Goal: Task Accomplishment & Management: Manage account settings

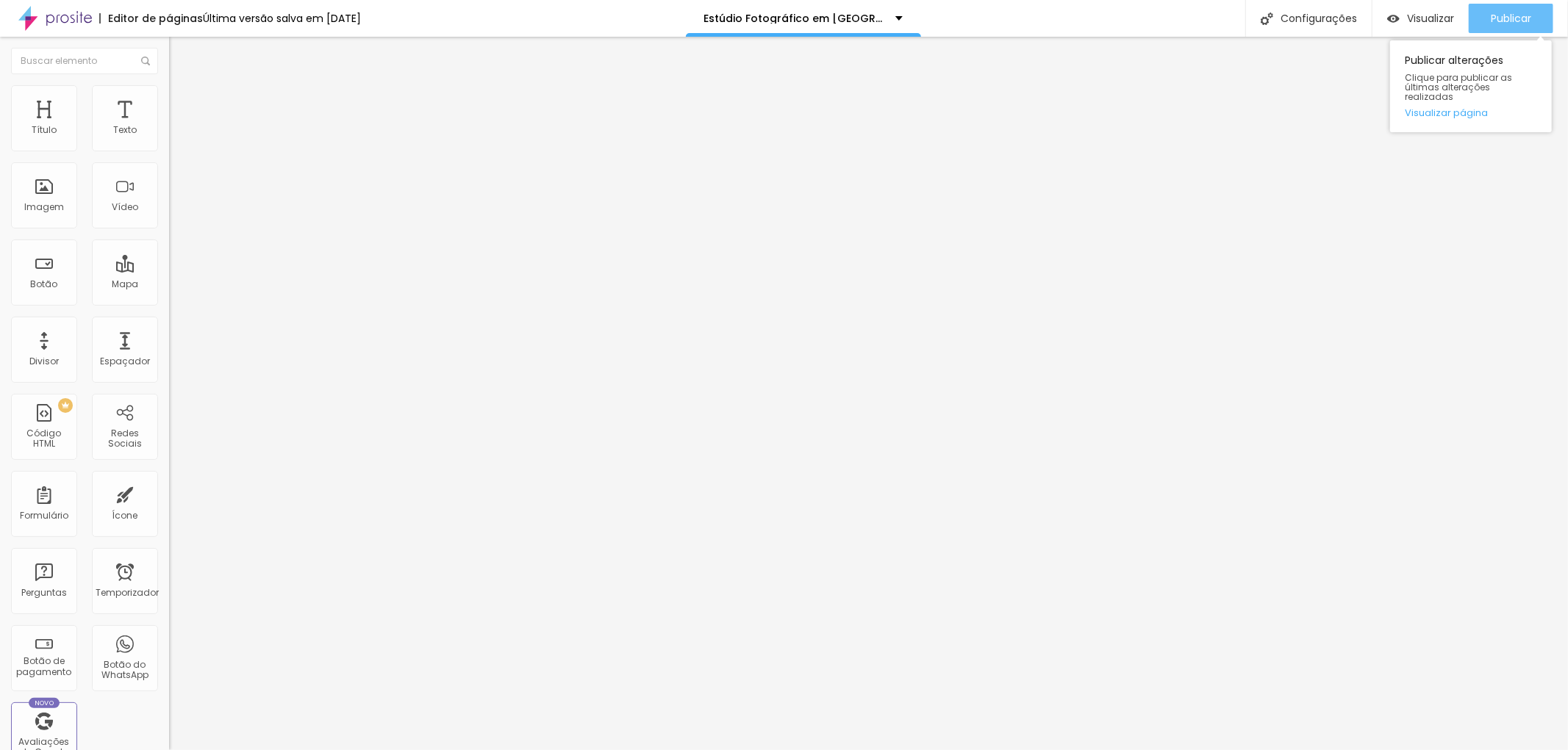
click at [1503, 22] on font "Publicar" at bounding box center [1510, 18] width 40 height 14
click at [180, 52] on img "button" at bounding box center [185, 53] width 11 height 11
click at [180, 55] on img "button" at bounding box center [185, 53] width 11 height 11
click at [182, 102] on font "Estilo" at bounding box center [194, 95] width 23 height 12
click at [169, 100] on li "Avançado" at bounding box center [254, 107] width 169 height 14
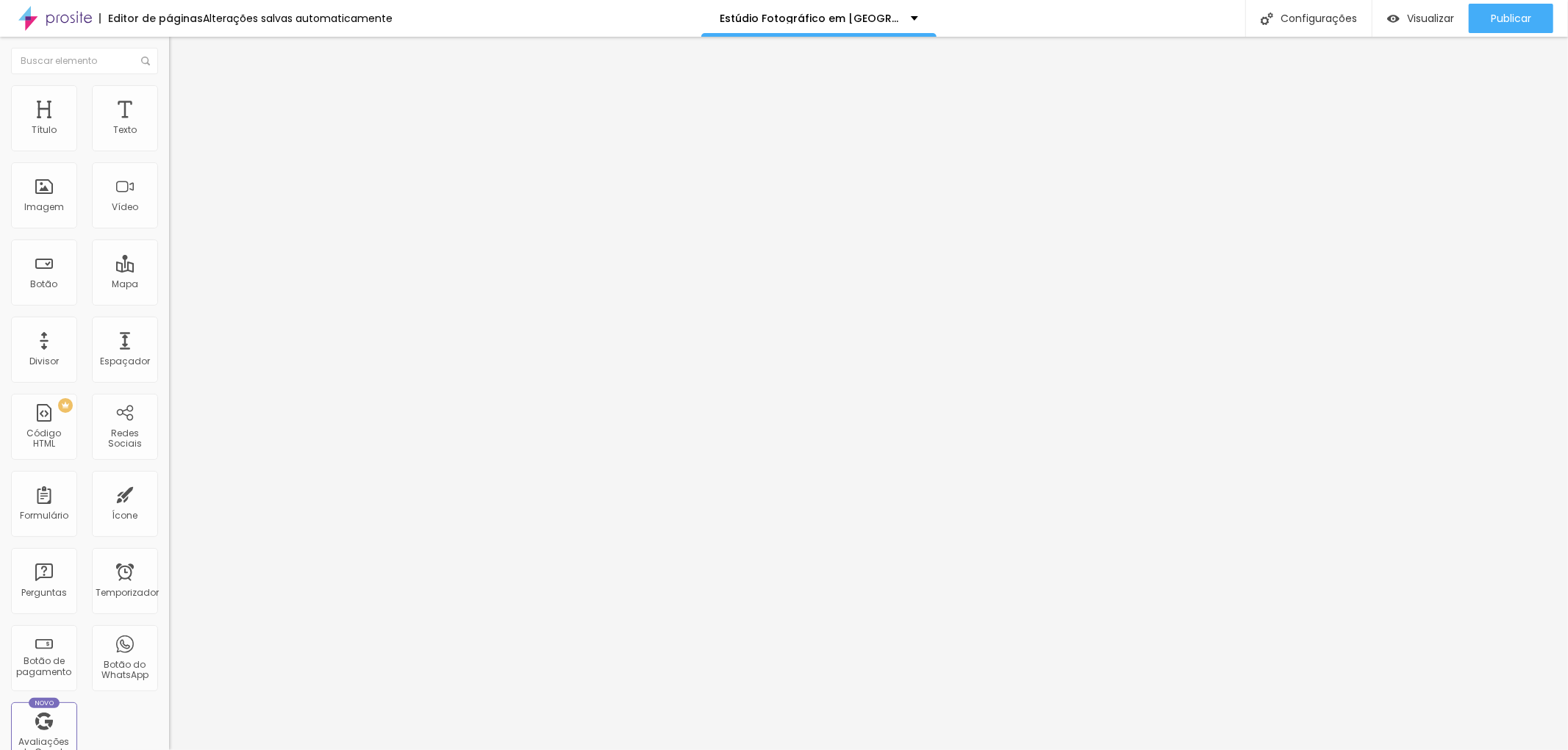
type input "42"
type input "39"
type input "37"
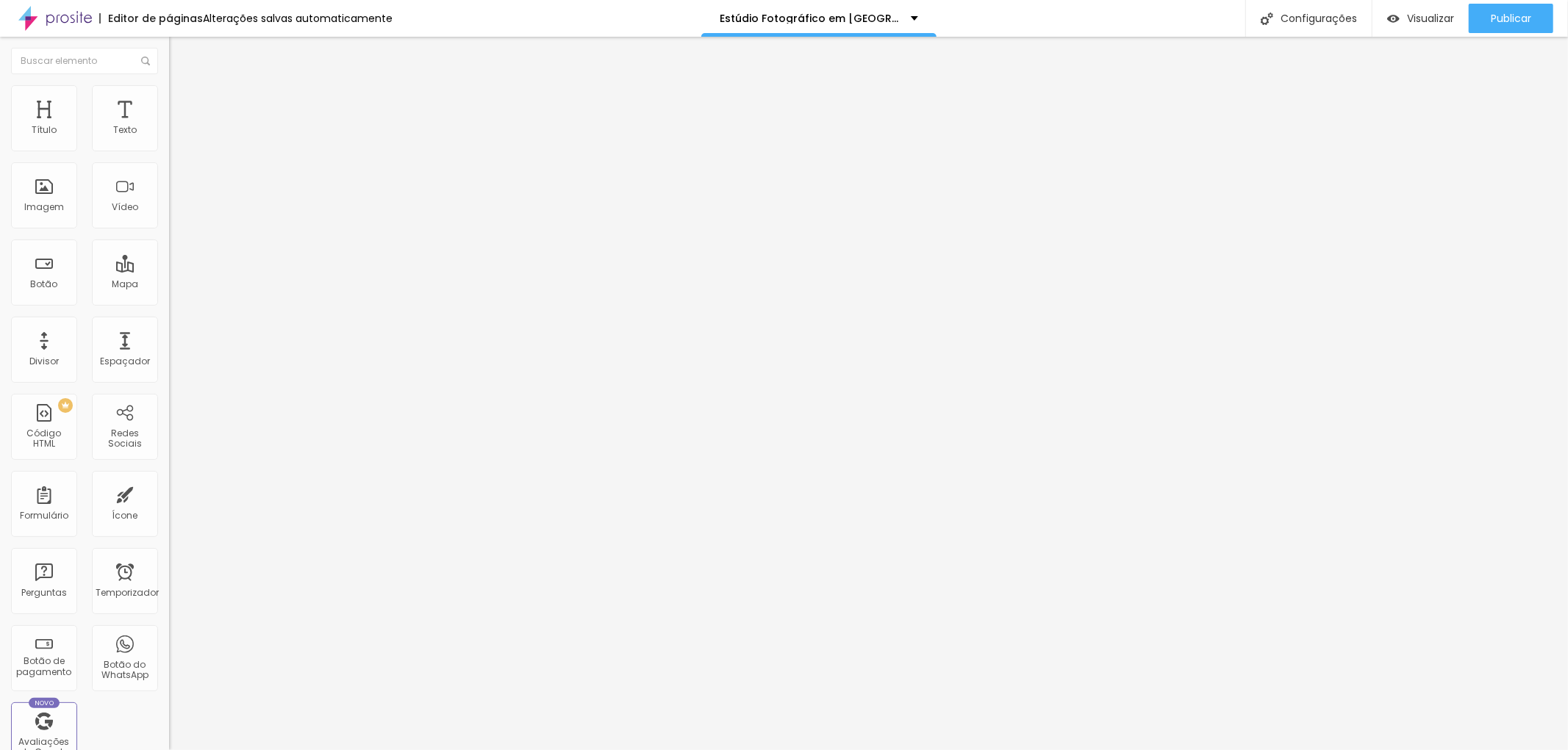
type input "37"
type input "28"
type input "22"
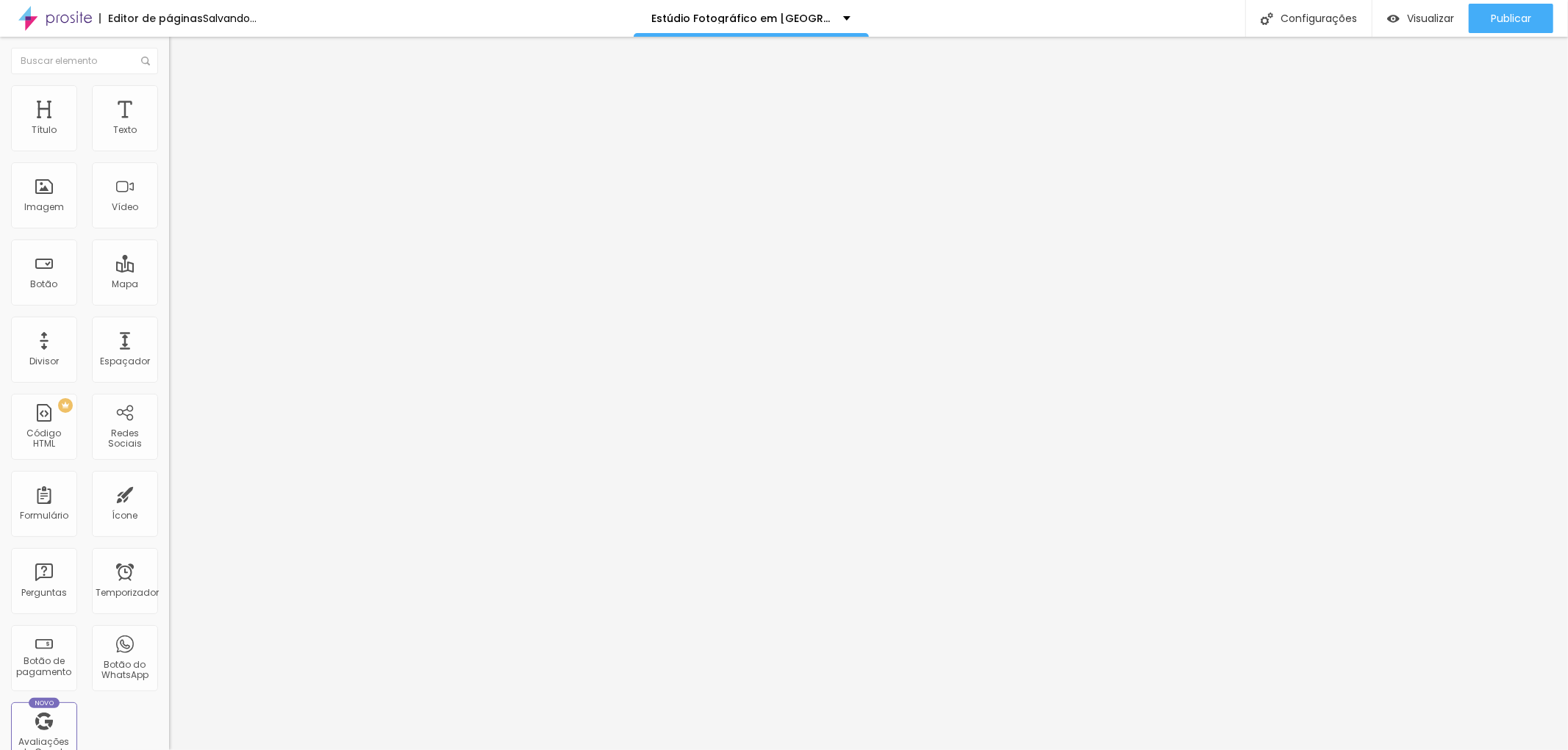
type input "15"
drag, startPoint x: 74, startPoint y: 143, endPoint x: 48, endPoint y: 138, distance: 26.5
type input "15"
click at [169, 285] on input "range" at bounding box center [216, 291] width 95 height 11
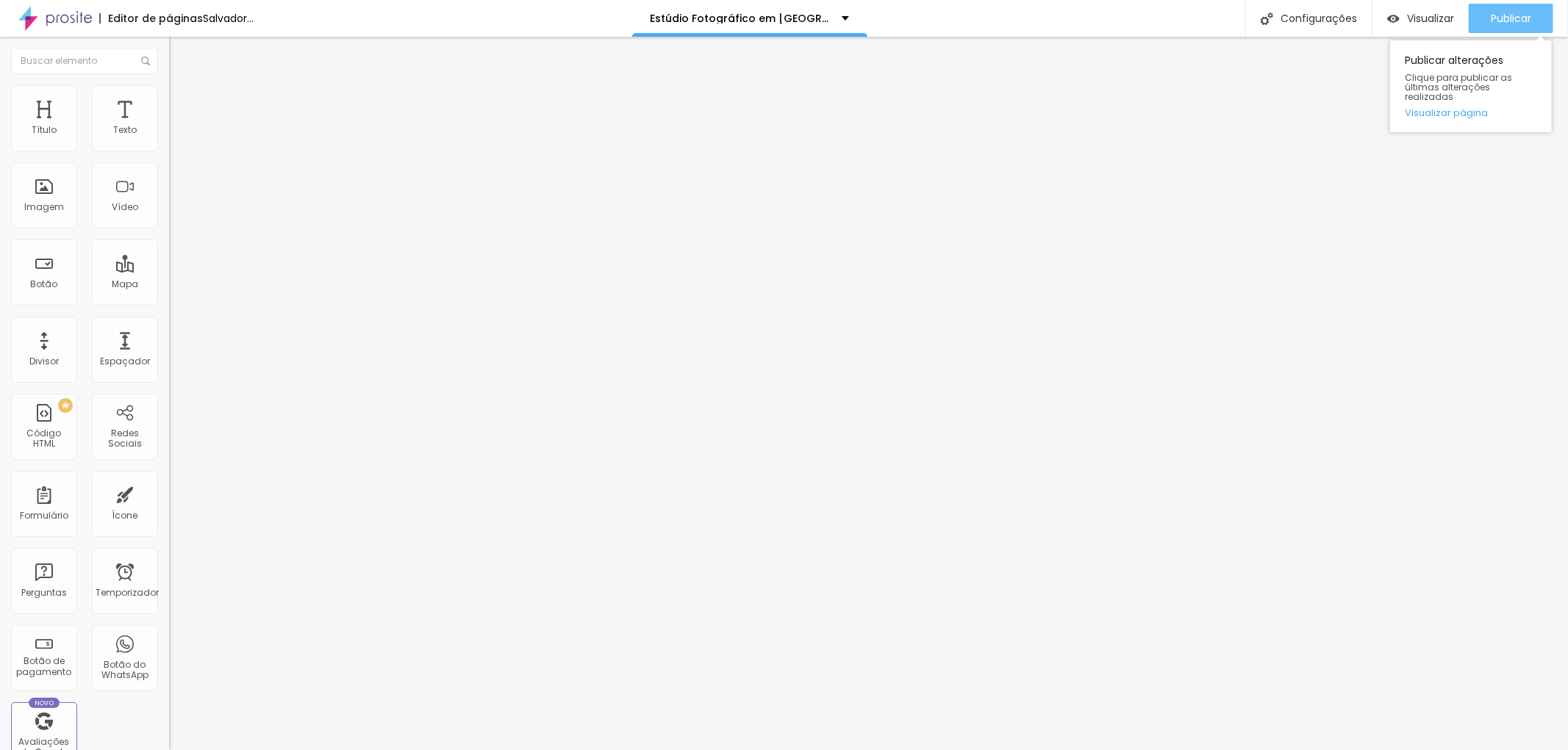
click at [1509, 17] on font "Publicar" at bounding box center [1510, 18] width 40 height 14
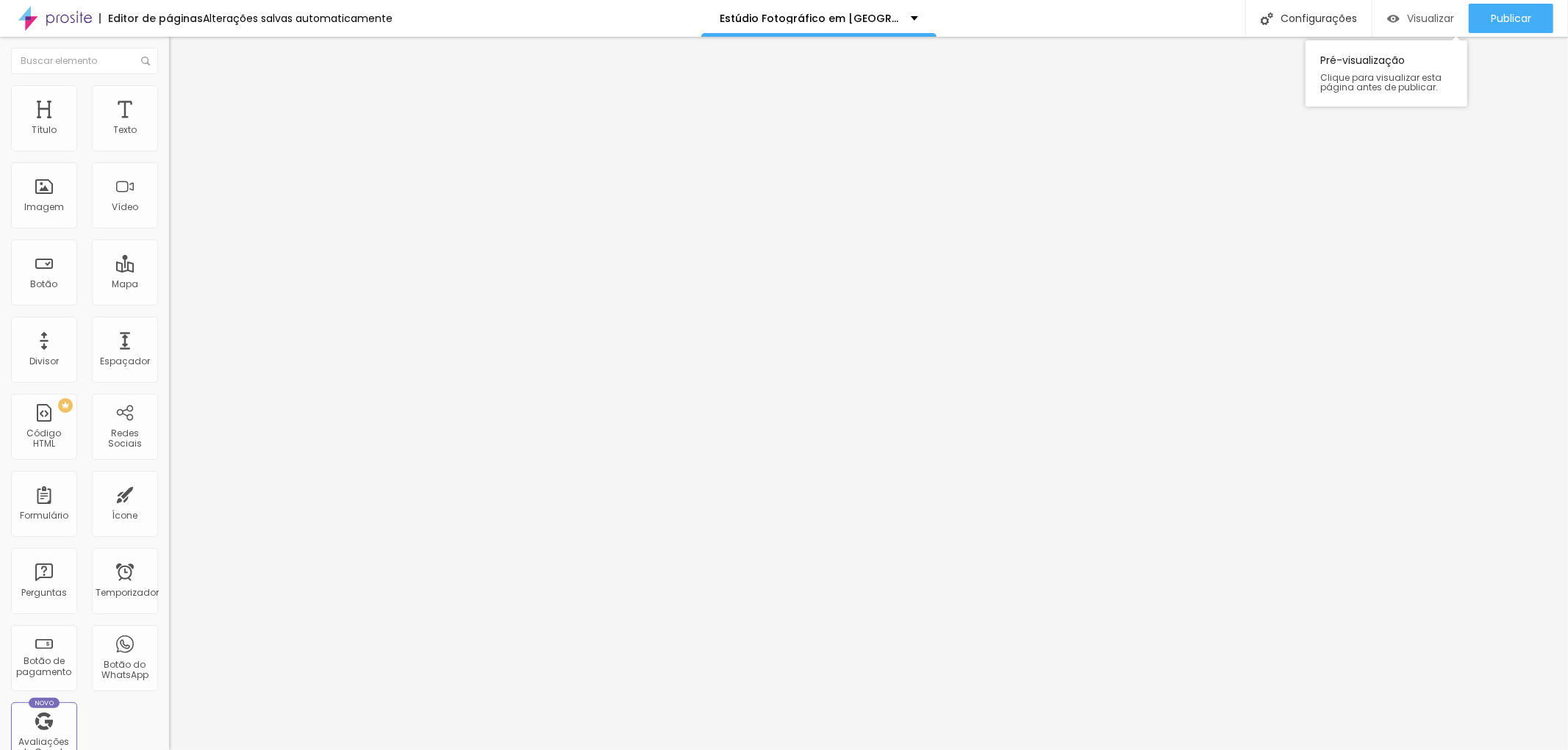
click at [1428, 16] on font "Visualizar" at bounding box center [1431, 18] width 47 height 14
click at [169, 96] on li "Avançado" at bounding box center [254, 92] width 169 height 14
type input "9"
type input "8"
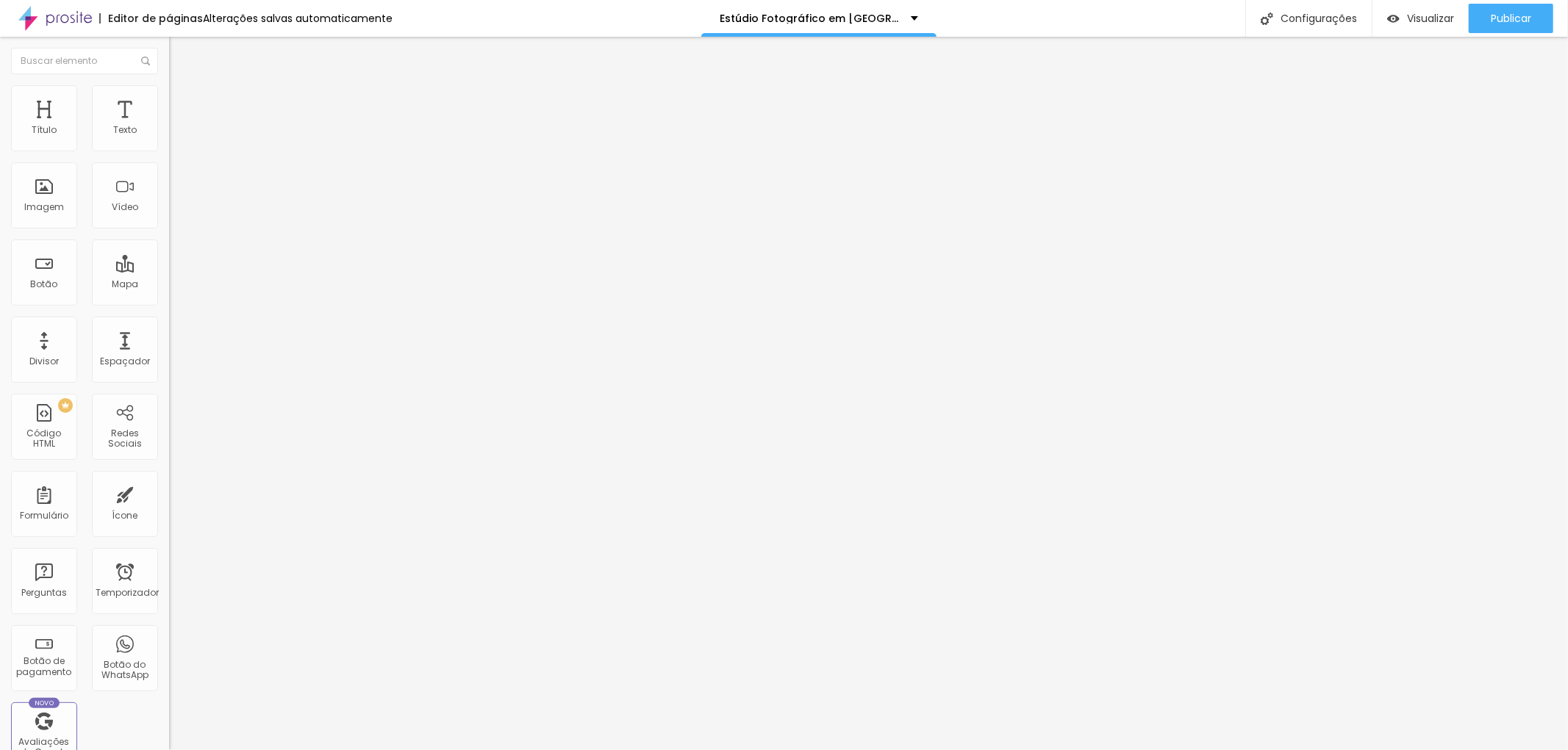
type input "8"
type input "0"
type input "2"
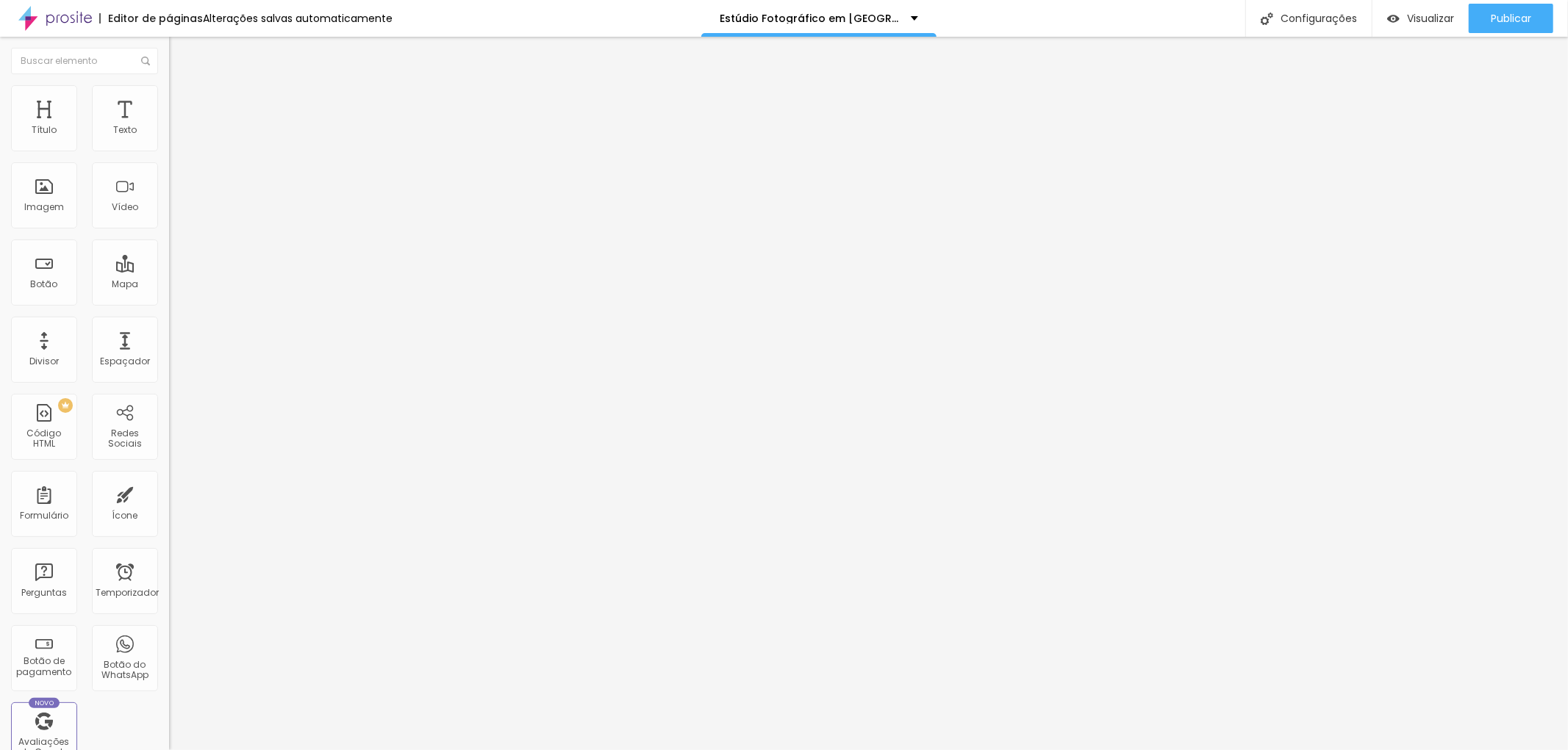
type input "3"
type input "5"
type input "6"
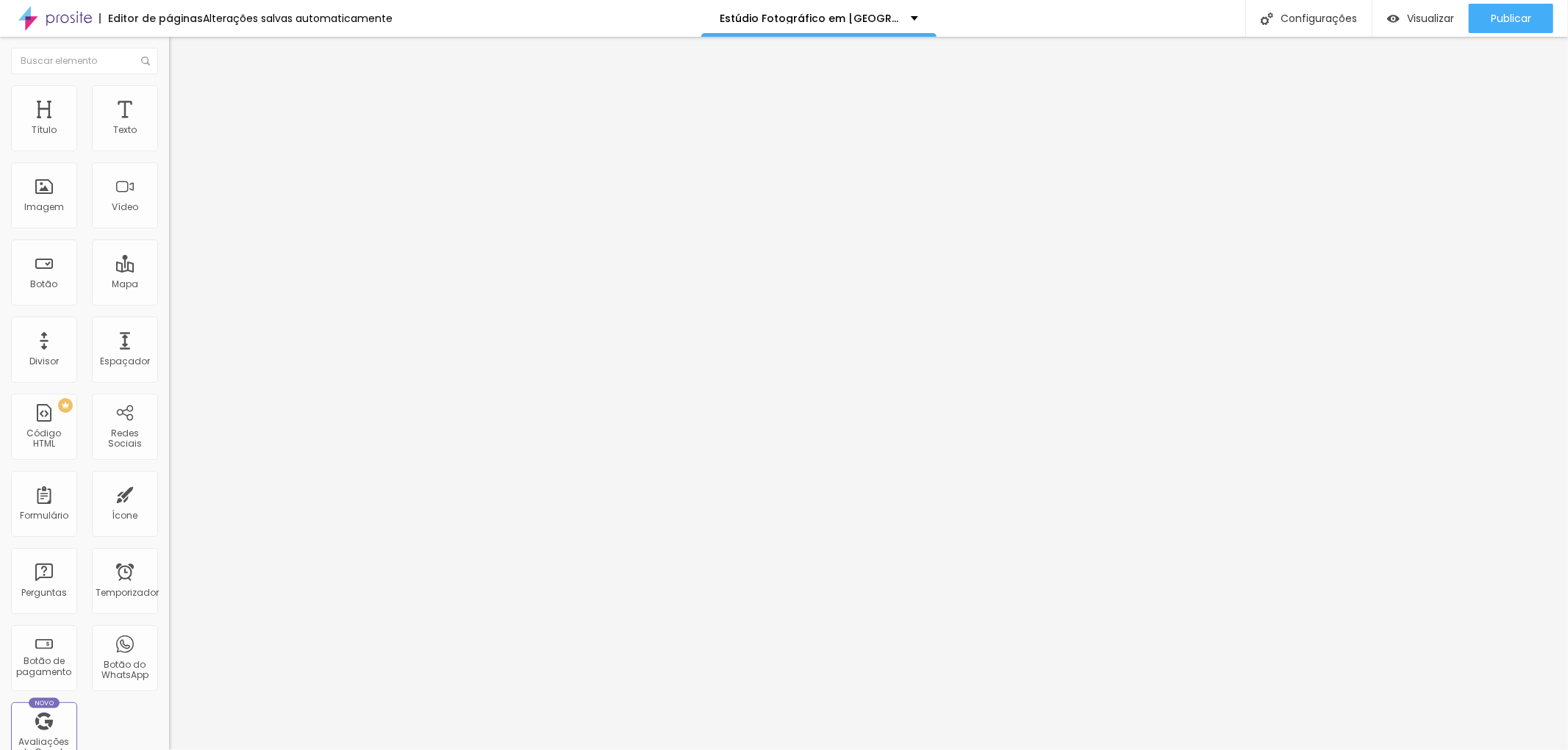
type input "6"
type input "9"
type input "10"
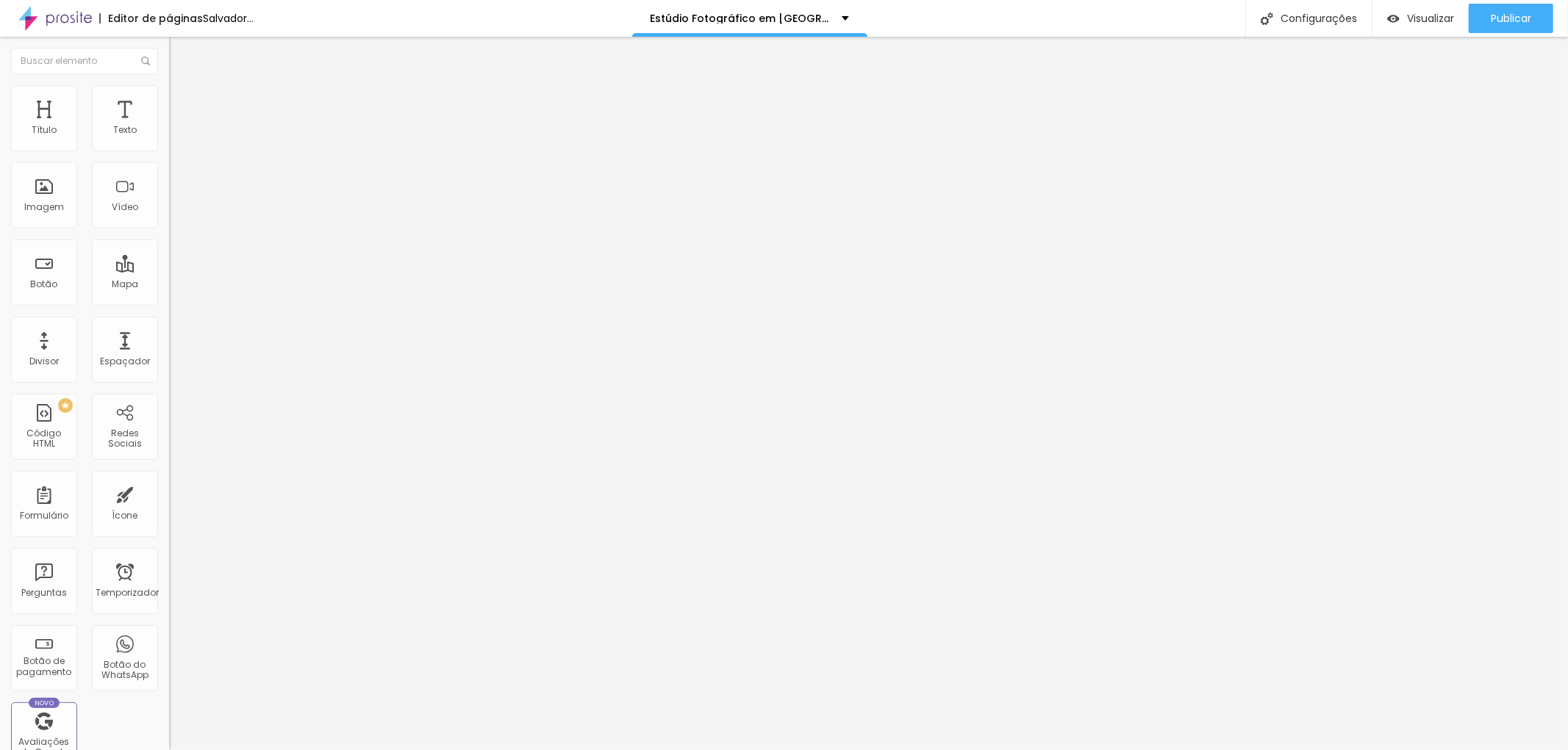
type input "8"
type input "5"
type input "2"
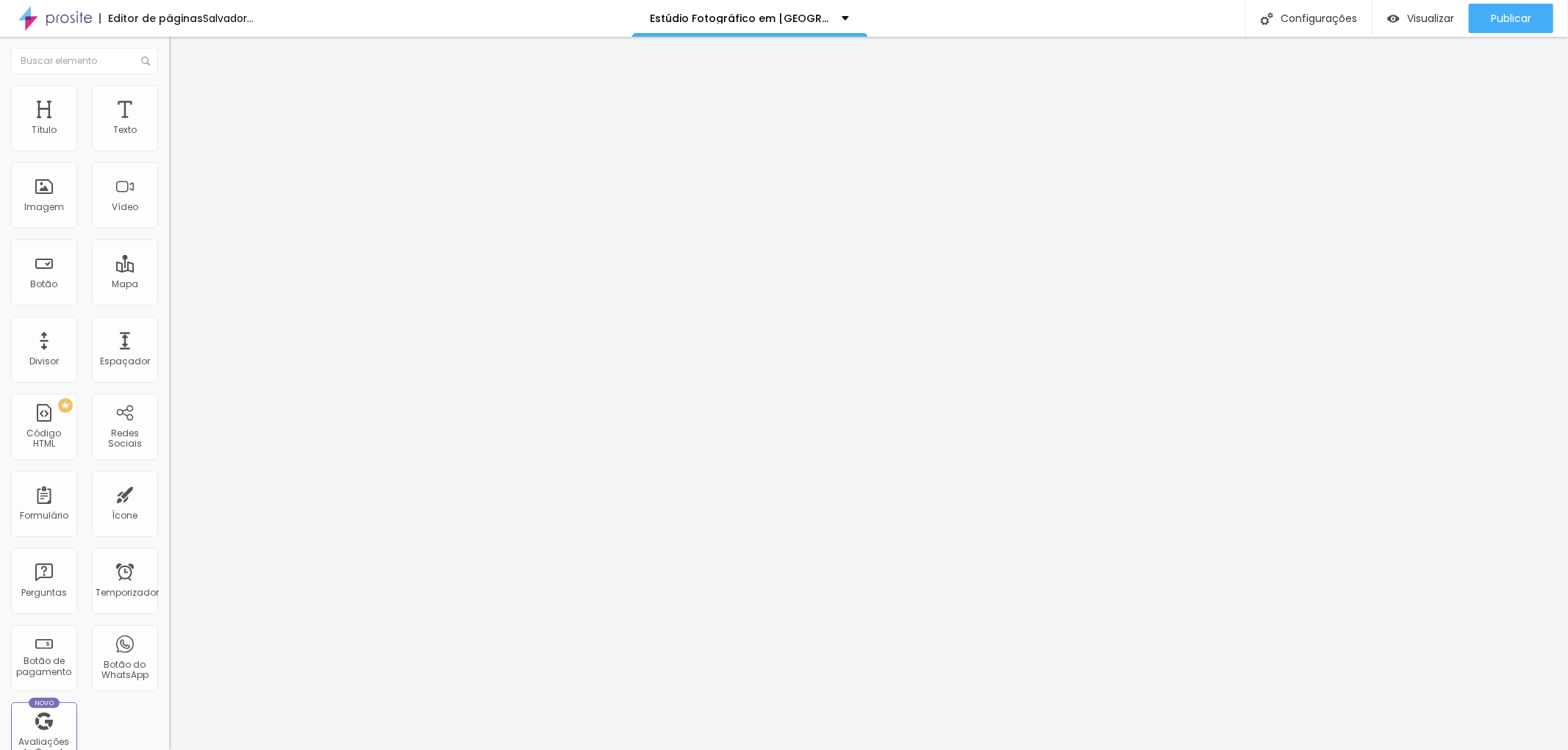
type input "2"
type input "0"
drag, startPoint x: 43, startPoint y: 172, endPoint x: 33, endPoint y: 177, distance: 11.2
type input "0"
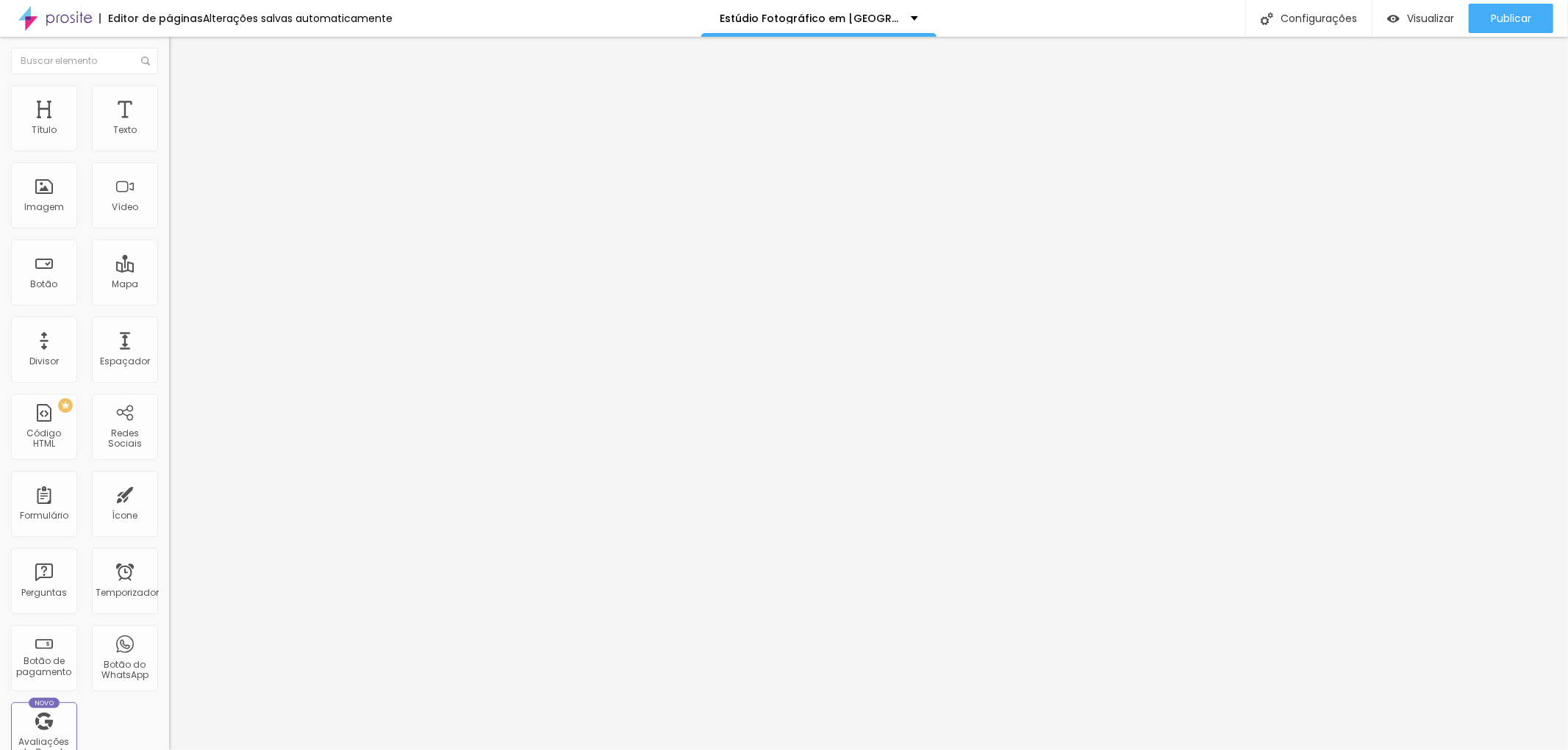
click at [169, 478] on input "range" at bounding box center [216, 484] width 95 height 11
click at [182, 99] on font "Avançado" at bounding box center [207, 95] width 49 height 12
type input "1"
type input "0"
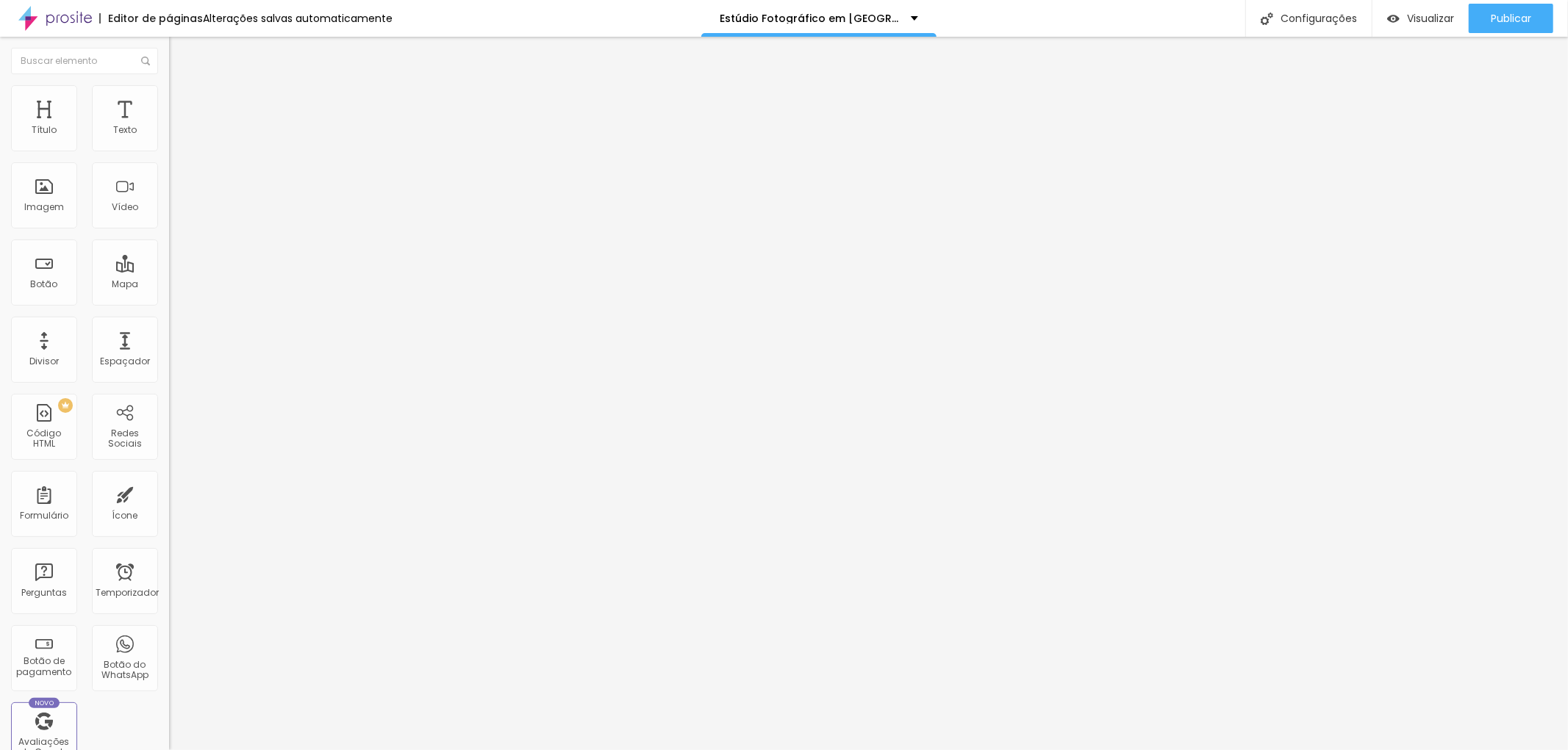
type input "0"
drag, startPoint x: 39, startPoint y: 173, endPoint x: 30, endPoint y: 172, distance: 9.1
type input "0"
click at [169, 478] on input "range" at bounding box center [216, 484] width 95 height 11
click at [1515, 16] on font "Publicar" at bounding box center [1510, 18] width 40 height 14
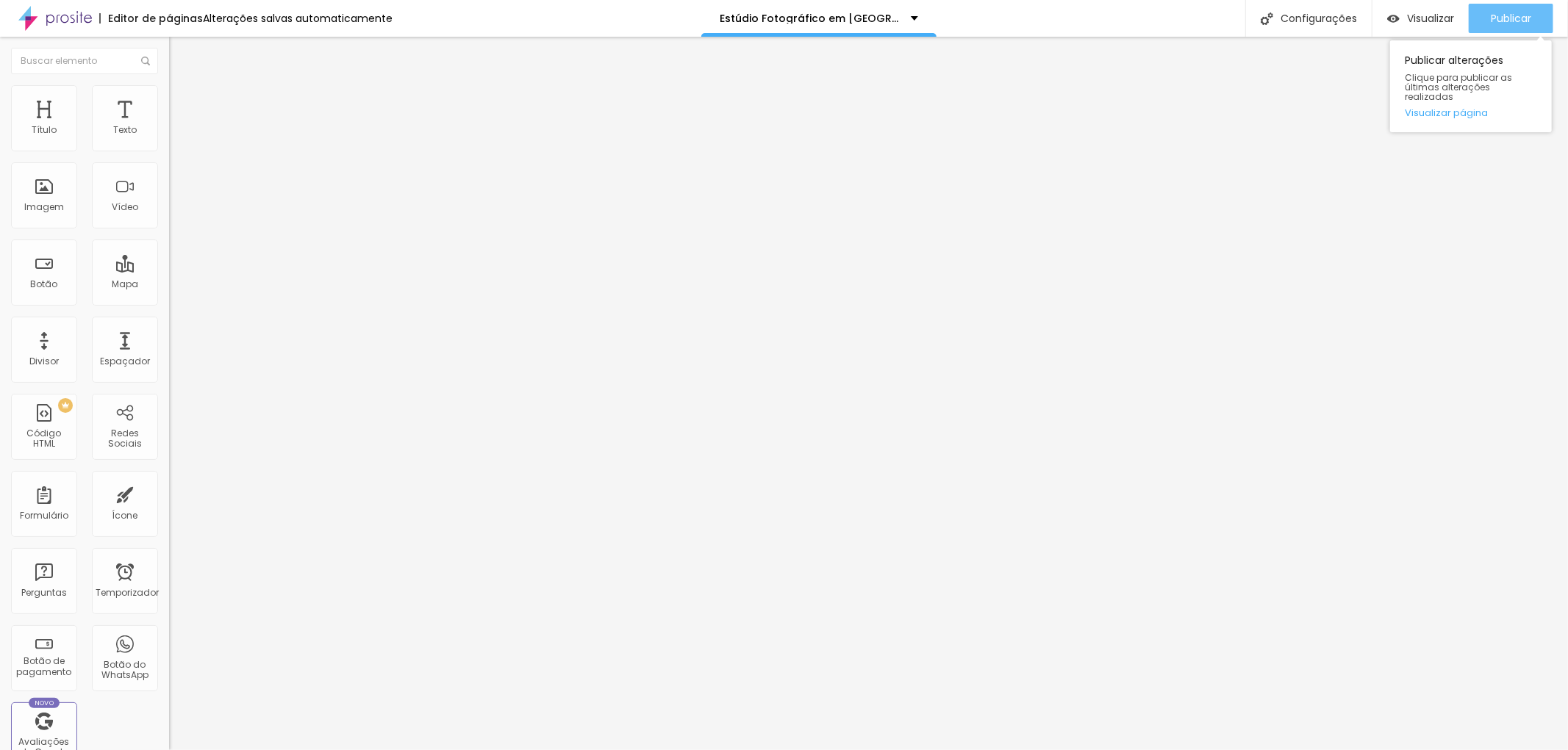
click at [1503, 15] on font "Publicar" at bounding box center [1510, 18] width 40 height 14
click at [169, 218] on button "button" at bounding box center [179, 210] width 21 height 15
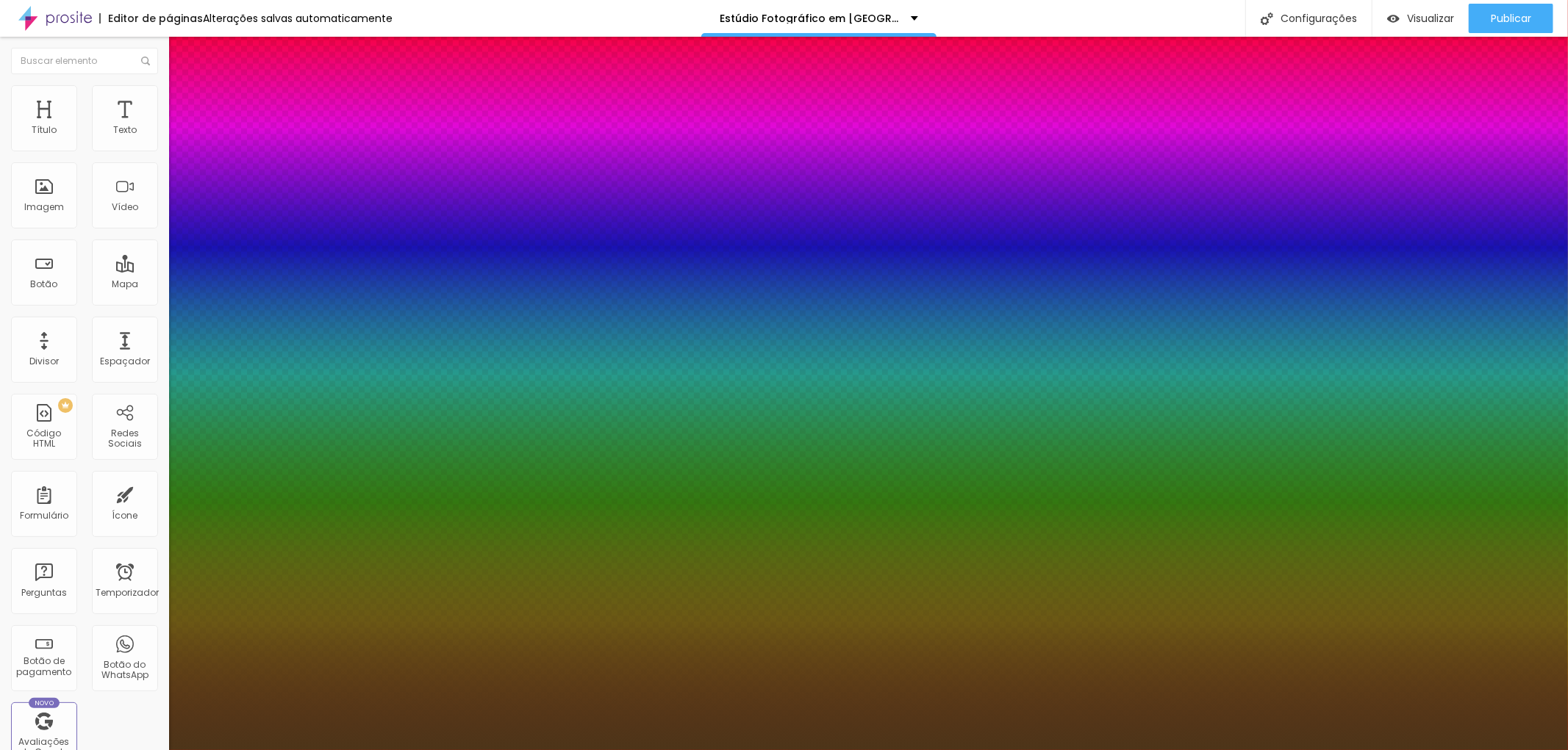
click at [311, 666] on div at bounding box center [784, 375] width 1568 height 750
type input "1"
type input "#4D3519"
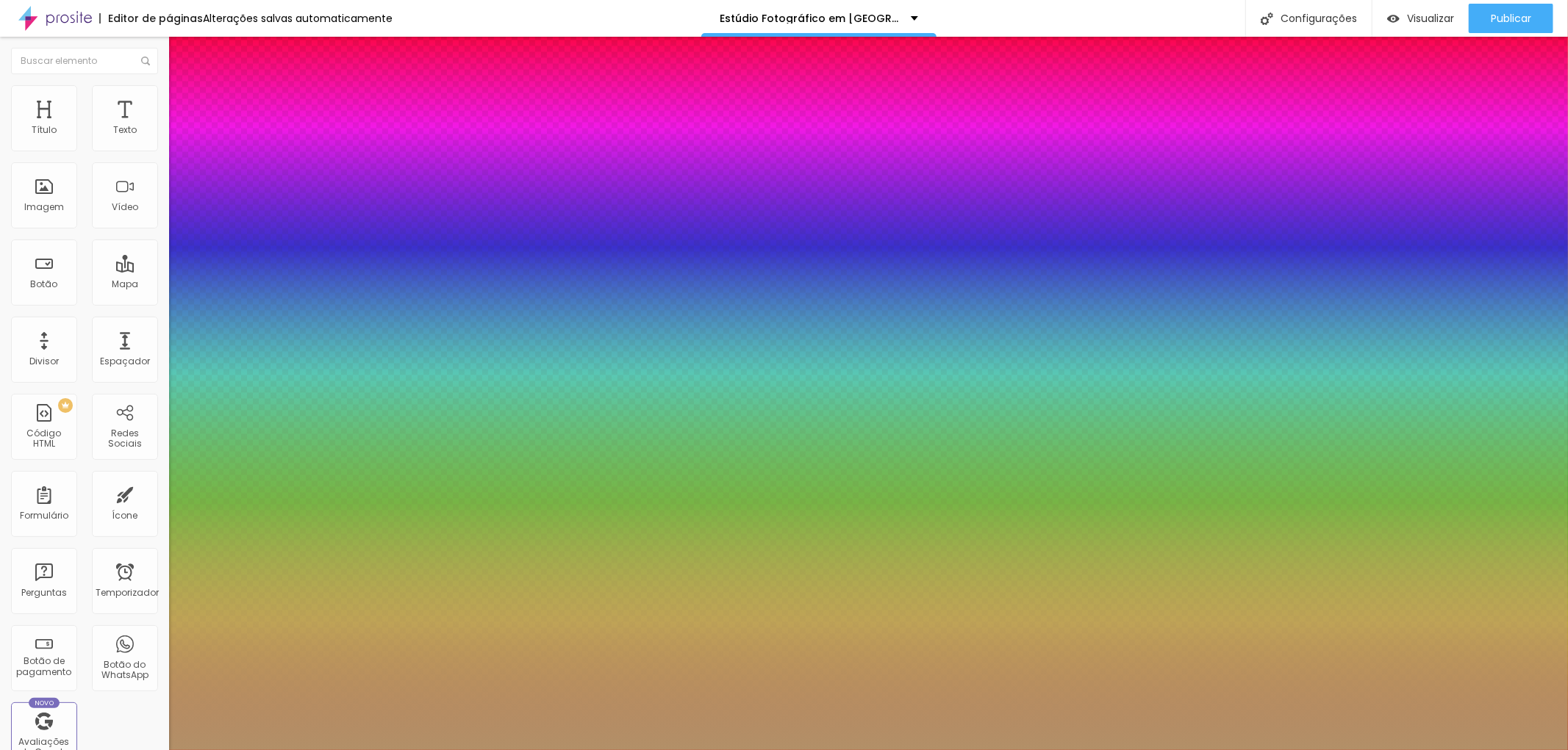
click at [245, 599] on div at bounding box center [784, 375] width 1568 height 750
type input "1"
type input "#B29068"
click at [241, 627] on div at bounding box center [784, 375] width 1568 height 750
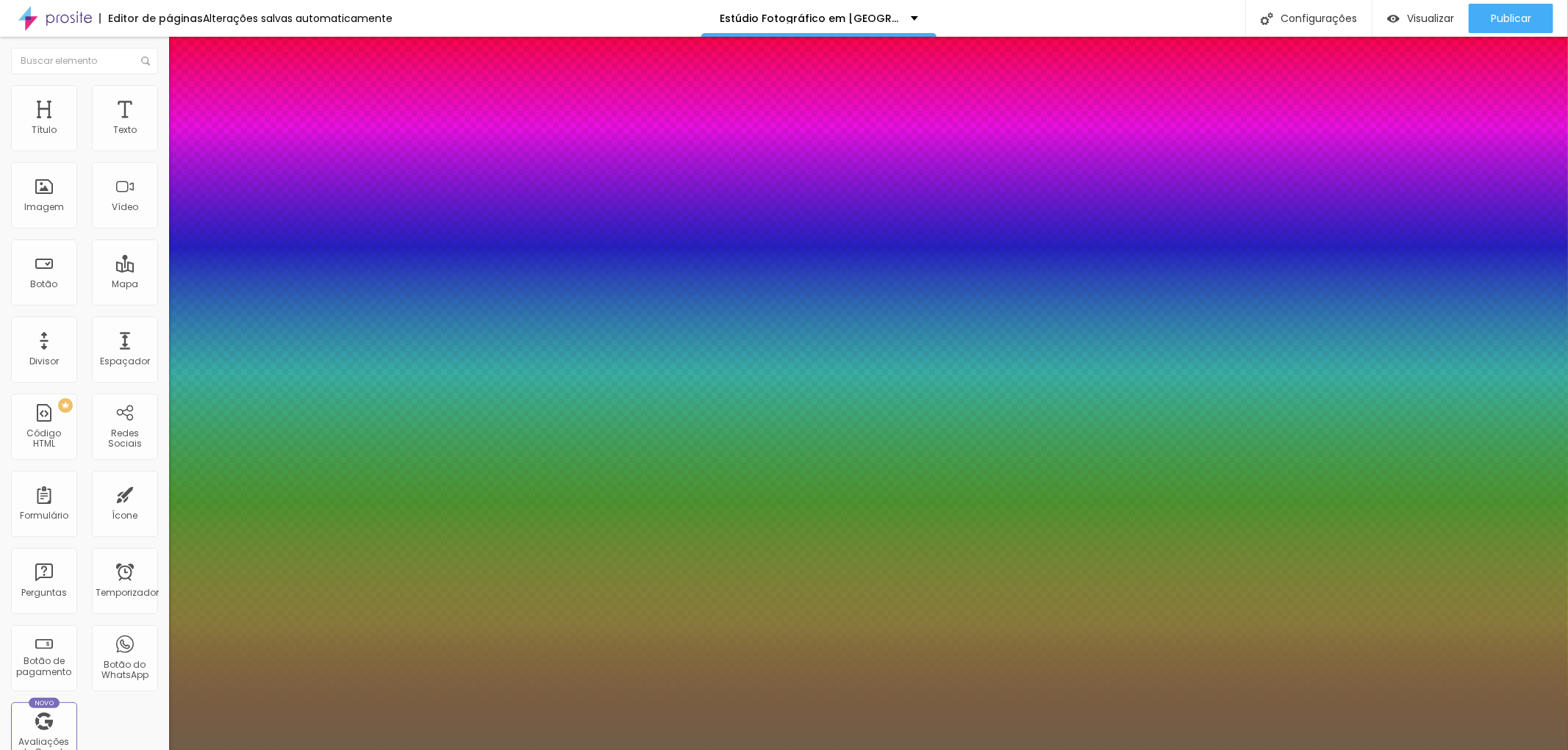
type input "1"
type input "#715E47"
click at [238, 582] on div at bounding box center [784, 375] width 1568 height 750
type input "1"
type input "#D5B58D"
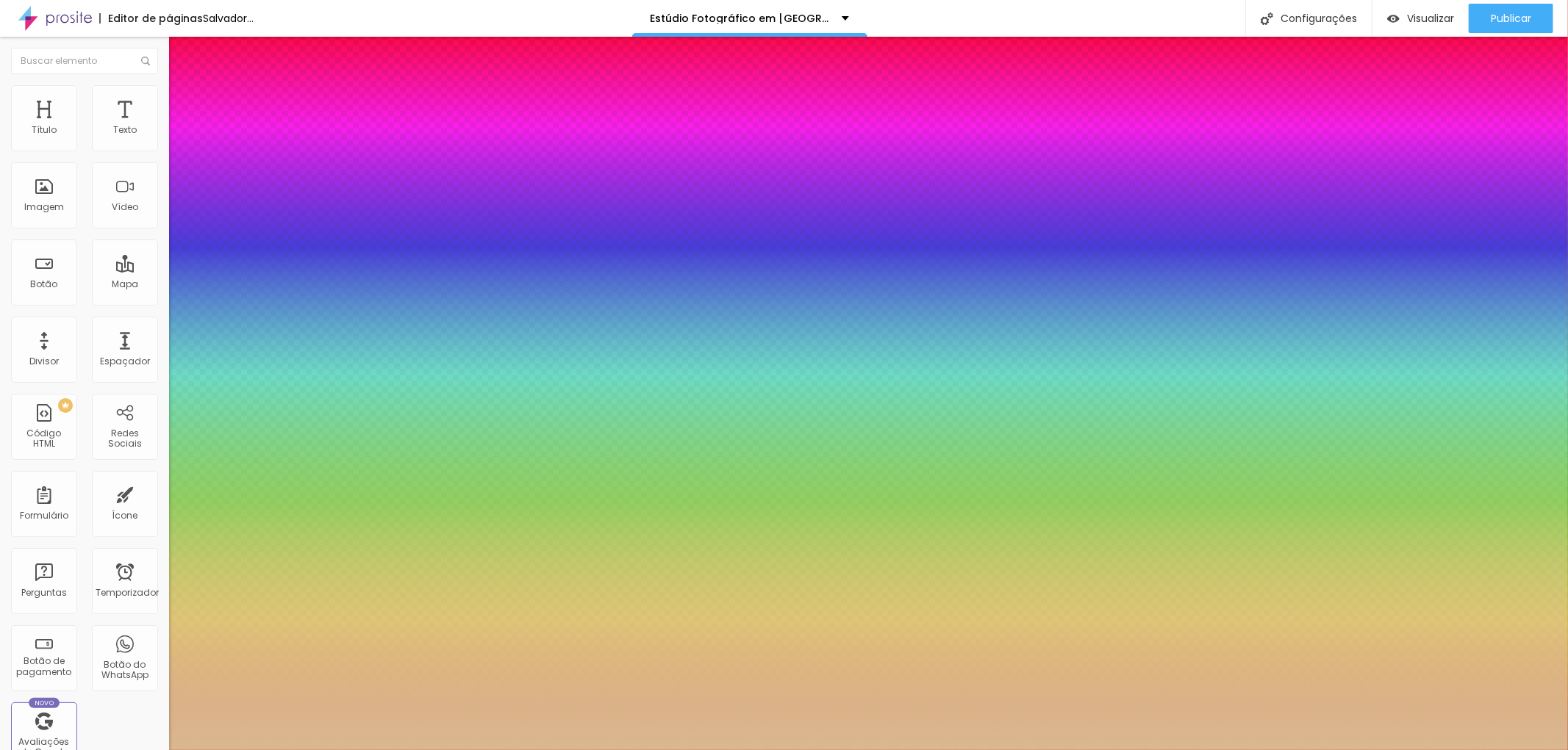
click at [225, 650] on div at bounding box center [784, 375] width 1568 height 750
type input "1"
type input "#39342E"
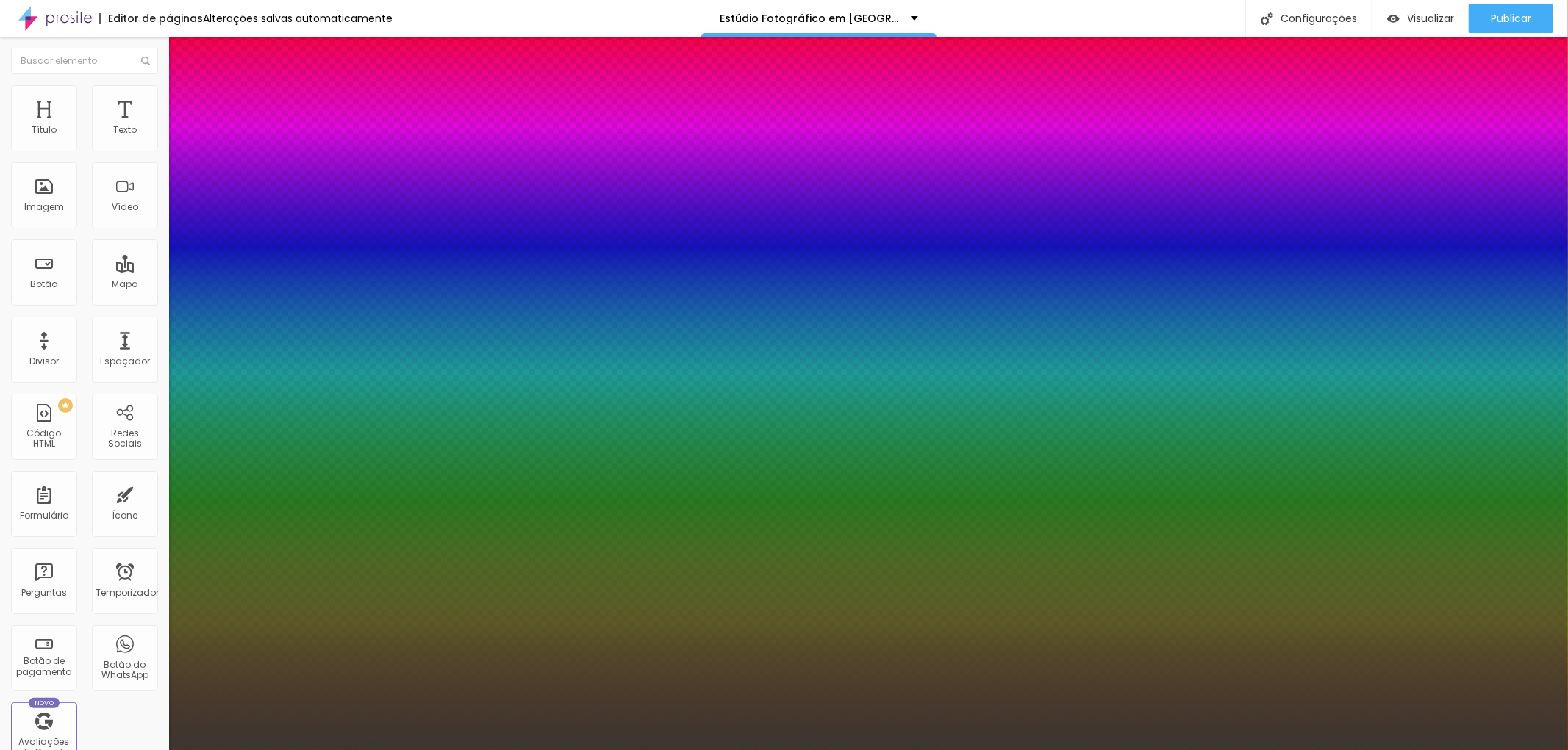
type input "1"
type input "#3C3730"
click at [253, 607] on div at bounding box center [784, 375] width 1568 height 750
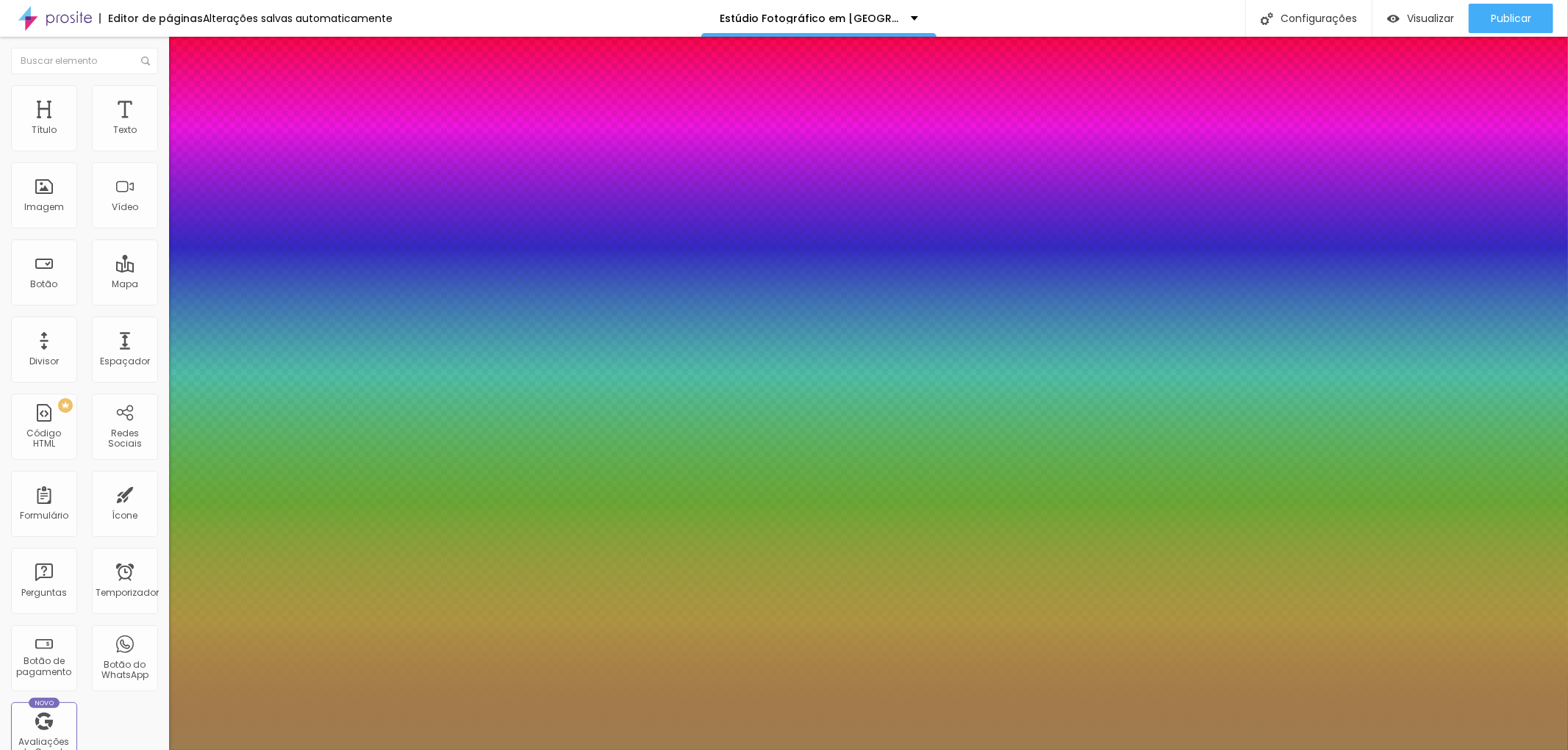
type input "1"
type input "#9D7D50"
click at [232, 592] on div at bounding box center [784, 375] width 1568 height 750
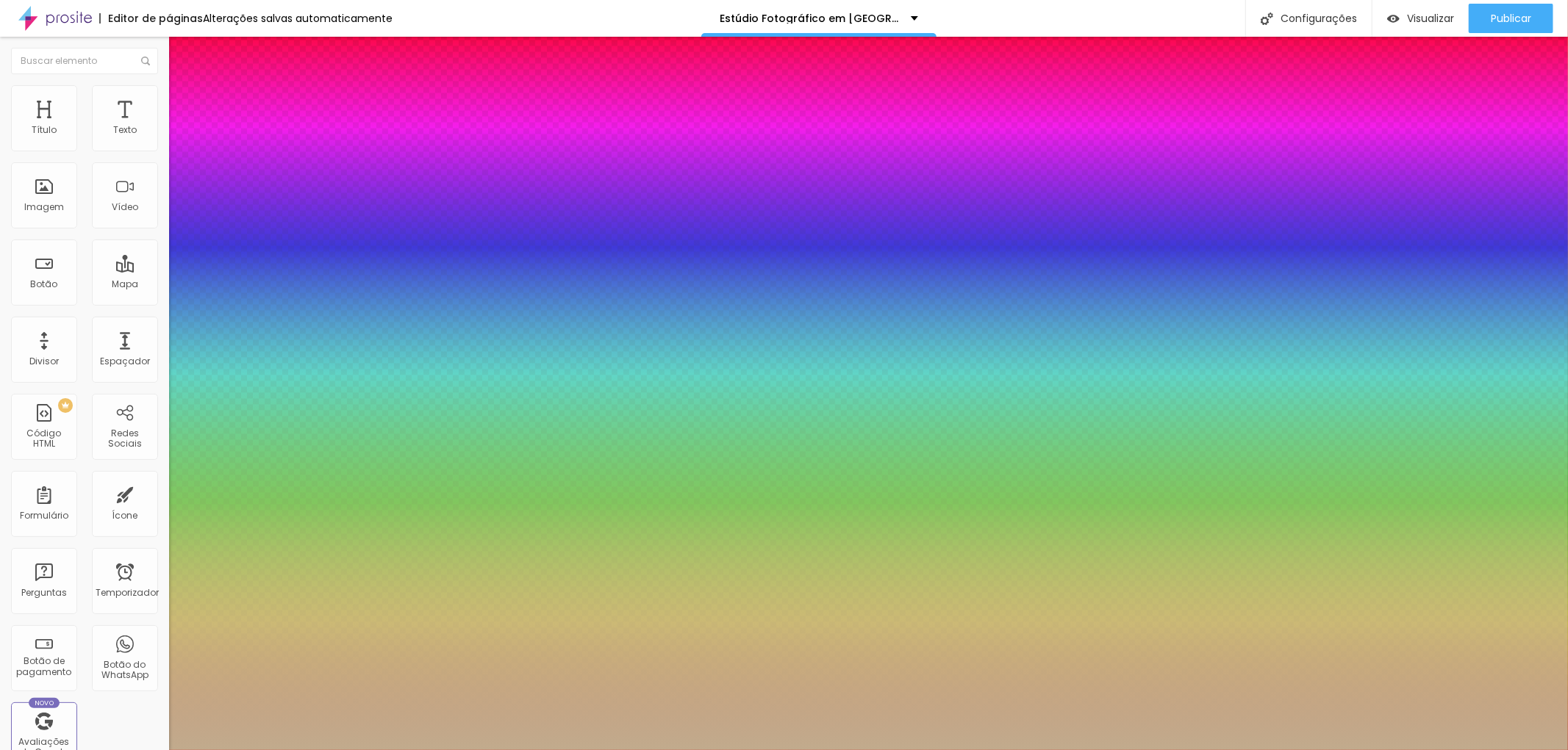
type input "1"
type input "#C1AB8D"
click at [220, 584] on div at bounding box center [784, 375] width 1568 height 750
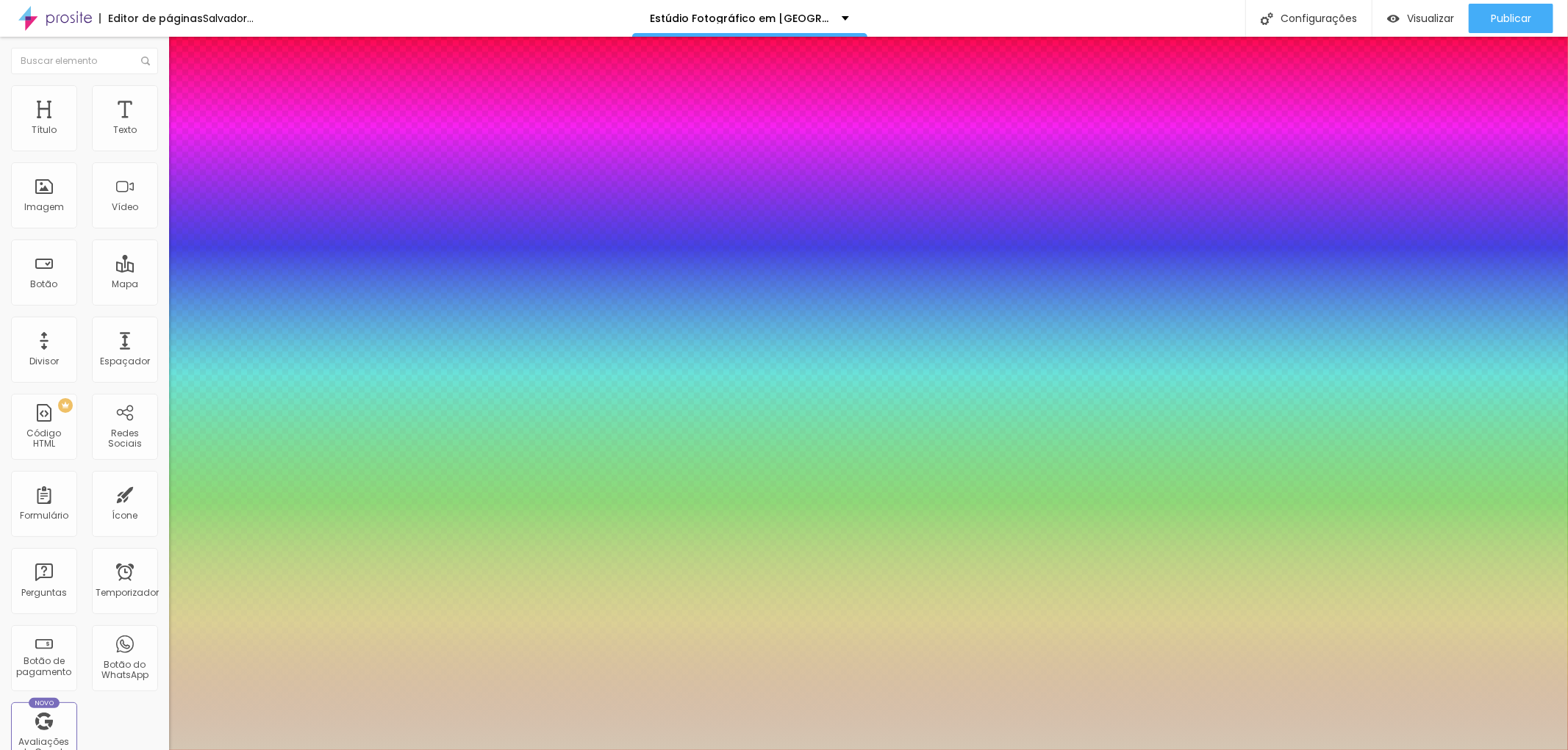
type input "1"
type input "#D4C6B3"
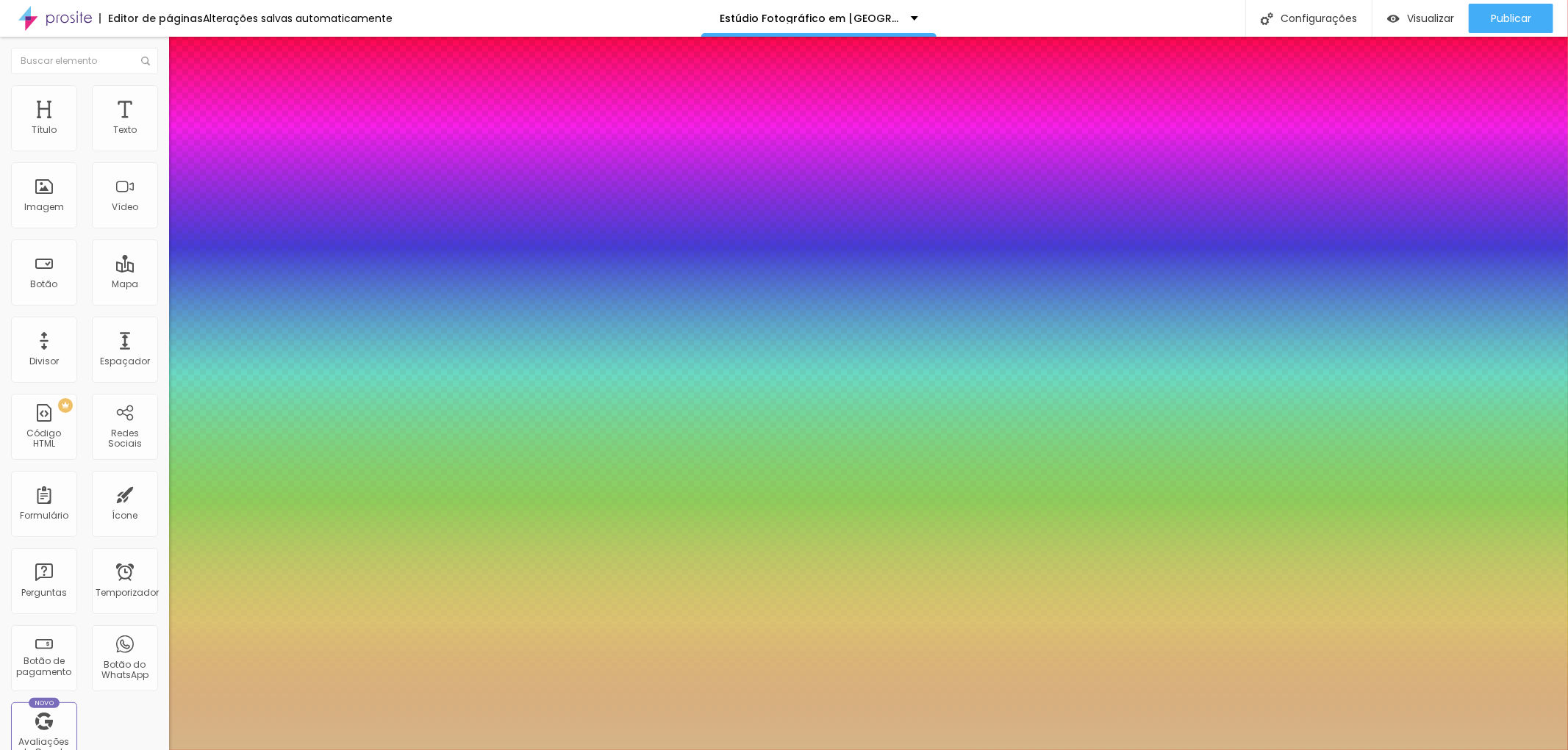
click at [241, 584] on div at bounding box center [784, 375] width 1568 height 750
type input "1"
type input "#D5B588"
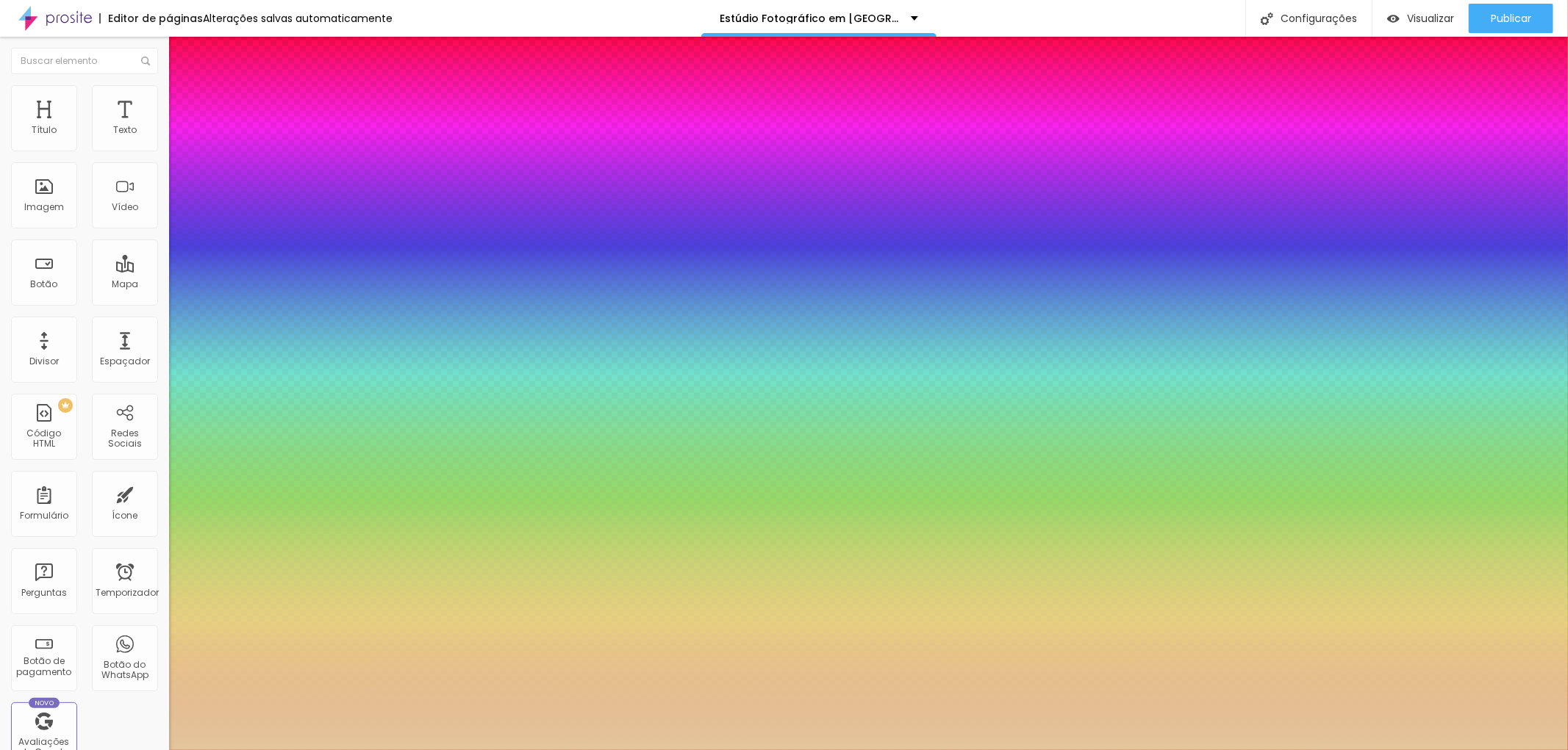
click at [236, 577] on div at bounding box center [784, 375] width 1568 height 750
type input "1"
type input "#E3C59C"
type input "1"
drag, startPoint x: 298, startPoint y: 547, endPoint x: 360, endPoint y: 540, distance: 62.4
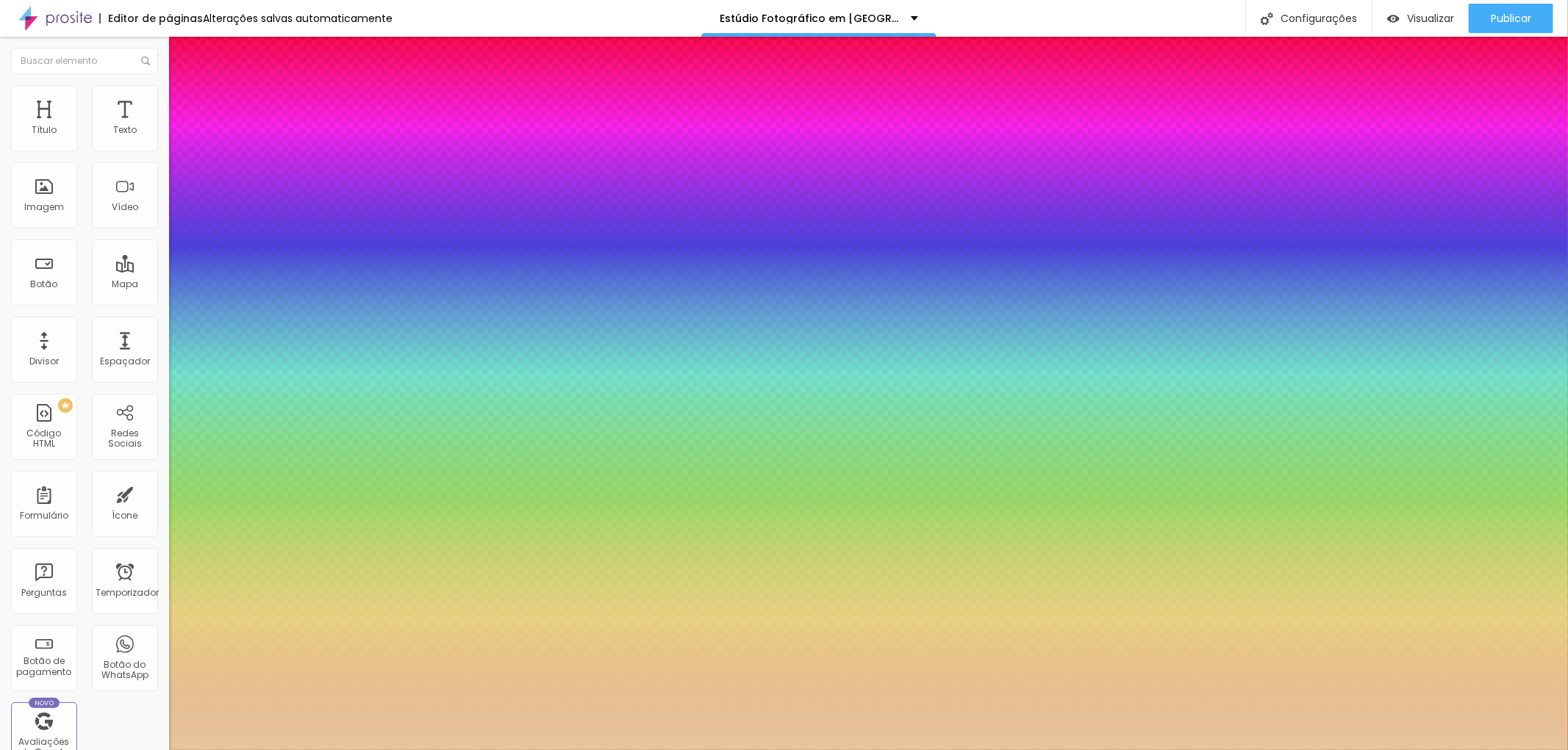
click at [360, 540] on body "Editor de páginas Alterações salvas automaticamente Estúdio Fotográfico em São …" at bounding box center [784, 375] width 1568 height 750
click at [1064, 749] on div at bounding box center [784, 750] width 1568 height 0
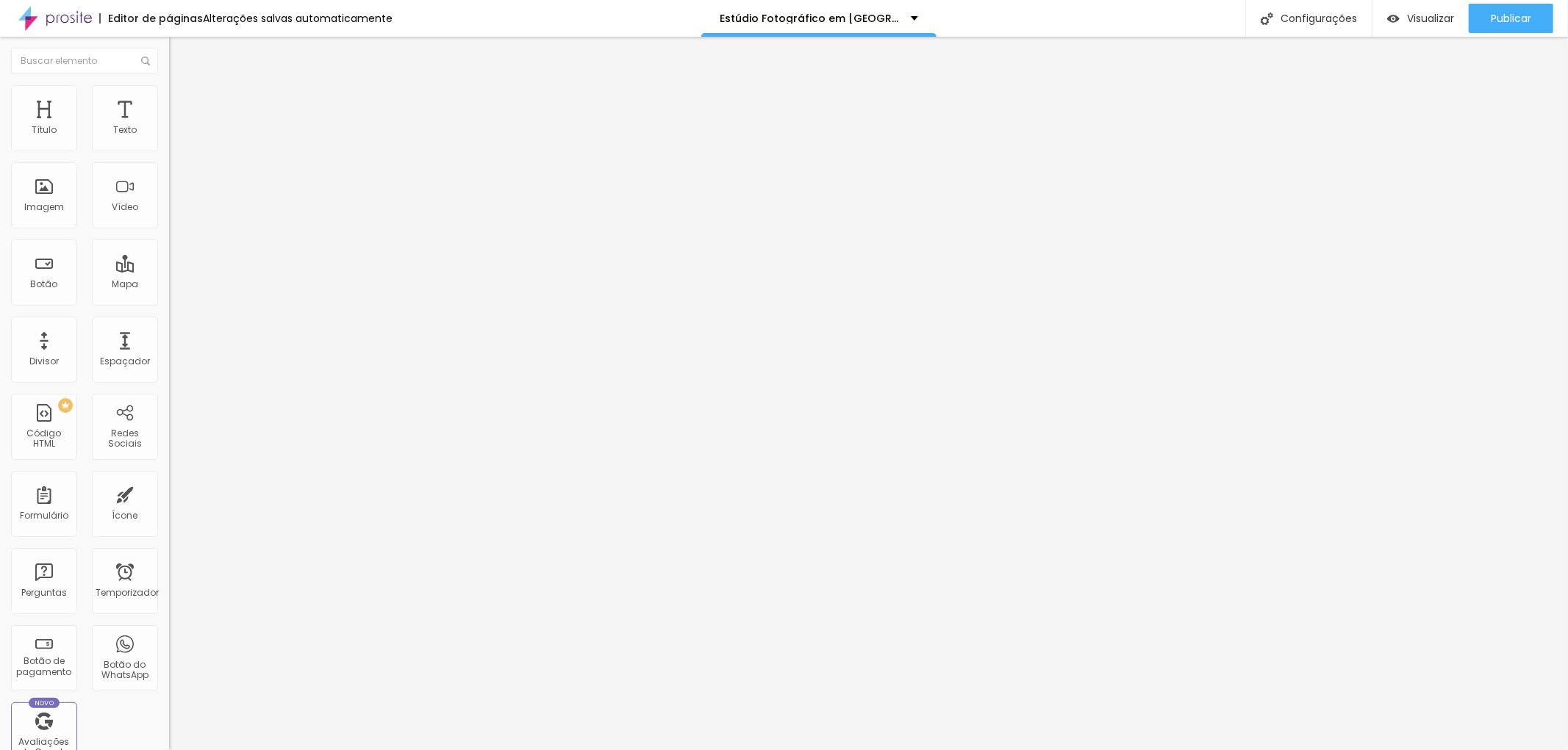
click at [176, 212] on icon "button" at bounding box center [179, 209] width 6 height 6
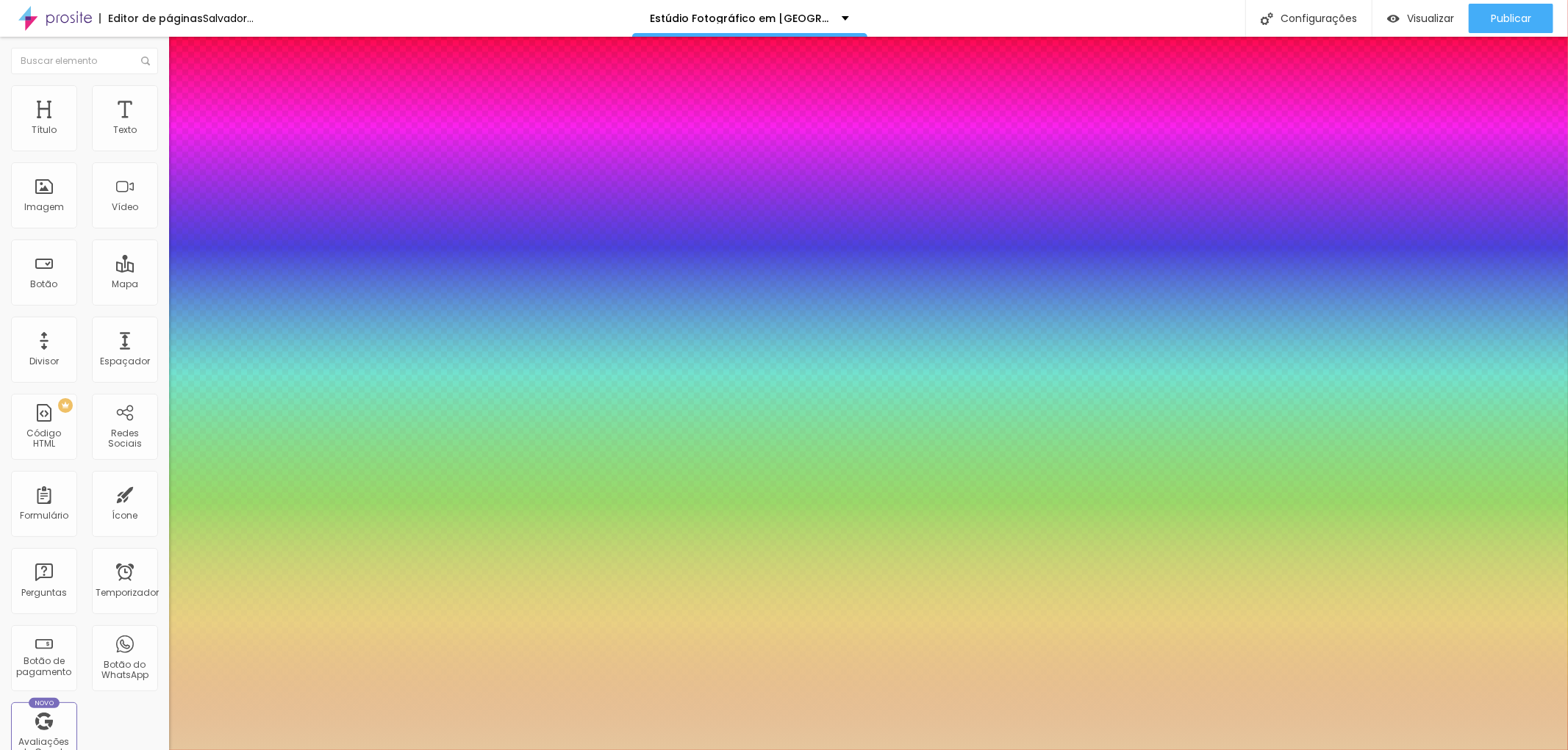
type input "1"
click at [991, 749] on div at bounding box center [784, 750] width 1568 height 0
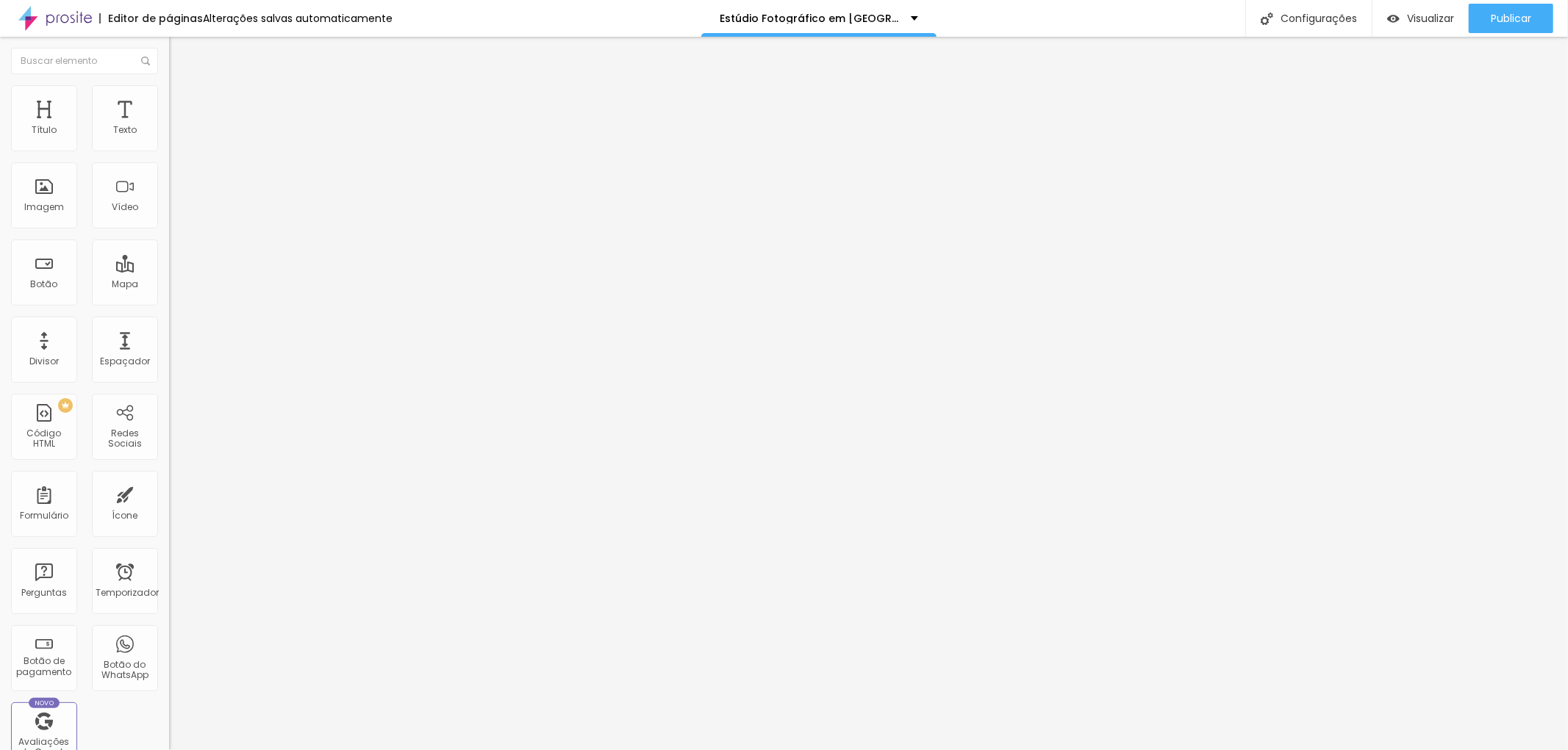
click at [175, 213] on icon "button" at bounding box center [179, 209] width 9 height 9
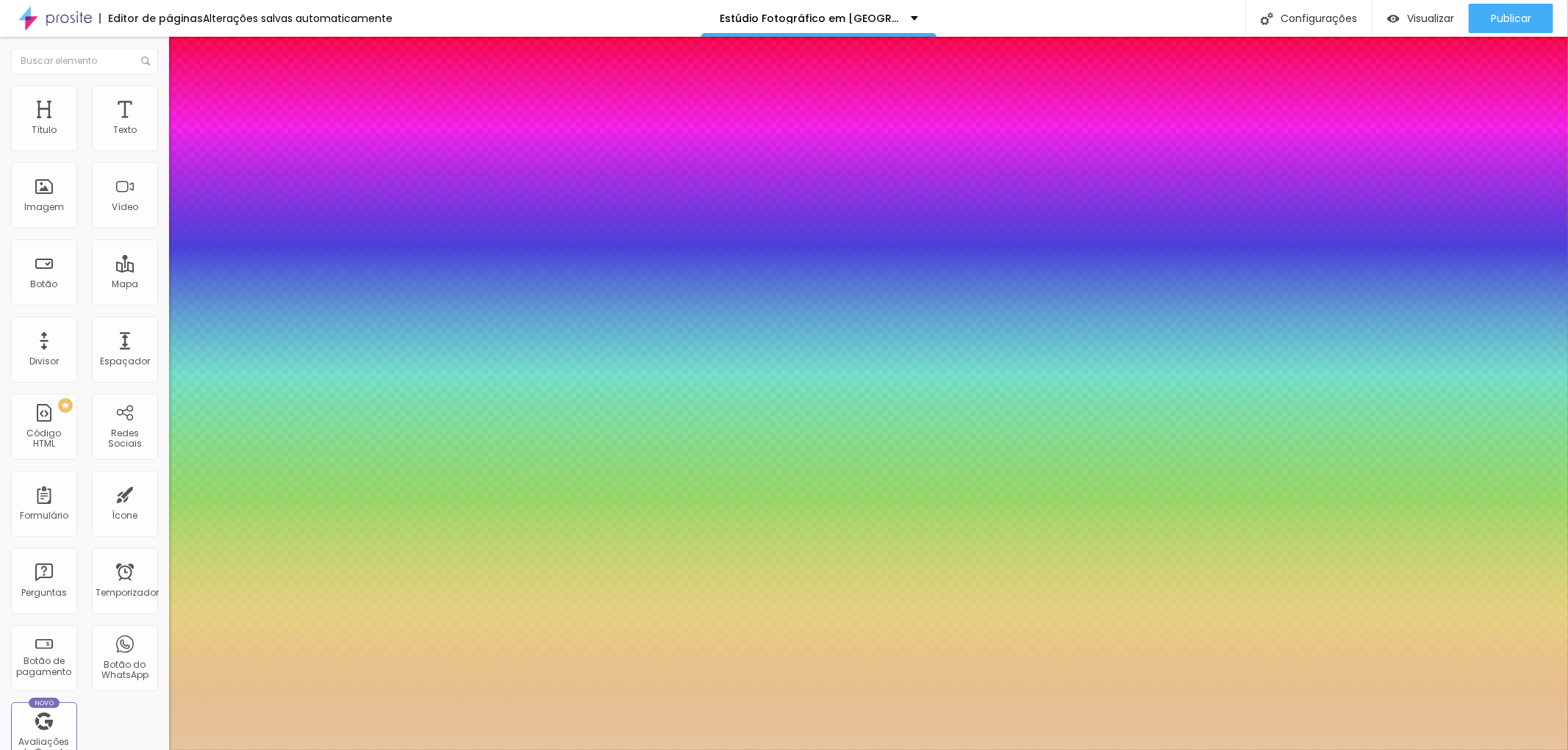
type input "1"
click at [997, 749] on div at bounding box center [784, 750] width 1568 height 0
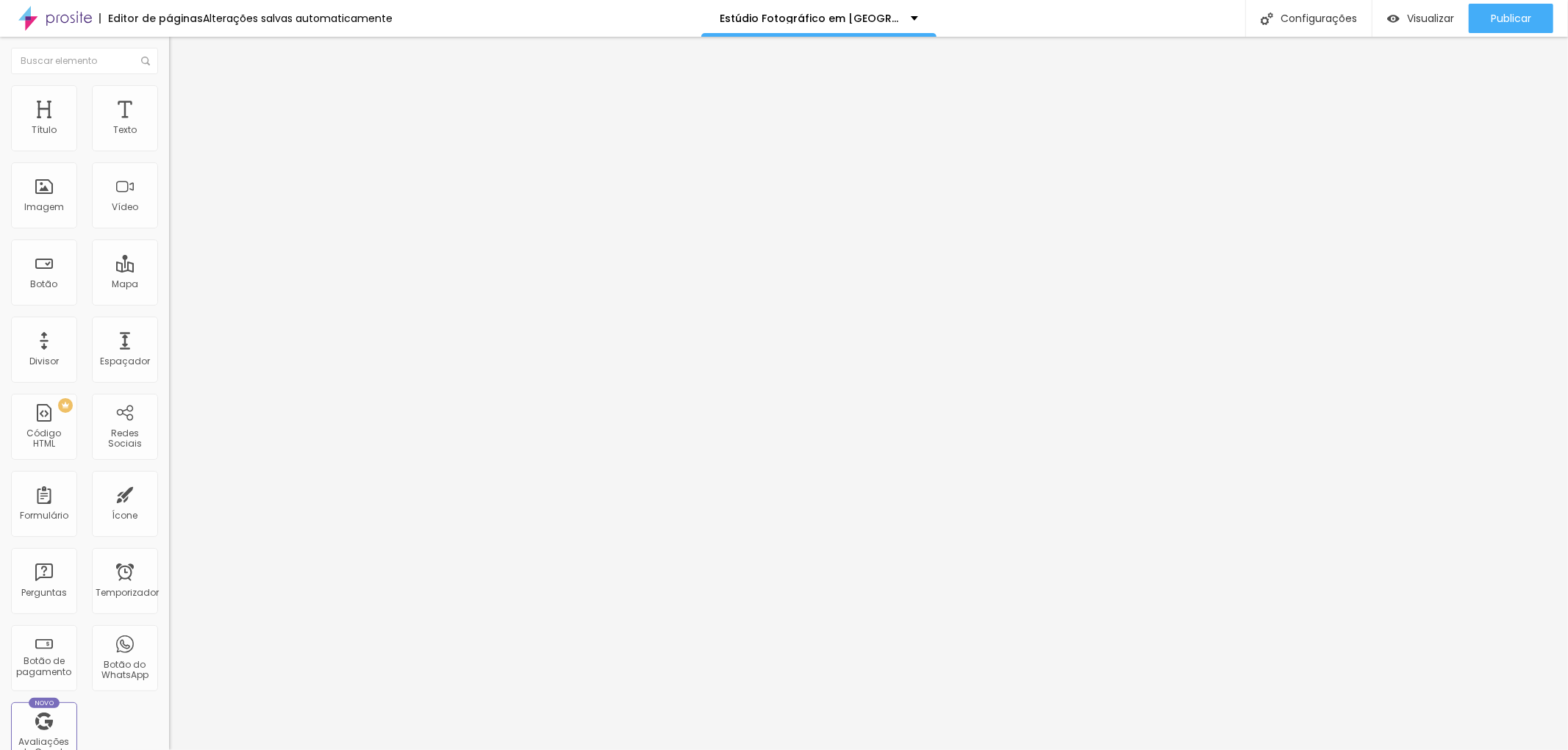
click at [169, 218] on button "button" at bounding box center [179, 210] width 21 height 15
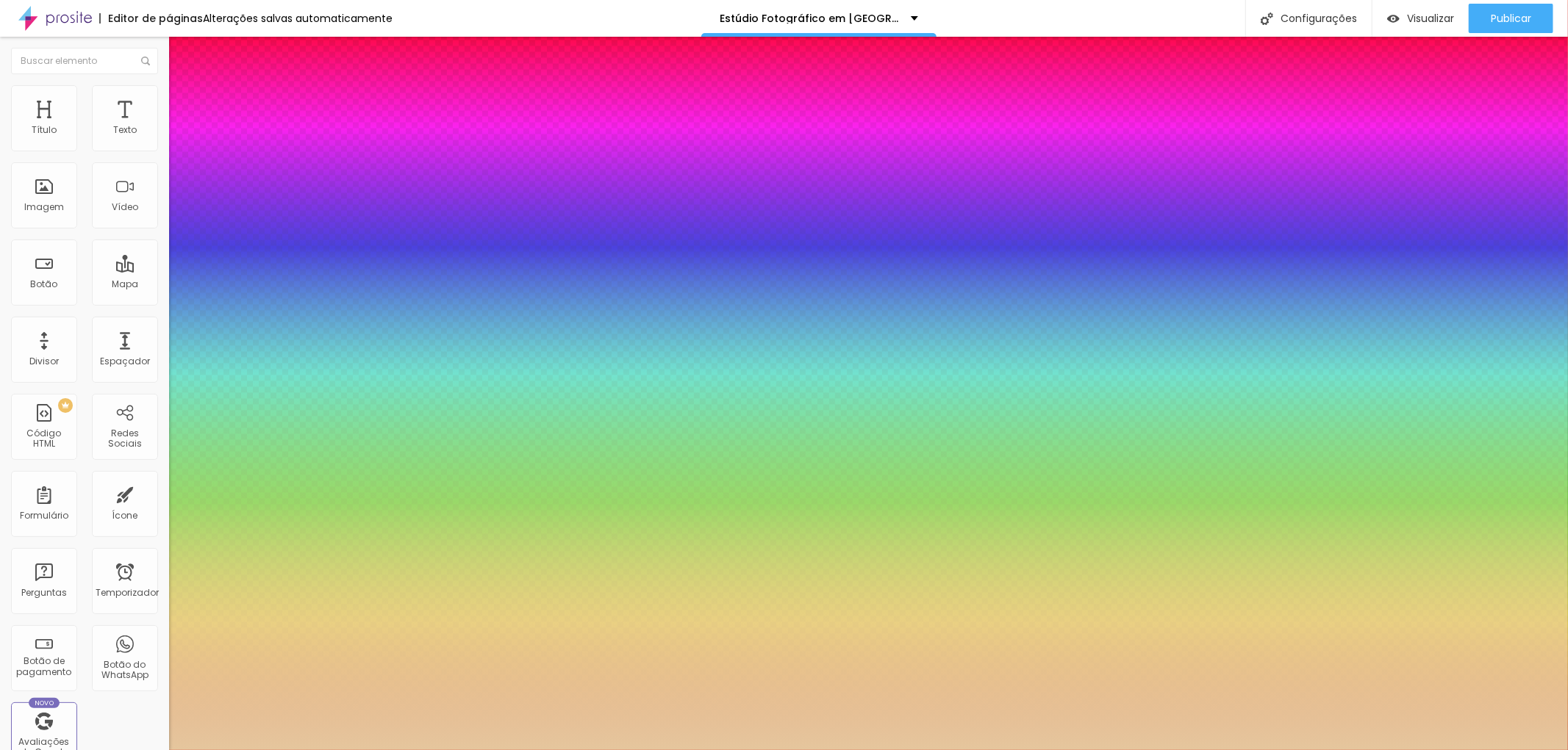
type input "1"
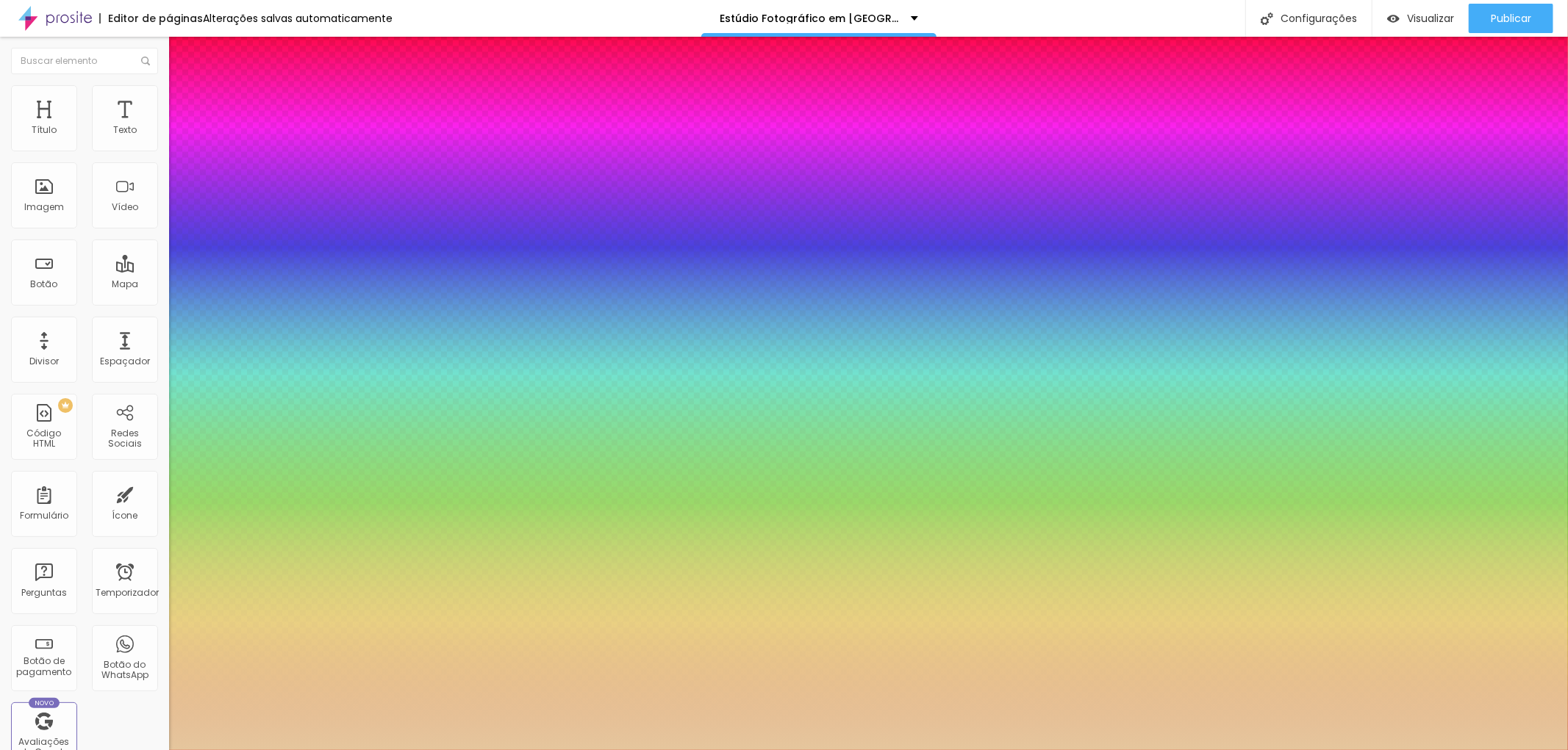
select select "MontserratBold"
type input "1"
click at [1516, 749] on div at bounding box center [784, 750] width 1568 height 0
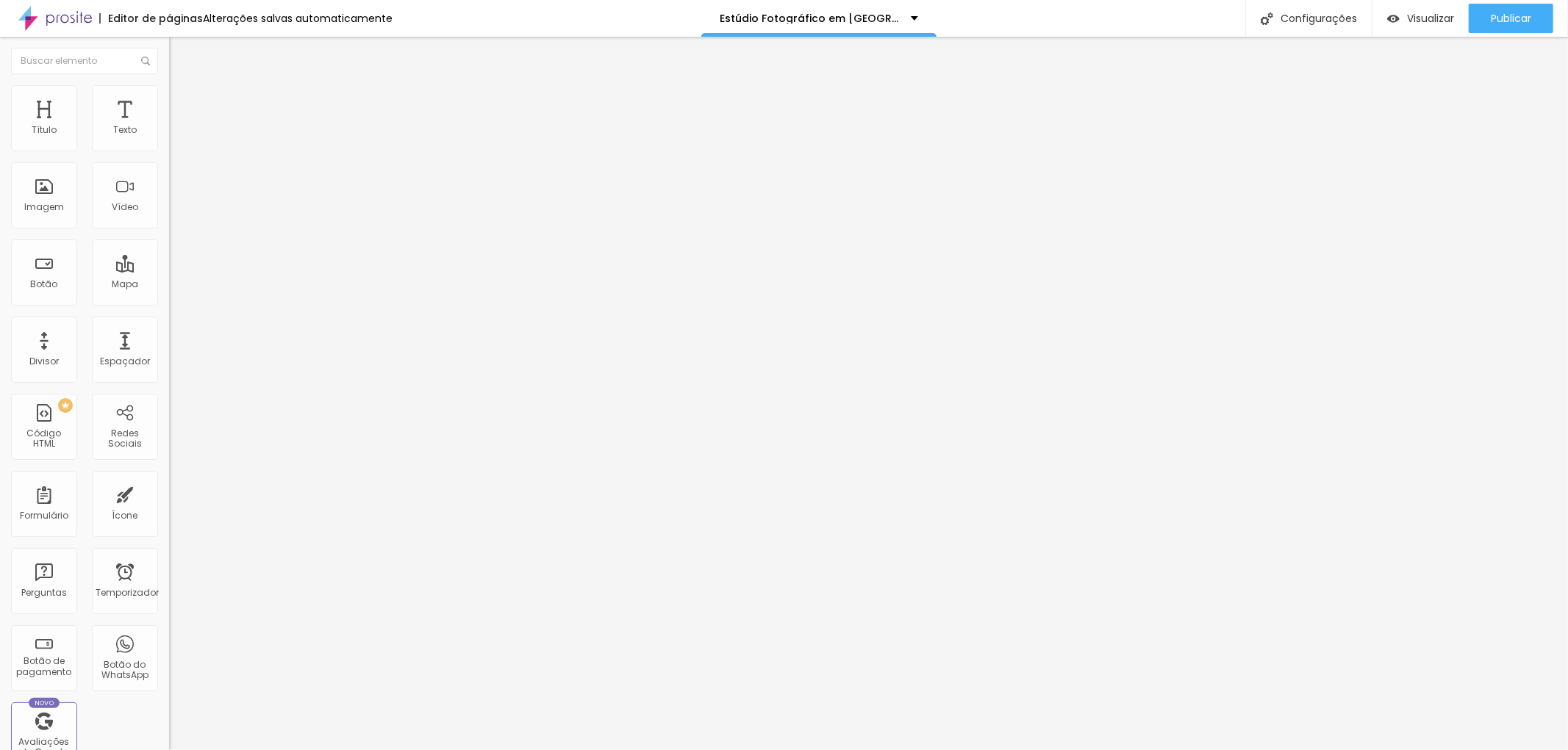
click at [175, 213] on icon "button" at bounding box center [179, 209] width 9 height 9
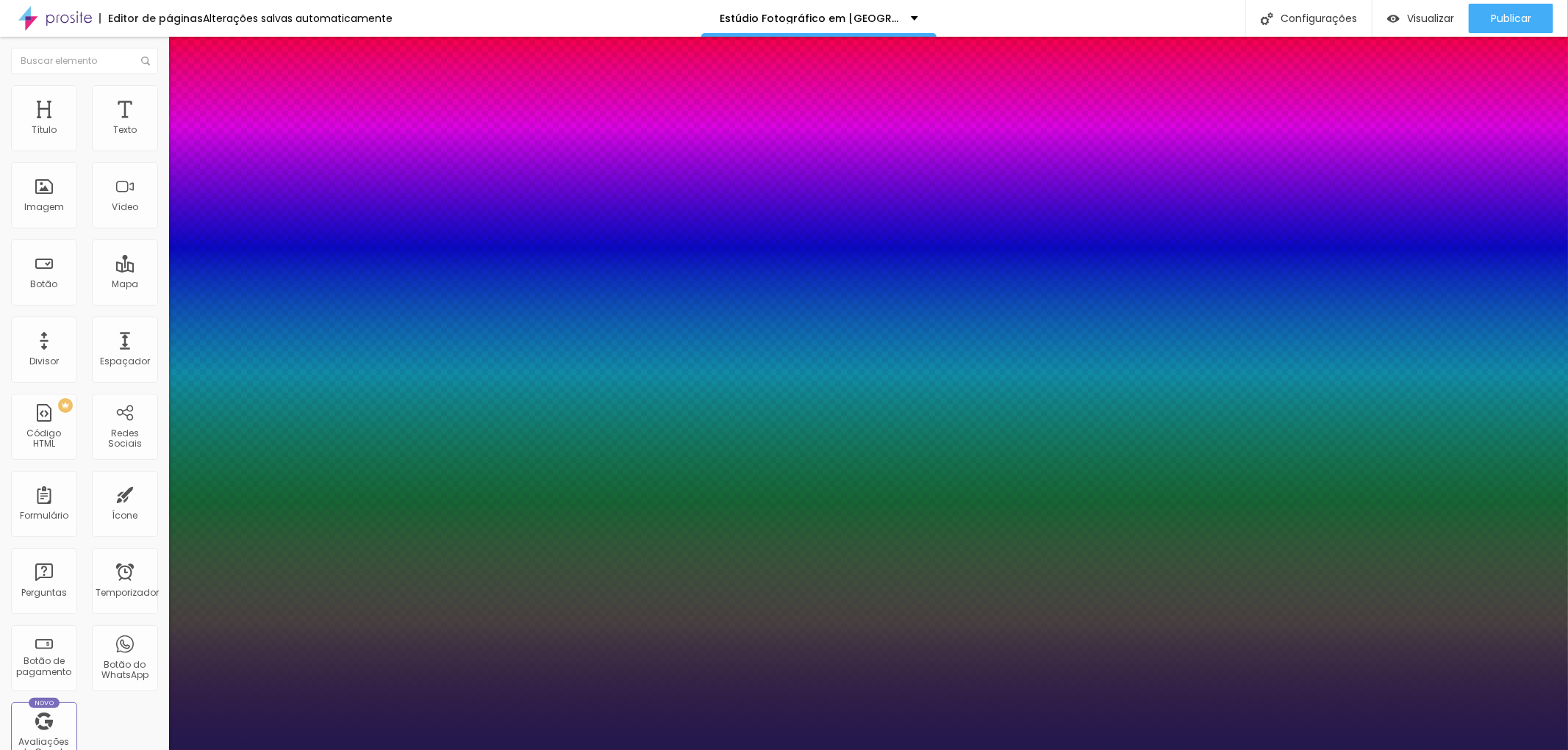
type input "1"
select select "MontserratBold"
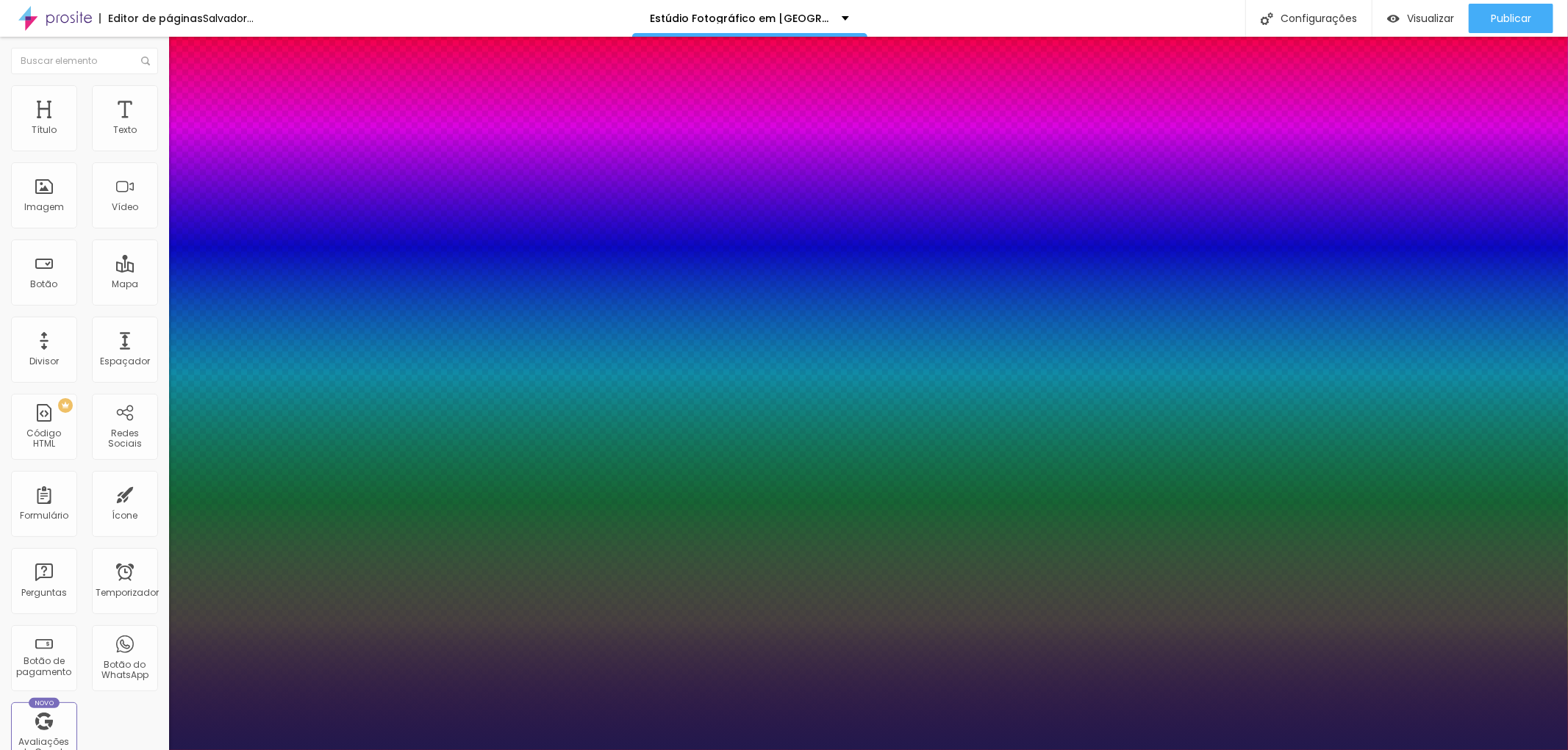
type input "1"
drag, startPoint x: 335, startPoint y: 548, endPoint x: 294, endPoint y: 546, distance: 41.0
paste input "E3C59"
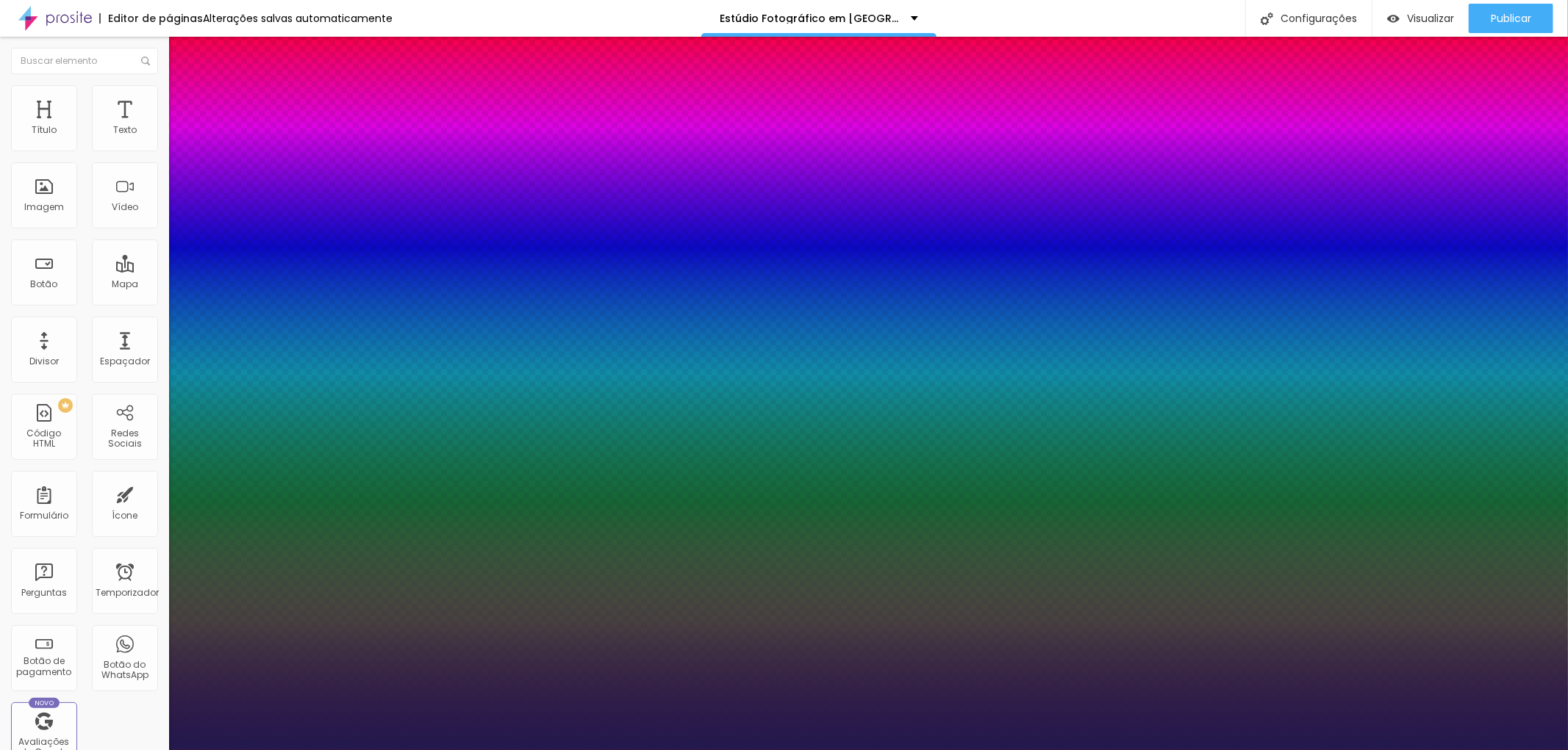
drag, startPoint x: 338, startPoint y: 544, endPoint x: 282, endPoint y: 538, distance: 56.3
paste input "E3C59"
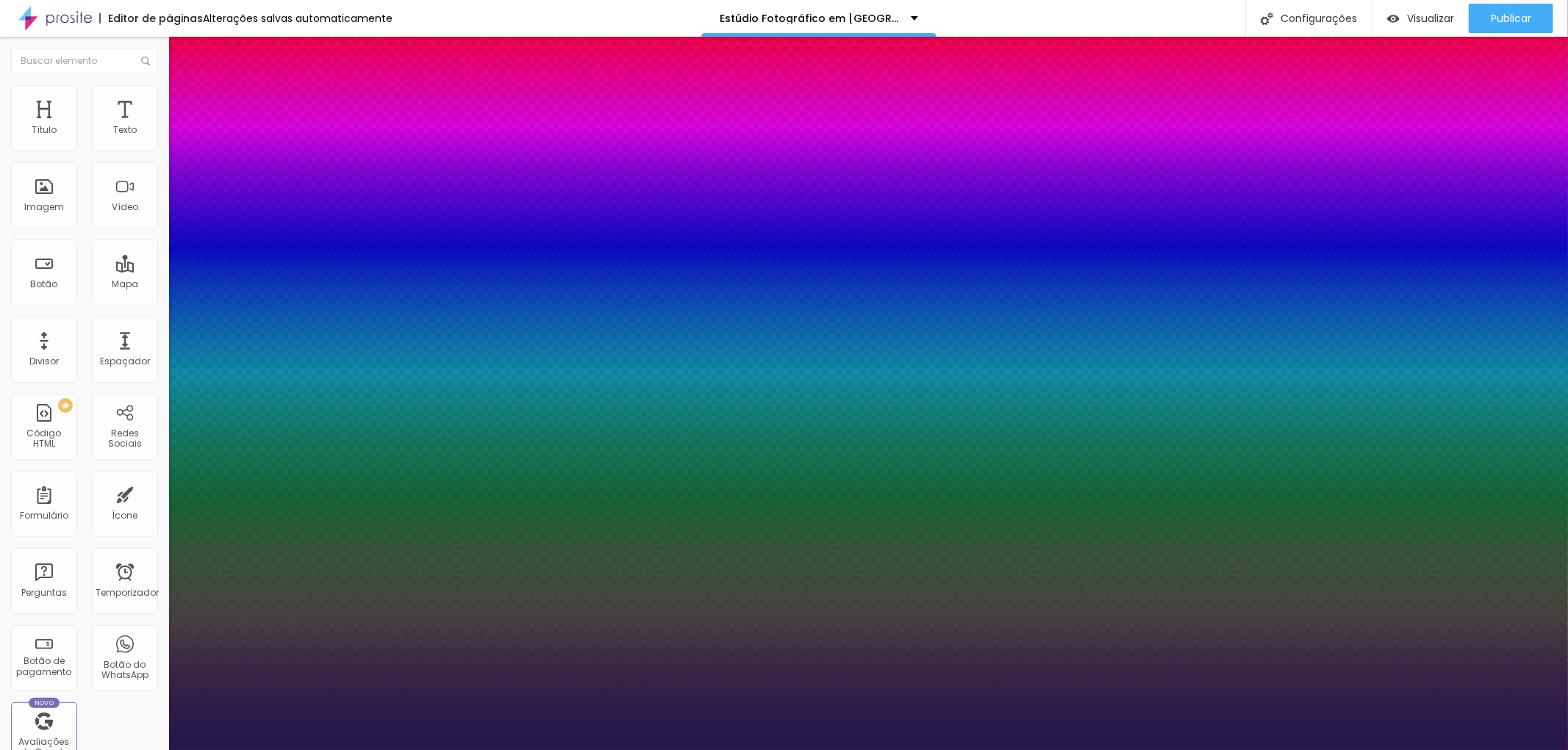
type input "#E3C59"
type input "1"
type input "#000000"
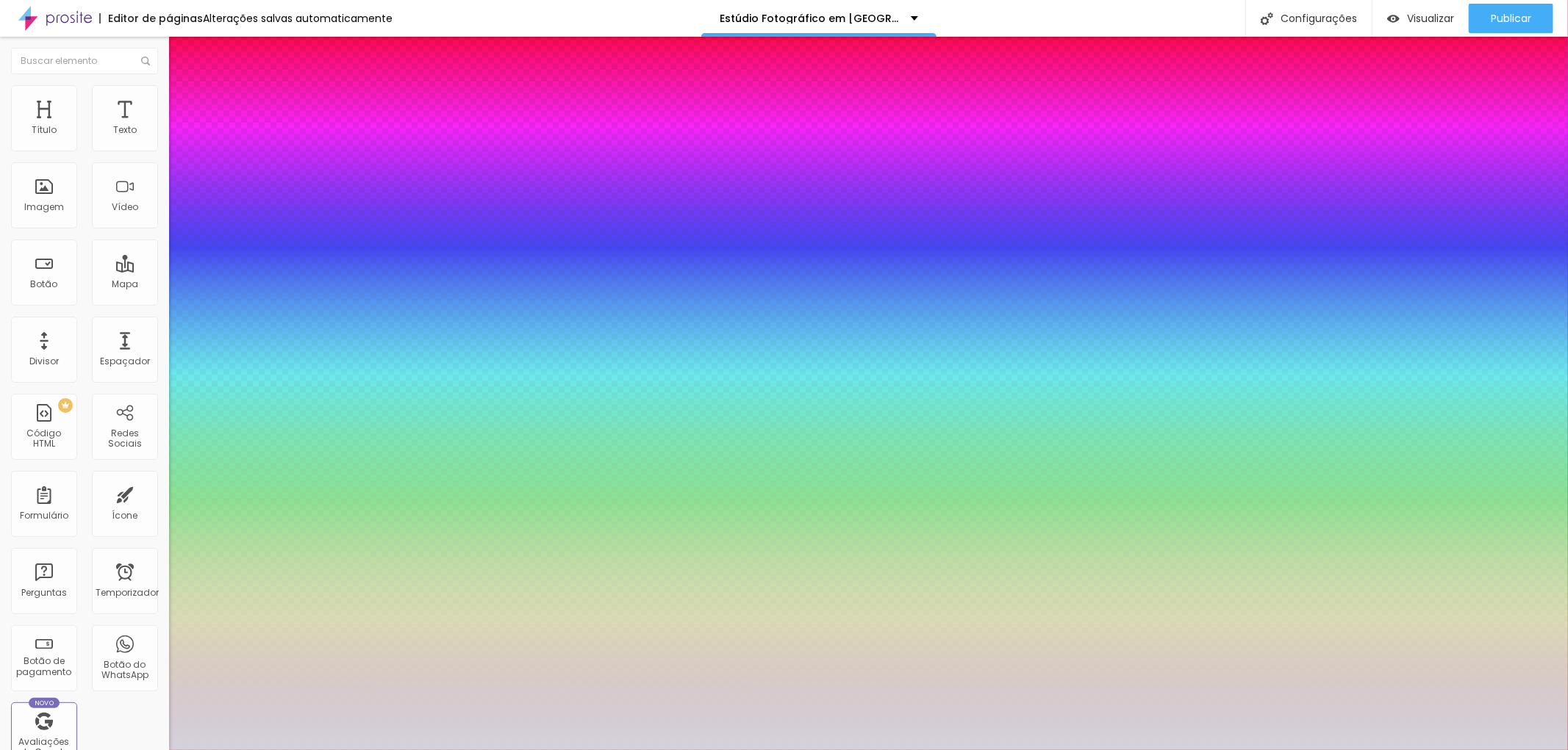
click at [210, 579] on div at bounding box center [784, 375] width 1568 height 750
type input "1"
type input "#D4D2DC"
type input "1"
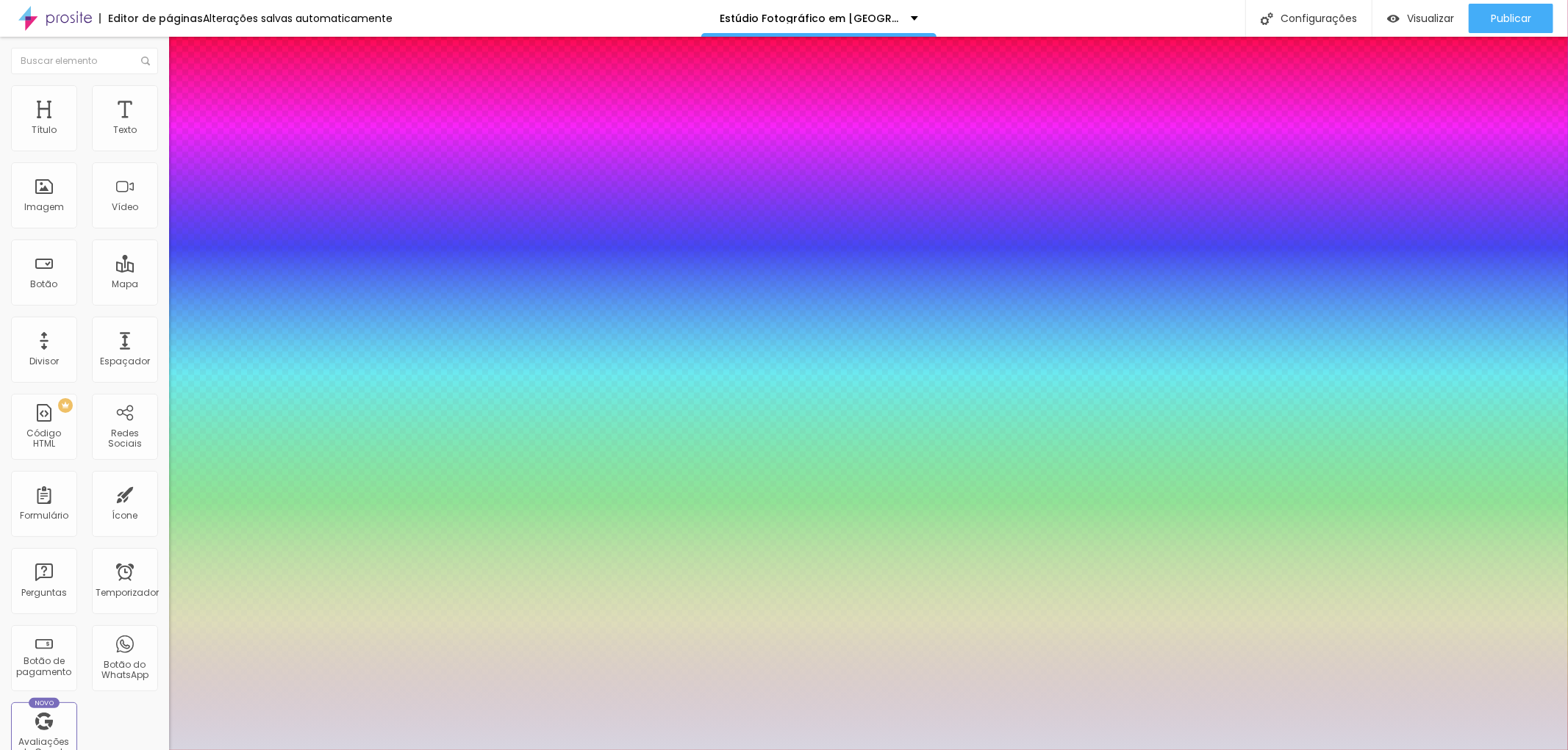
type input "#D4D2"
type input "1"
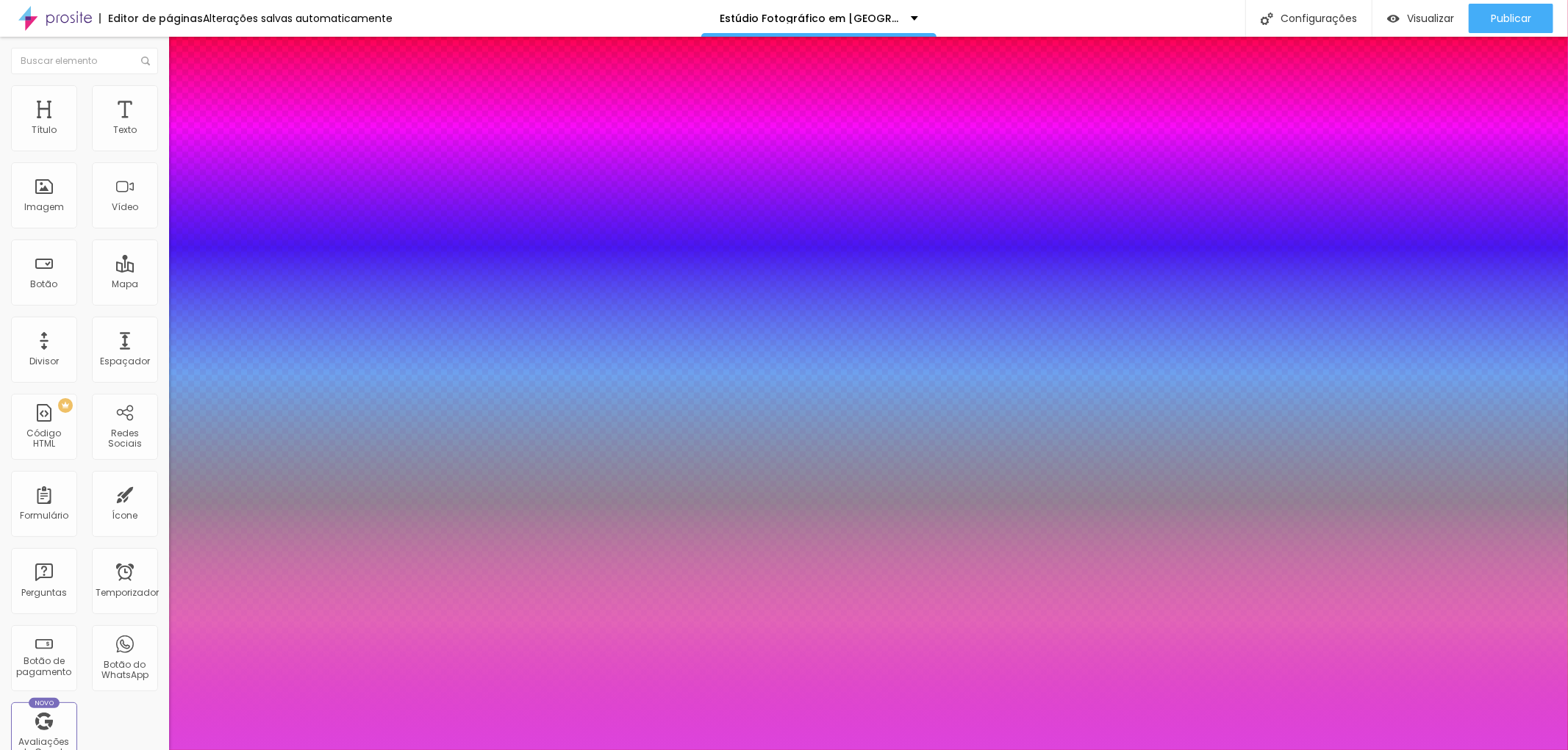
type input "#"
type input "1"
paste input "E3C59"
type input "#E3C59"
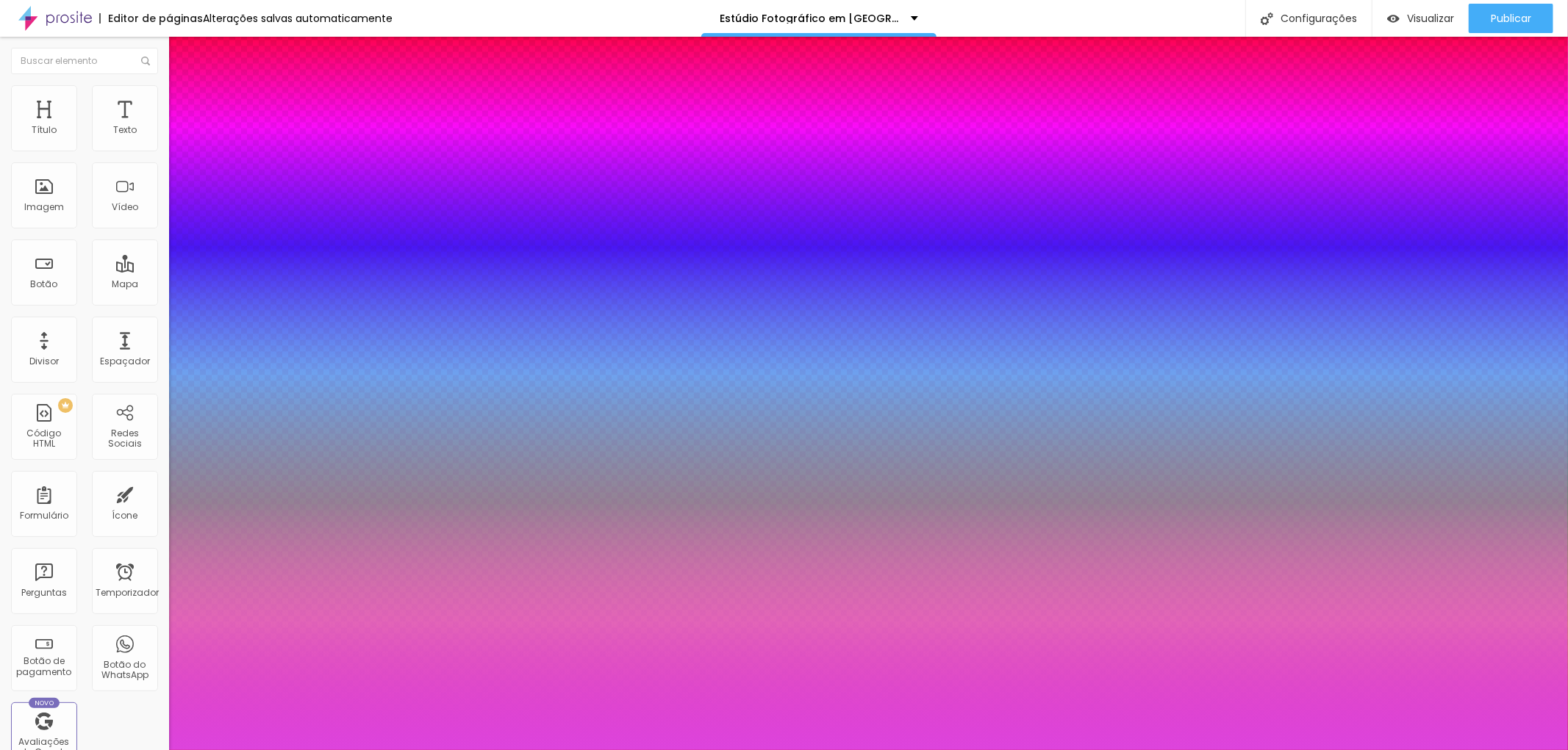
type input "1"
drag, startPoint x: 334, startPoint y: 546, endPoint x: 296, endPoint y: 544, distance: 38.1
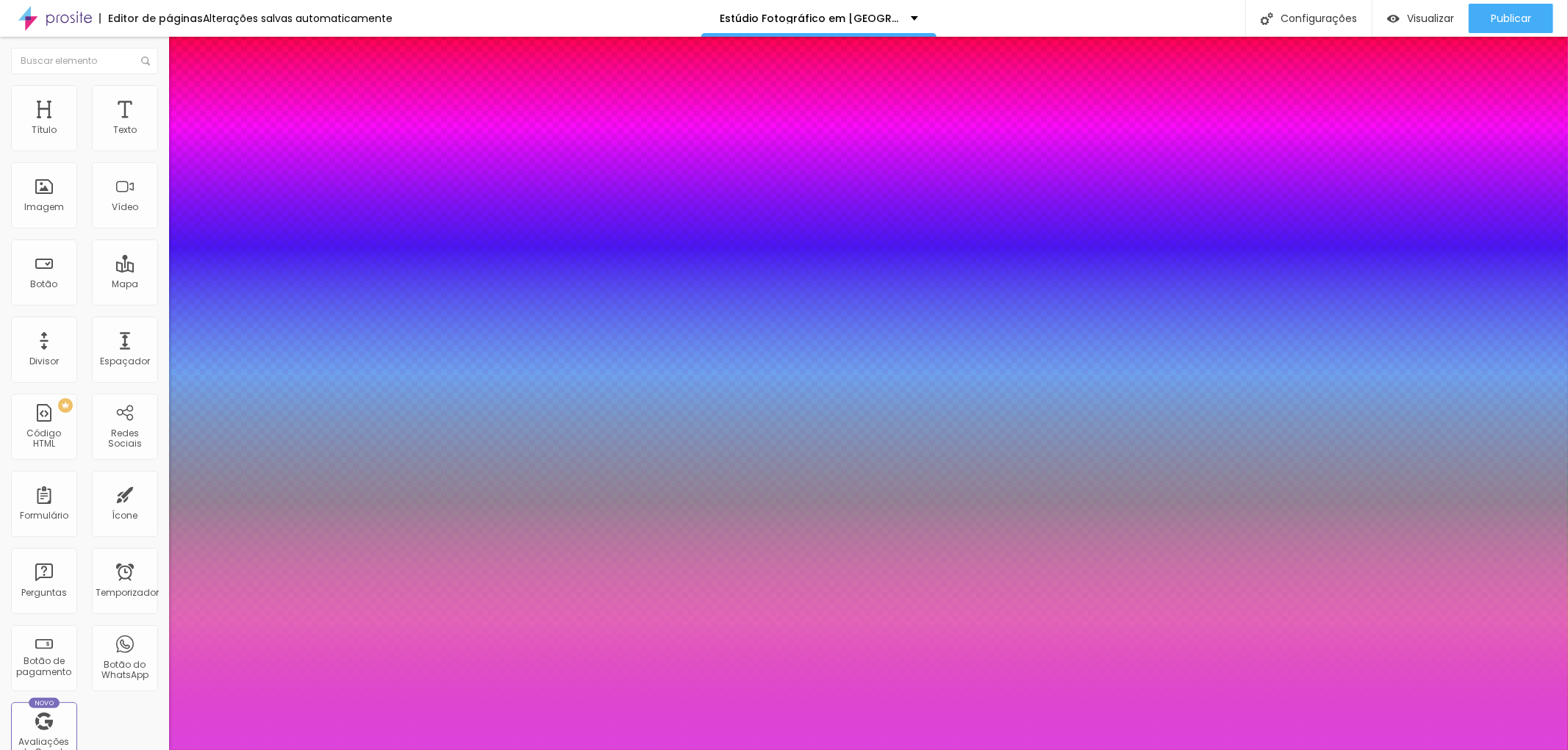
paste input "E3C59"
type input "#E3C59"
drag, startPoint x: 332, startPoint y: 548, endPoint x: 380, endPoint y: 546, distance: 48.0
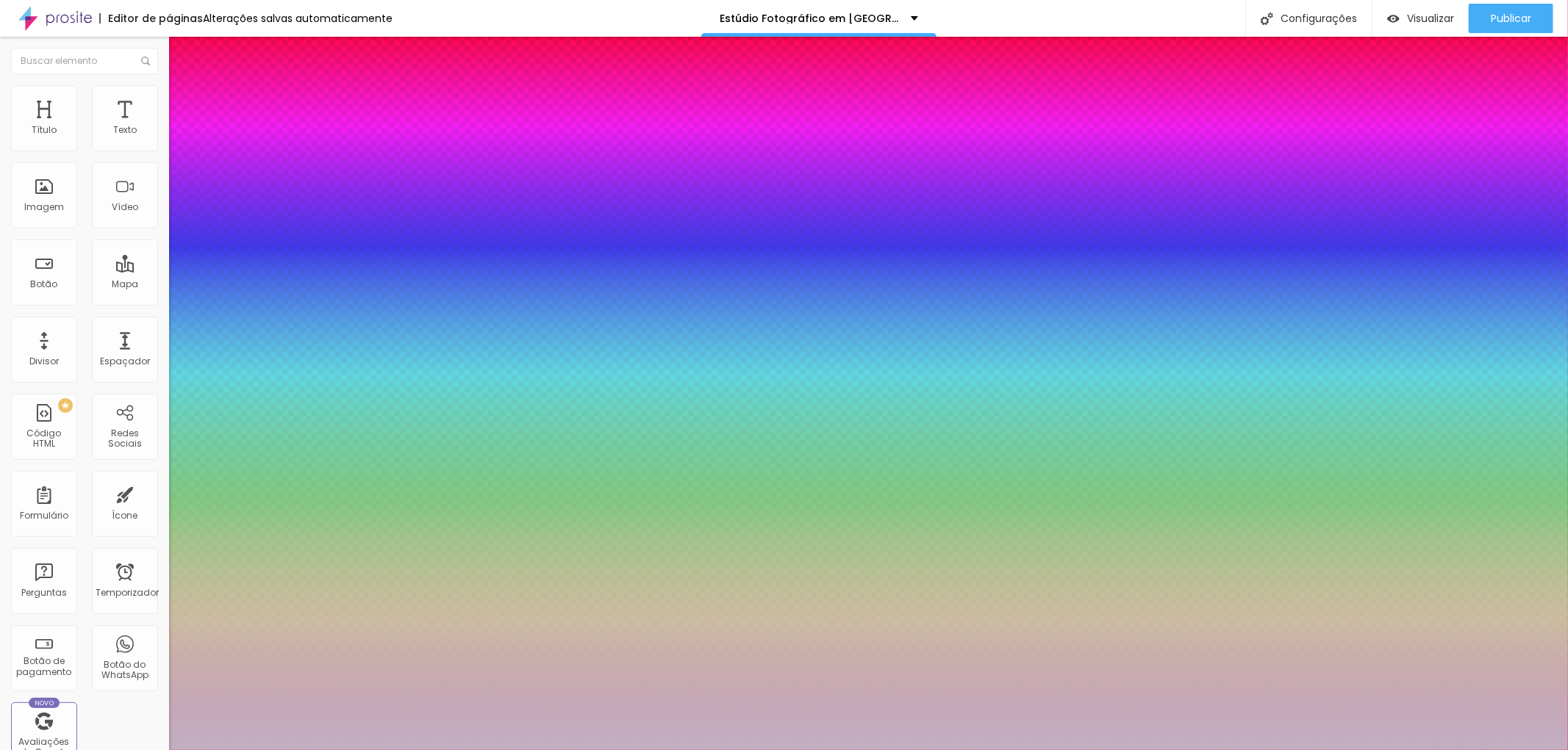
type input "1"
type input "#DD44DD"
click at [216, 591] on div at bounding box center [784, 375] width 1568 height 750
type input "1"
type input "#C3AEC3"
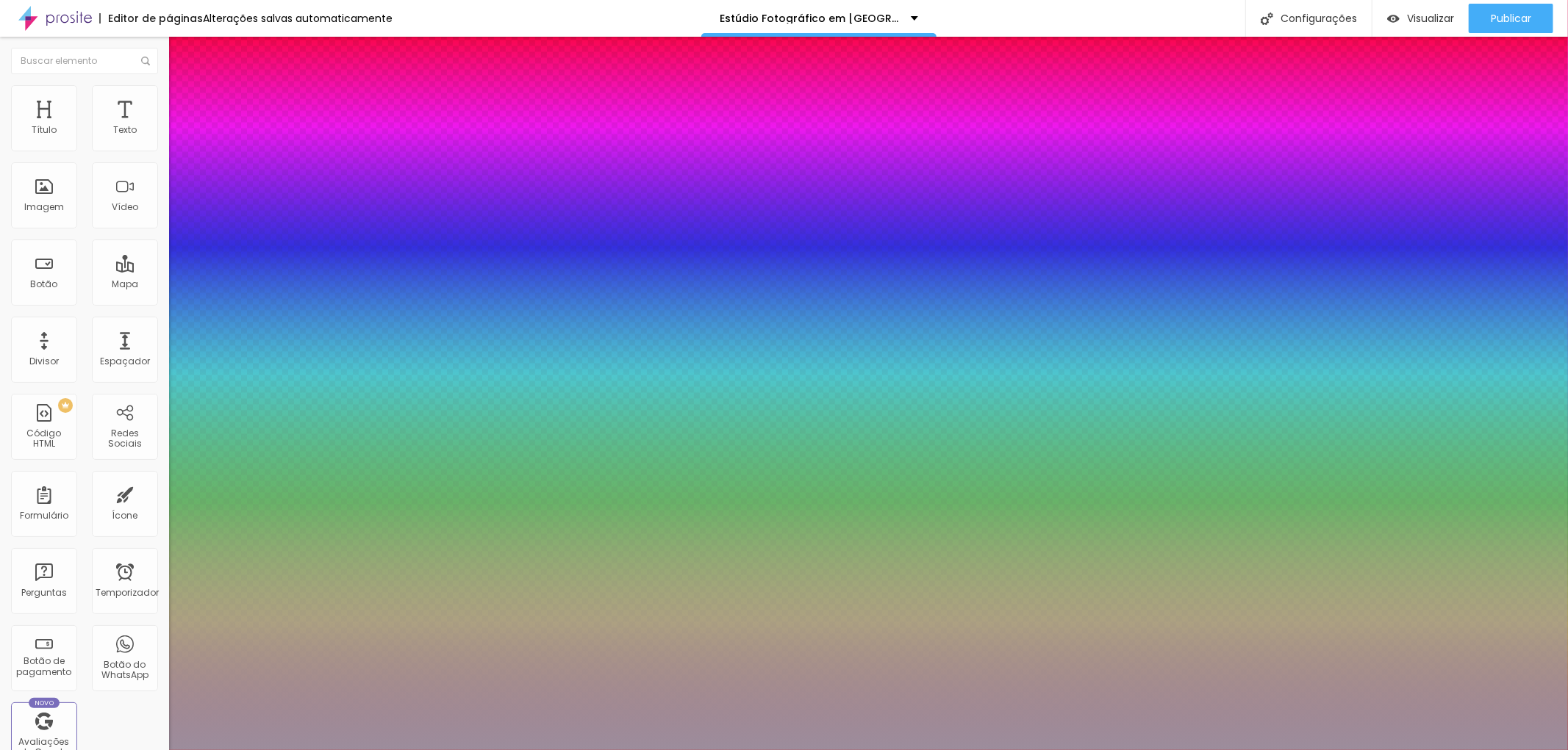
click at [215, 608] on div at bounding box center [784, 375] width 1568 height 750
type input "1"
type input "#9C8D9C"
type input "1"
type input "#827382"
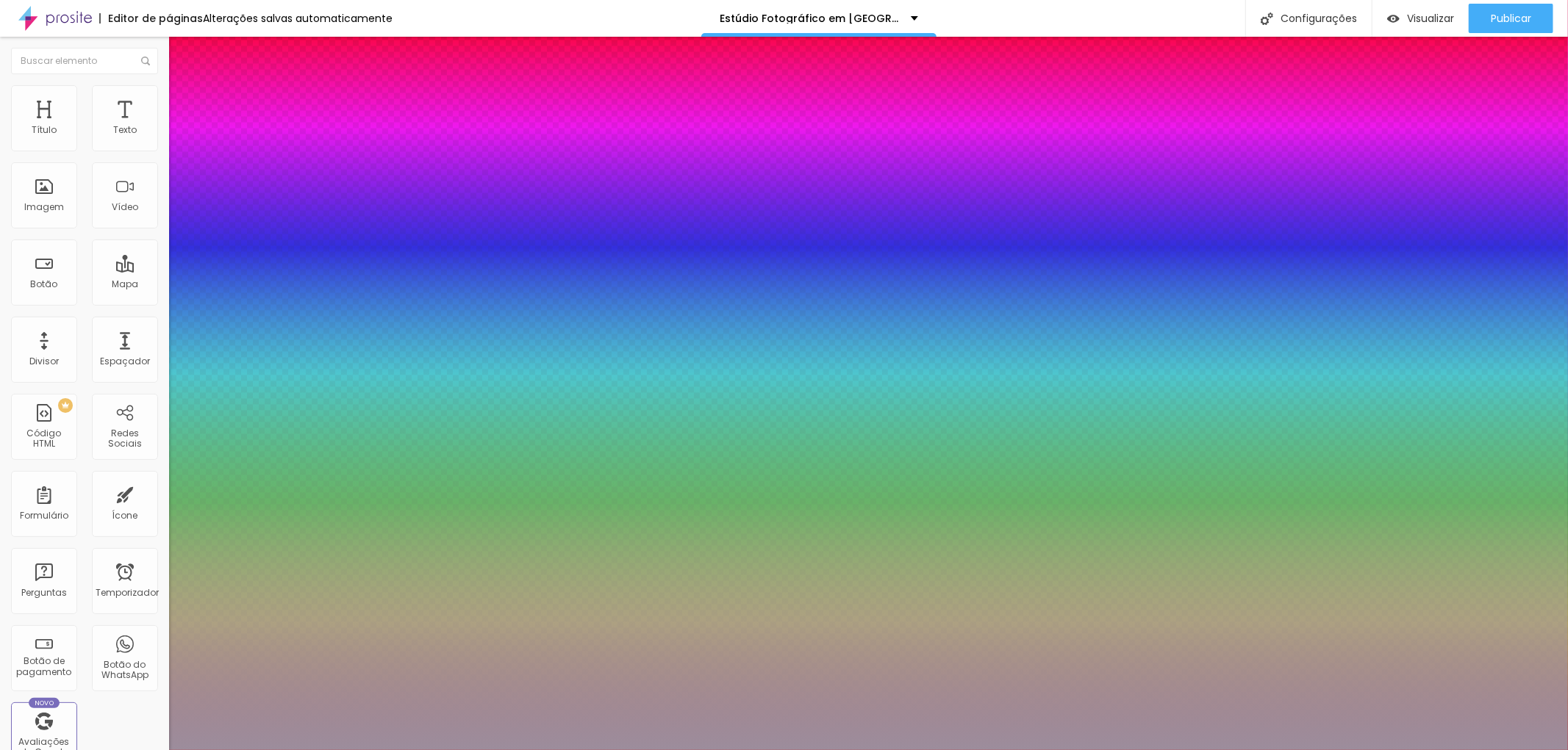
click at [218, 619] on div at bounding box center [784, 375] width 1568 height 750
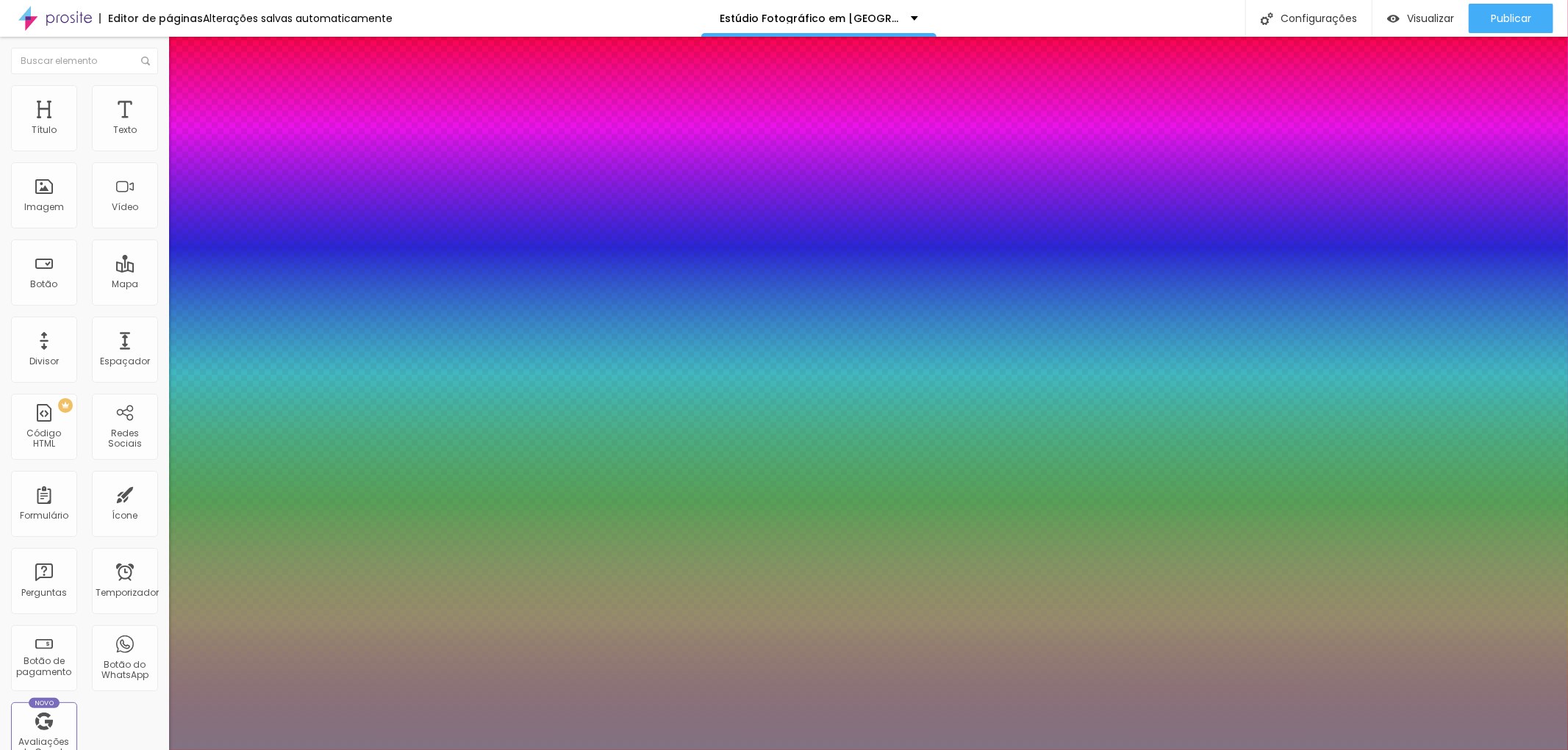
type input "1"
type input "#827282"
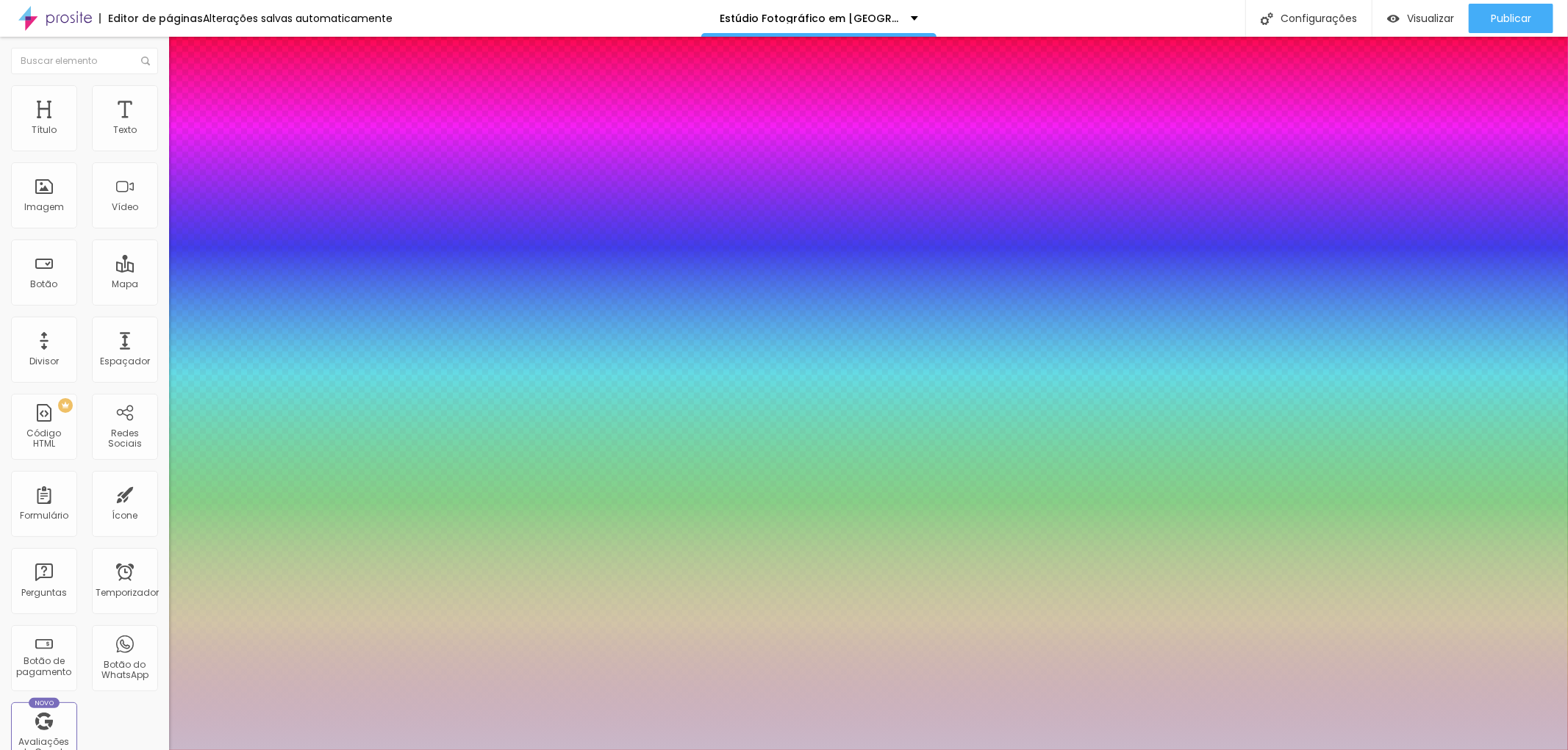
click at [214, 588] on div at bounding box center [784, 375] width 1568 height 750
type input "1"
click at [1162, 749] on div at bounding box center [784, 750] width 1568 height 0
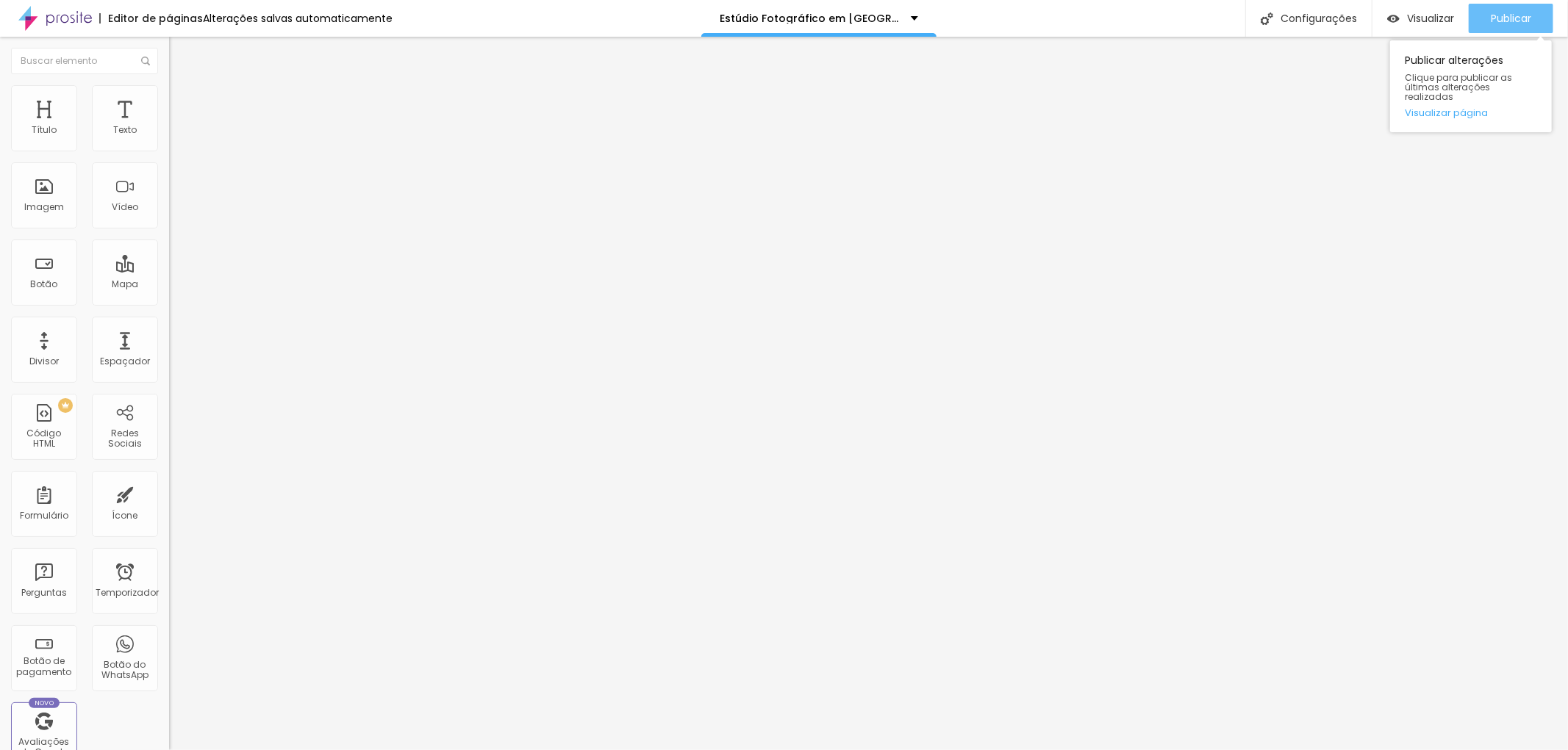
click at [1519, 5] on div "Publicar" at bounding box center [1510, 18] width 40 height 30
click at [1502, 19] on font "Publicar" at bounding box center [1510, 18] width 40 height 14
click at [169, 100] on img at bounding box center [175, 106] width 13 height 13
type input "13"
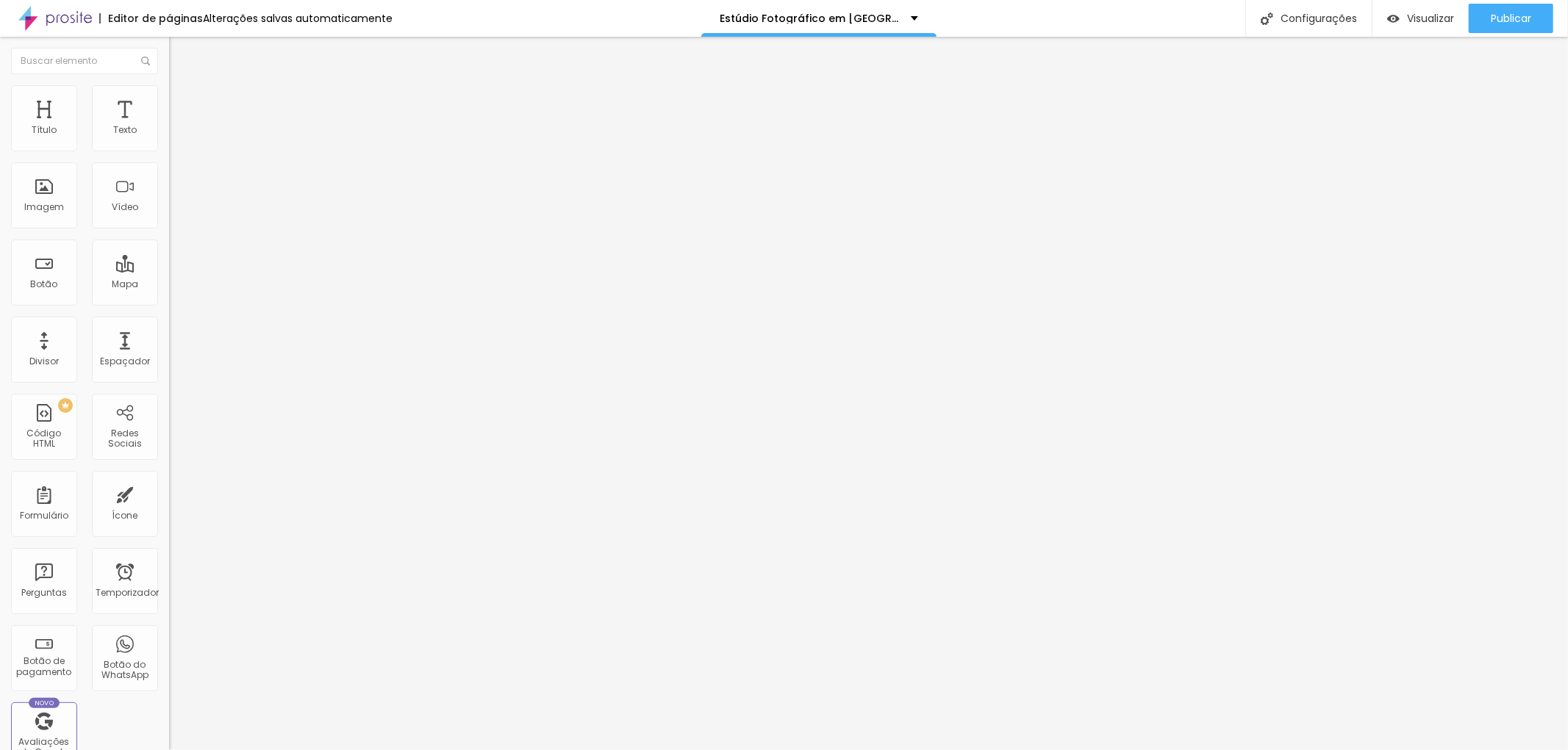
type input "9"
type input "8"
type input "5"
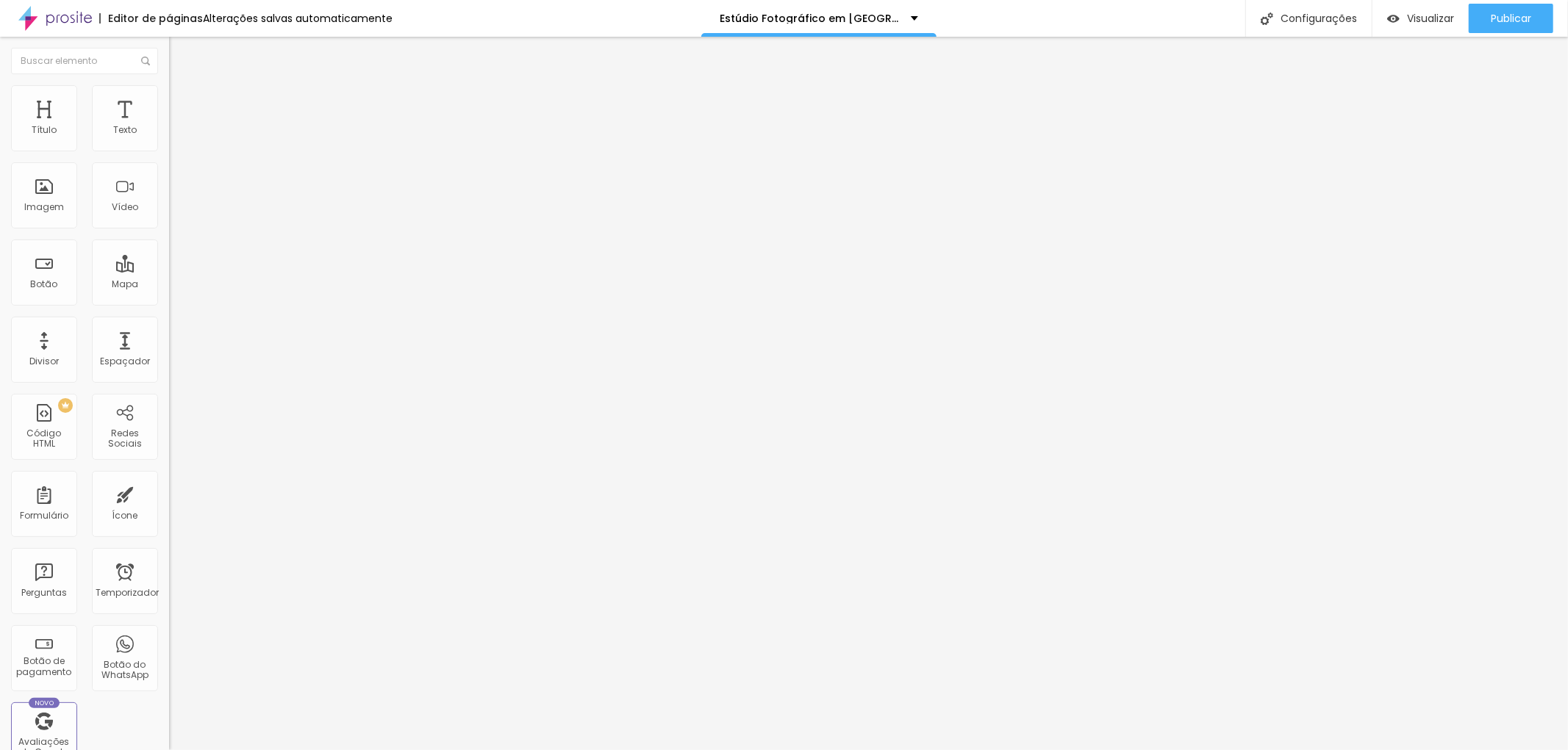
type input "5"
type input "4"
type input "3"
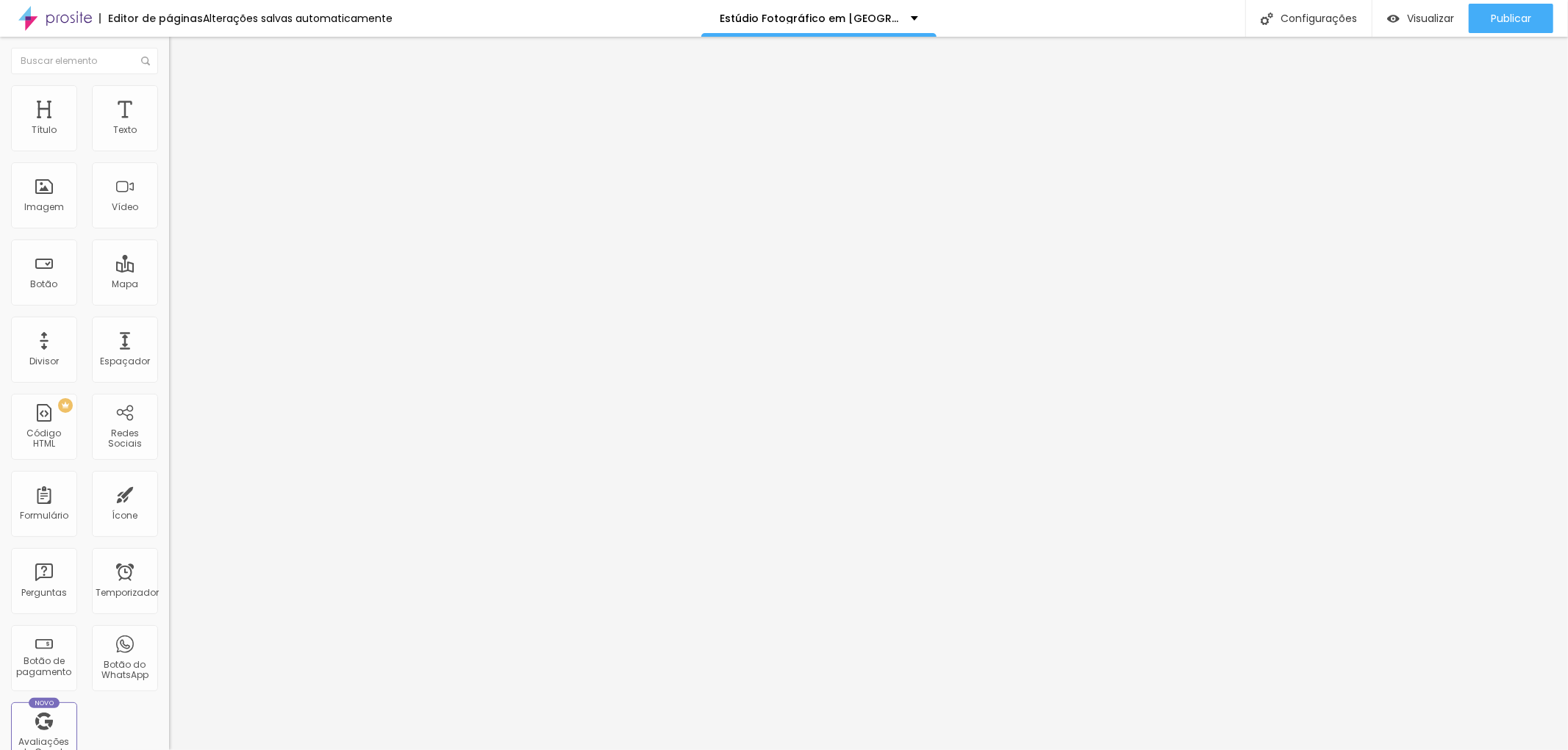
type input "2"
type input "0"
drag, startPoint x: 49, startPoint y: 144, endPoint x: 32, endPoint y: 144, distance: 17.0
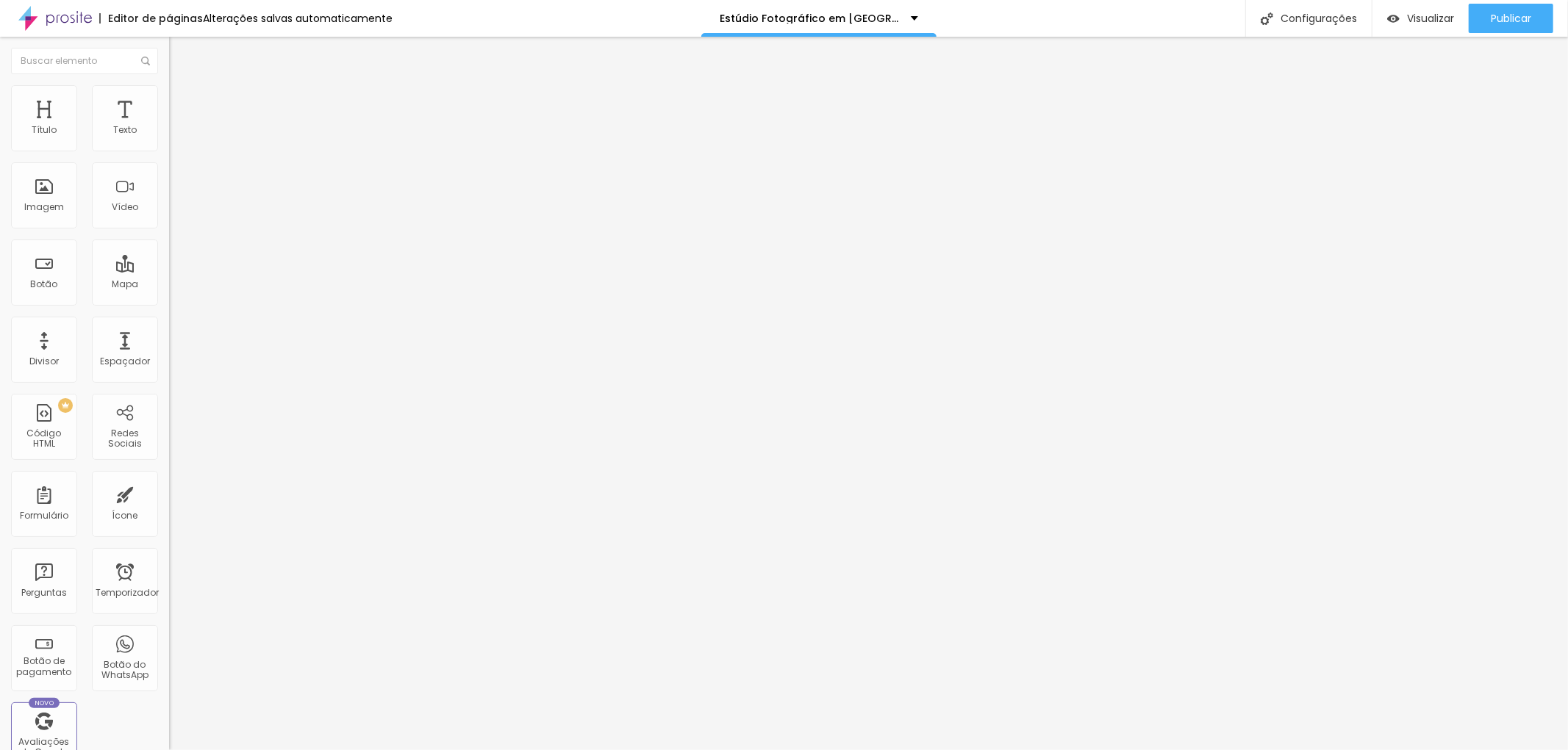
type input "0"
click at [169, 285] on input "range" at bounding box center [216, 291] width 95 height 11
click at [1522, 11] on font "Publicar" at bounding box center [1510, 18] width 40 height 14
click at [55, 128] on font "Título" at bounding box center [44, 130] width 25 height 12
click at [43, 126] on font "Título" at bounding box center [44, 130] width 25 height 12
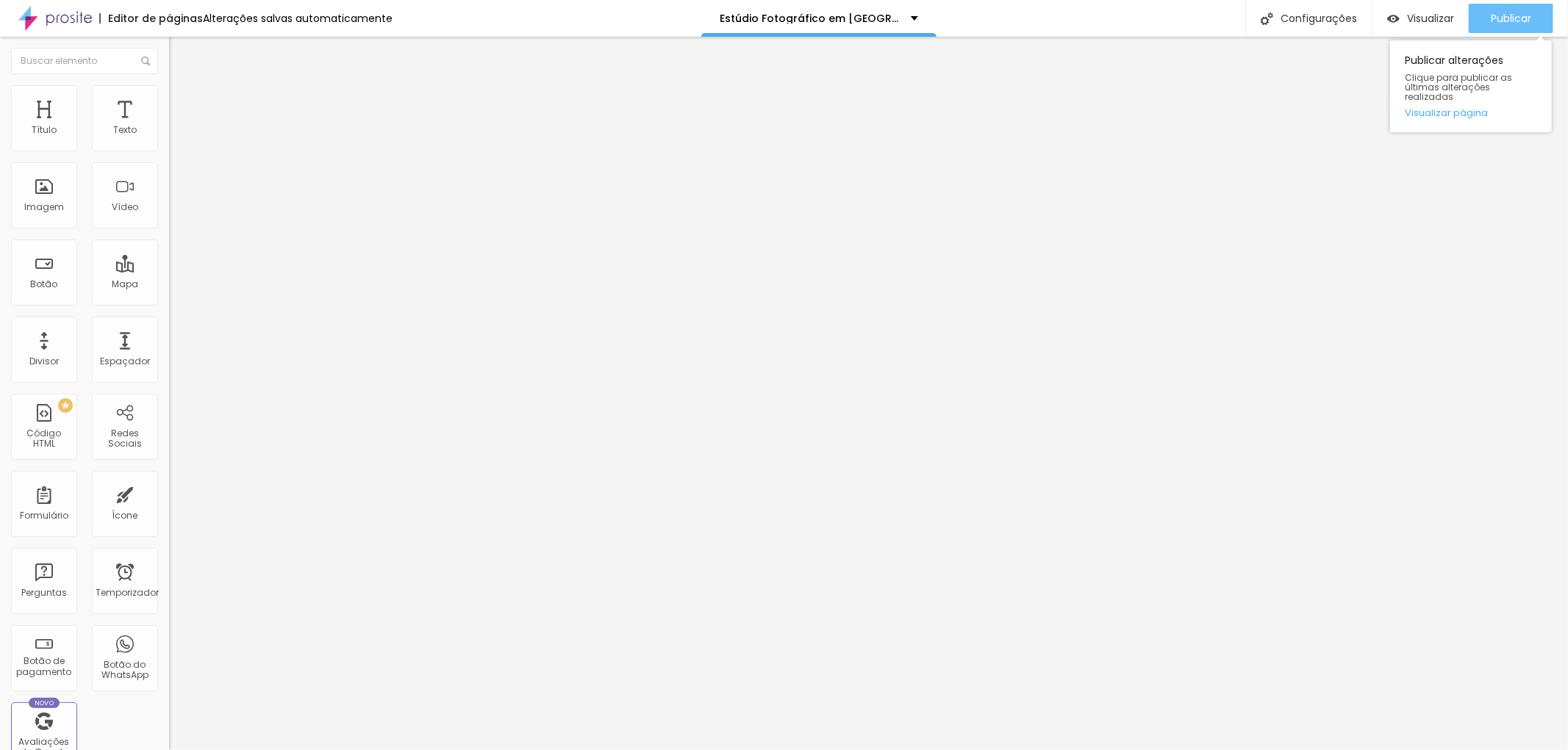
click at [1505, 17] on font "Publicar" at bounding box center [1510, 18] width 40 height 14
click at [1515, 17] on font "Publicar" at bounding box center [1510, 18] width 40 height 14
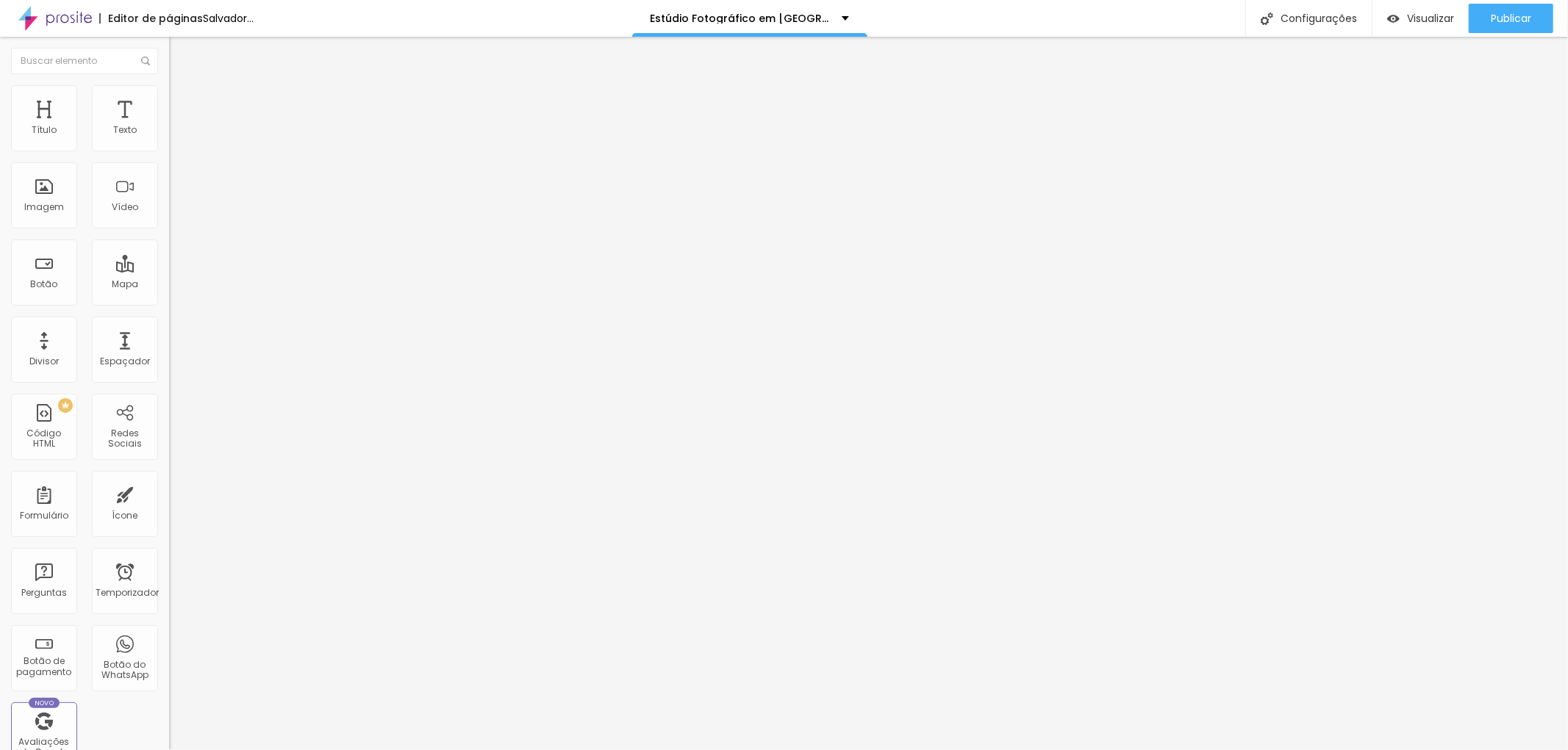
click at [175, 137] on icon "button" at bounding box center [179, 132] width 9 height 9
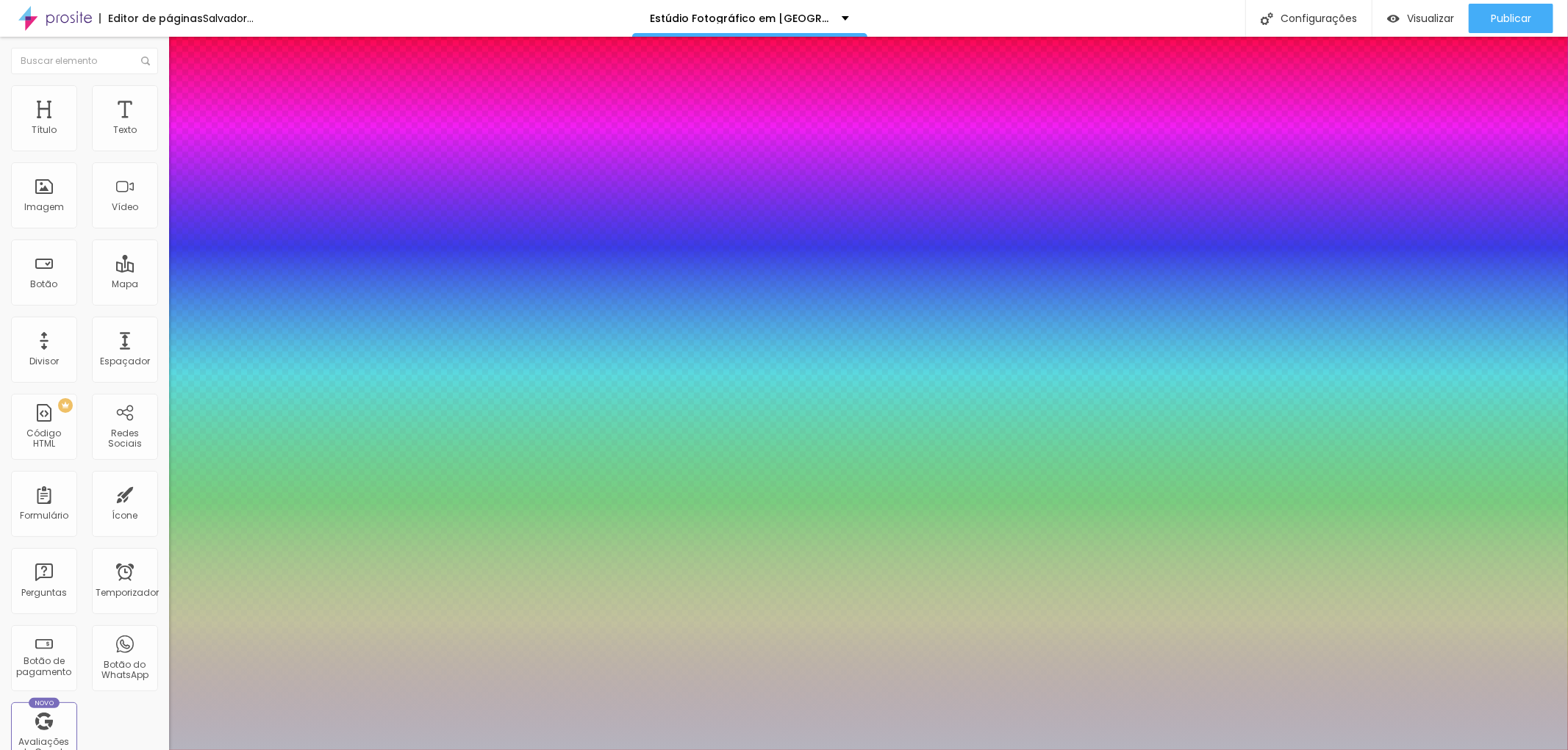
type input "1"
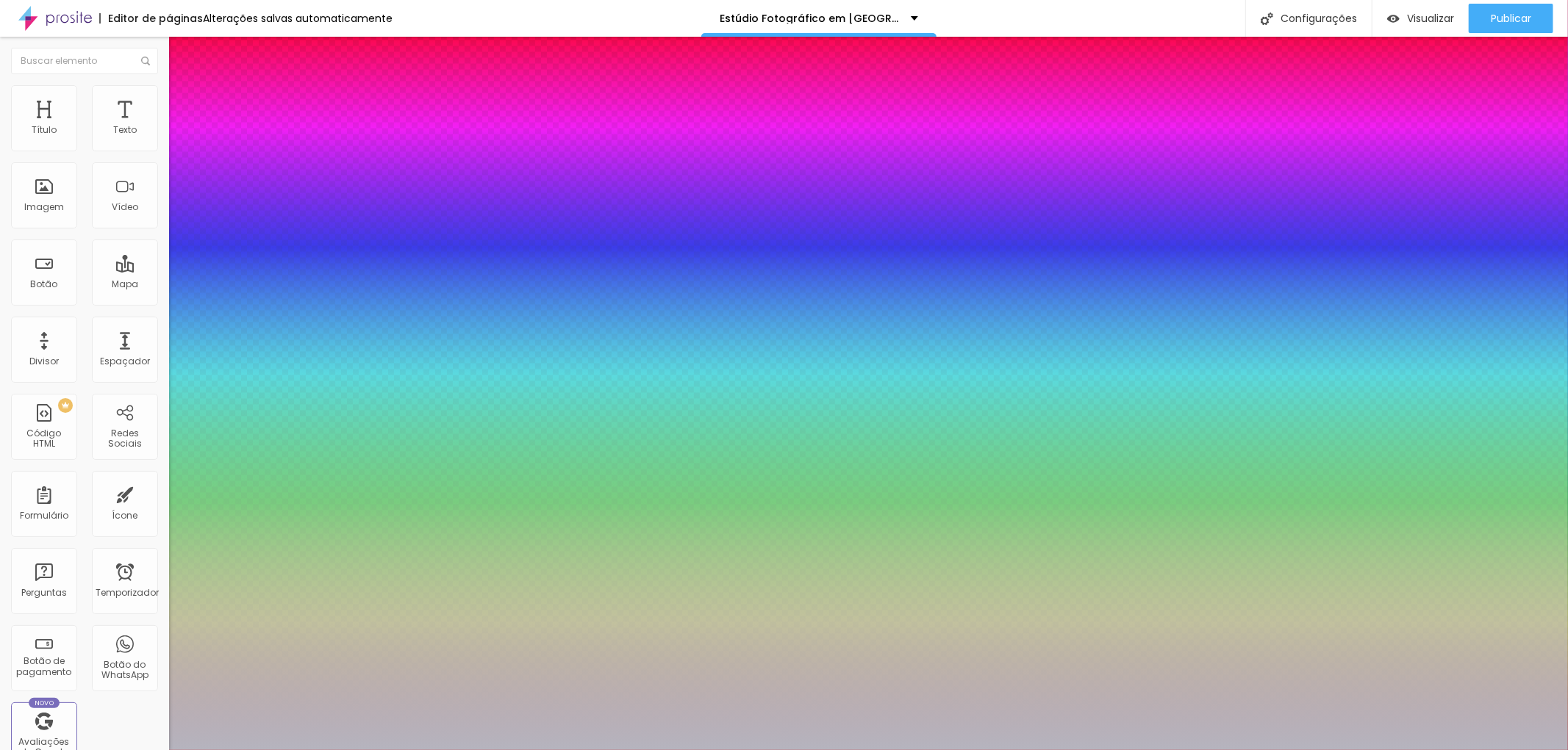
click at [674, 749] on div at bounding box center [784, 750] width 1568 height 0
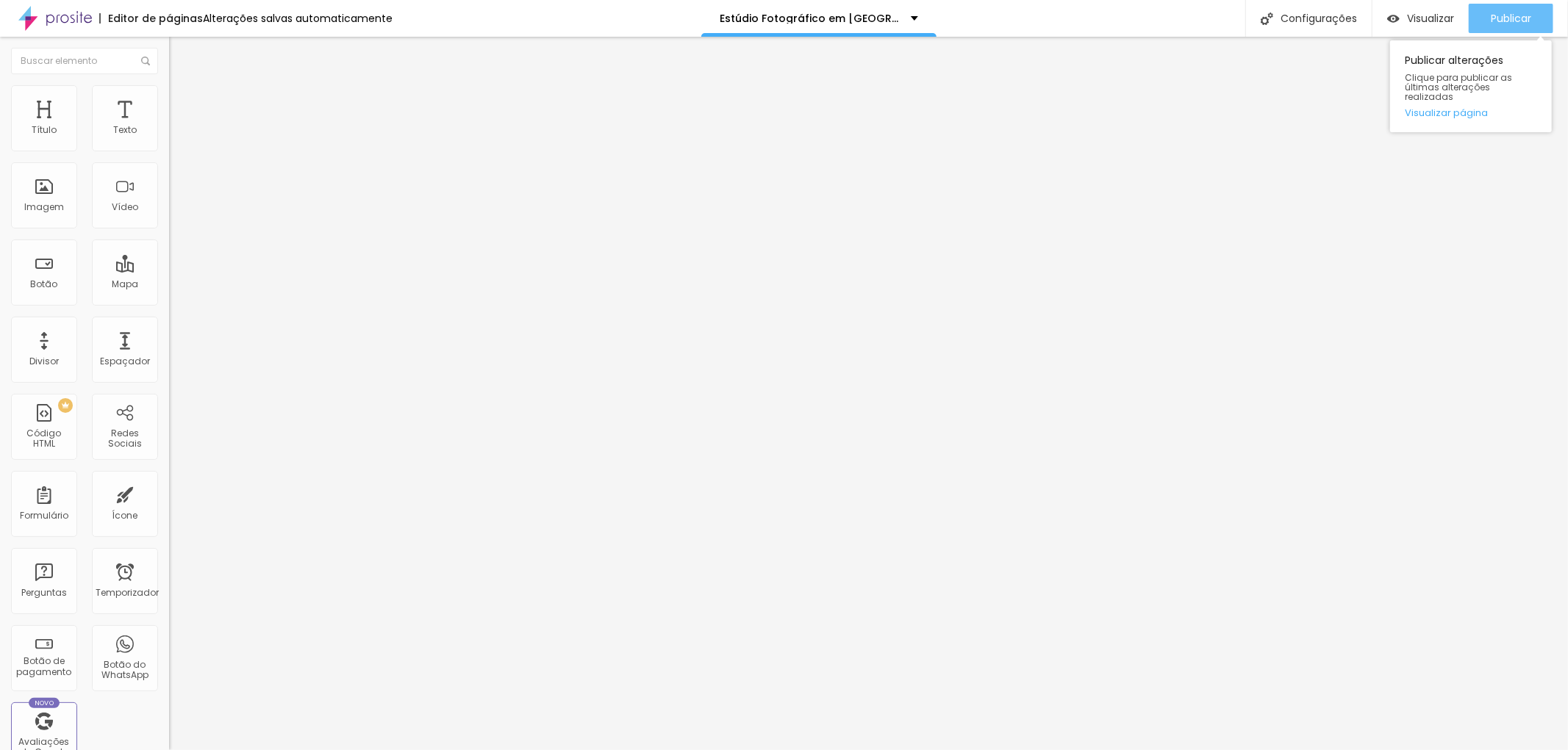
click at [1497, 11] on font "Publicar" at bounding box center [1510, 18] width 40 height 14
click at [1520, 9] on div "Publicar" at bounding box center [1510, 18] width 40 height 30
click at [1533, 13] on button "Publicar" at bounding box center [1510, 18] width 84 height 30
click at [169, 98] on li "Avançado" at bounding box center [254, 92] width 169 height 14
type input "4"
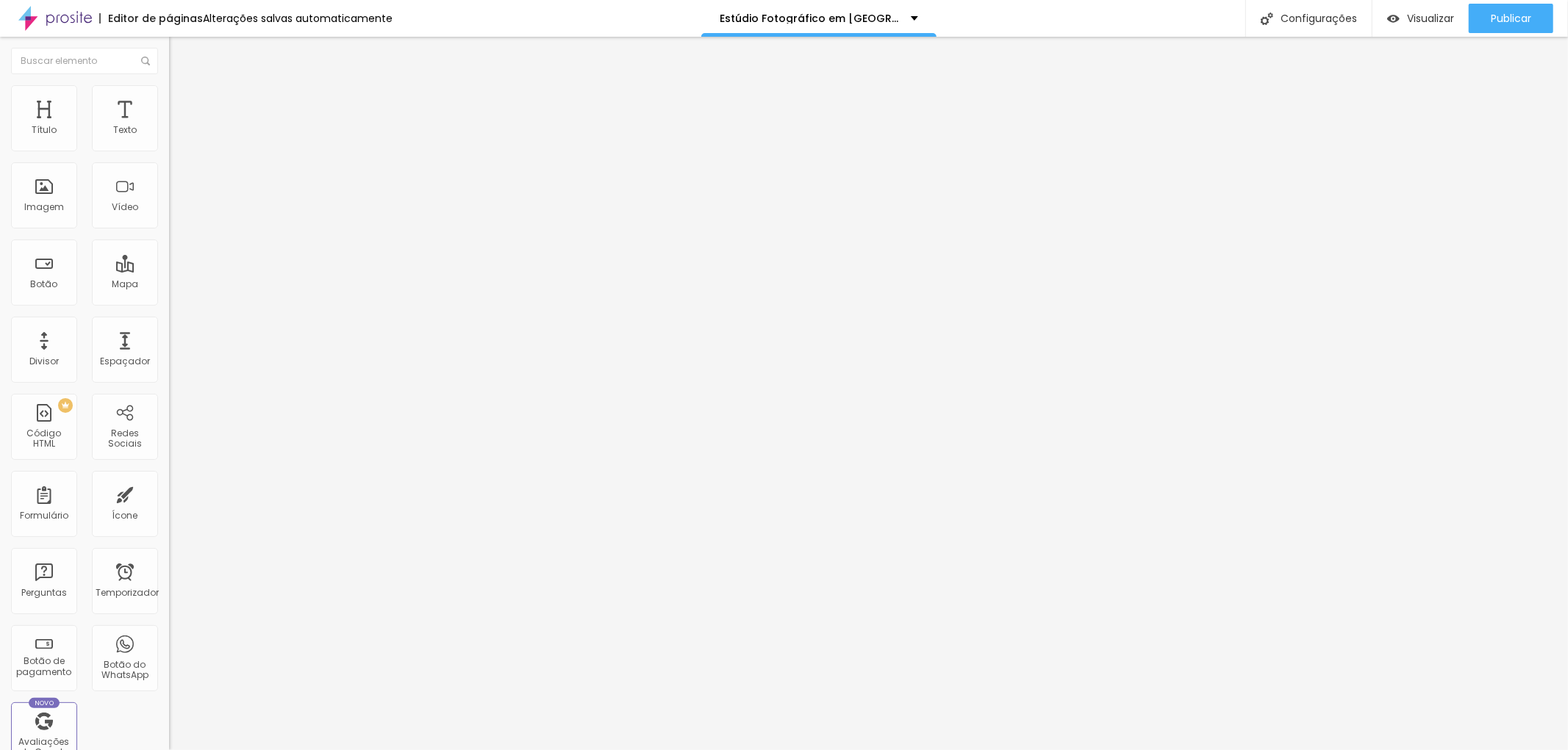
type input "4"
type input "8"
type input "20"
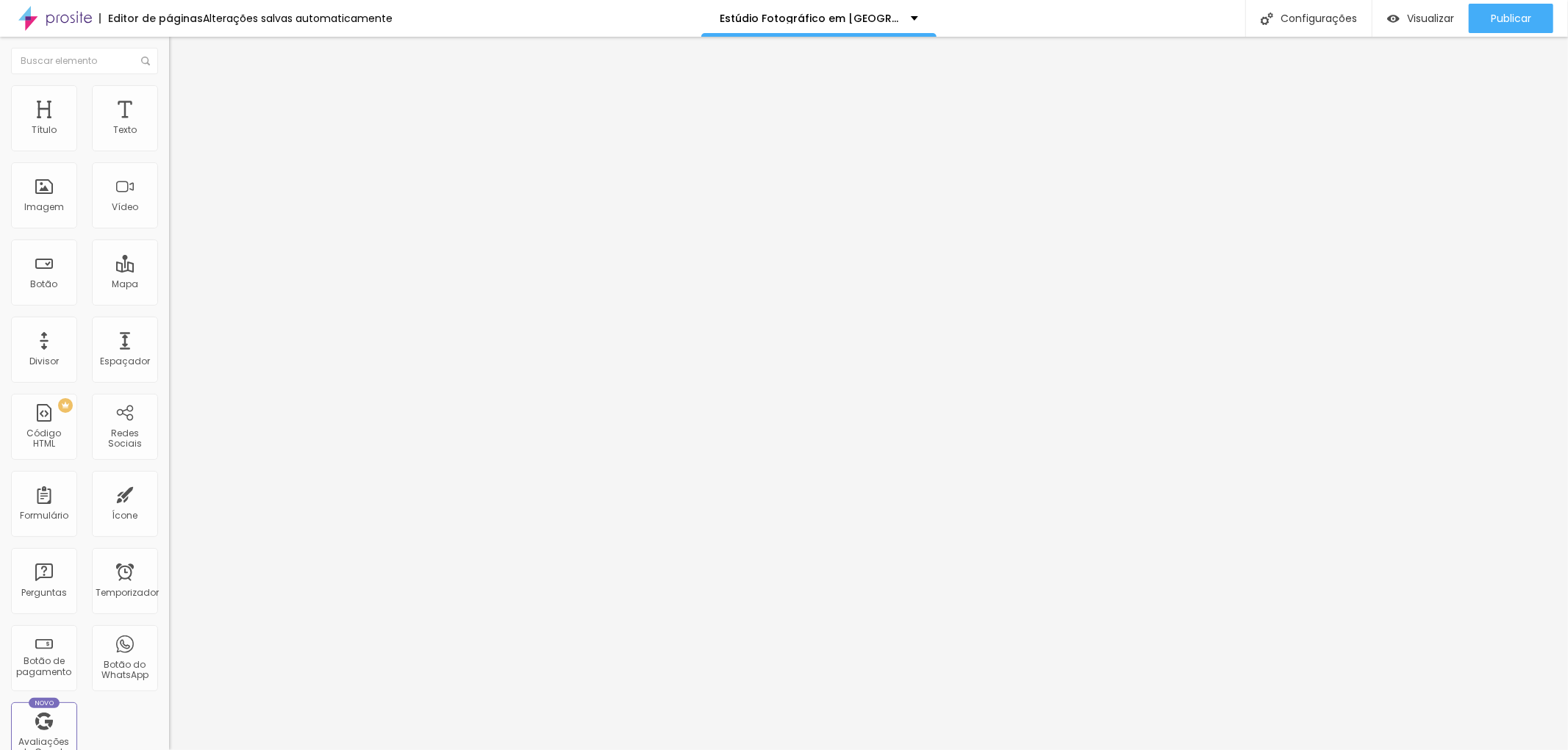
type input "24"
type input "25"
type input "30"
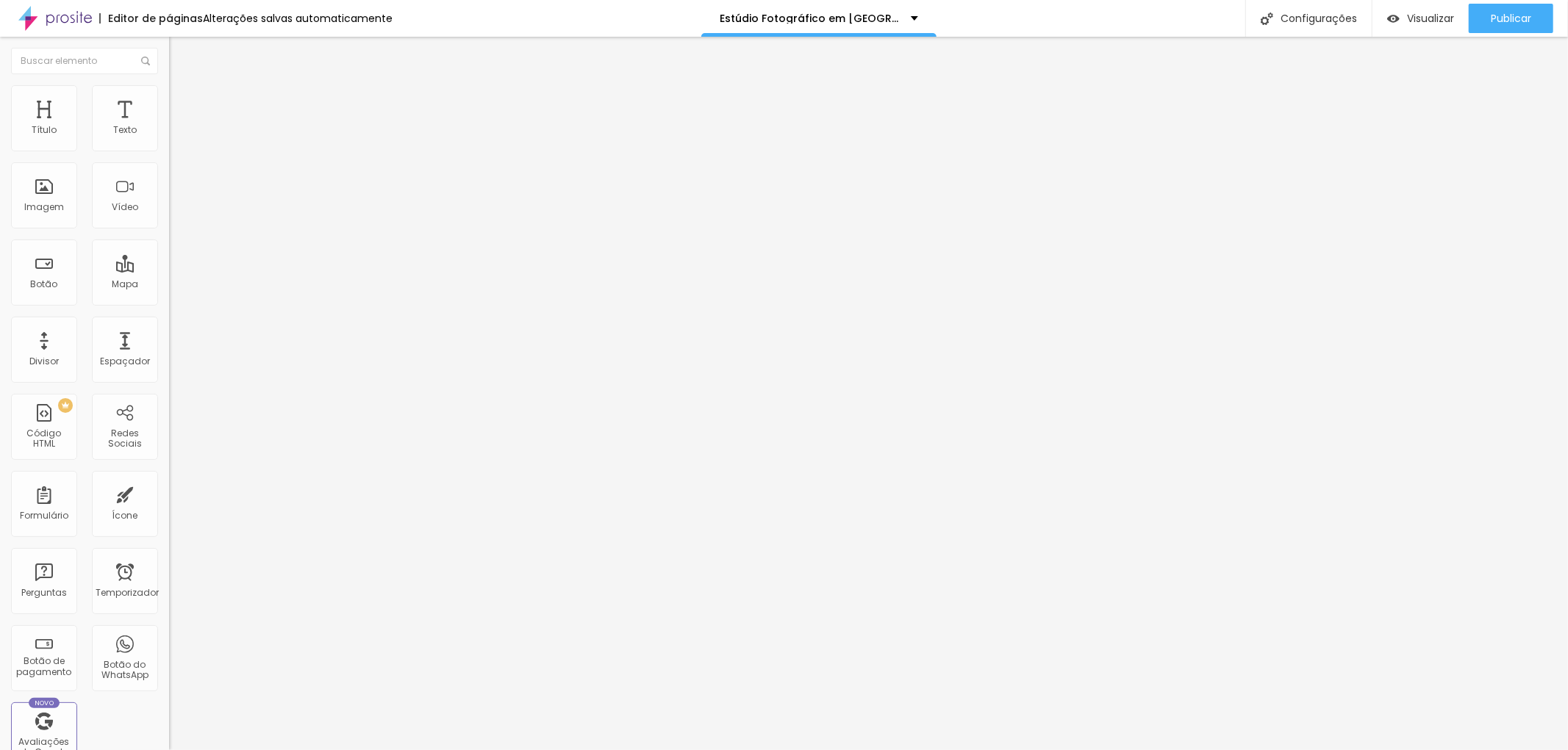
type input "30"
type input "31"
type input "33"
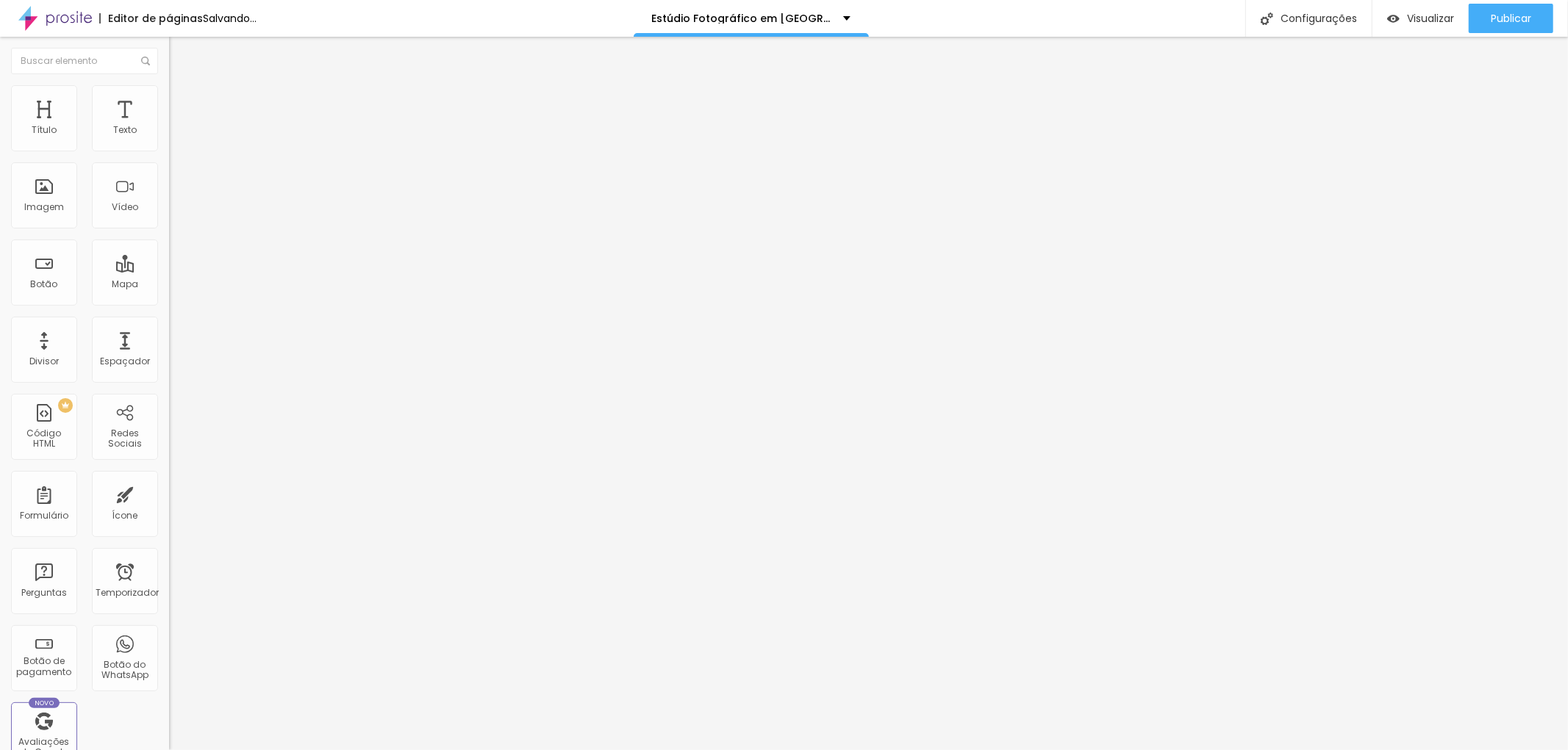
type input "40"
drag, startPoint x: 37, startPoint y: 143, endPoint x: 70, endPoint y: 150, distance: 33.7
type input "40"
click at [169, 270] on input "range" at bounding box center [216, 276] width 95 height 11
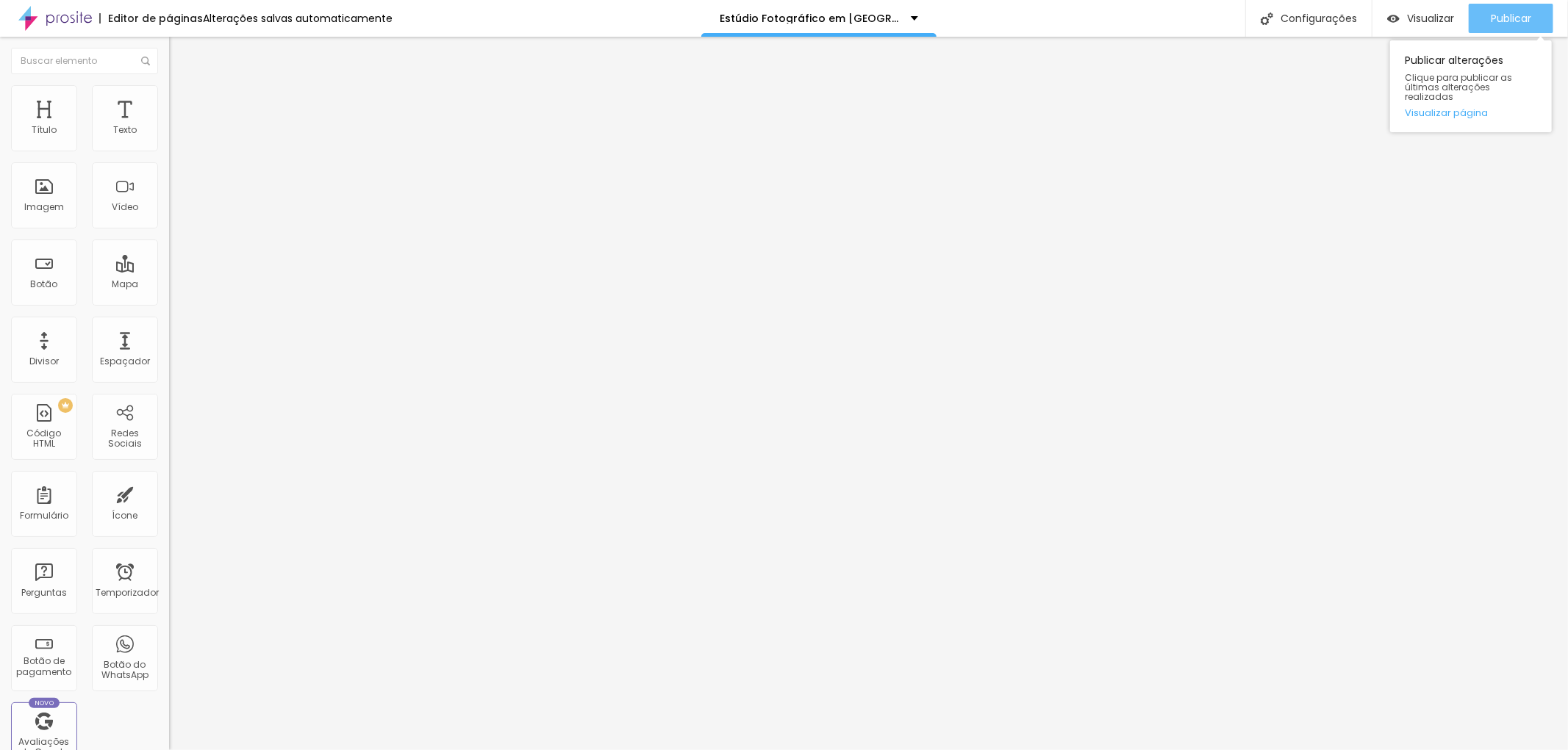
click at [1523, 5] on div "Publicar" at bounding box center [1510, 18] width 40 height 30
click at [1517, 17] on font "Publicar" at bounding box center [1510, 18] width 40 height 14
click at [1510, 15] on font "Publicar" at bounding box center [1510, 18] width 40 height 14
click at [1510, 17] on font "Publicar" at bounding box center [1510, 18] width 40 height 14
click at [180, 52] on img "button" at bounding box center [185, 53] width 11 height 11
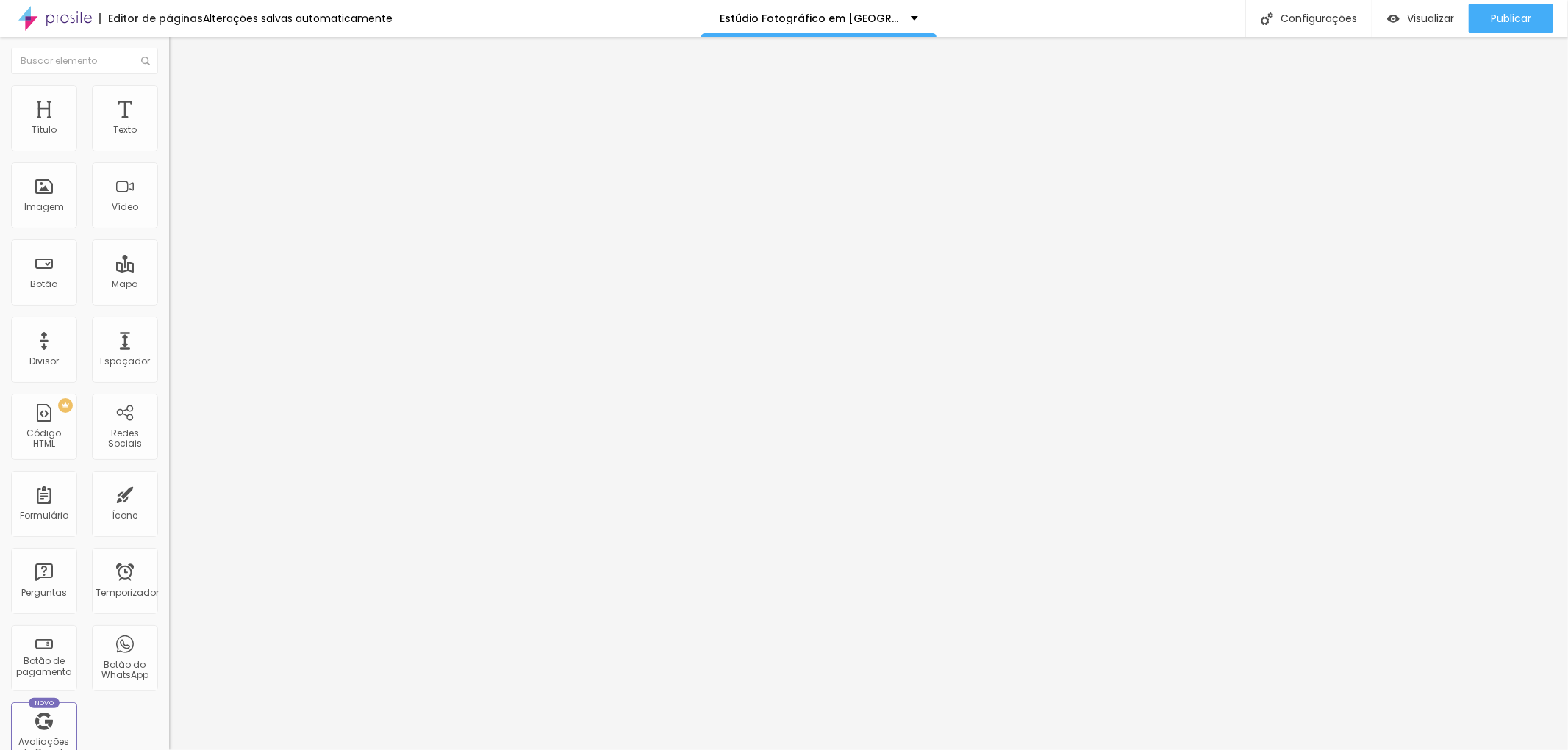
click at [182, 102] on font "Estilo" at bounding box center [194, 95] width 23 height 12
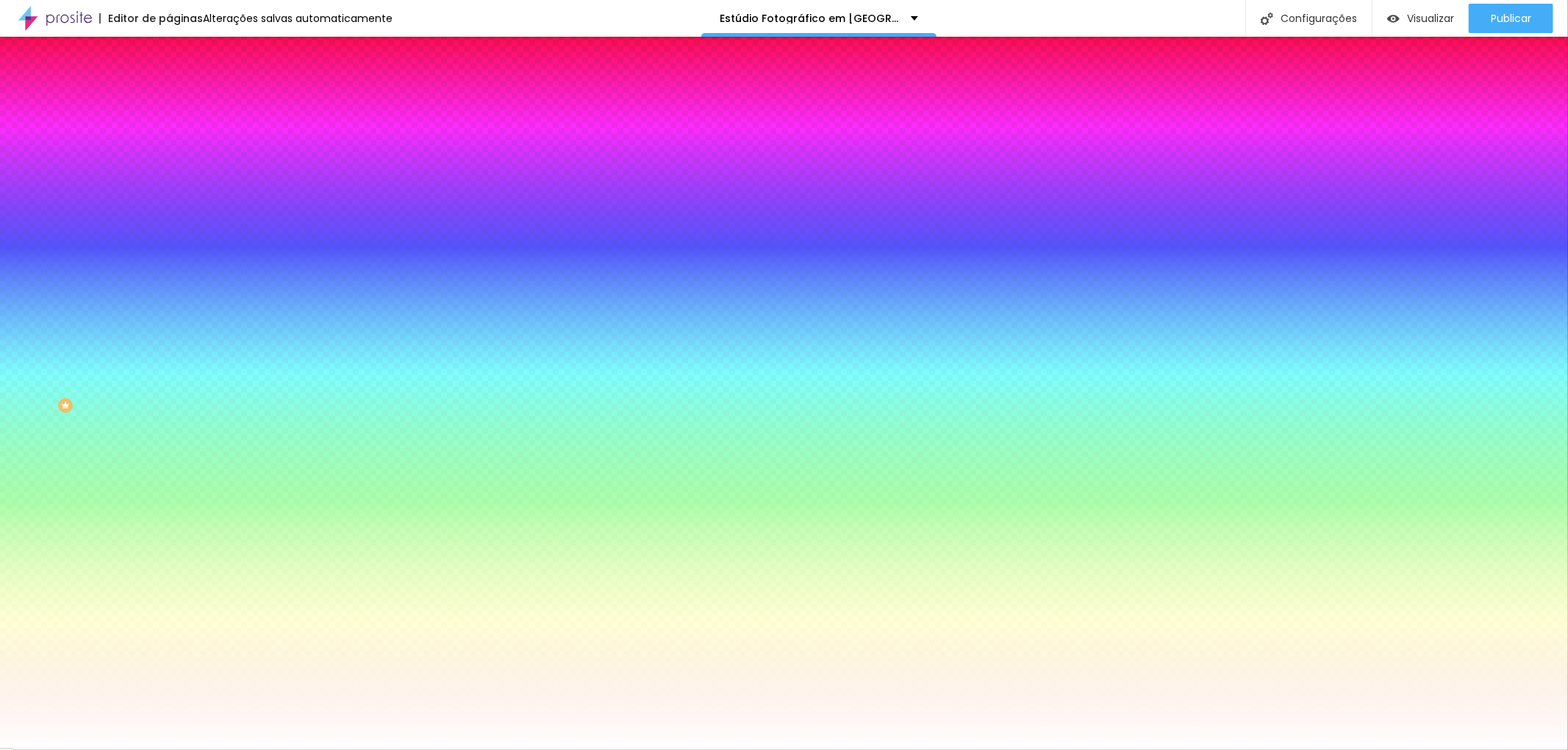
click at [169, 200] on div at bounding box center [254, 200] width 169 height 0
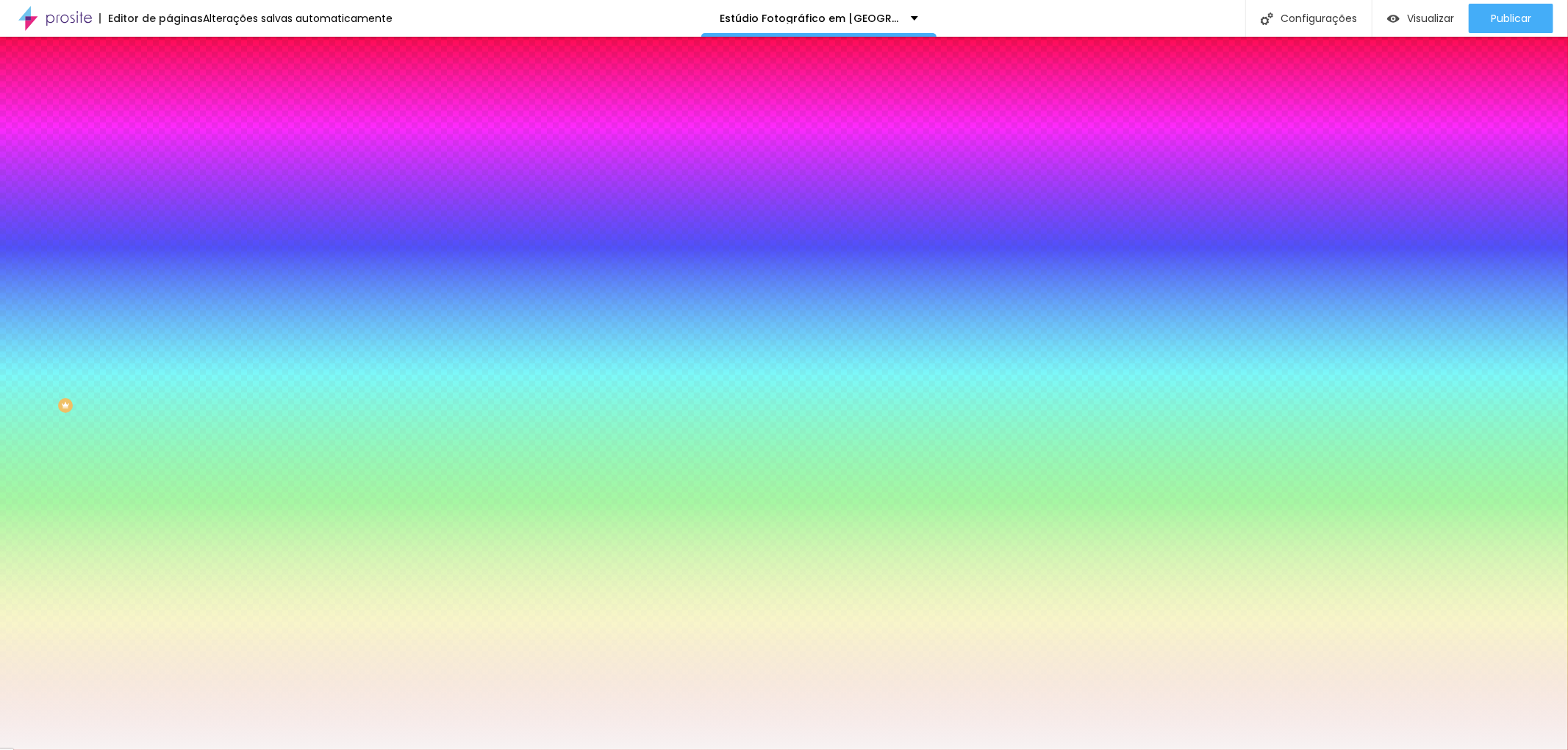
type input "#F7F3F3"
click at [24, 288] on div at bounding box center [784, 375] width 1568 height 750
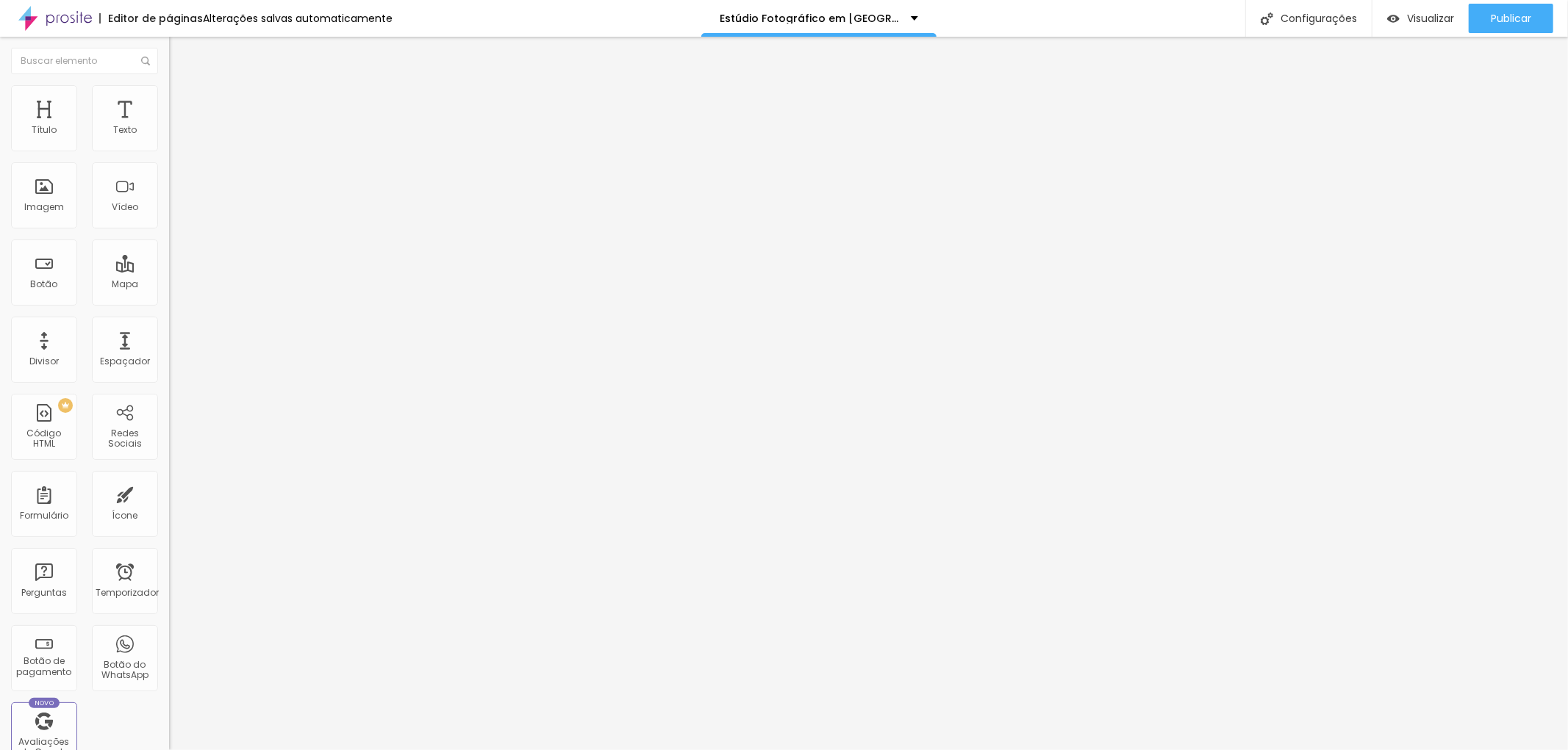
click at [169, 94] on img at bounding box center [175, 91] width 13 height 13
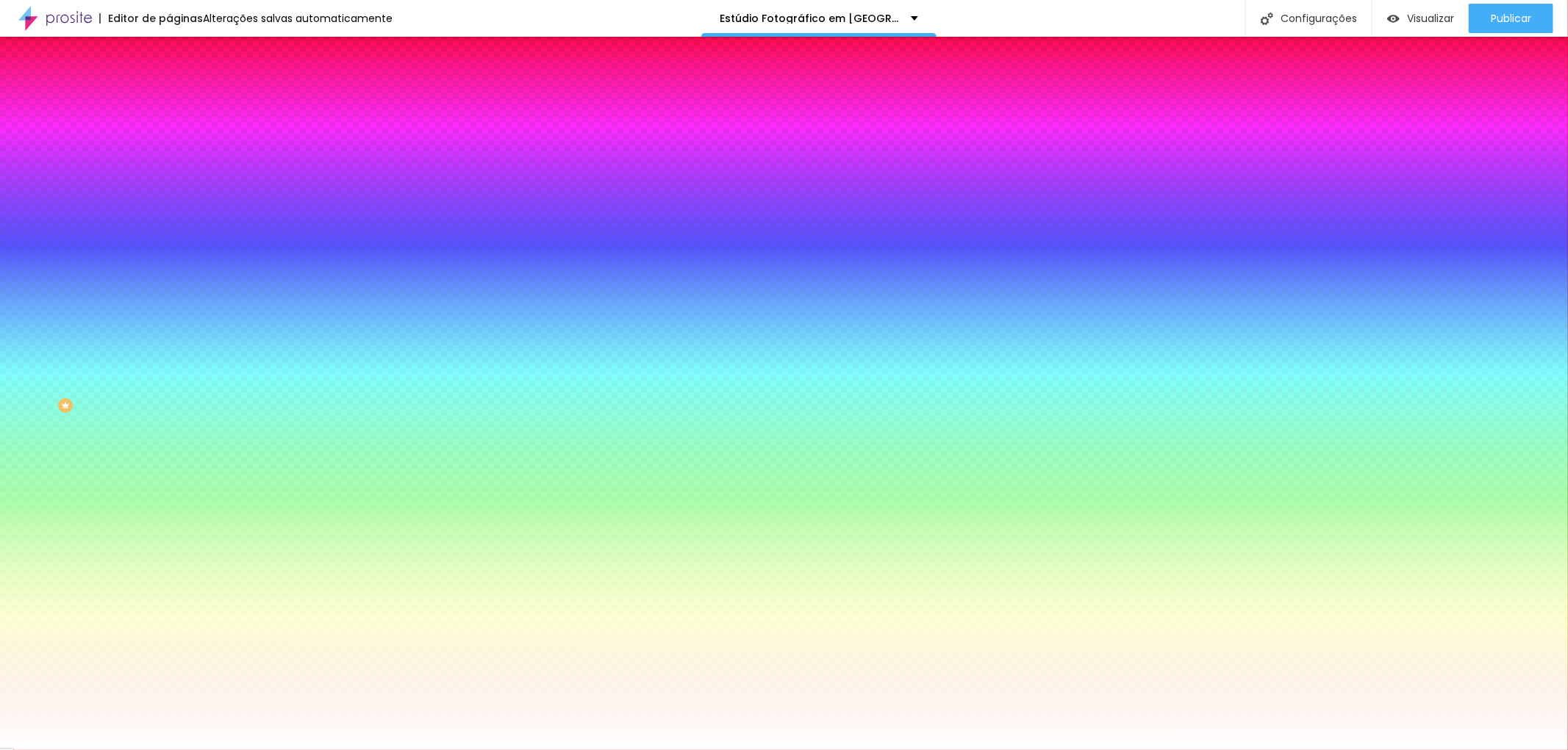
click at [169, 100] on li "Avançado" at bounding box center [254, 107] width 169 height 14
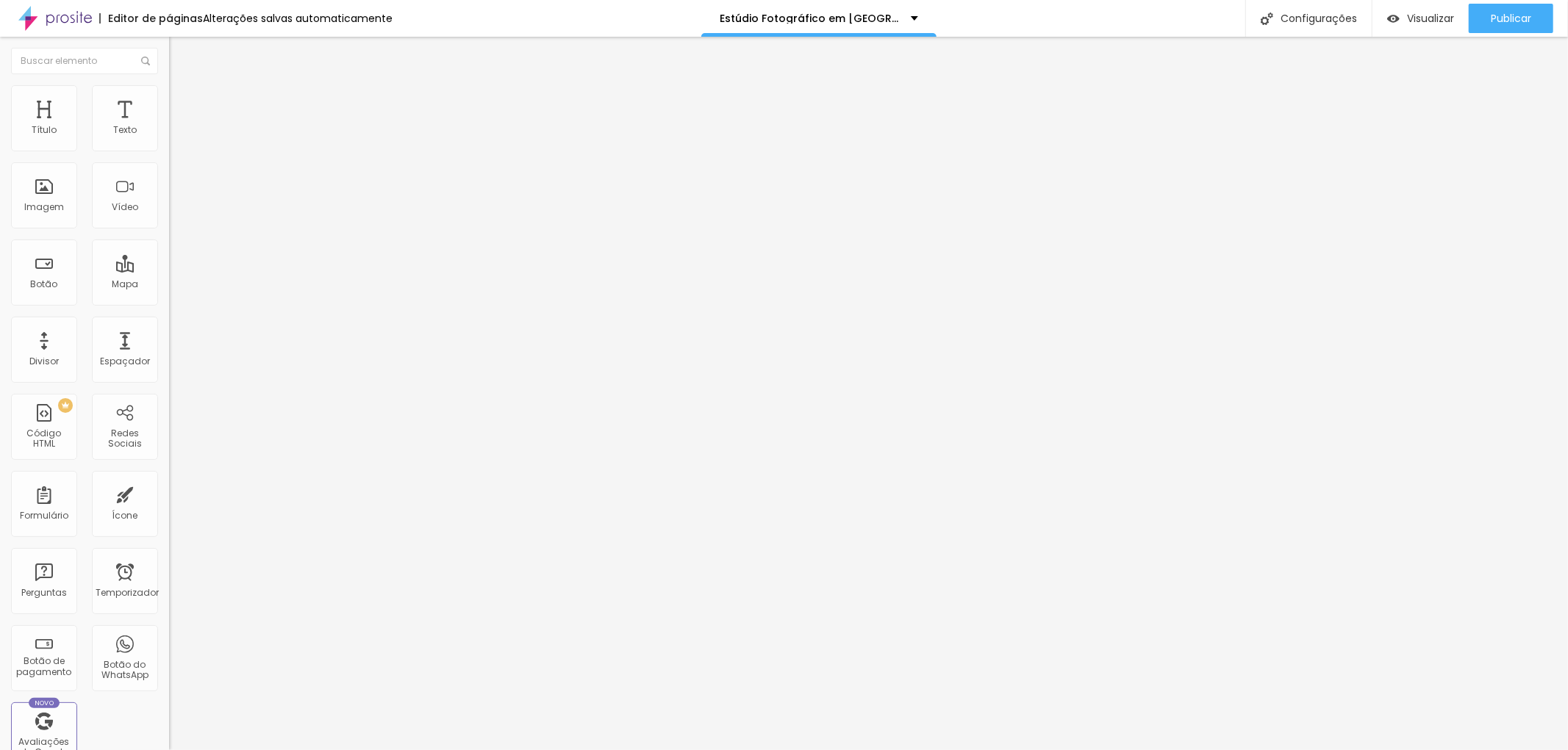
click at [169, 94] on img at bounding box center [175, 91] width 13 height 13
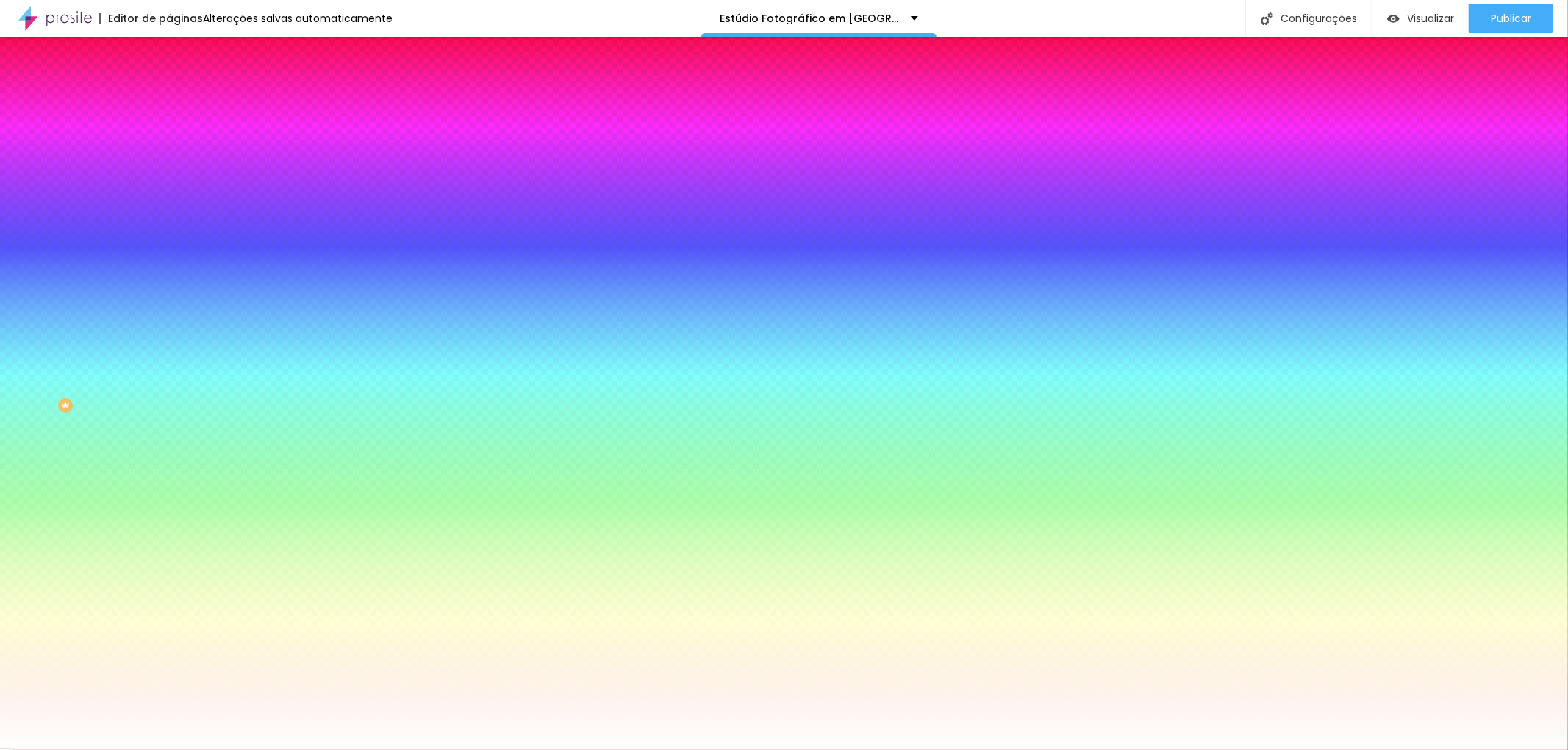
click at [169, 188] on button "button" at bounding box center [179, 188] width 21 height 15
drag, startPoint x: 265, startPoint y: 241, endPoint x: 256, endPoint y: 241, distance: 9.0
click at [1540, 749] on div at bounding box center [784, 750] width 1568 height 0
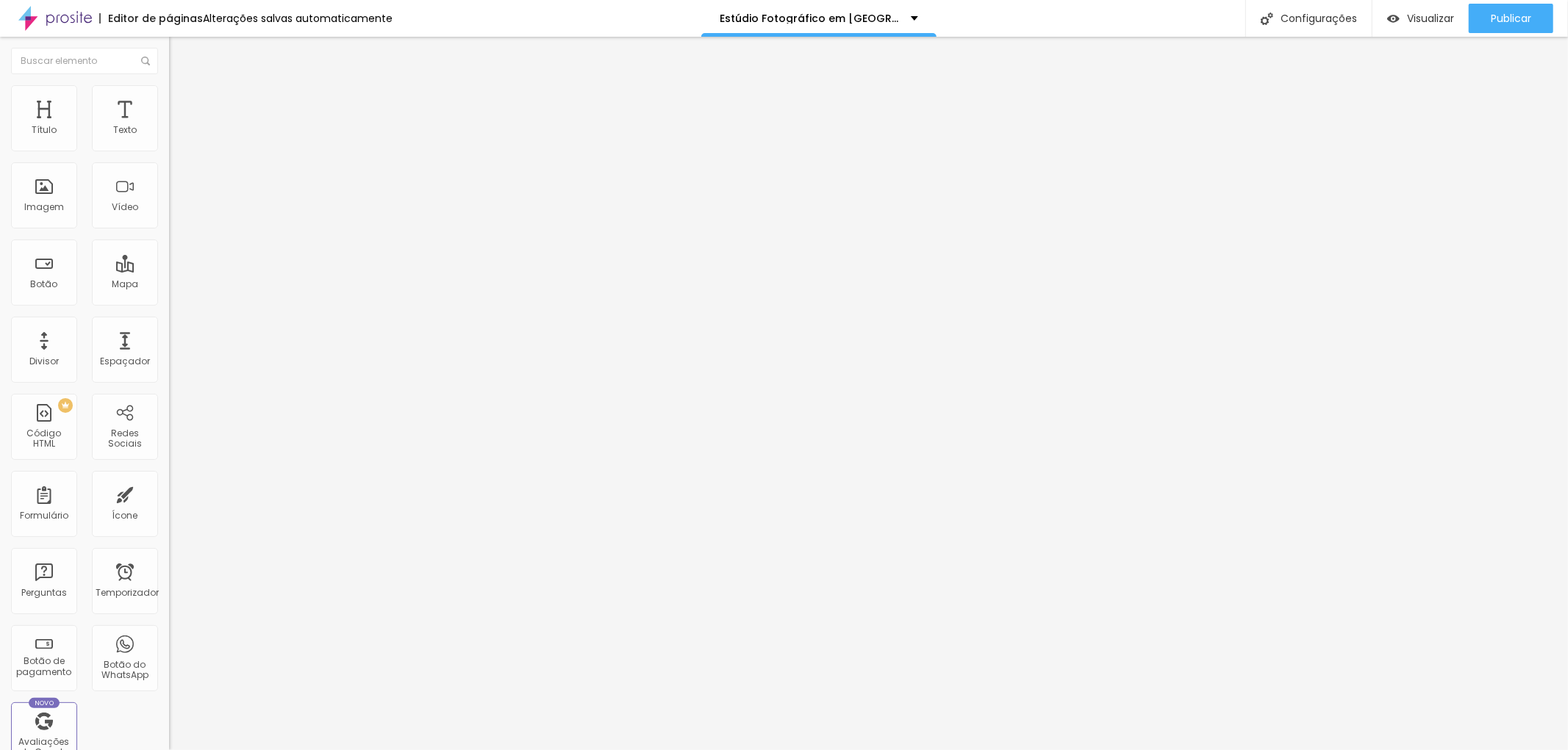
click at [169, 100] on li "Avançado" at bounding box center [254, 92] width 169 height 14
click at [182, 87] on font "Estilo" at bounding box center [194, 80] width 23 height 12
click at [169, 94] on img at bounding box center [175, 91] width 13 height 13
click at [182, 87] on font "Estilo" at bounding box center [194, 80] width 23 height 12
click at [169, 218] on button "button" at bounding box center [179, 210] width 21 height 15
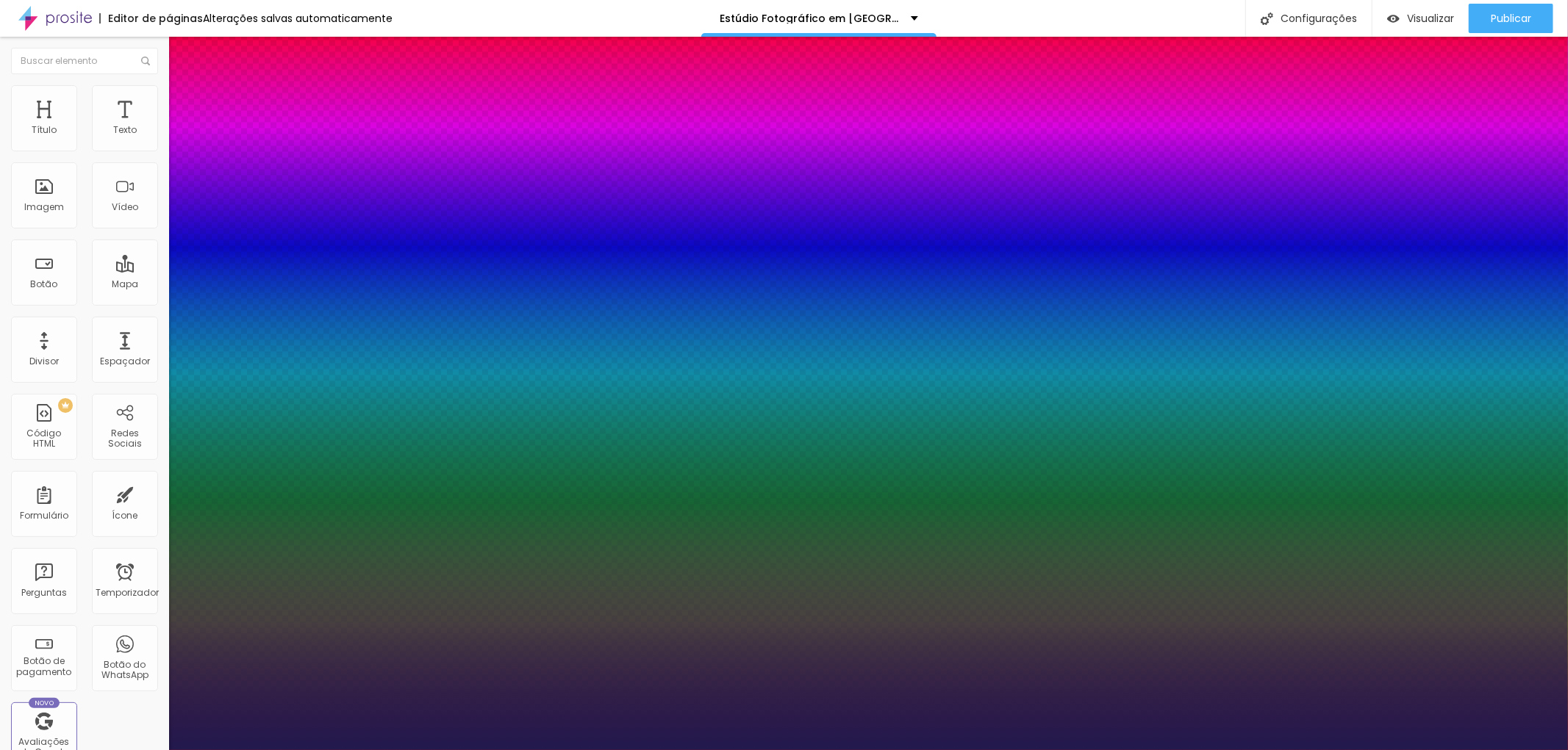
type input "1"
click at [751, 749] on div at bounding box center [784, 750] width 1568 height 0
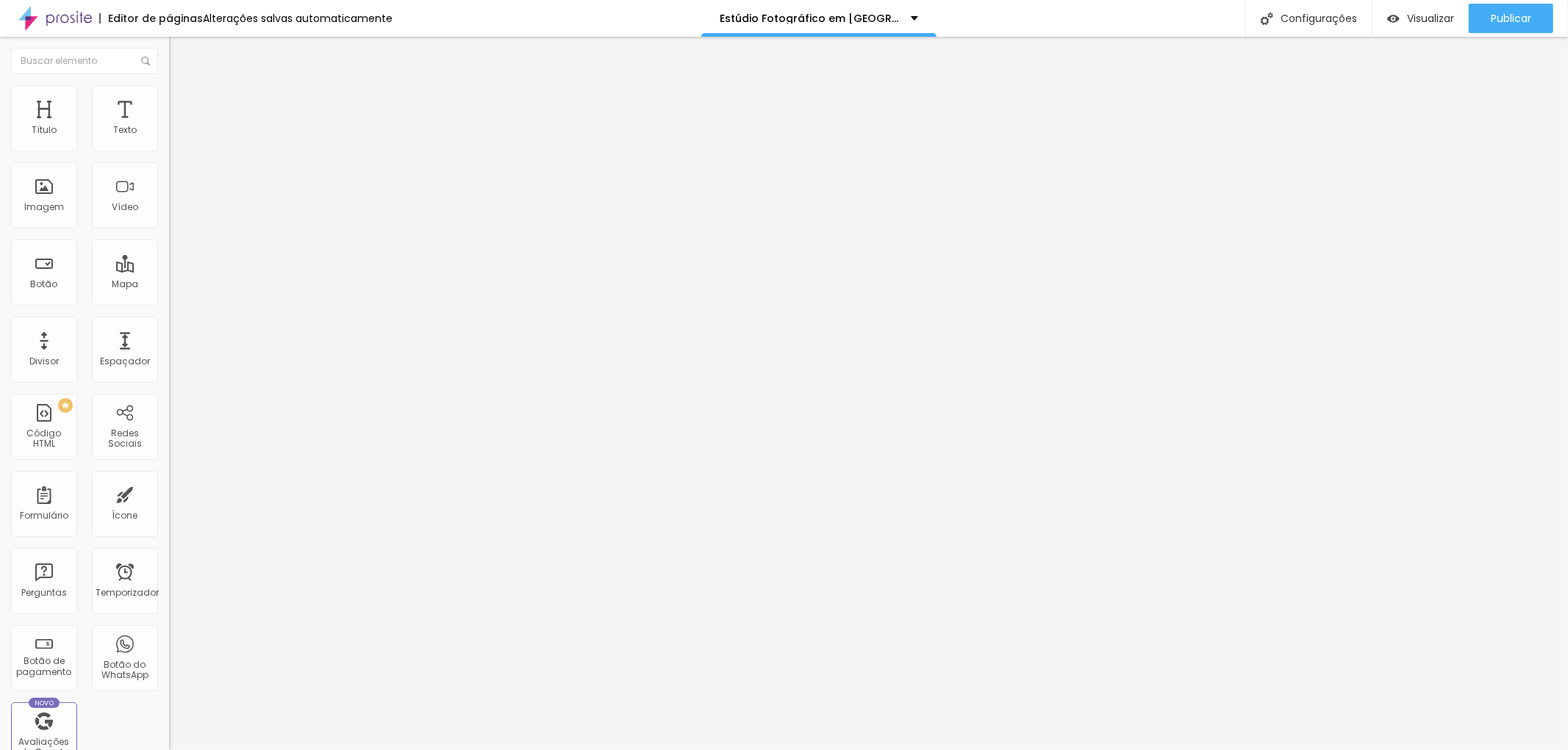
click at [169, 100] on img at bounding box center [175, 106] width 13 height 13
click at [169, 88] on img at bounding box center [175, 91] width 13 height 13
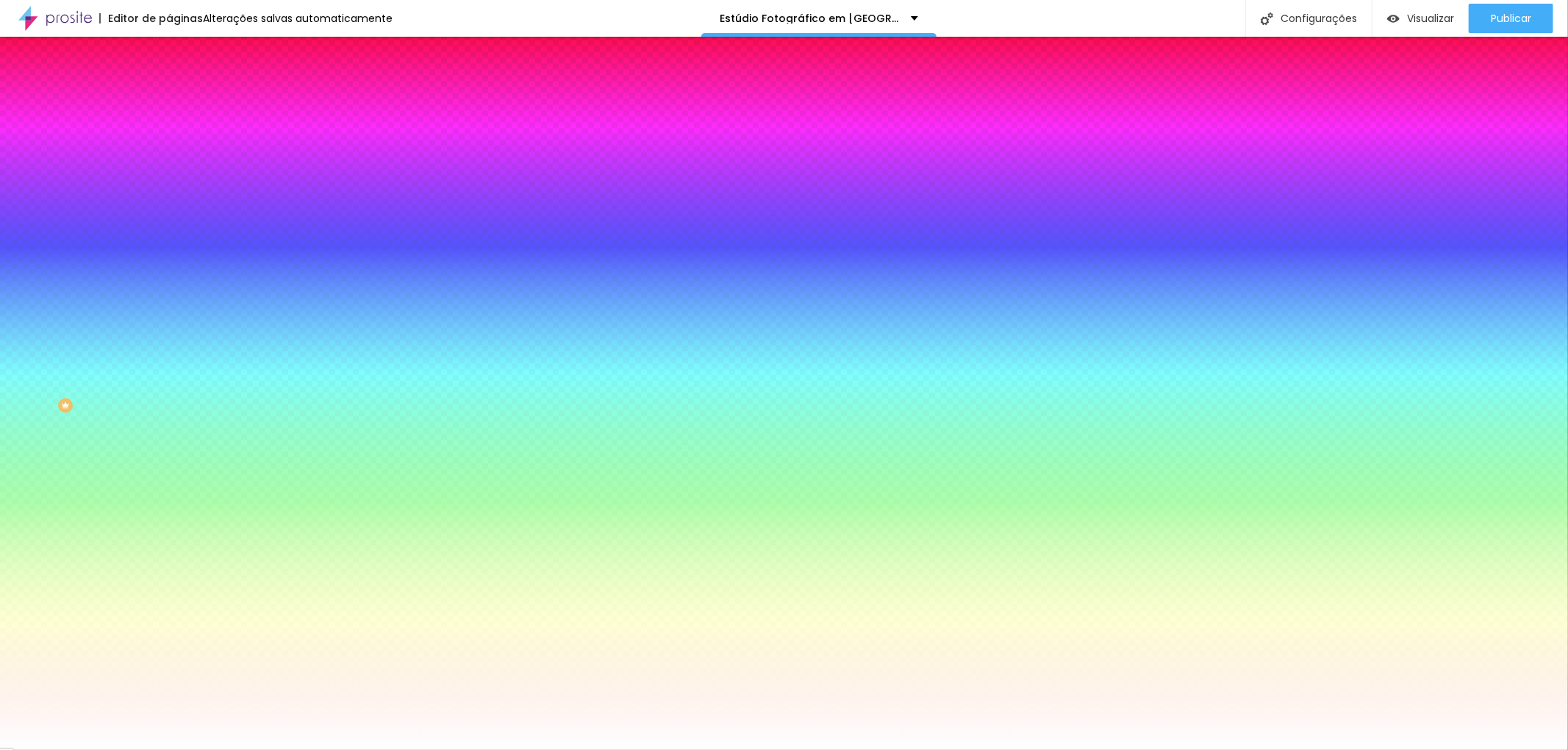
click at [169, 100] on li "Avançado" at bounding box center [254, 107] width 169 height 14
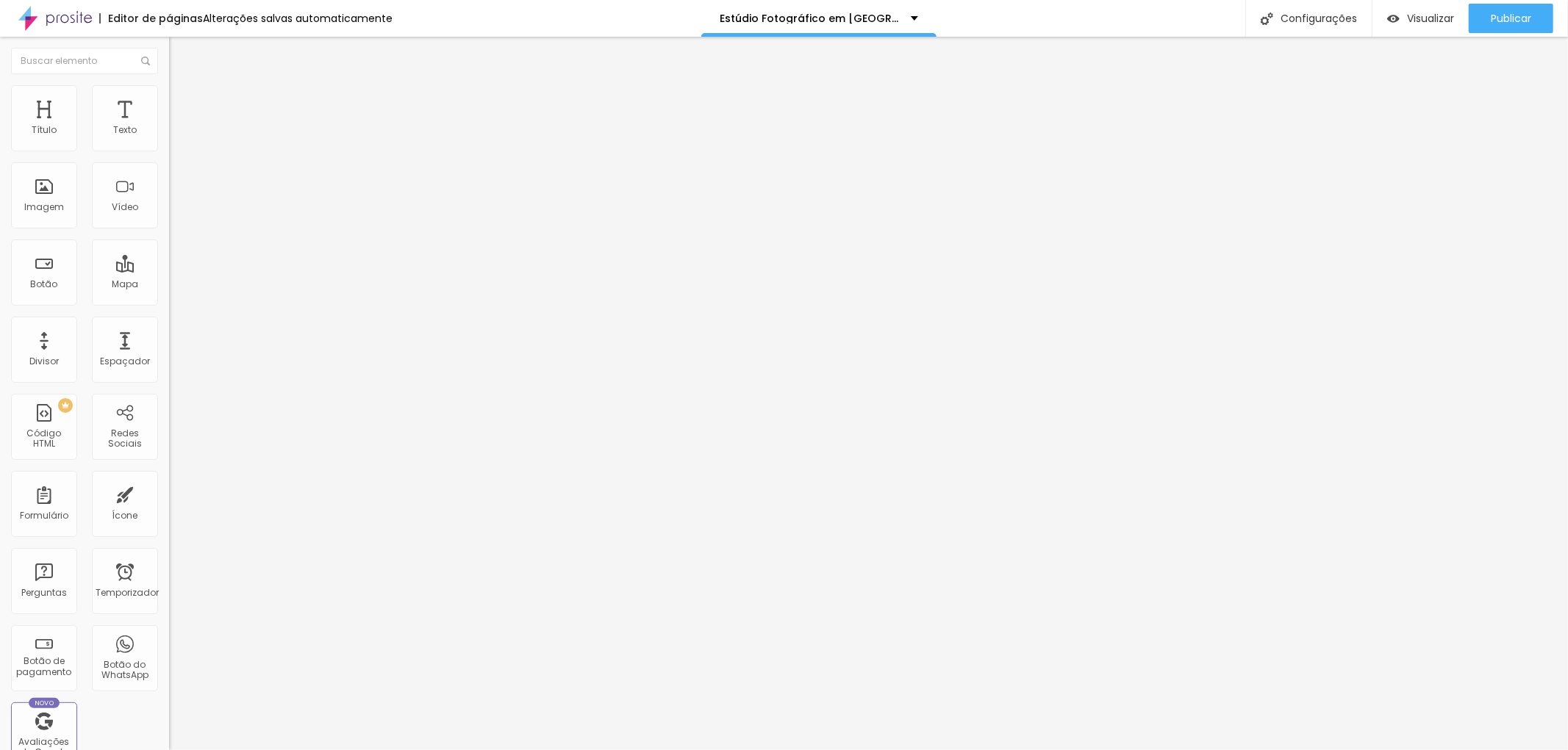
click at [175, 213] on icon "button" at bounding box center [179, 209] width 9 height 9
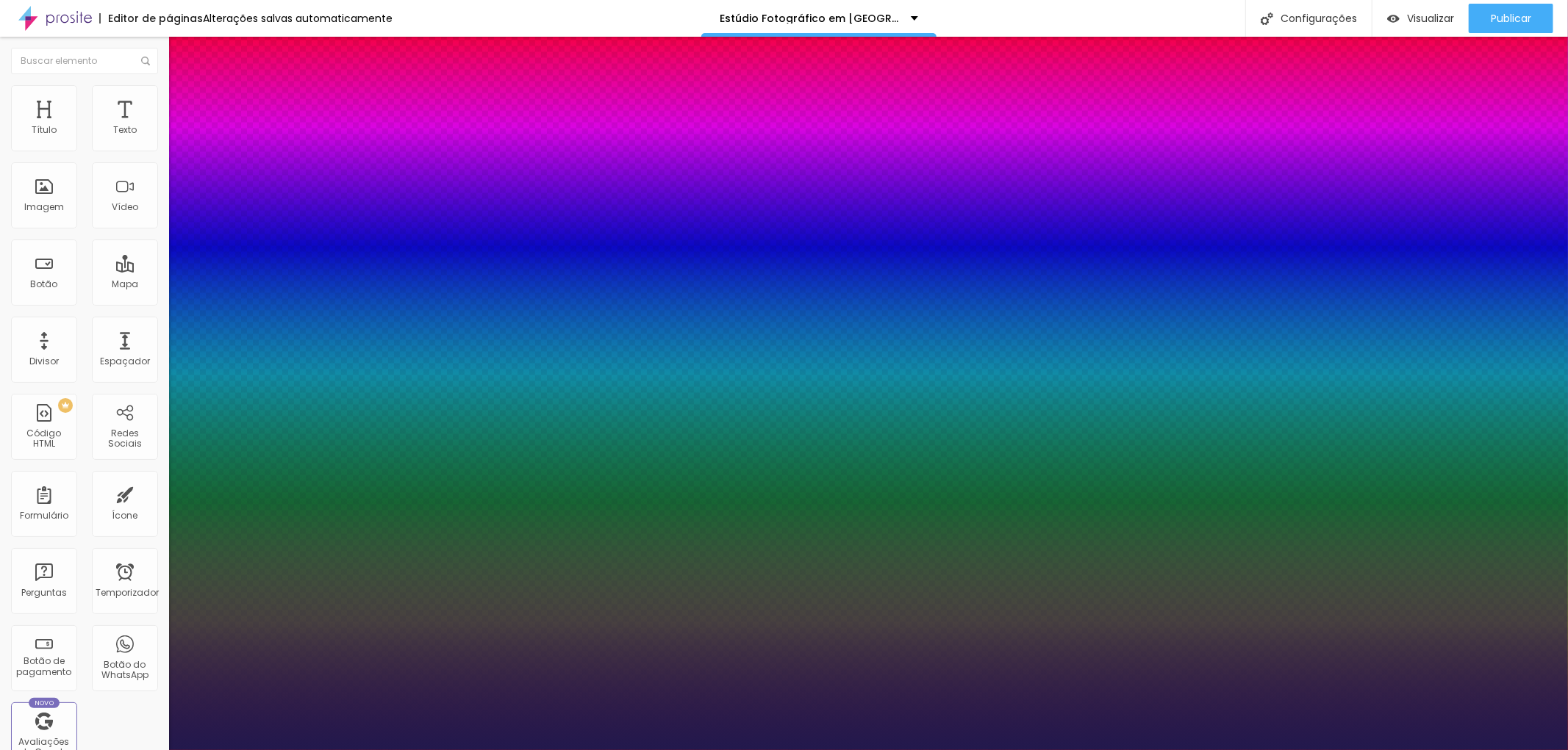
type input "1"
click at [126, 749] on div at bounding box center [784, 750] width 1568 height 0
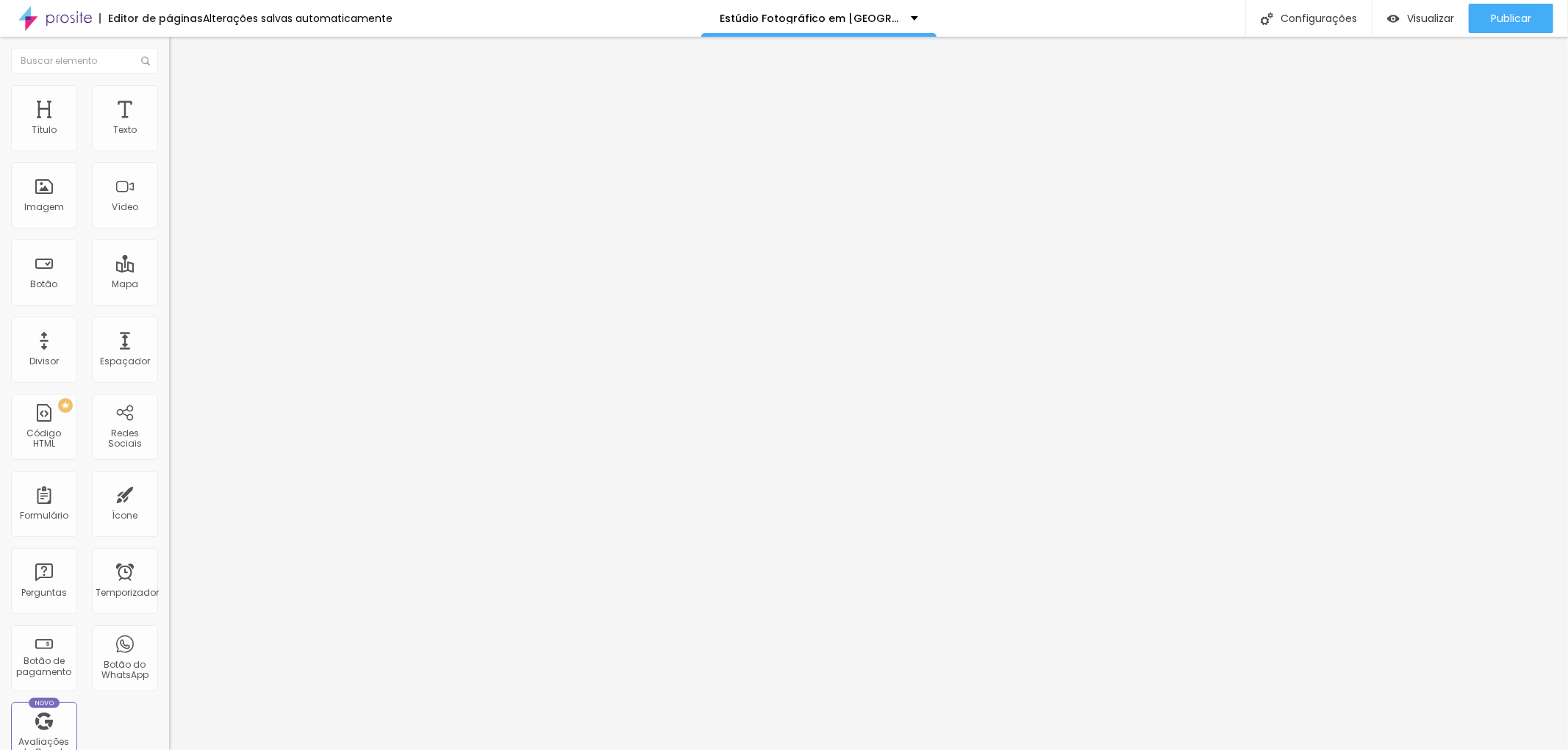
click at [182, 99] on font "Avançado" at bounding box center [207, 95] width 49 height 12
type input "6"
type input "2"
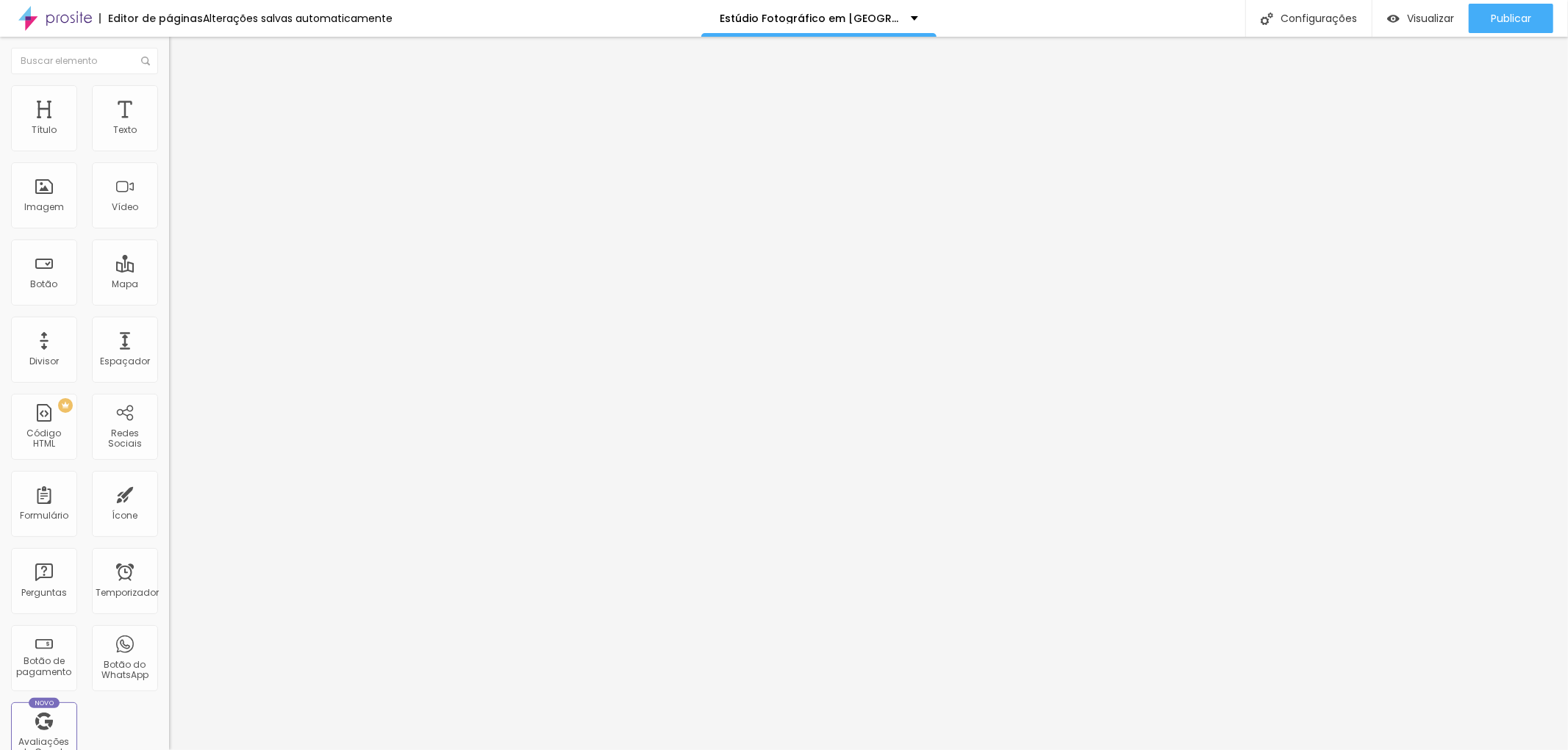
type input "1"
type input "0"
drag, startPoint x: 46, startPoint y: 171, endPoint x: 3, endPoint y: 156, distance: 45.5
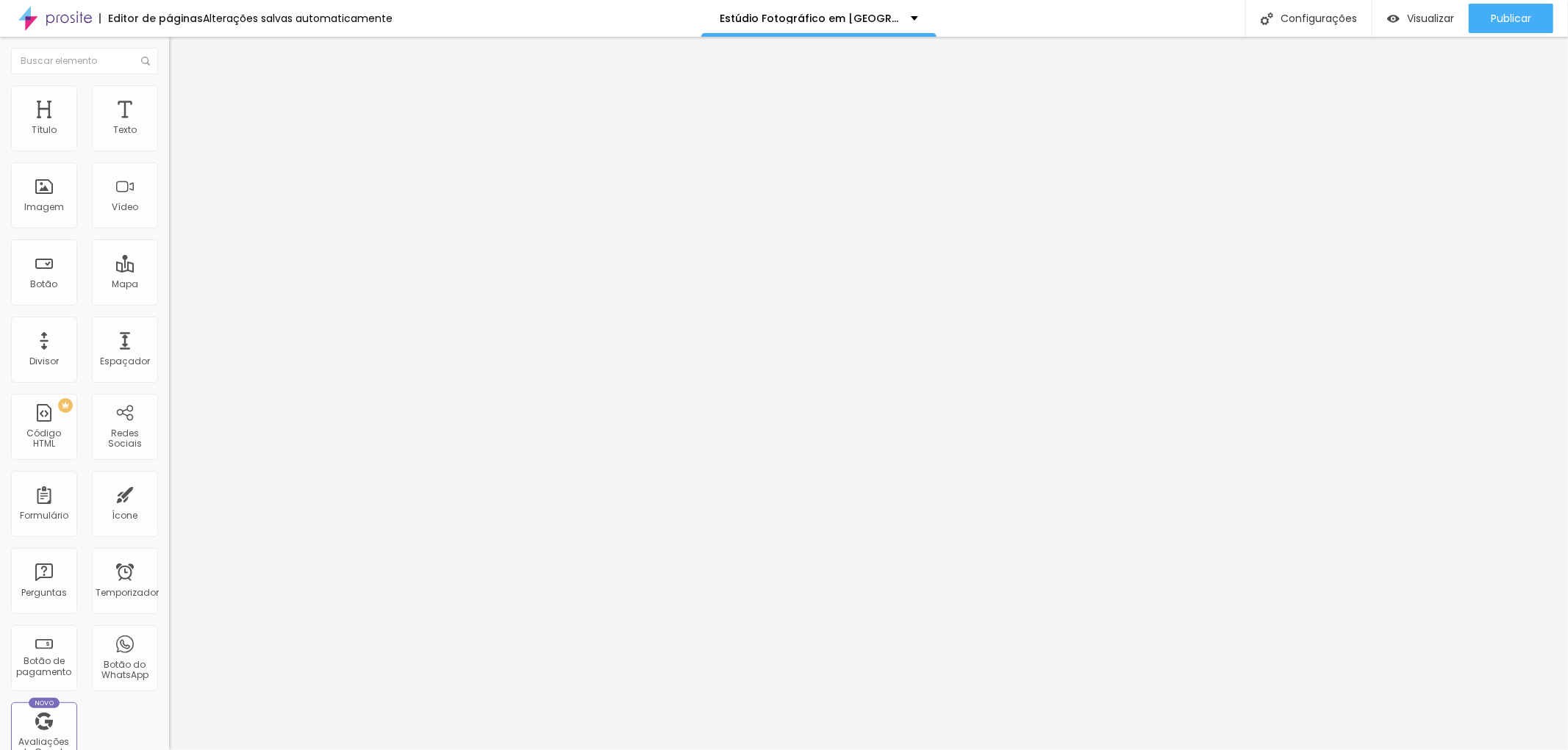
type input "0"
click at [169, 478] on input "range" at bounding box center [216, 484] width 95 height 11
click at [169, 96] on li "Estilo" at bounding box center [254, 92] width 169 height 14
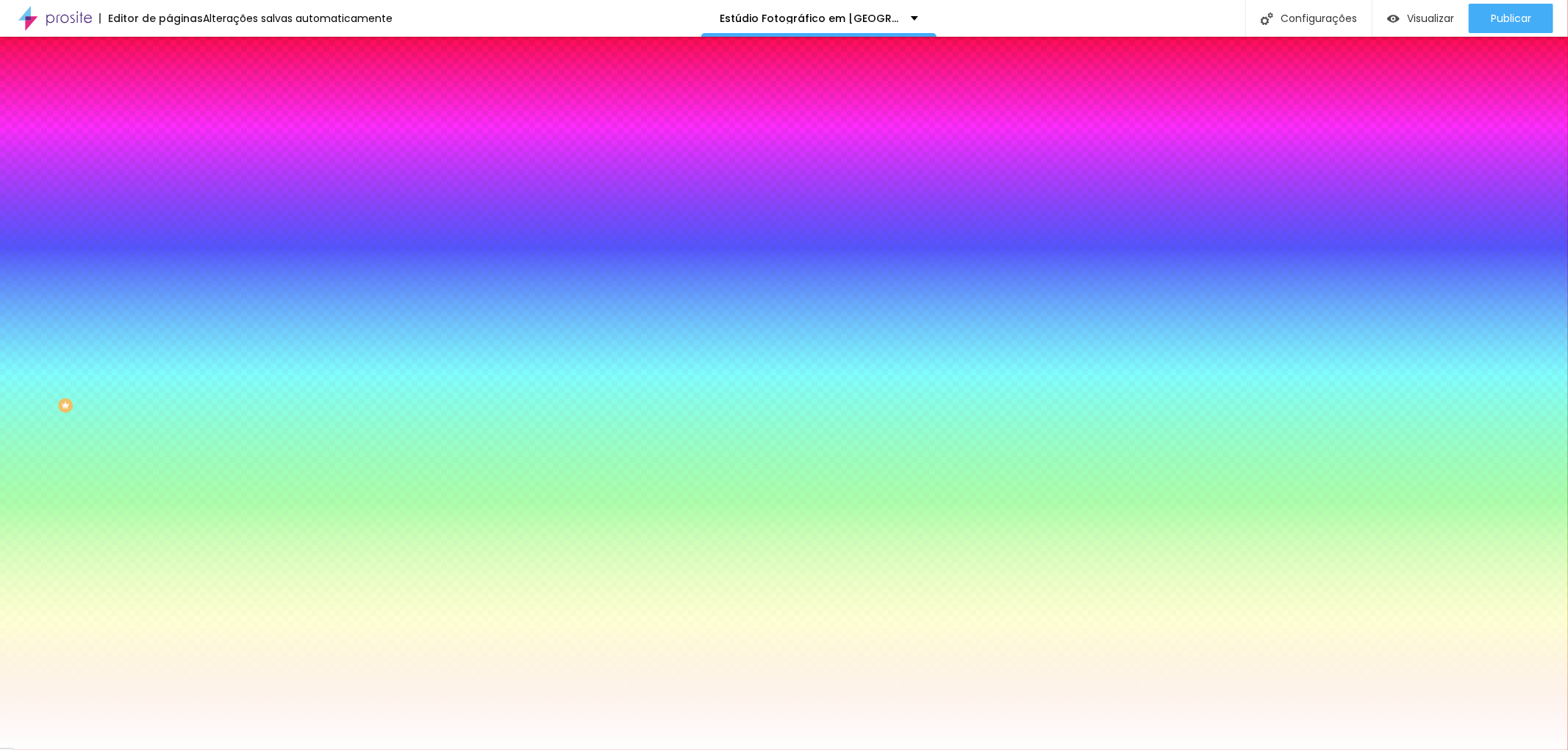
click at [169, 100] on img at bounding box center [175, 106] width 13 height 13
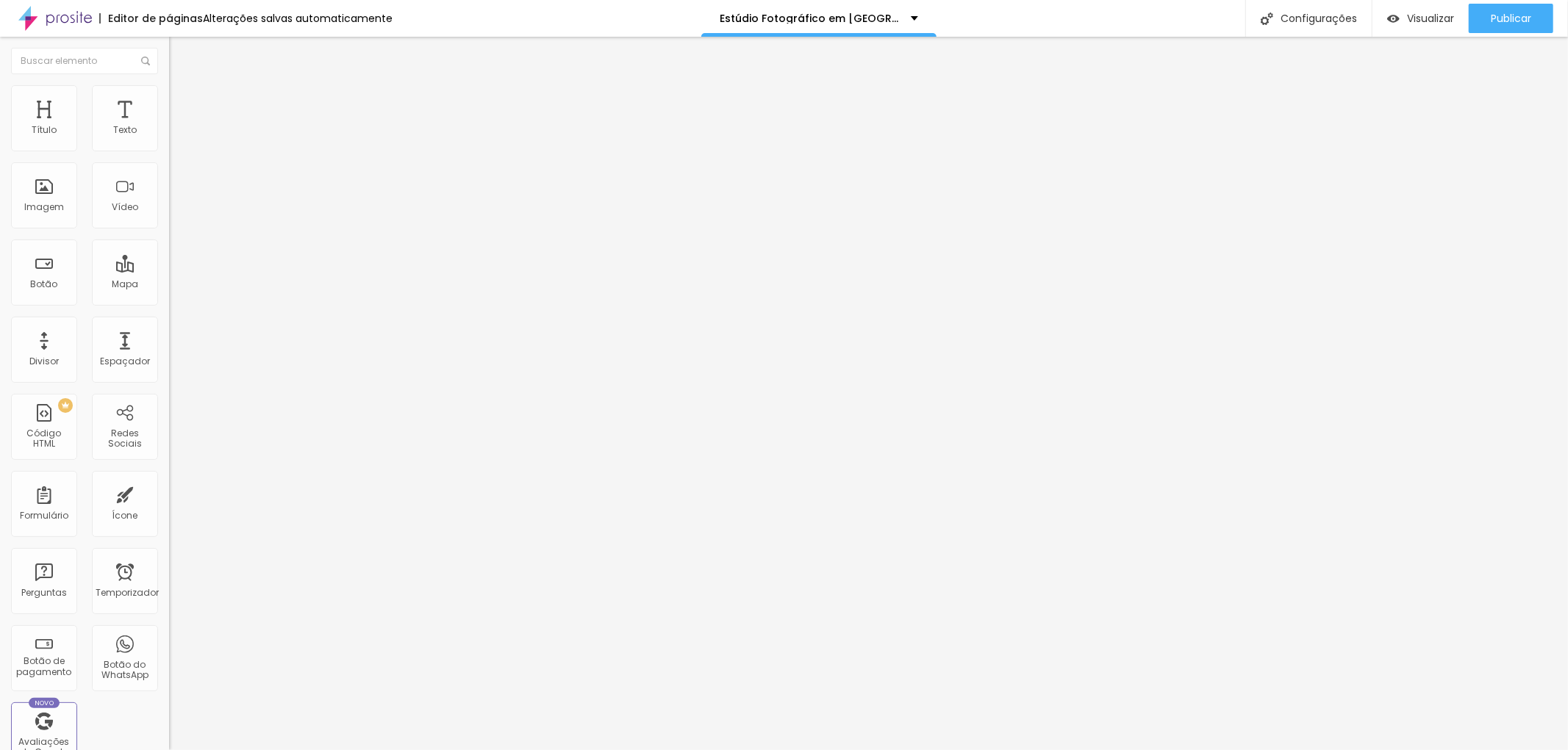
click at [182, 99] on font "Estilo" at bounding box center [194, 95] width 23 height 12
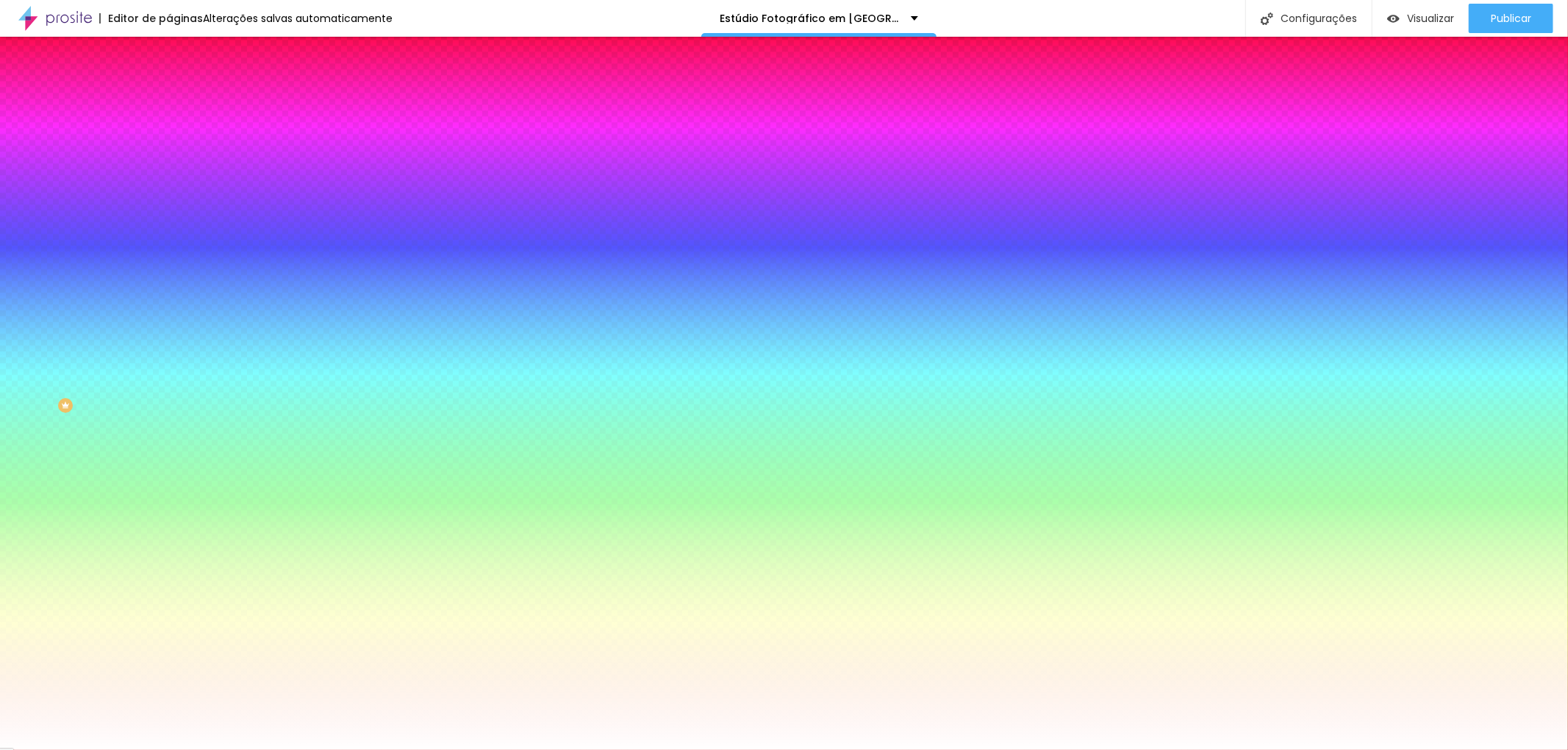
click at [182, 104] on font "Avançado" at bounding box center [207, 109] width 49 height 12
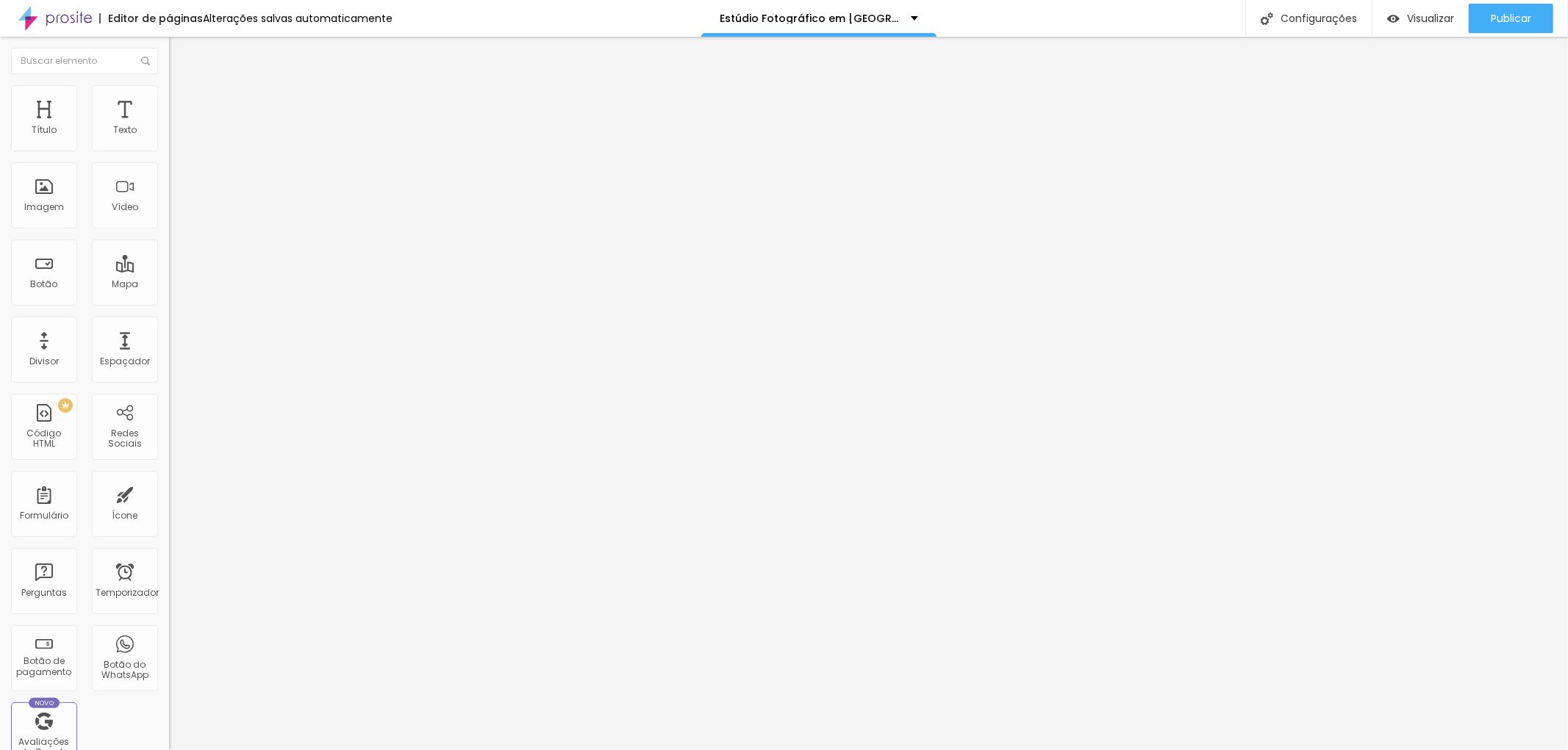
click at [169, 90] on img at bounding box center [175, 91] width 13 height 13
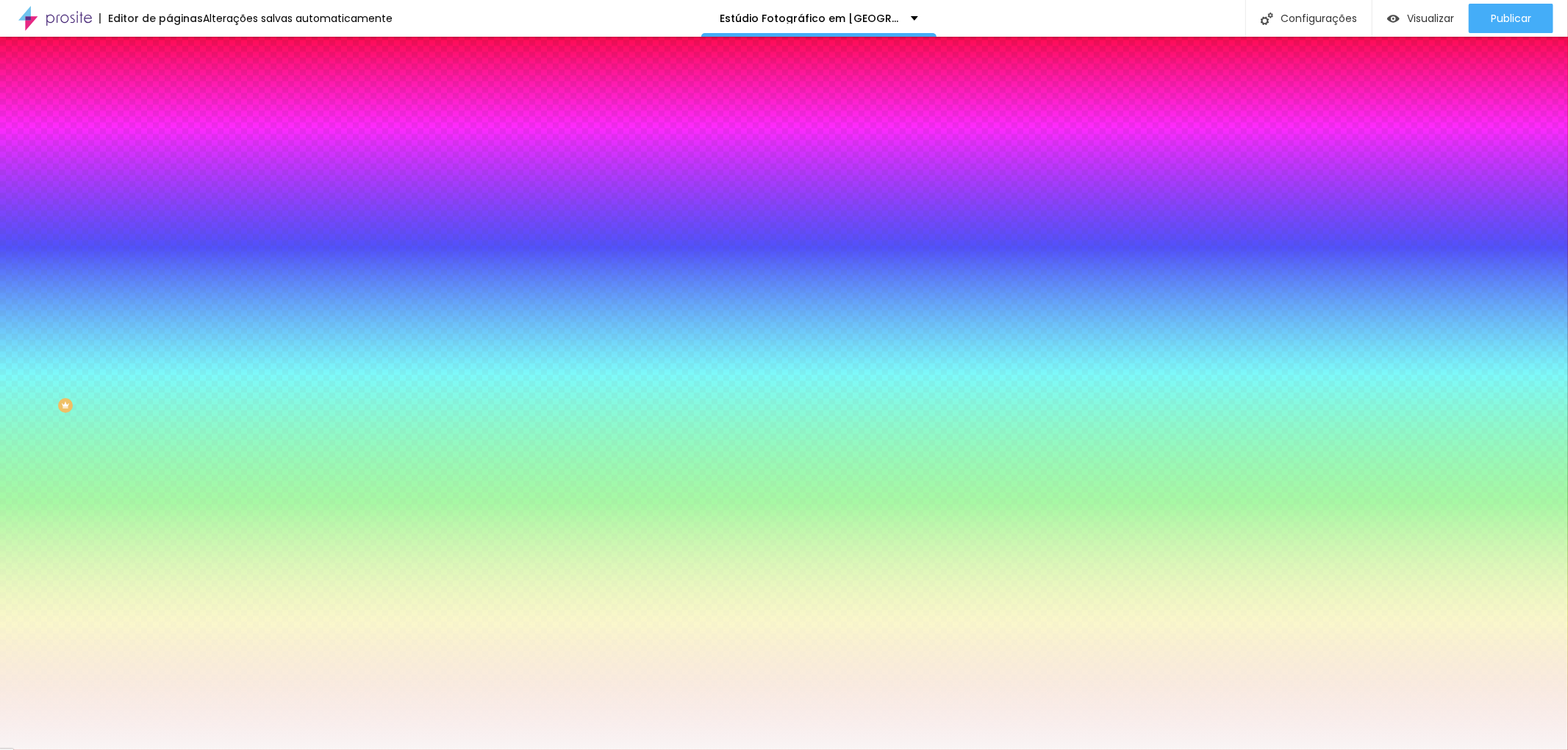
click at [169, 100] on li "Avançado" at bounding box center [254, 107] width 169 height 14
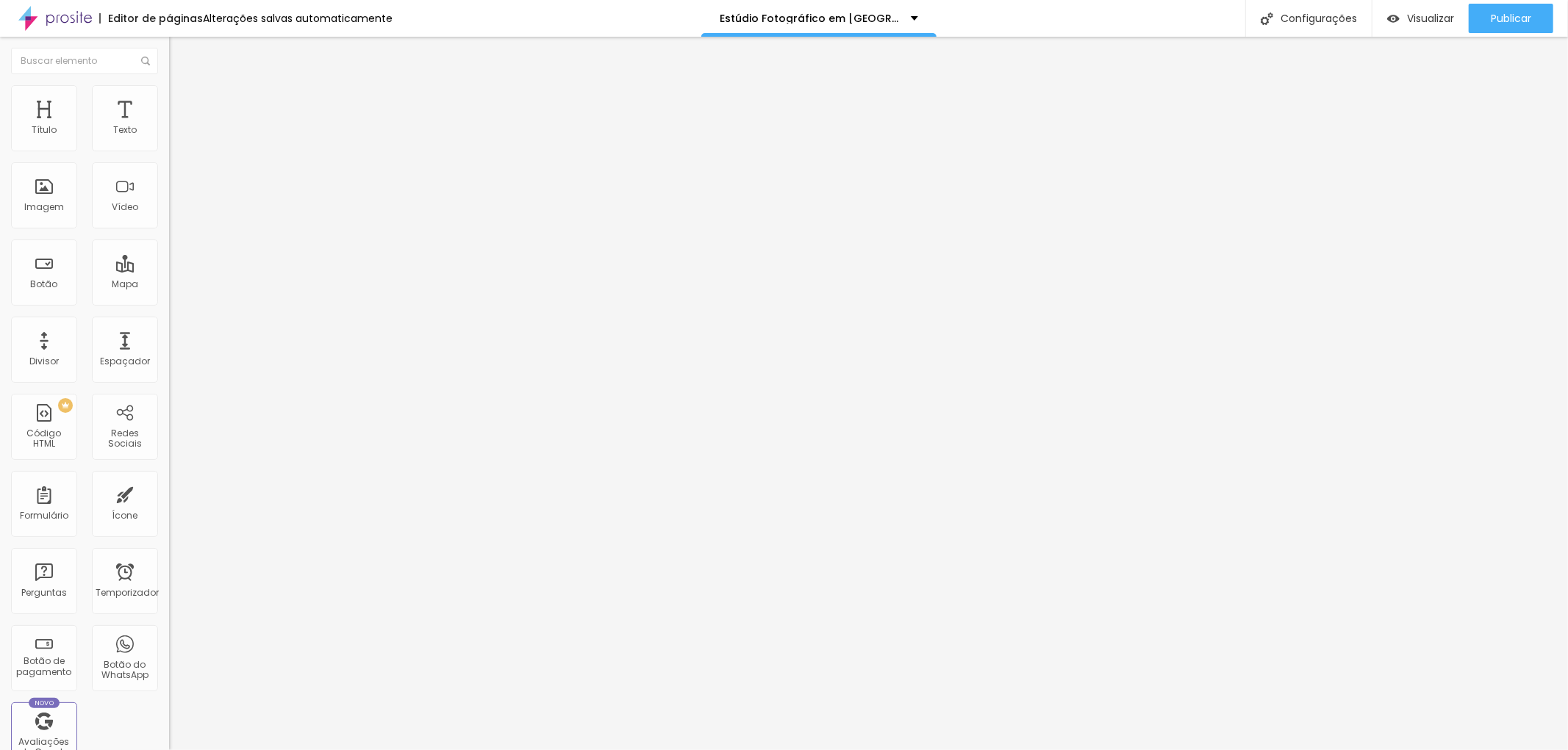
click at [169, 98] on li "Estilo" at bounding box center [254, 92] width 169 height 14
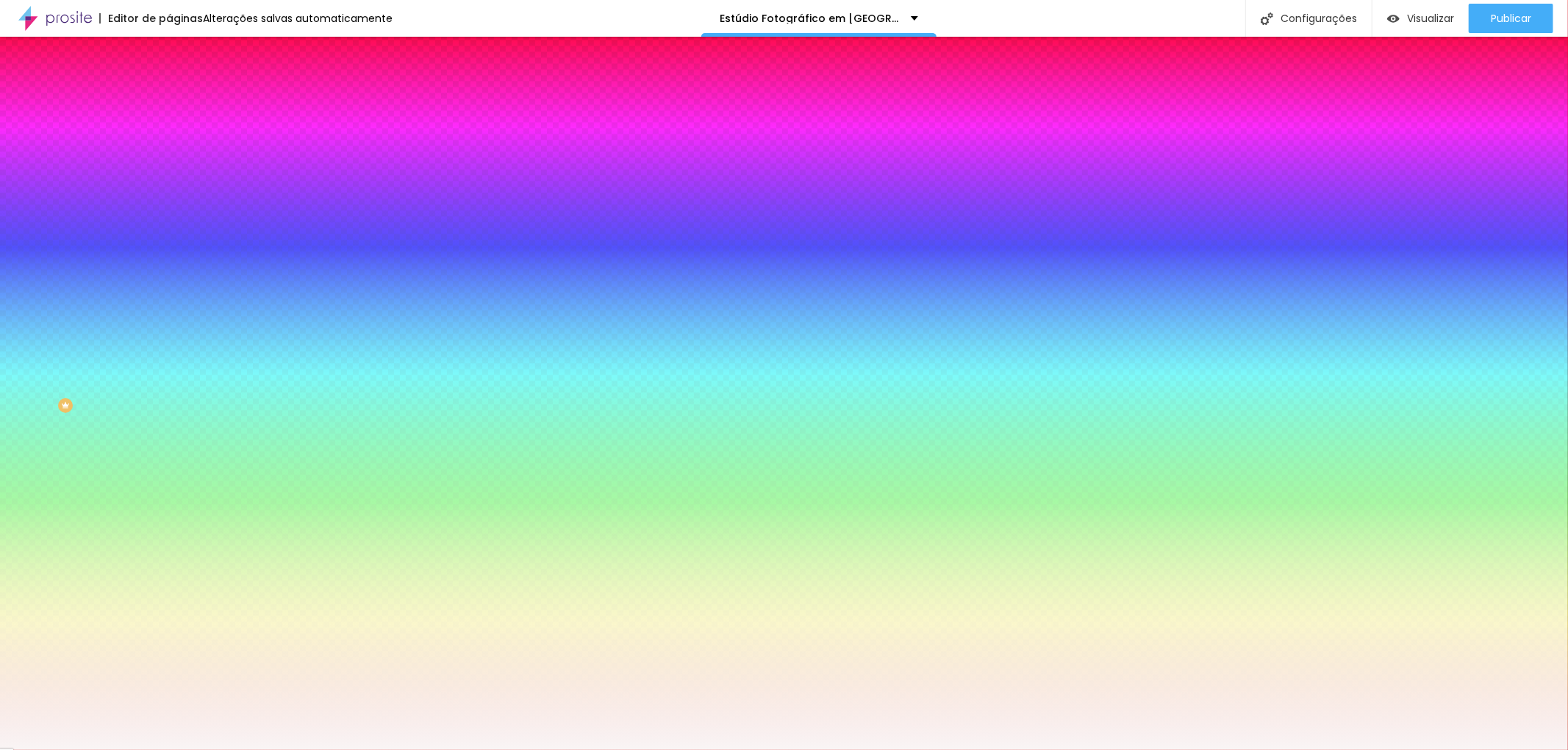
click at [182, 87] on font "Conteúdo" at bounding box center [205, 80] width 46 height 12
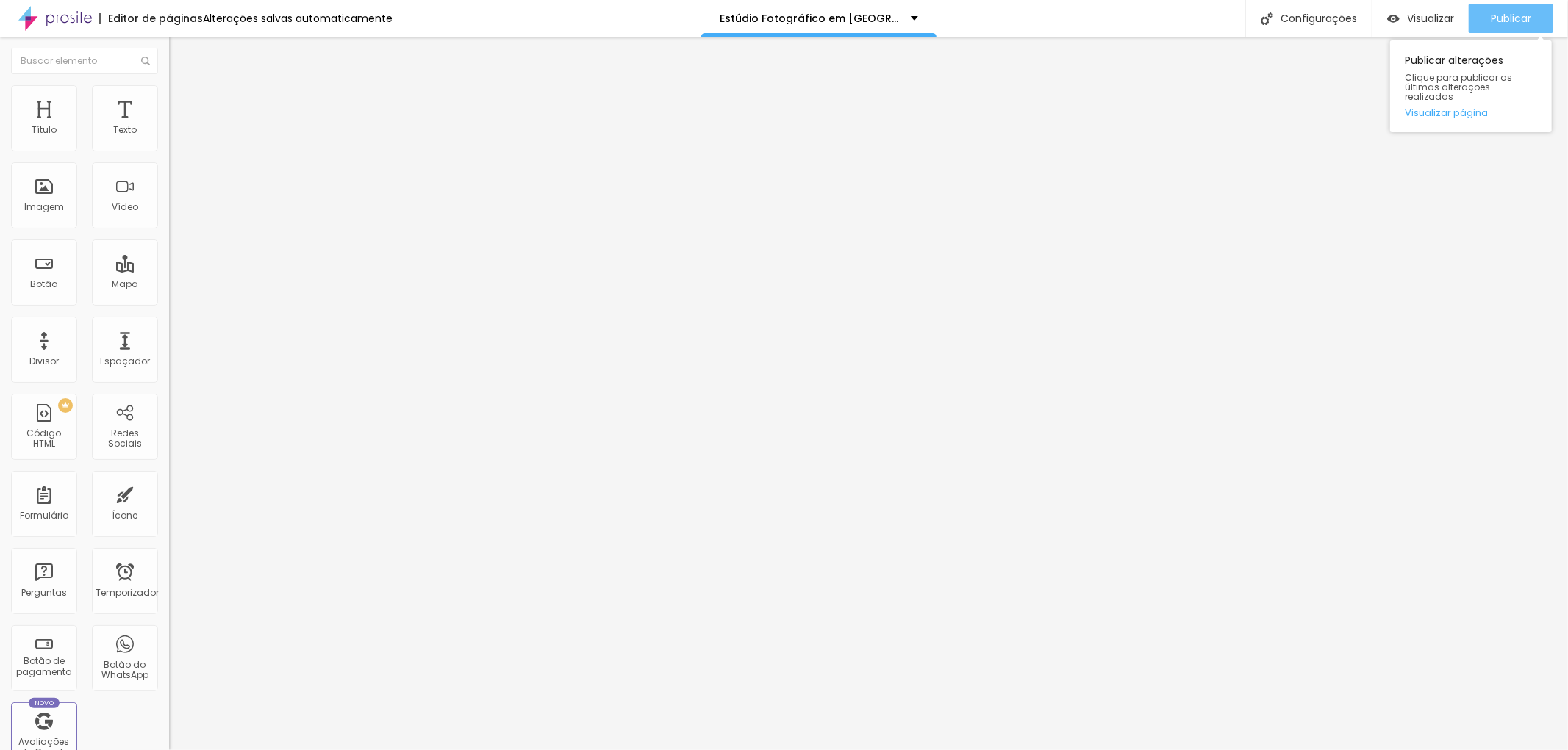
click at [1514, 18] on font "Publicar" at bounding box center [1510, 18] width 40 height 14
click at [1511, 20] on font "Publicar" at bounding box center [1510, 18] width 40 height 14
click at [169, 90] on li "Avançado" at bounding box center [254, 92] width 169 height 14
click at [169, 85] on li "Estilo" at bounding box center [254, 77] width 169 height 14
click at [175, 213] on icon "button" at bounding box center [179, 209] width 9 height 9
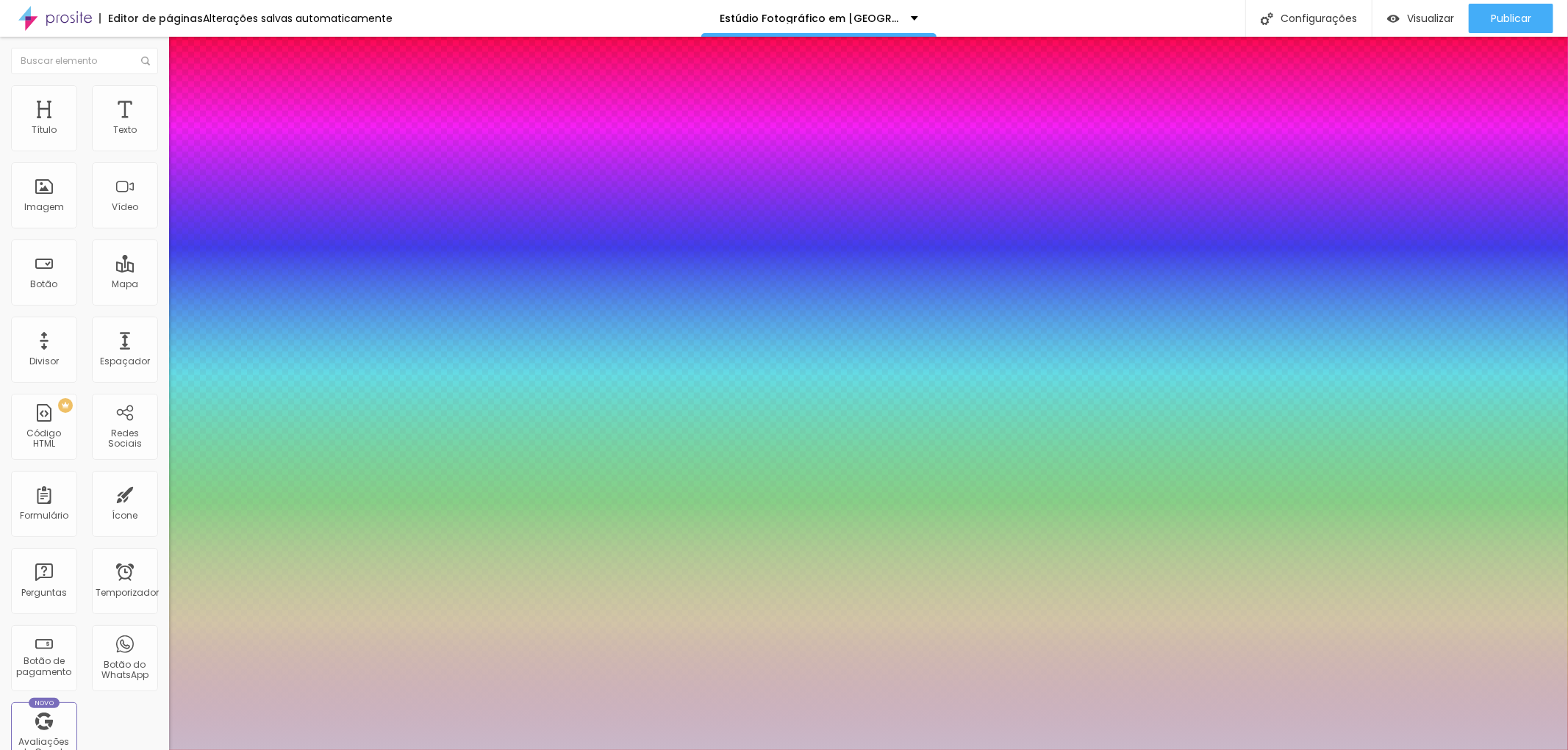
type input "1"
click at [118, 749] on div at bounding box center [784, 750] width 1568 height 0
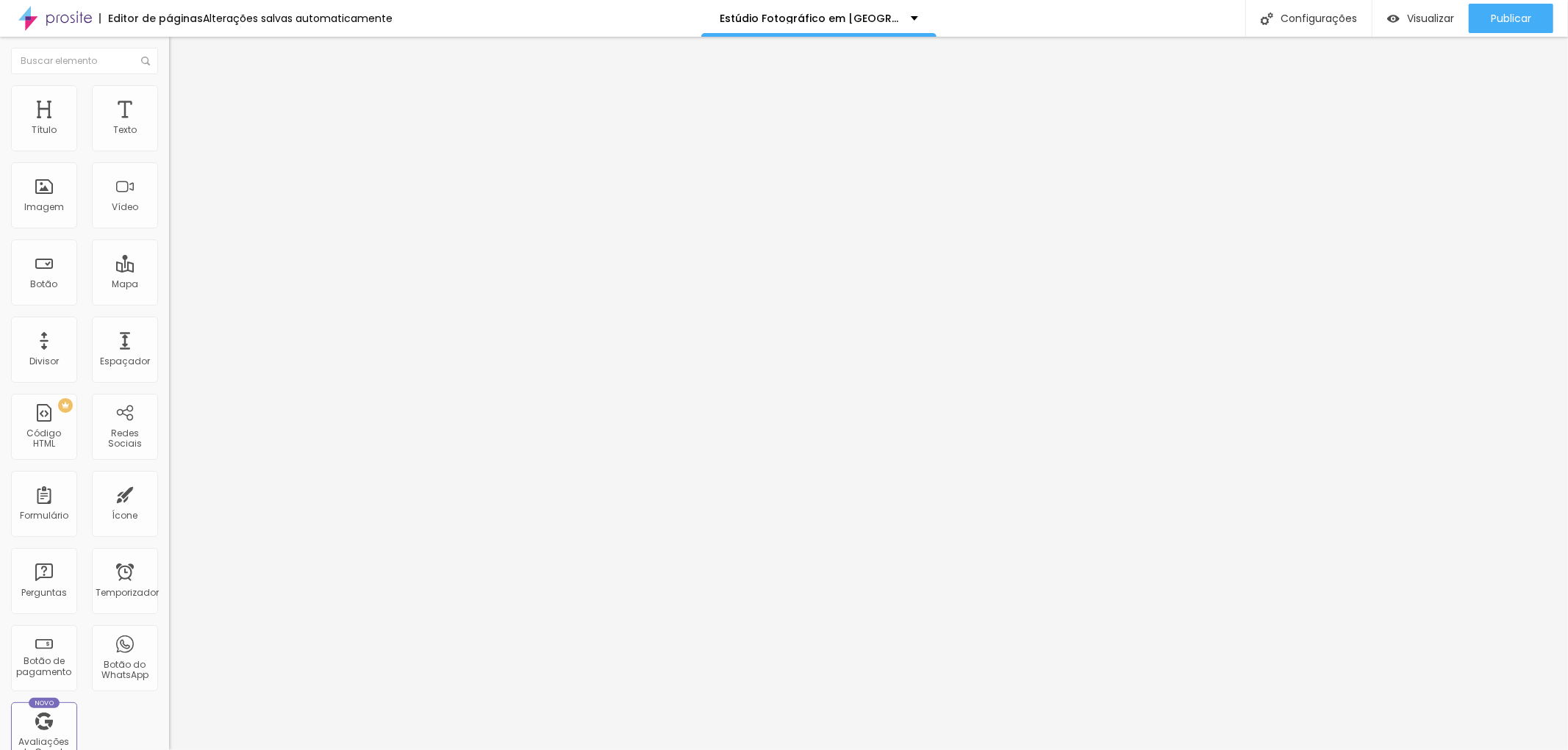
click at [182, 99] on font "Avançado" at bounding box center [207, 95] width 49 height 12
type input "2"
type input "4"
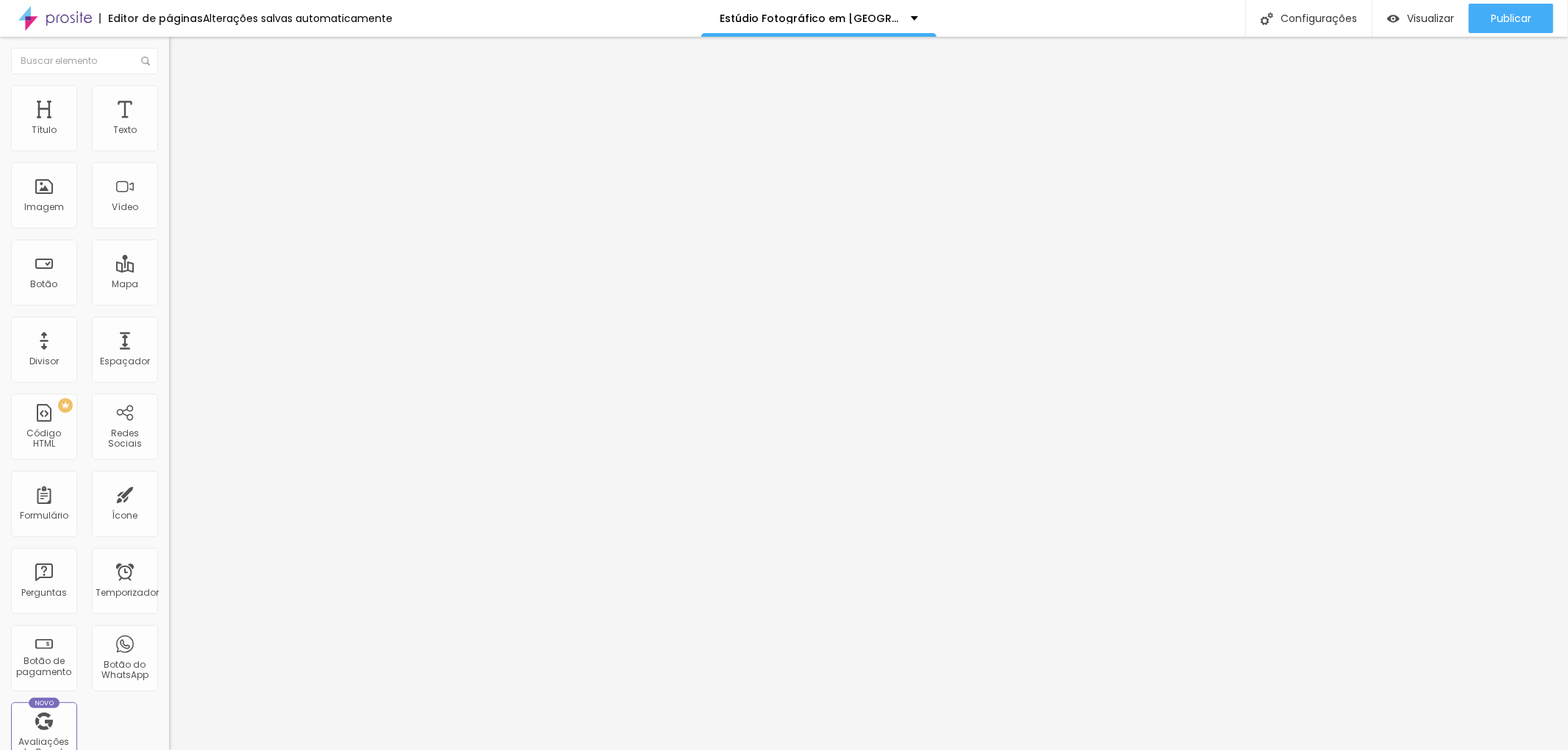
type input "6"
type input "9"
type input "10"
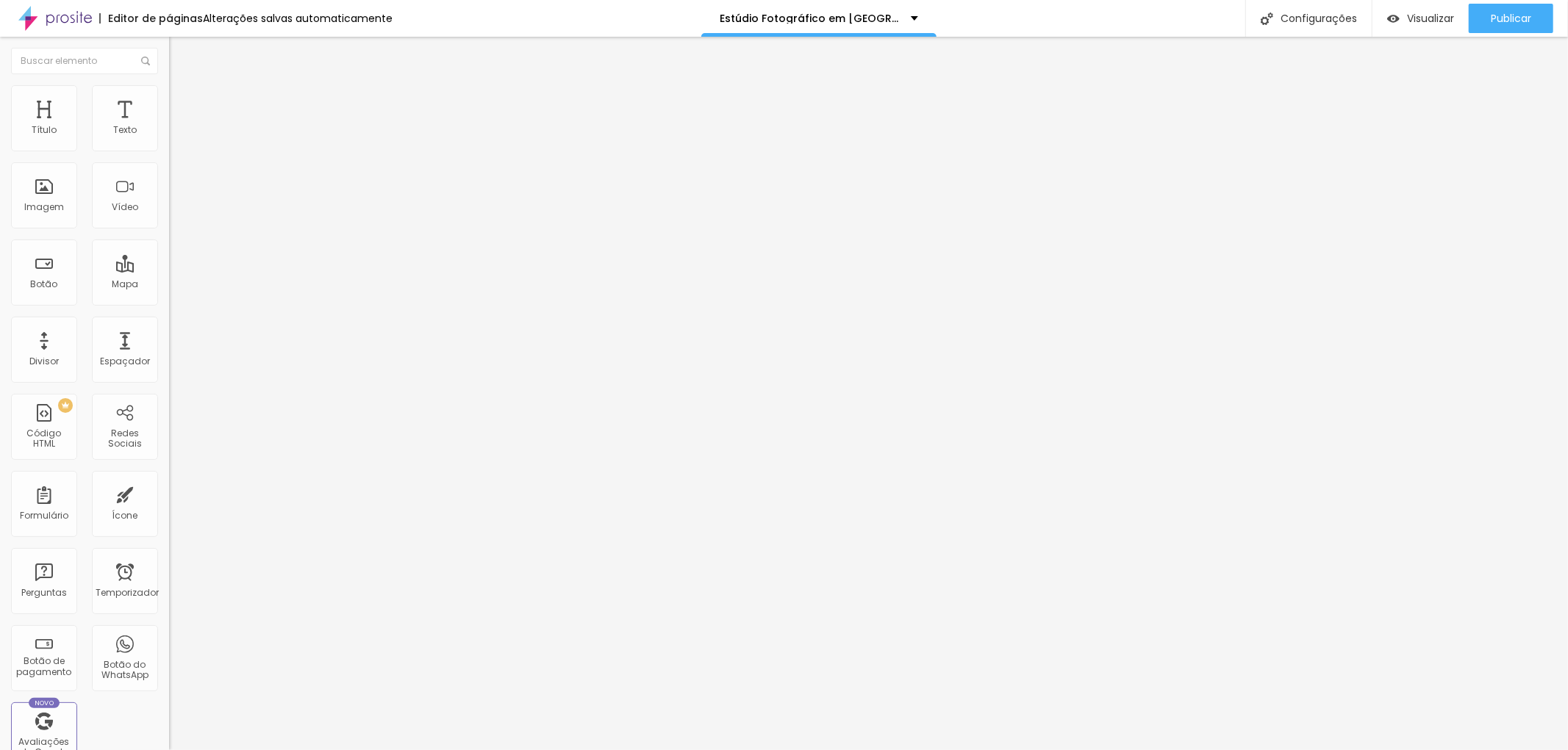
type input "10"
type input "13"
drag, startPoint x: 33, startPoint y: 172, endPoint x: 46, endPoint y: 172, distance: 13.0
click at [169, 478] on input "range" at bounding box center [216, 484] width 95 height 11
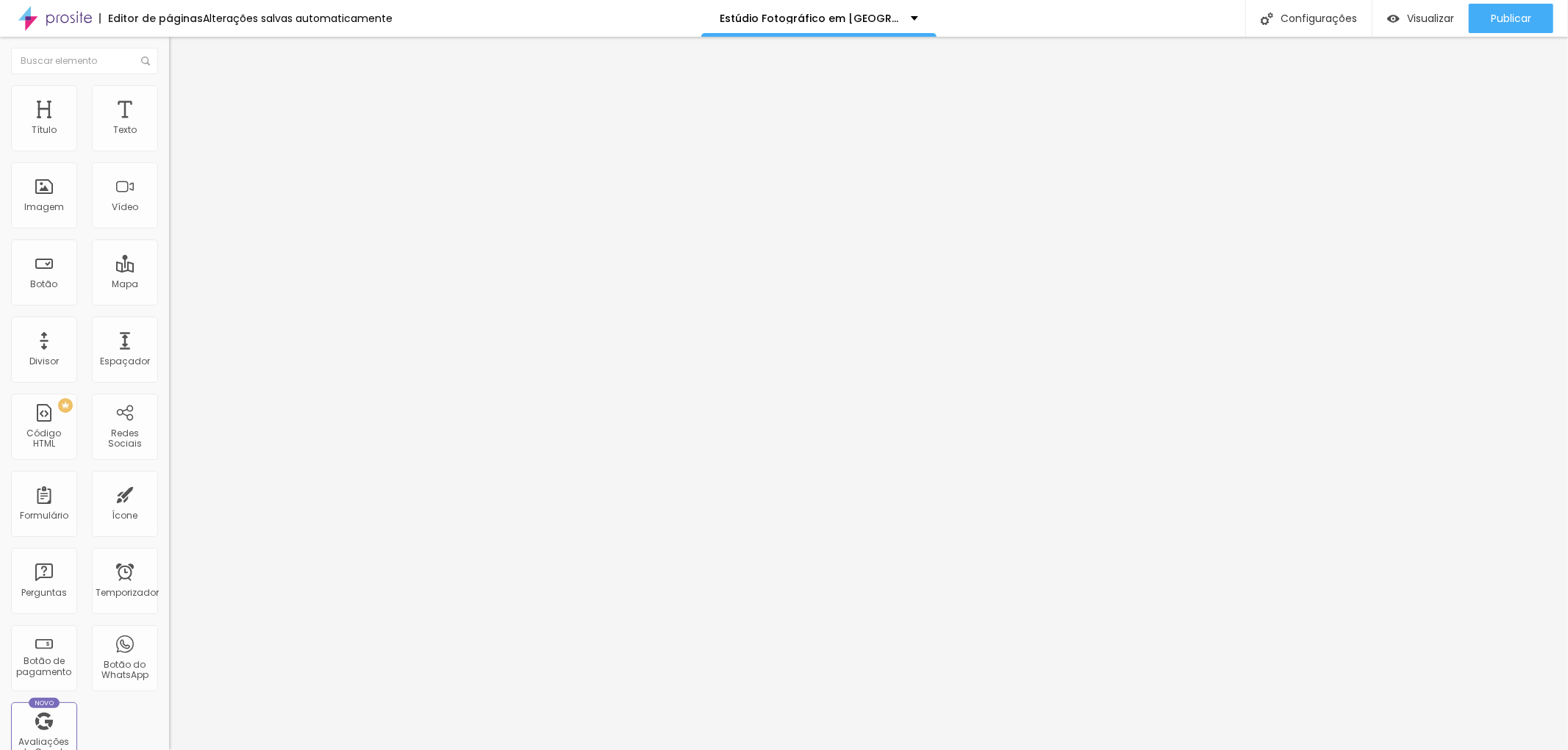
type input "14"
type input "17"
type input "16"
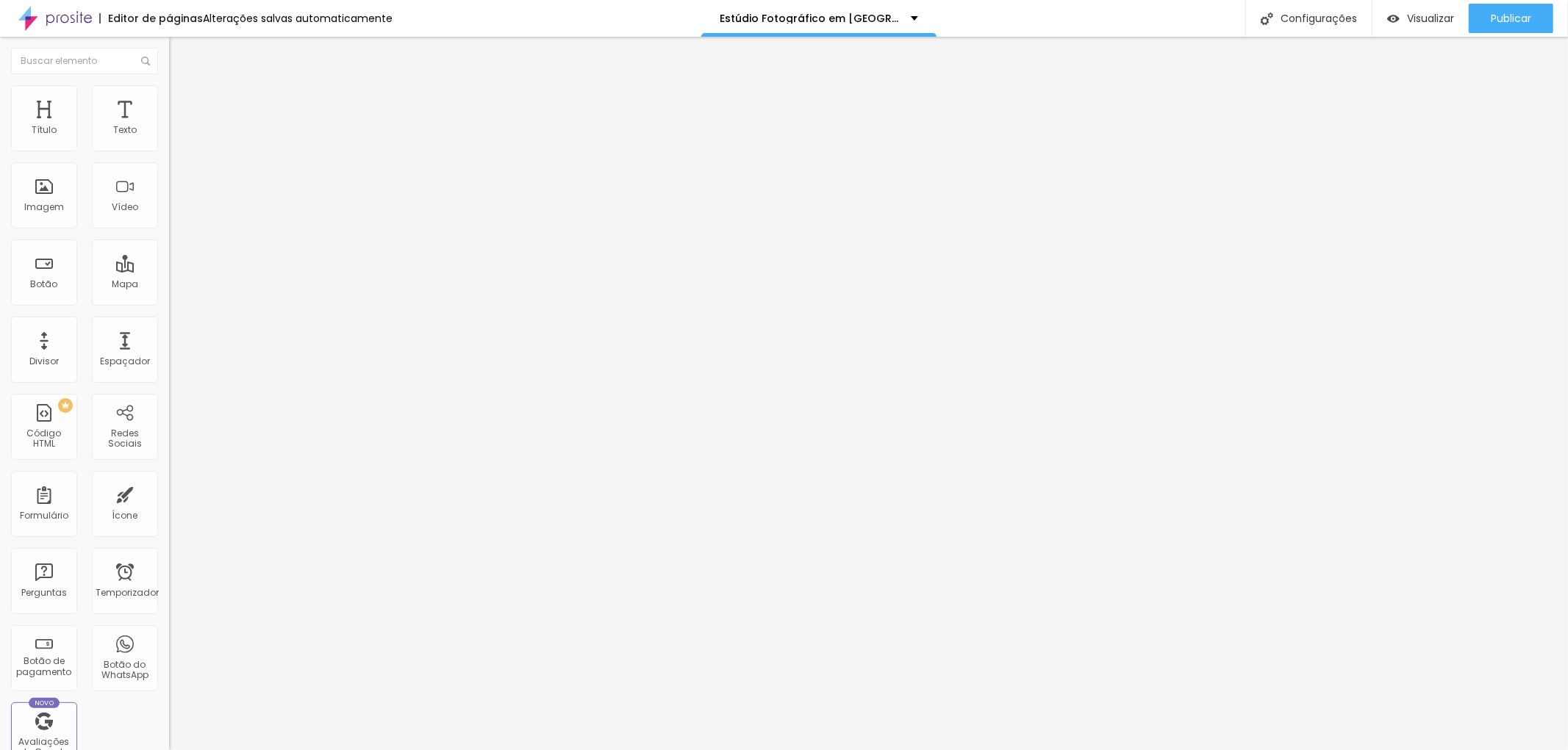
type input "16"
type input "15"
click at [169, 478] on input "range" at bounding box center [216, 484] width 95 height 11
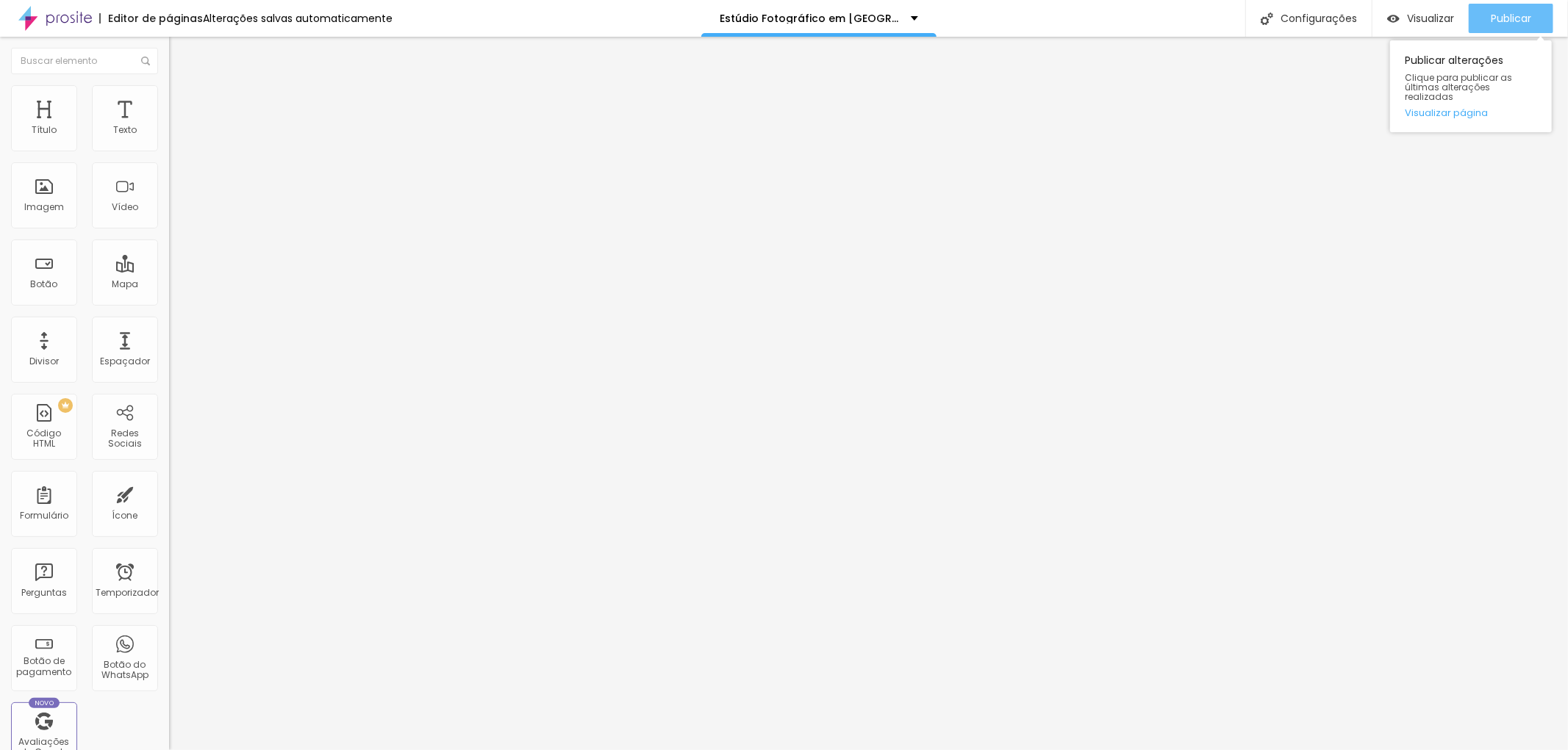
click at [1516, 12] on font "Publicar" at bounding box center [1510, 18] width 40 height 14
type input "34"
type input "32"
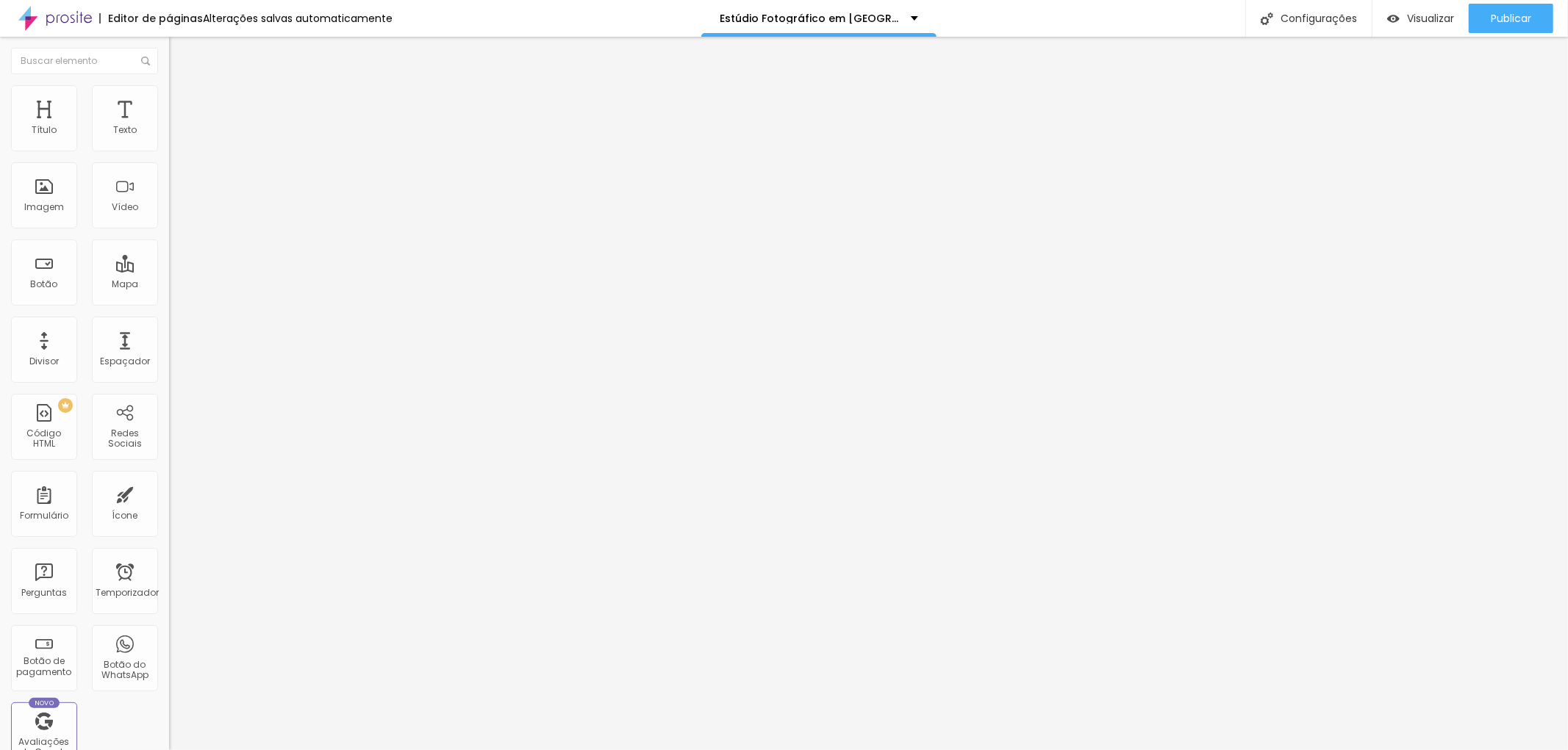
type input "30"
type input "29"
type input "27"
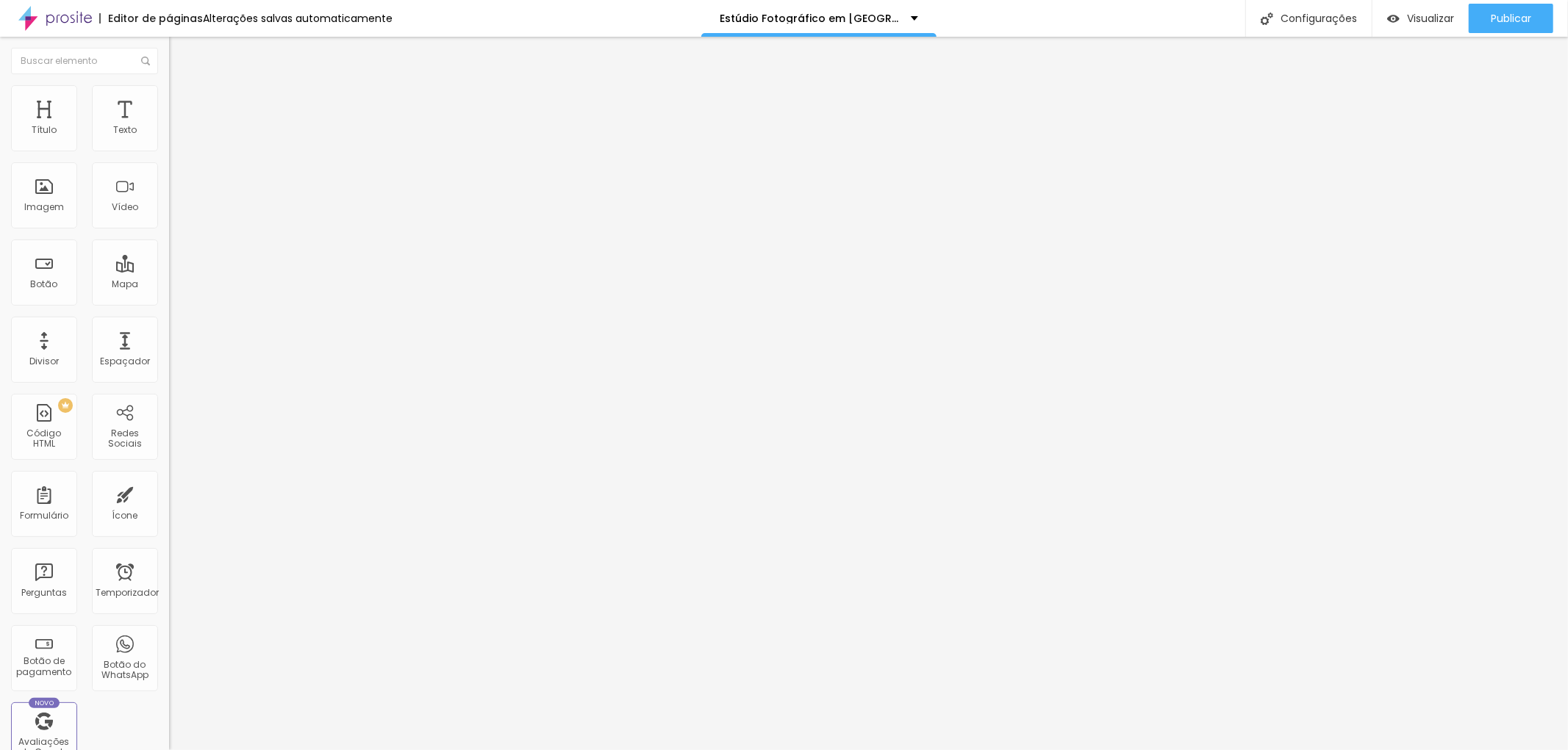
type input "27"
type input "26"
drag, startPoint x: 69, startPoint y: 143, endPoint x: 57, endPoint y: 143, distance: 12.0
type input "26"
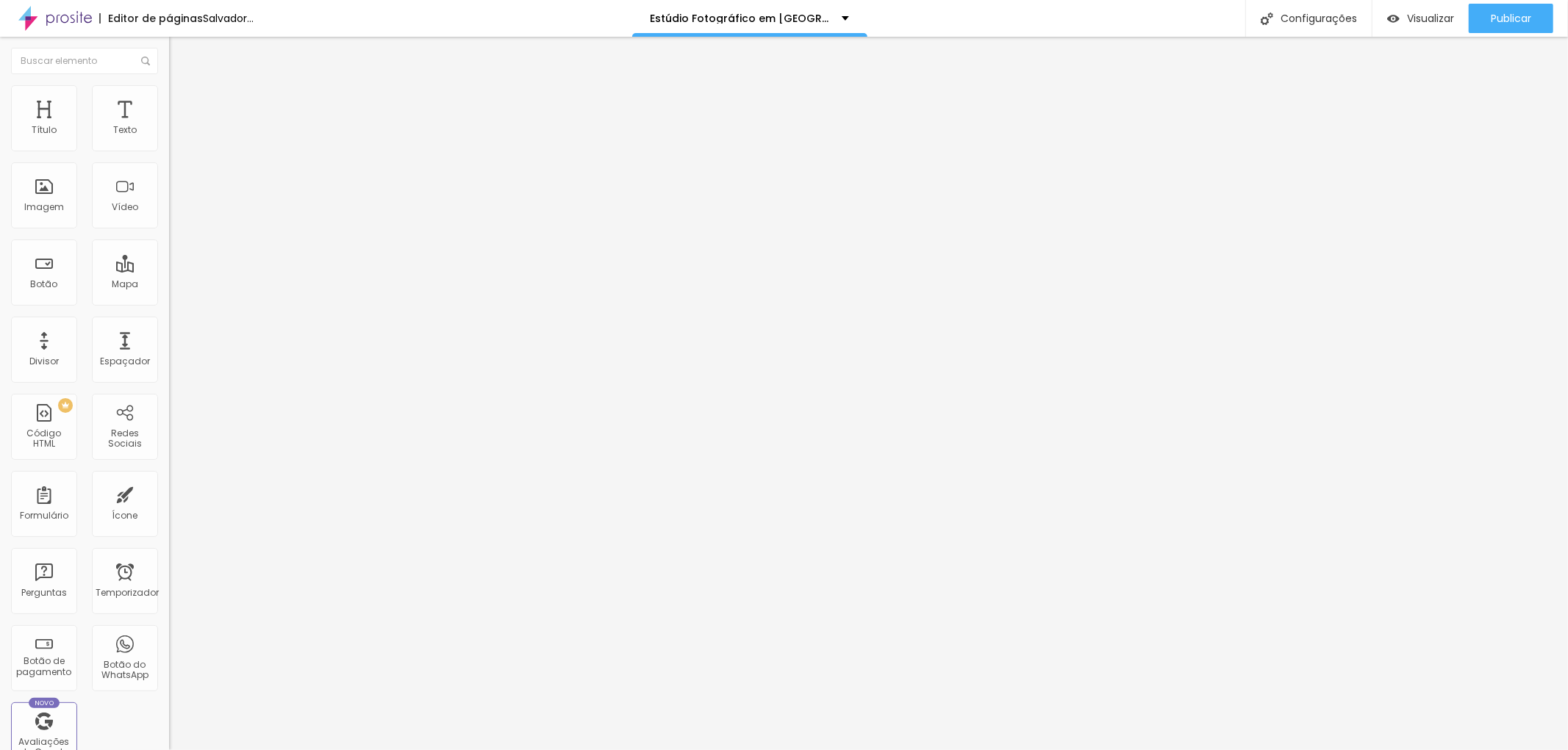
click at [169, 270] on input "range" at bounding box center [216, 276] width 95 height 11
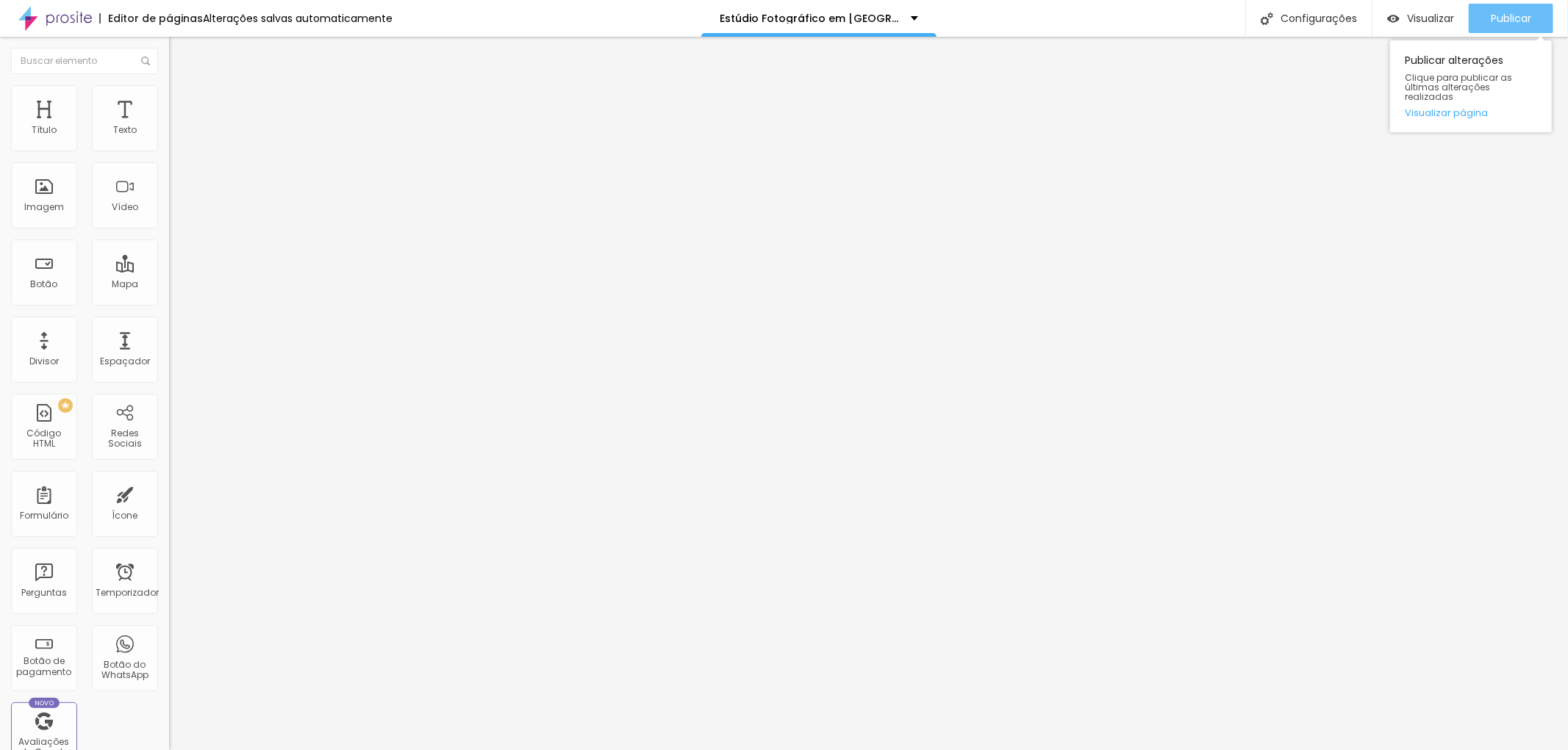
click at [1509, 12] on font "Publicar" at bounding box center [1510, 18] width 40 height 14
click at [182, 87] on font "Estilo" at bounding box center [194, 80] width 23 height 12
click at [169, 218] on button "button" at bounding box center [179, 210] width 21 height 15
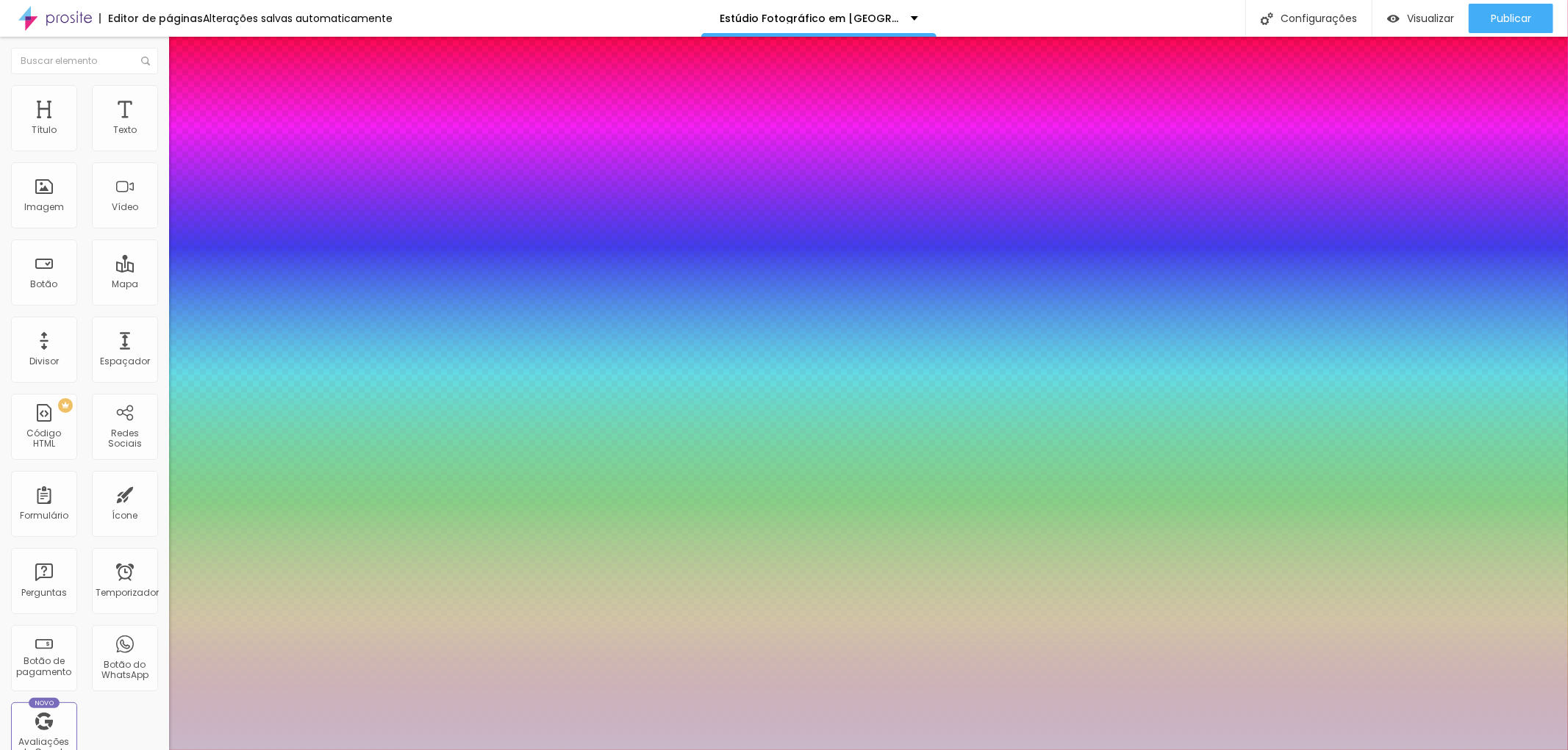
type input "1"
type input "19"
type input "1"
type input "20"
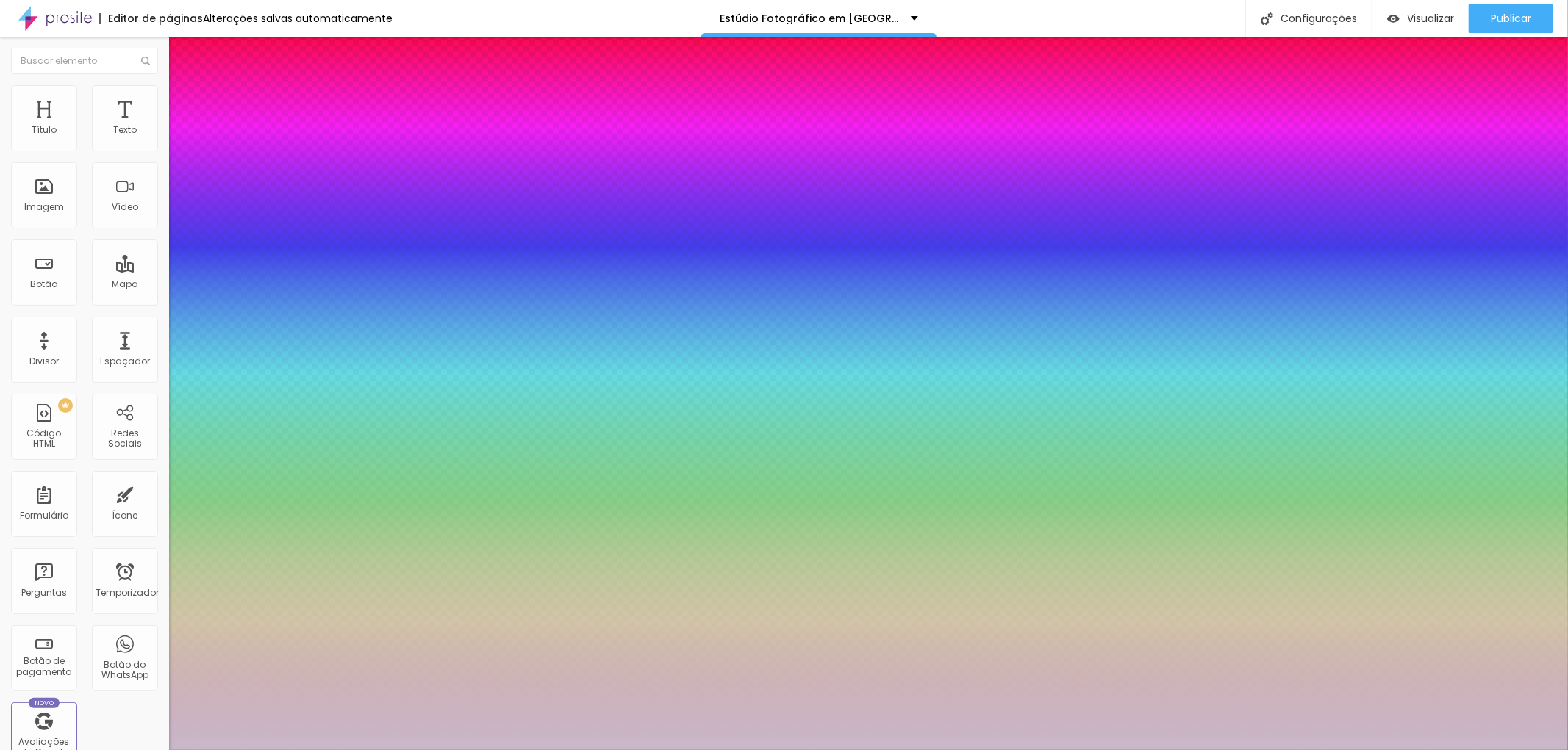
type input "20"
type input "1"
type input "19"
type input "1"
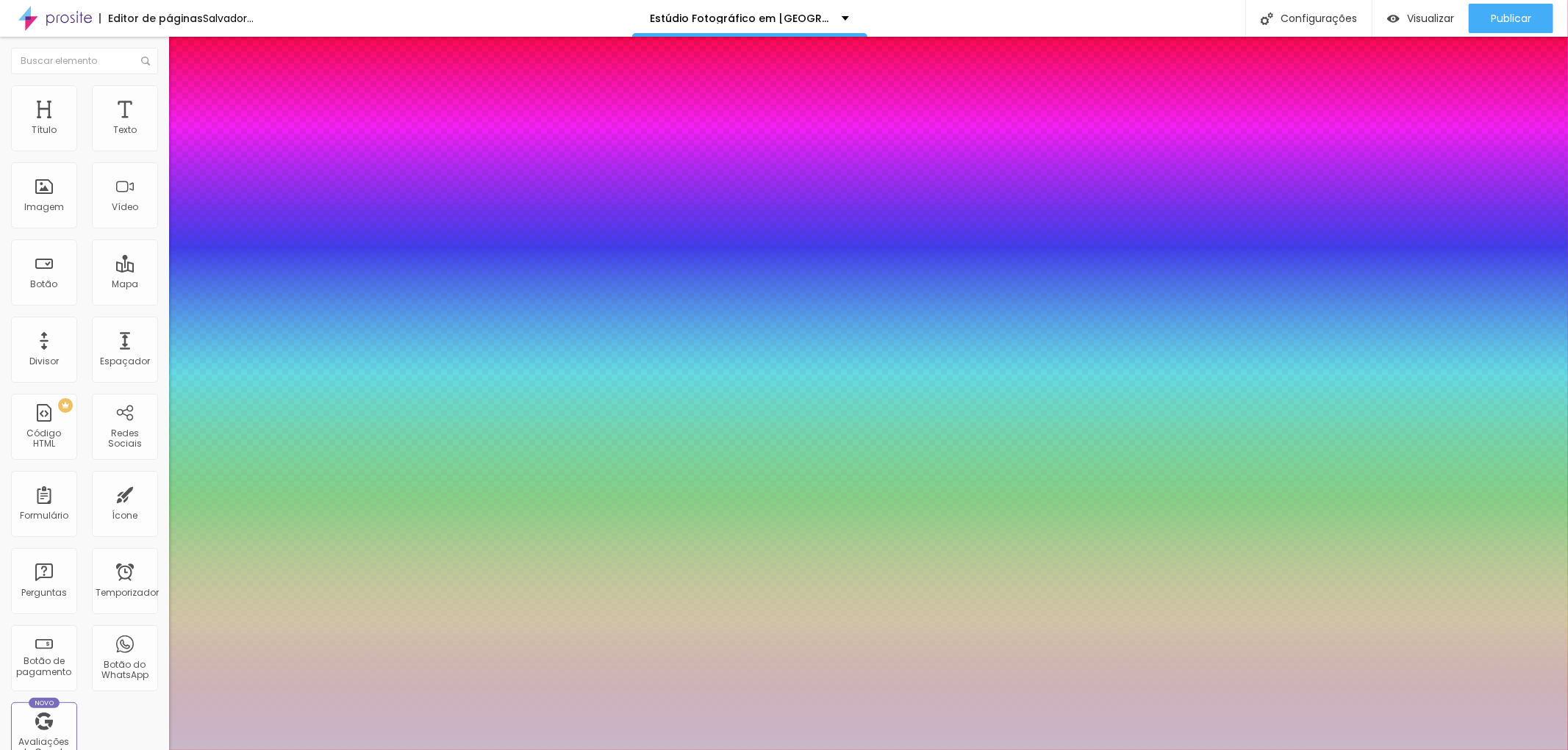
type input "19"
type input "1"
click at [1437, 749] on div at bounding box center [784, 750] width 1568 height 0
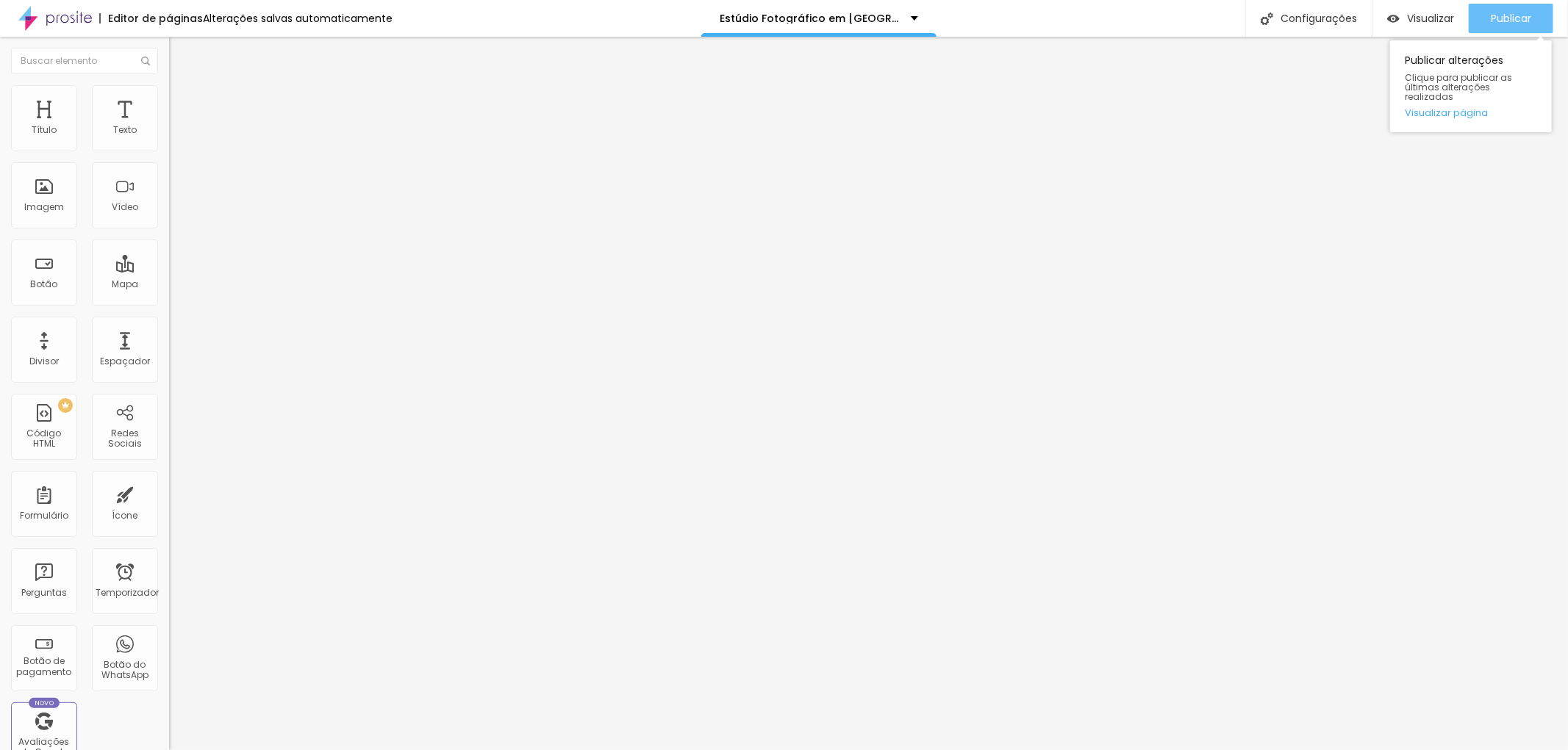
click at [1497, 18] on font "Publicar" at bounding box center [1510, 18] width 40 height 14
click at [1506, 11] on font "Publicar" at bounding box center [1510, 18] width 40 height 14
click at [1523, 11] on font "Publicar" at bounding box center [1510, 18] width 40 height 14
click at [169, 218] on button "button" at bounding box center [179, 210] width 21 height 15
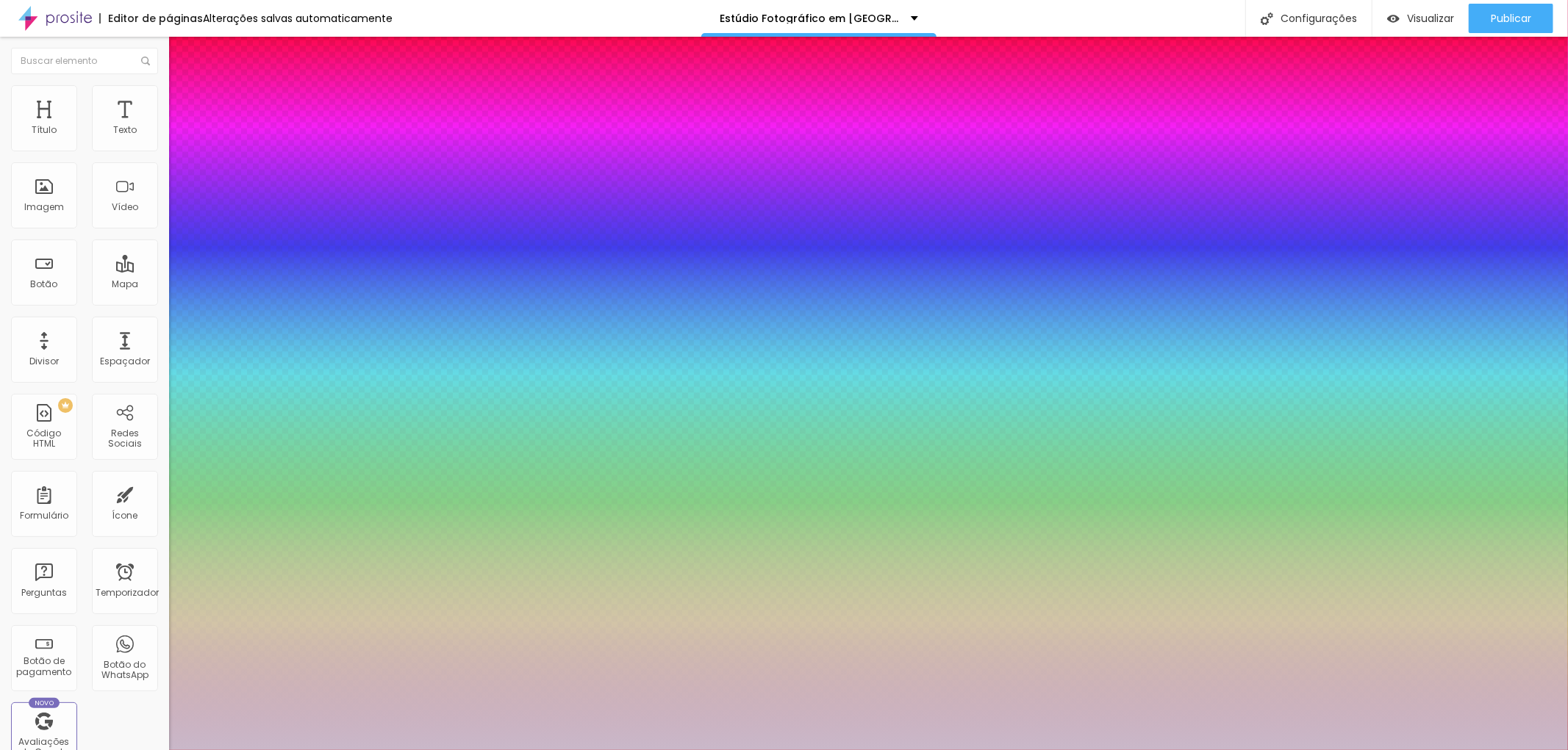
type input "1"
click at [1505, 749] on div at bounding box center [784, 750] width 1568 height 0
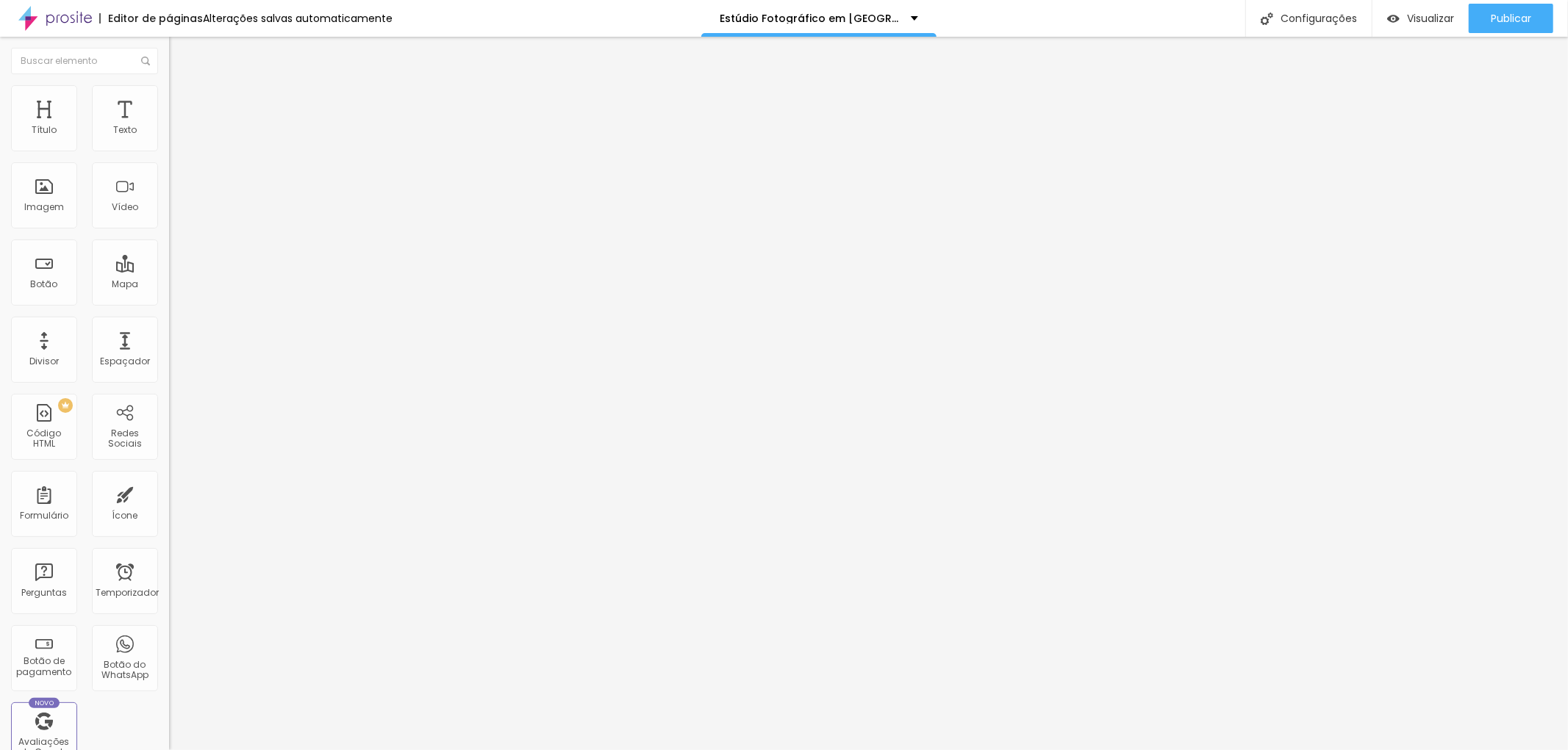
click at [175, 213] on icon "button" at bounding box center [179, 209] width 9 height 9
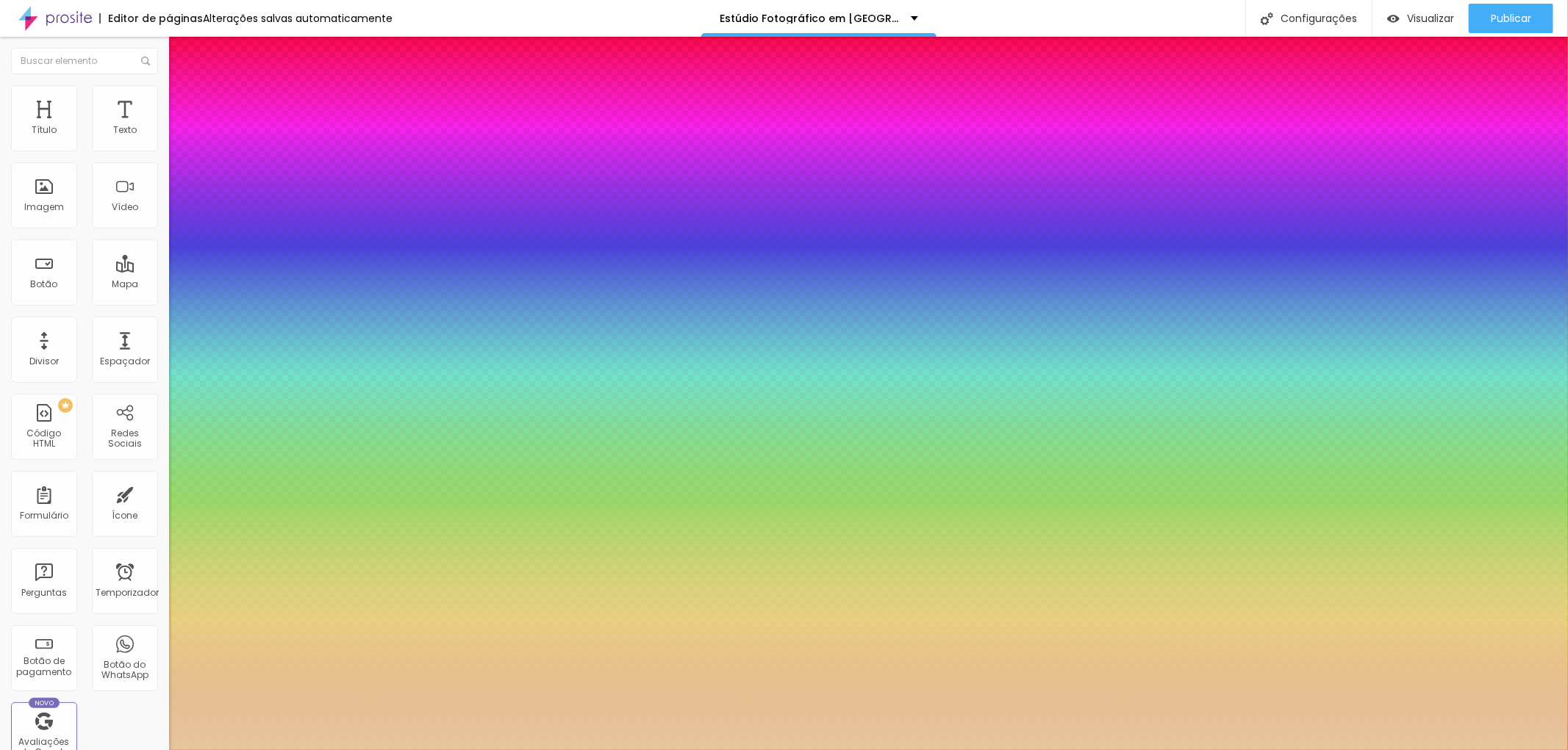
type input "1"
type input "15"
drag, startPoint x: 199, startPoint y: 414, endPoint x: 436, endPoint y: 348, distance: 246.0
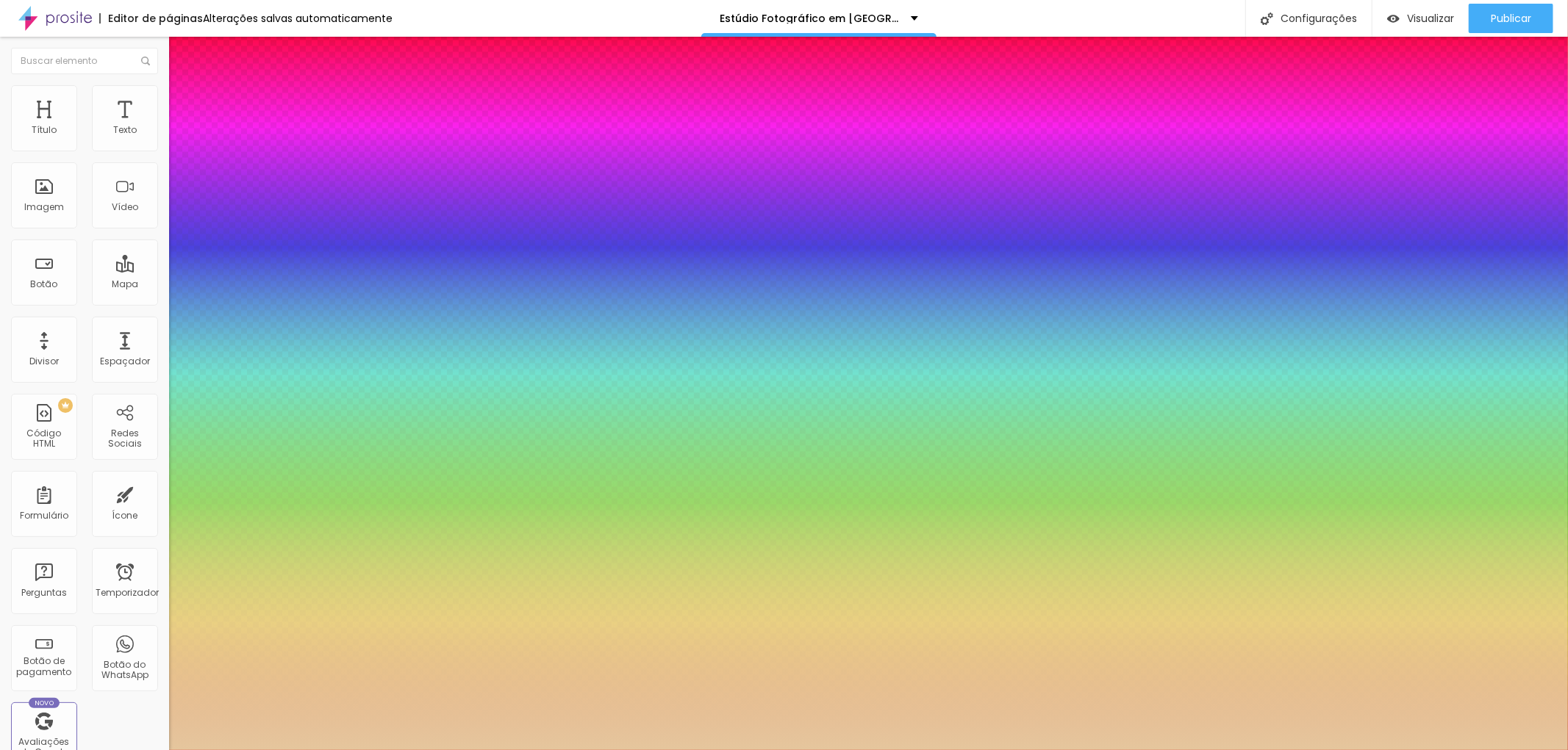
click at [1483, 749] on div at bounding box center [784, 750] width 1568 height 0
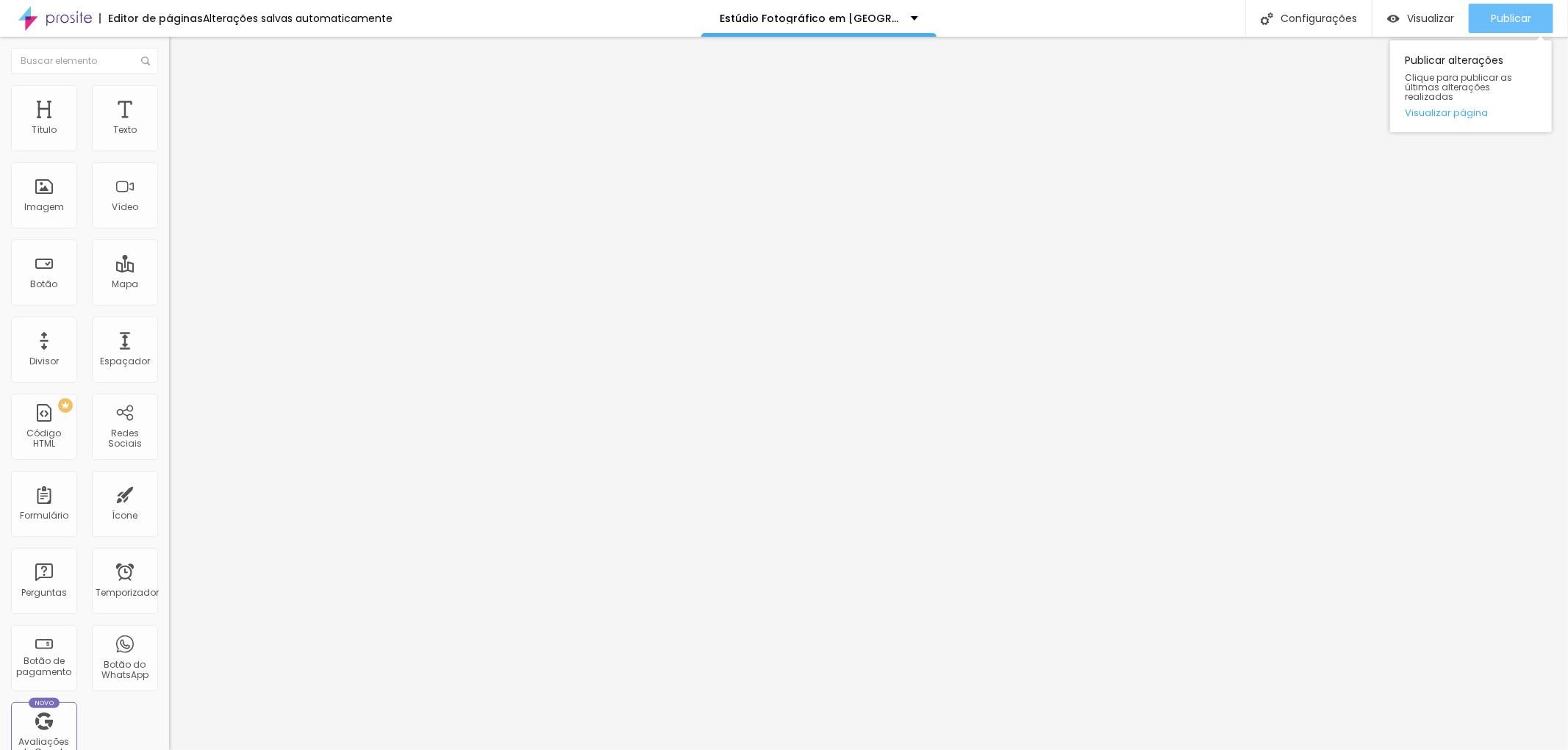
click at [1514, 18] on font "Publicar" at bounding box center [1510, 18] width 40 height 14
click at [182, 99] on font "Estilo" at bounding box center [194, 95] width 23 height 12
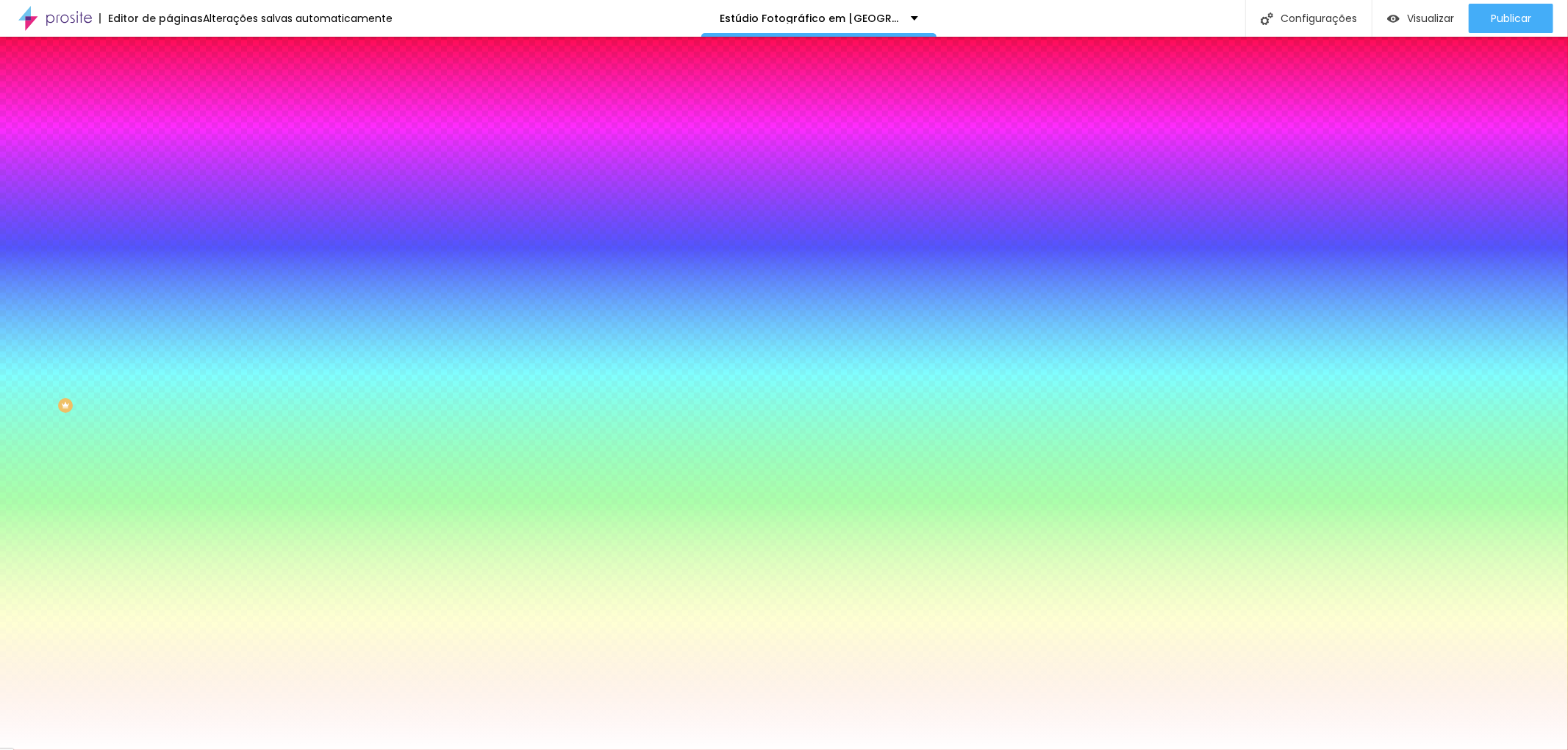
click at [169, 100] on li "Avançado" at bounding box center [254, 107] width 169 height 14
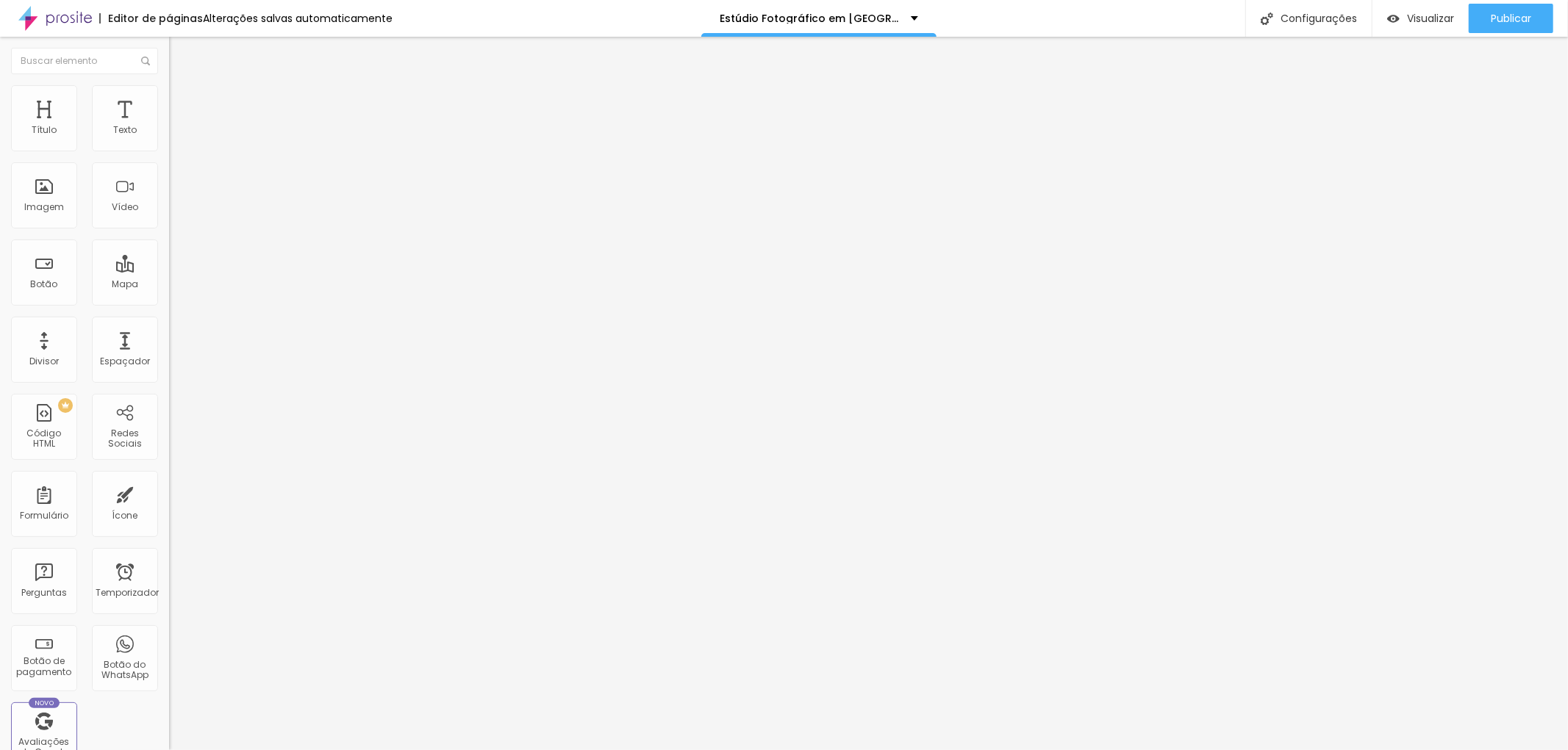
drag, startPoint x: 60, startPoint y: 149, endPoint x: 30, endPoint y: 146, distance: 30.1
click at [169, 285] on input "range" at bounding box center [216, 291] width 95 height 11
click at [1515, 14] on font "Publicar" at bounding box center [1510, 18] width 40 height 14
click at [1497, 8] on div "Publicar" at bounding box center [1510, 18] width 40 height 30
click at [175, 213] on icon "button" at bounding box center [179, 209] width 9 height 9
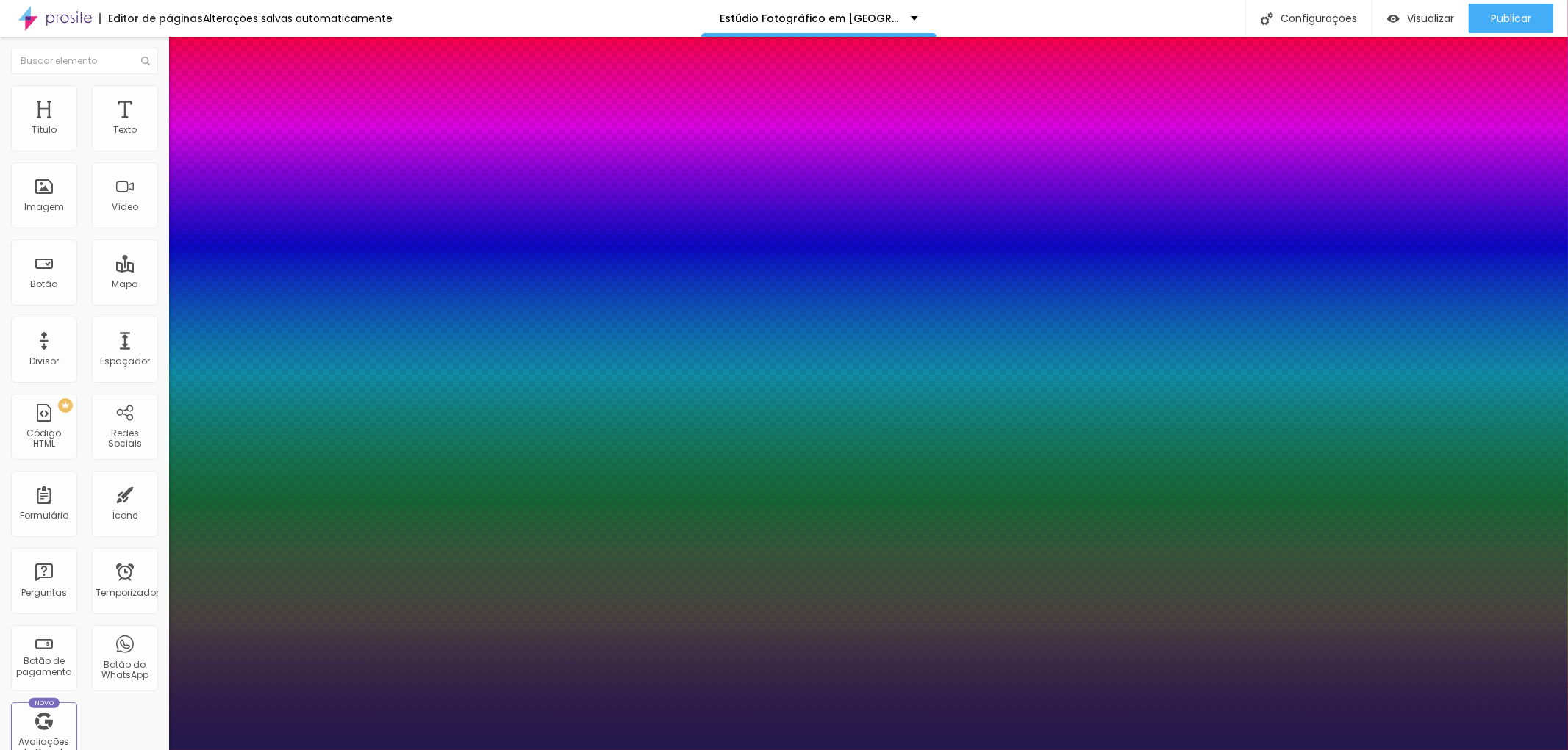
click at [1504, 749] on div at bounding box center [784, 750] width 1568 height 0
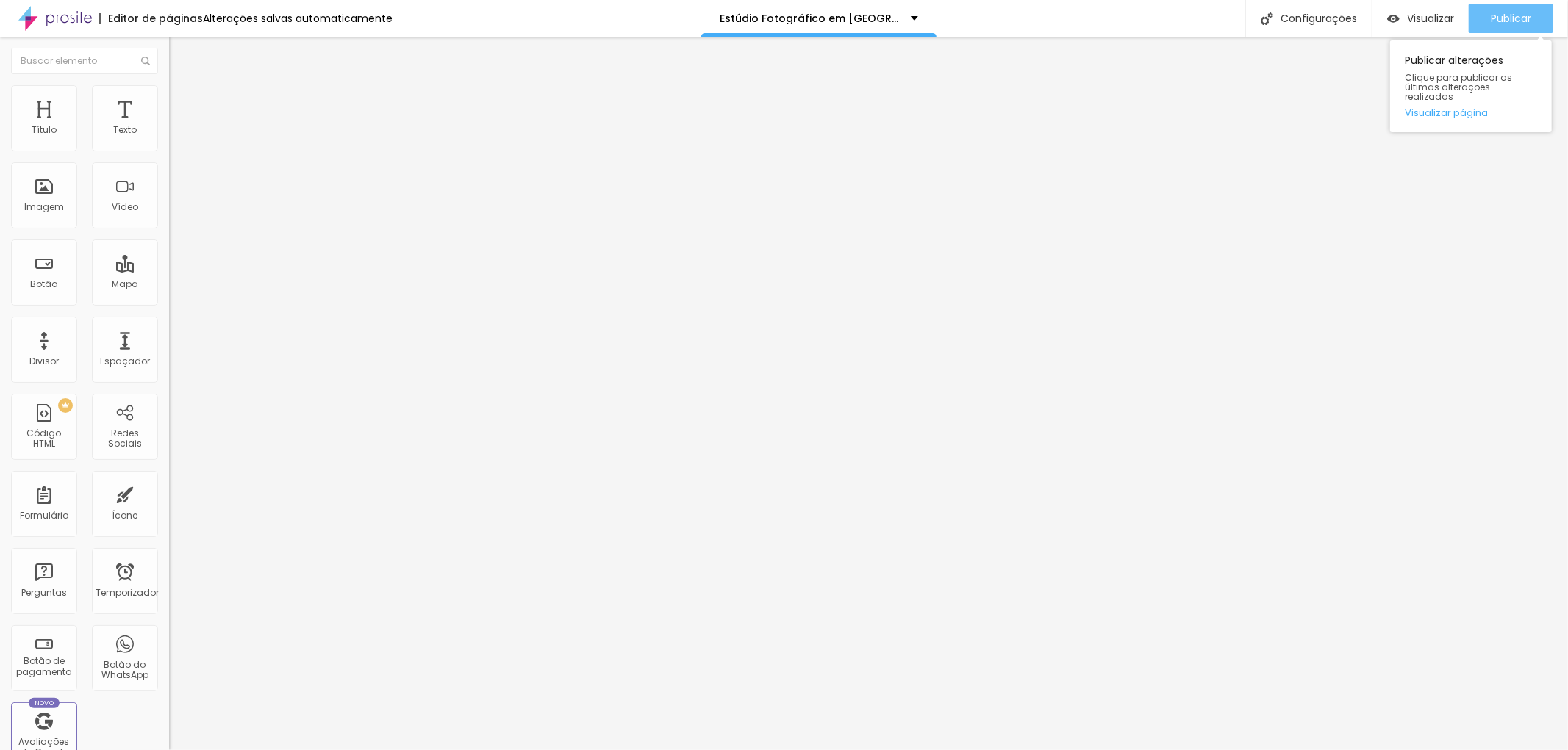
click at [1504, 14] on font "Publicar" at bounding box center [1510, 18] width 40 height 14
click at [169, 218] on button "button" at bounding box center [179, 210] width 21 height 15
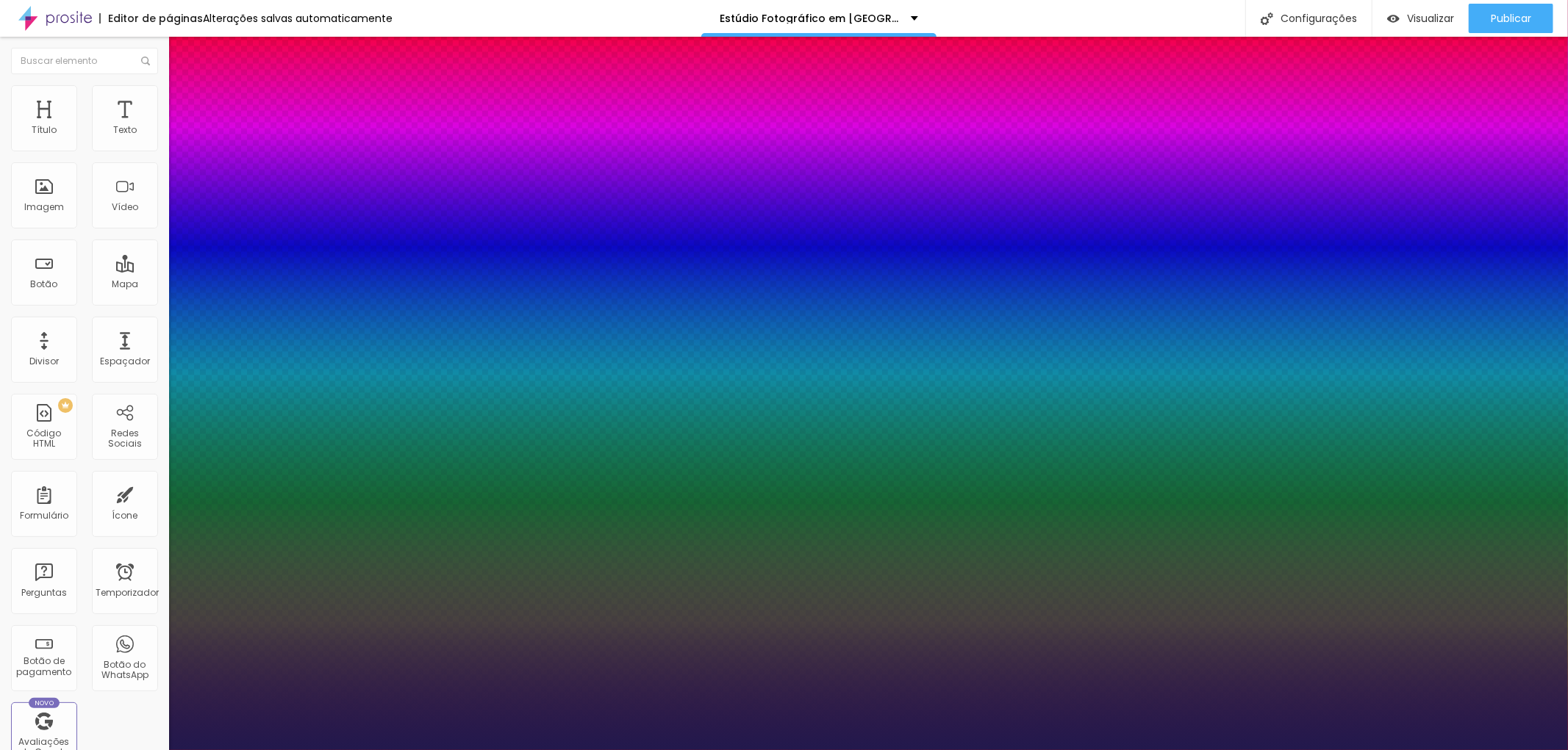
click at [1450, 749] on div at bounding box center [784, 750] width 1568 height 0
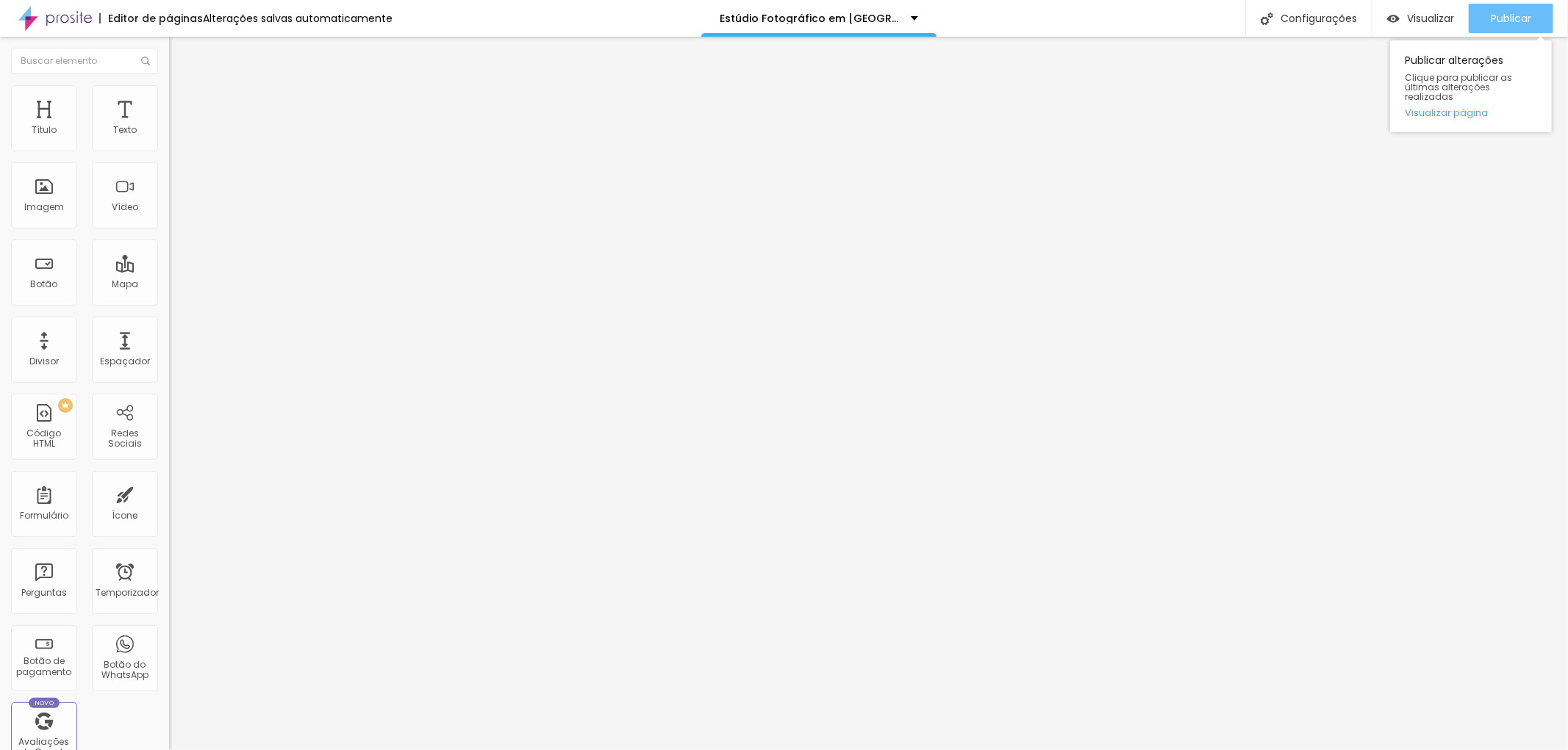
click at [1519, 11] on font "Publicar" at bounding box center [1510, 18] width 40 height 14
click at [169, 93] on img at bounding box center [175, 91] width 13 height 13
click at [182, 87] on font "Estilo" at bounding box center [194, 80] width 23 height 12
click at [169, 218] on button "button" at bounding box center [179, 210] width 21 height 15
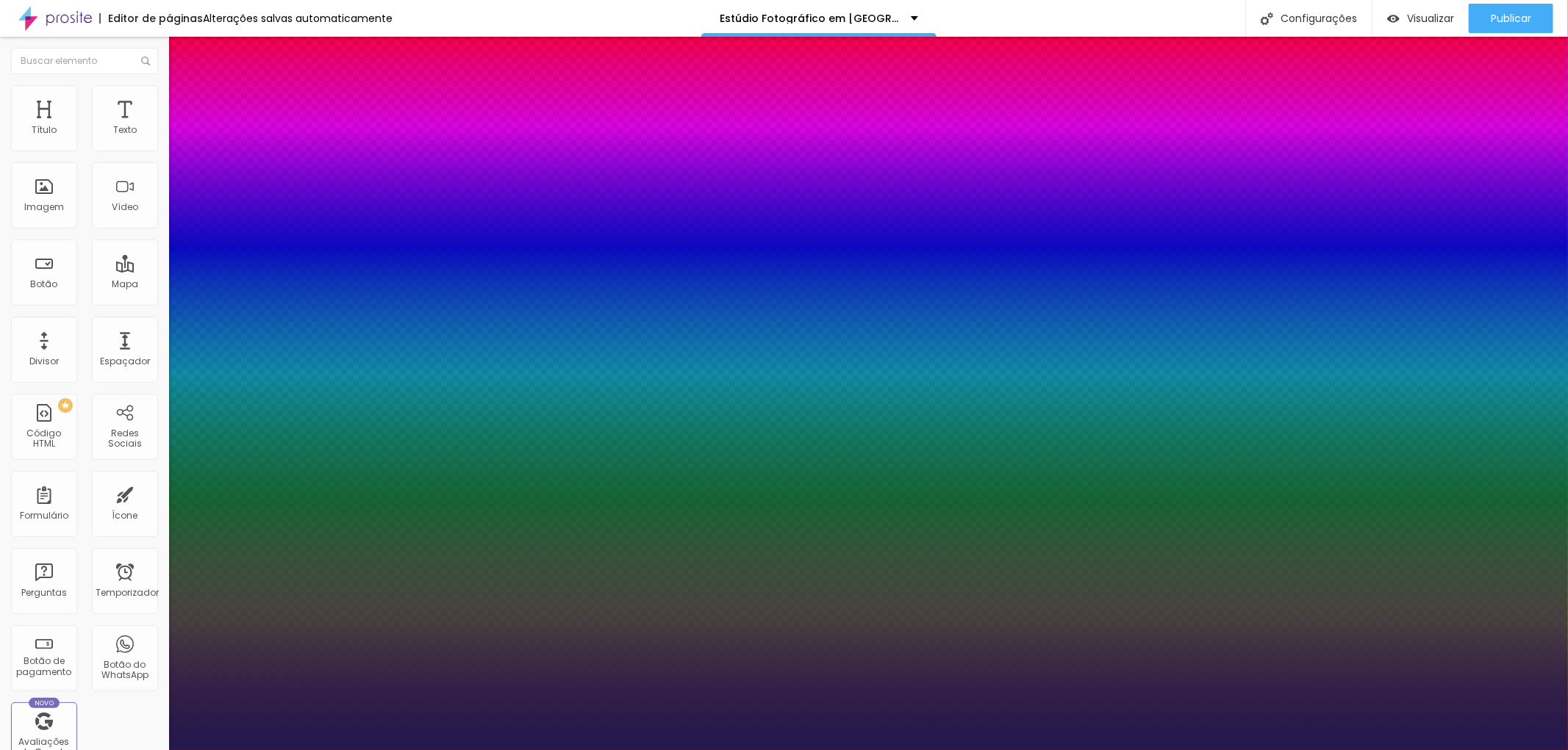
click at [885, 749] on div at bounding box center [784, 750] width 1568 height 0
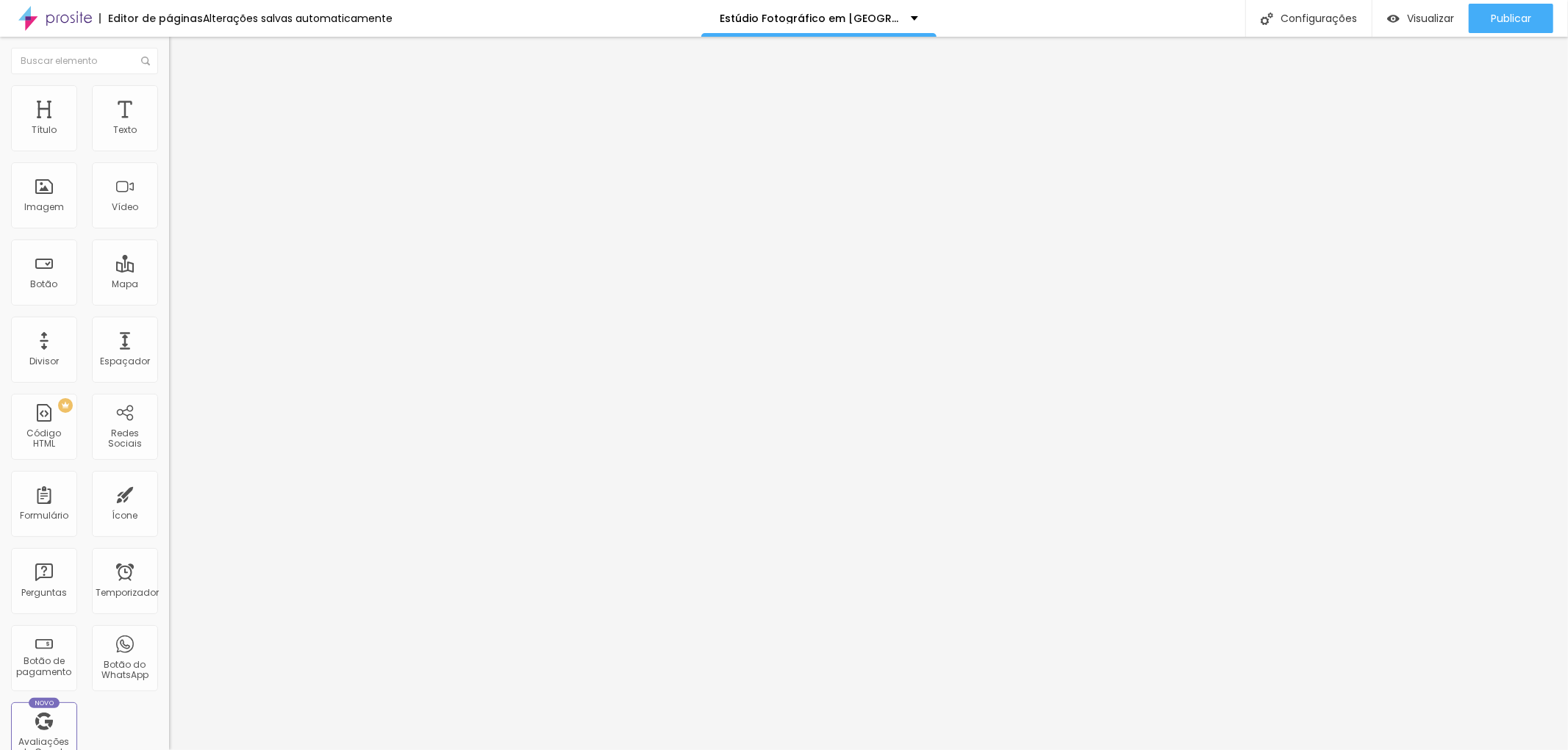
click at [169, 218] on button "button" at bounding box center [179, 210] width 21 height 15
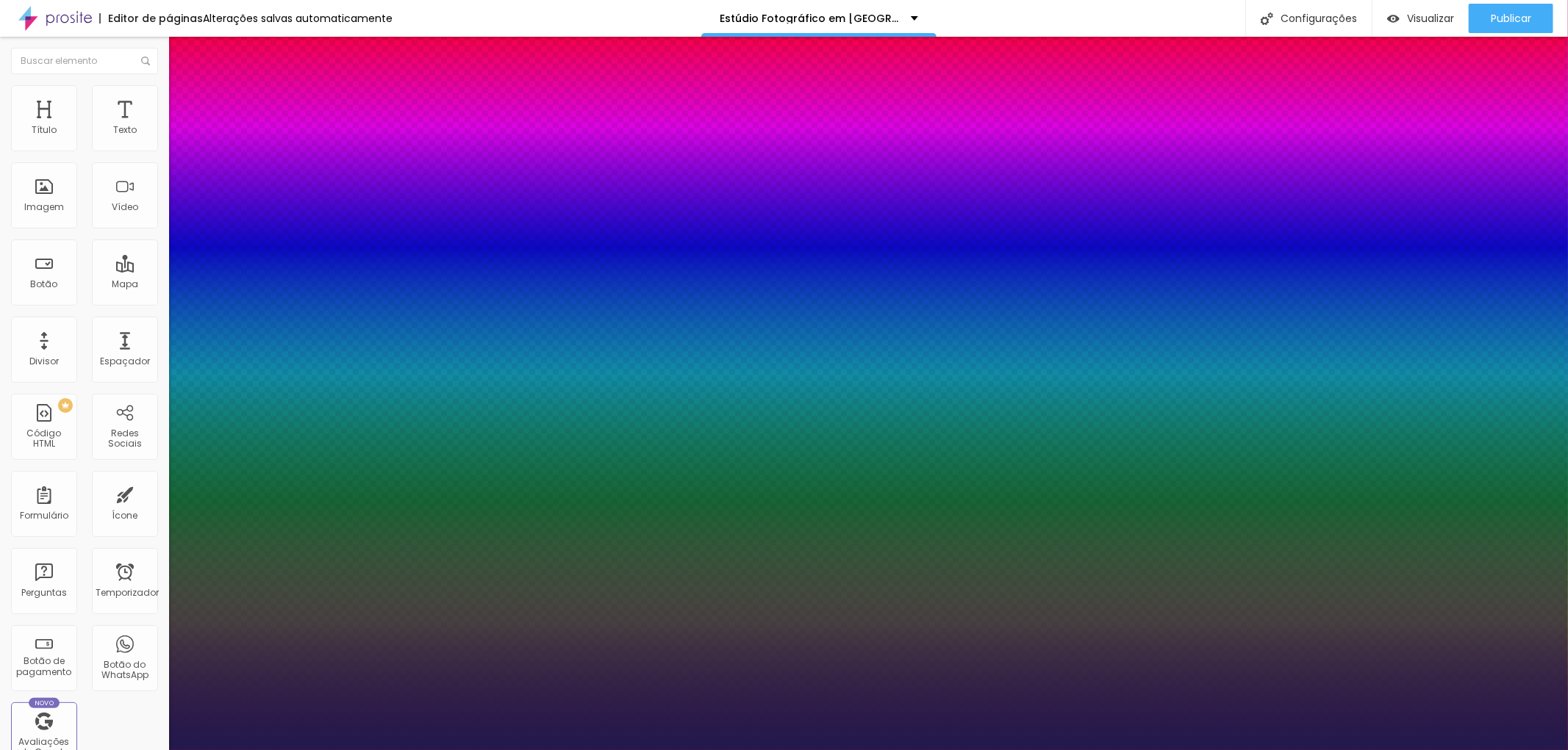
click at [554, 749] on div at bounding box center [784, 750] width 1568 height 0
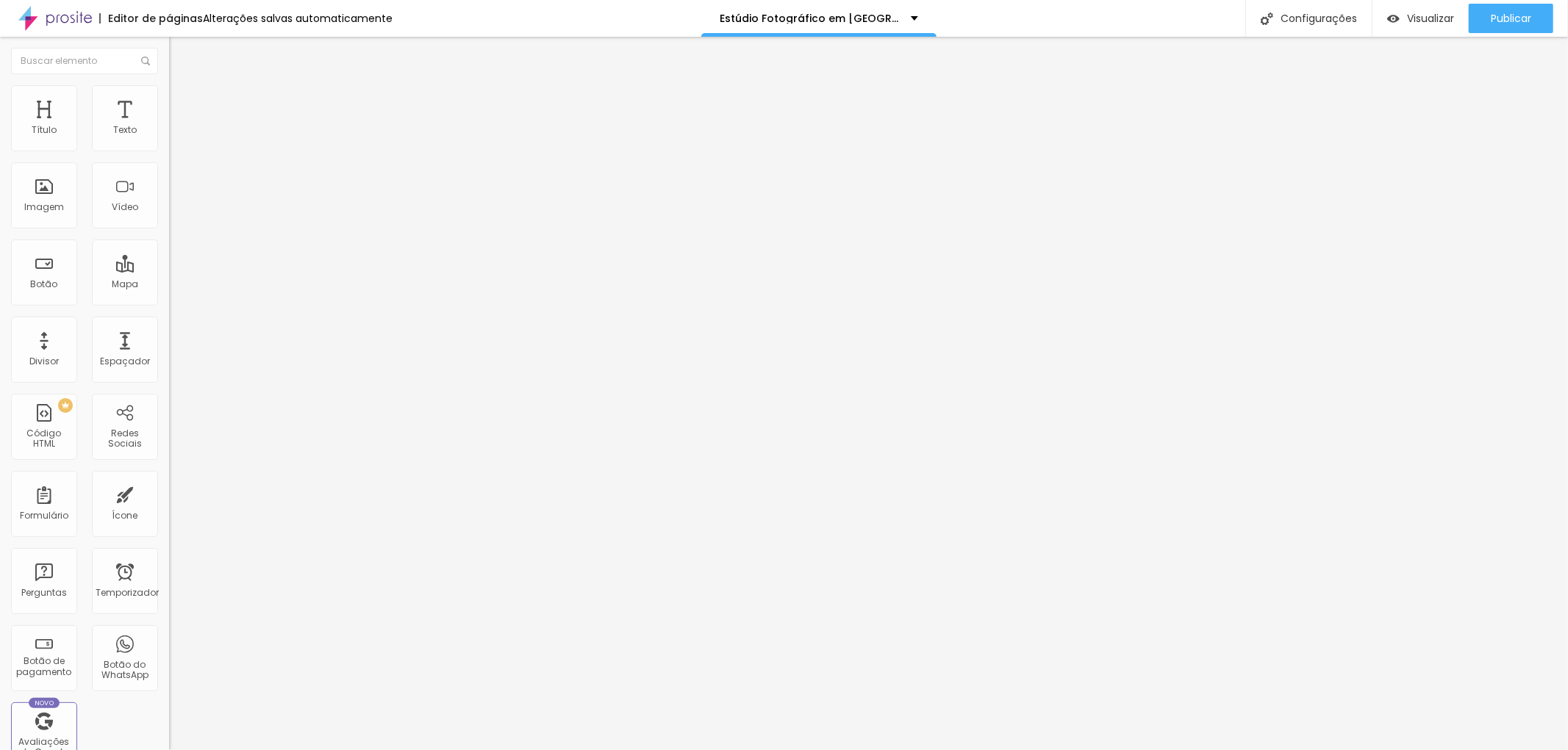
click at [169, 218] on button "button" at bounding box center [179, 210] width 21 height 15
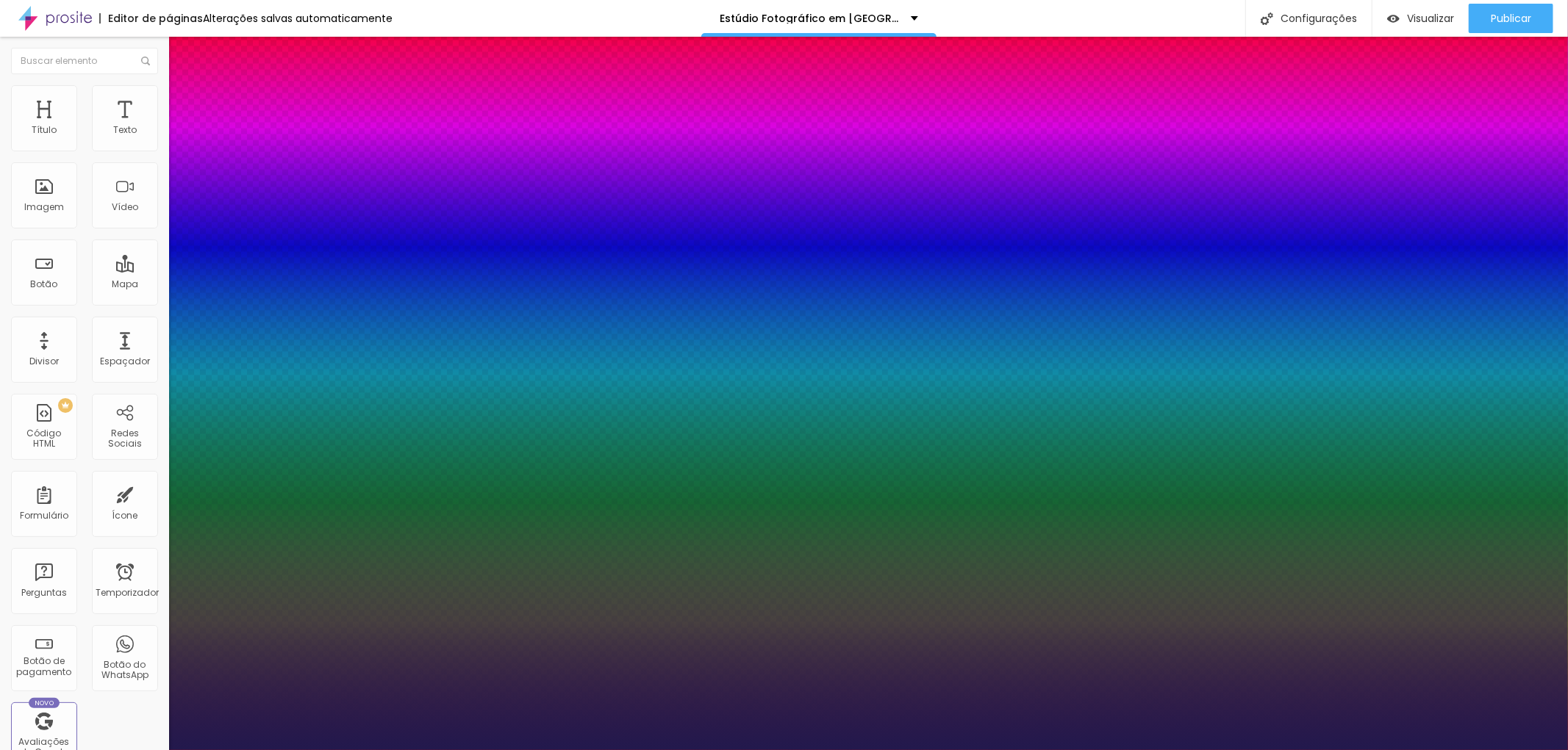
drag, startPoint x: 200, startPoint y: 409, endPoint x: 215, endPoint y: 409, distance: 15.0
click at [827, 749] on div at bounding box center [784, 750] width 1568 height 0
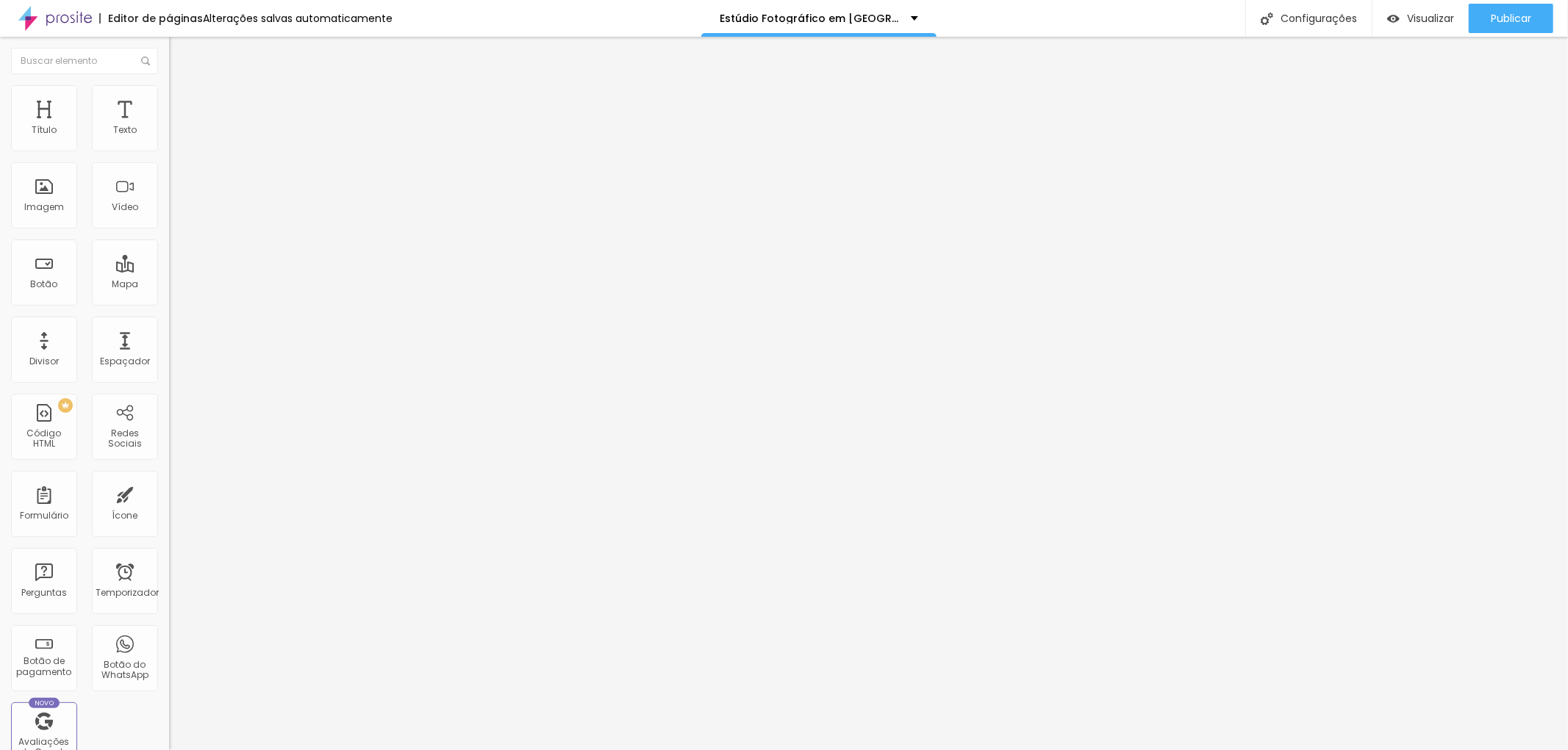
click at [176, 212] on icon "button" at bounding box center [179, 209] width 6 height 6
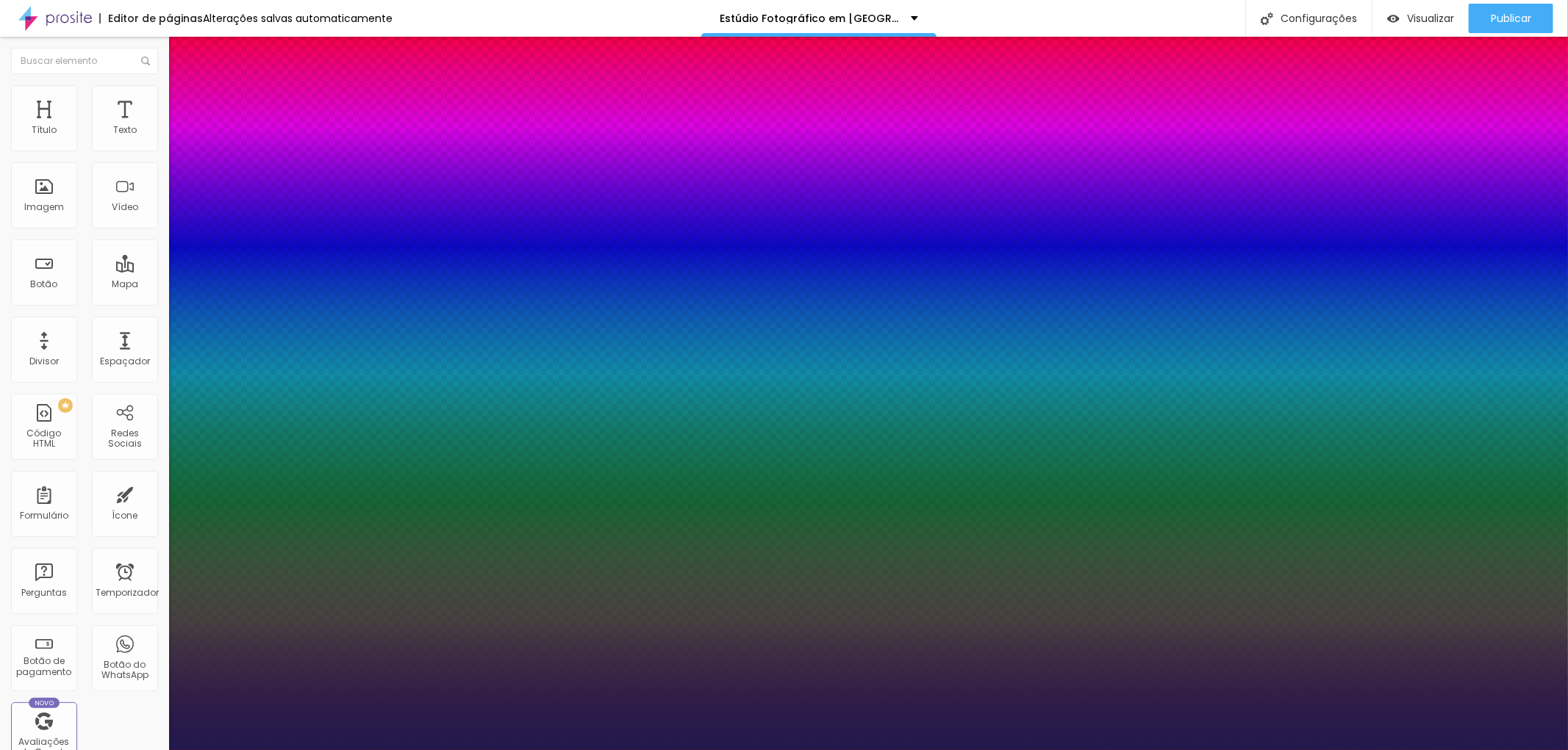
click at [1148, 749] on div at bounding box center [784, 750] width 1568 height 0
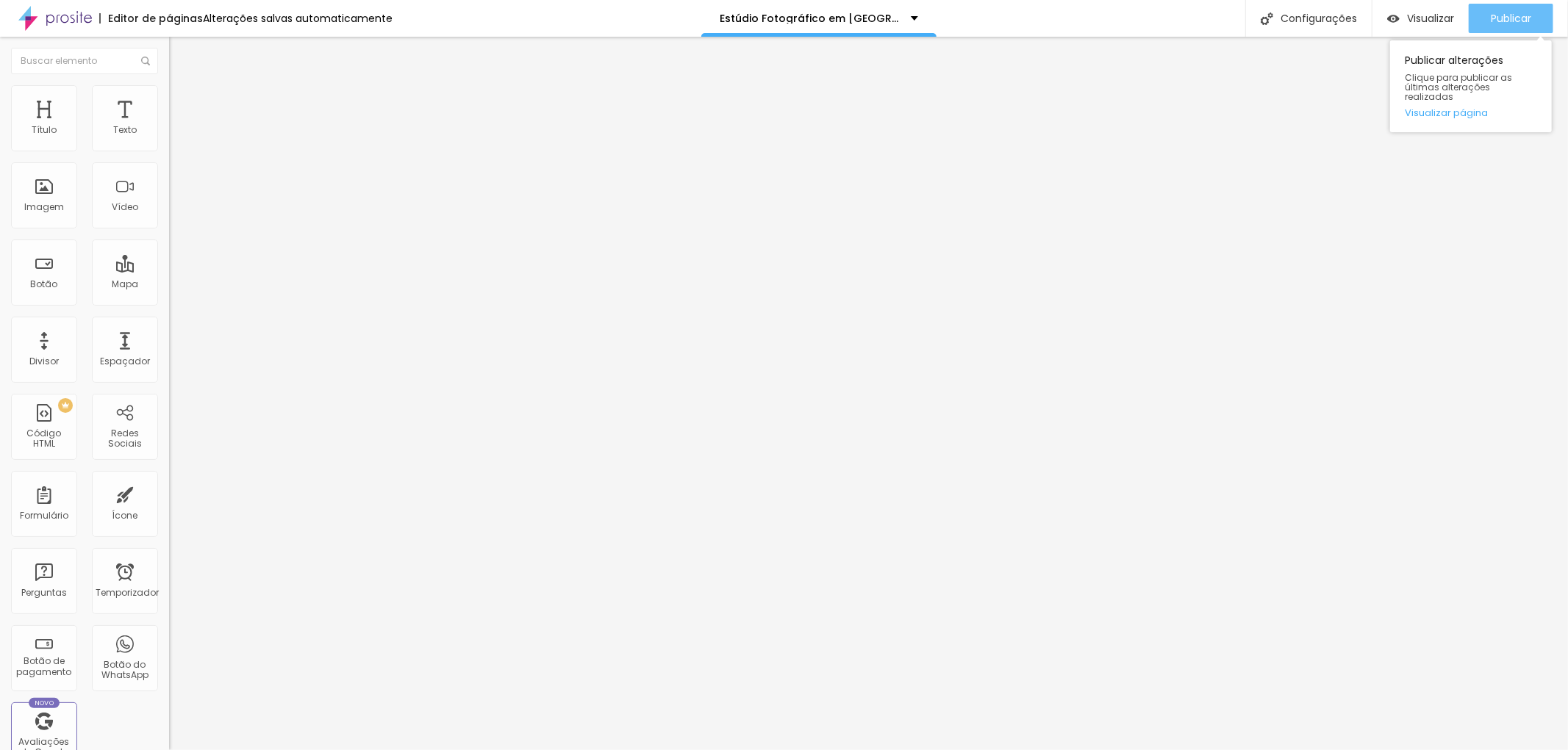
click at [1517, 11] on font "Publicar" at bounding box center [1510, 18] width 40 height 14
click at [182, 102] on font "Estilo" at bounding box center [194, 95] width 23 height 12
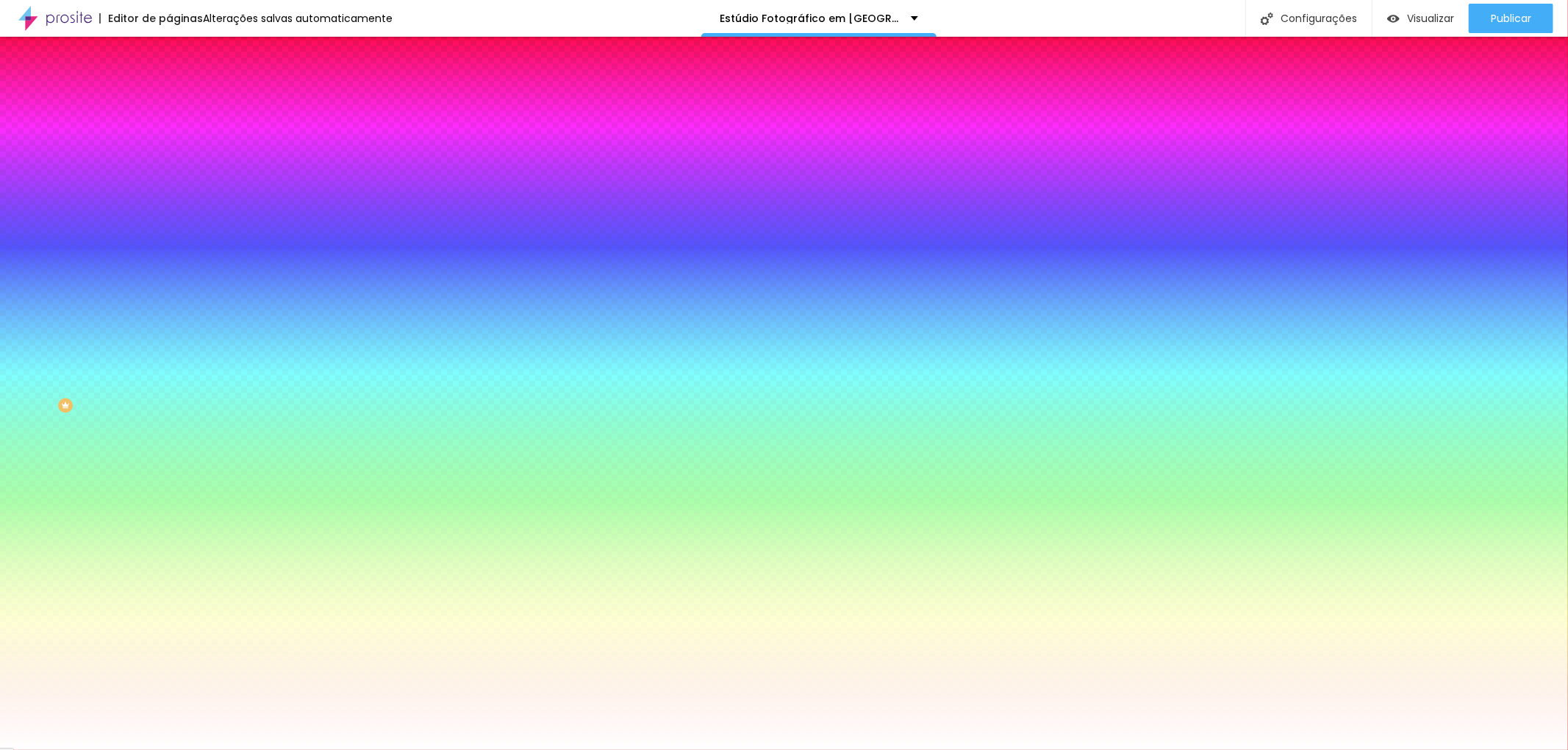
click at [169, 100] on img at bounding box center [175, 106] width 13 height 13
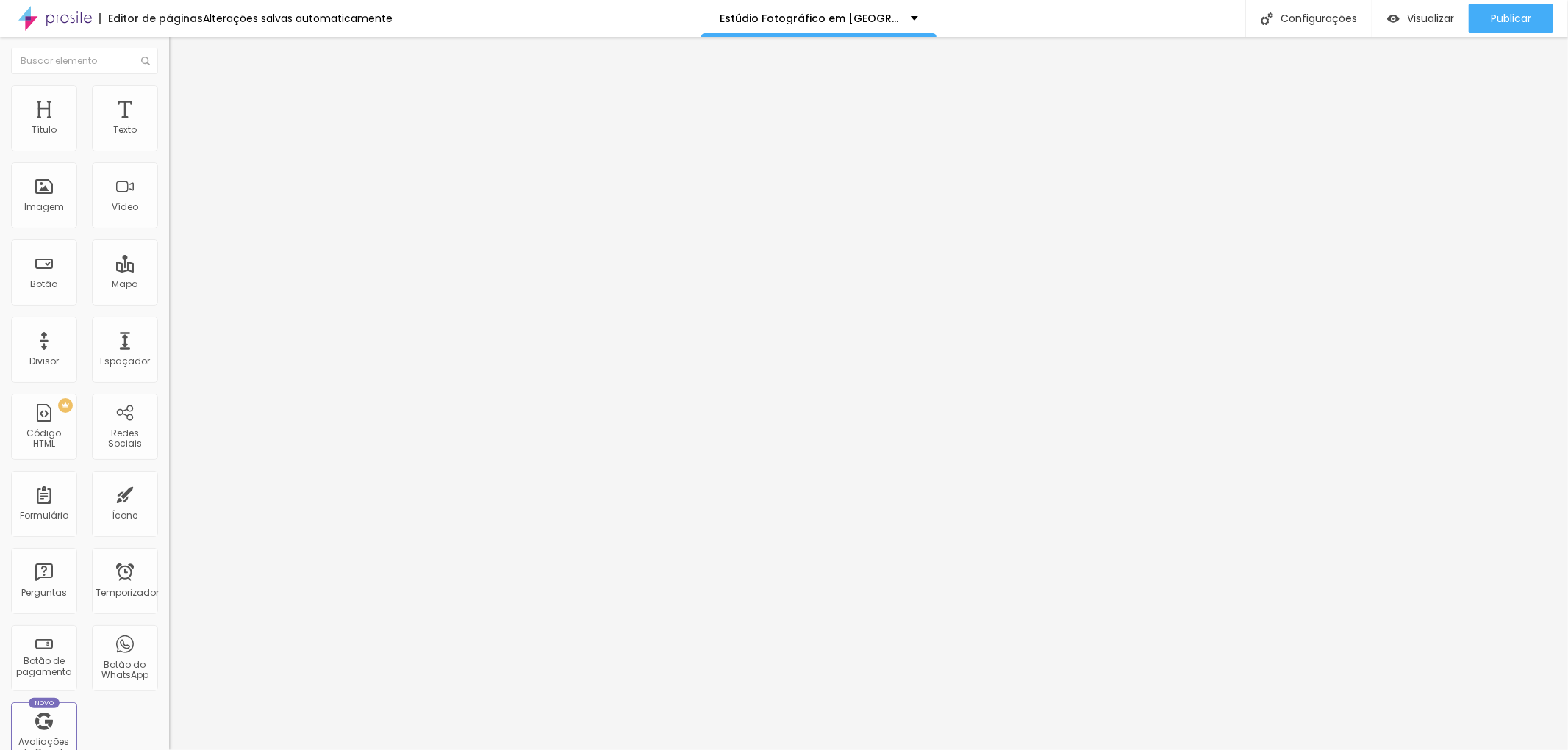
drag, startPoint x: 49, startPoint y: 143, endPoint x: 38, endPoint y: 140, distance: 11.4
click at [169, 285] on input "range" at bounding box center [216, 291] width 95 height 11
click at [182, 100] on font "Estilo" at bounding box center [194, 95] width 23 height 12
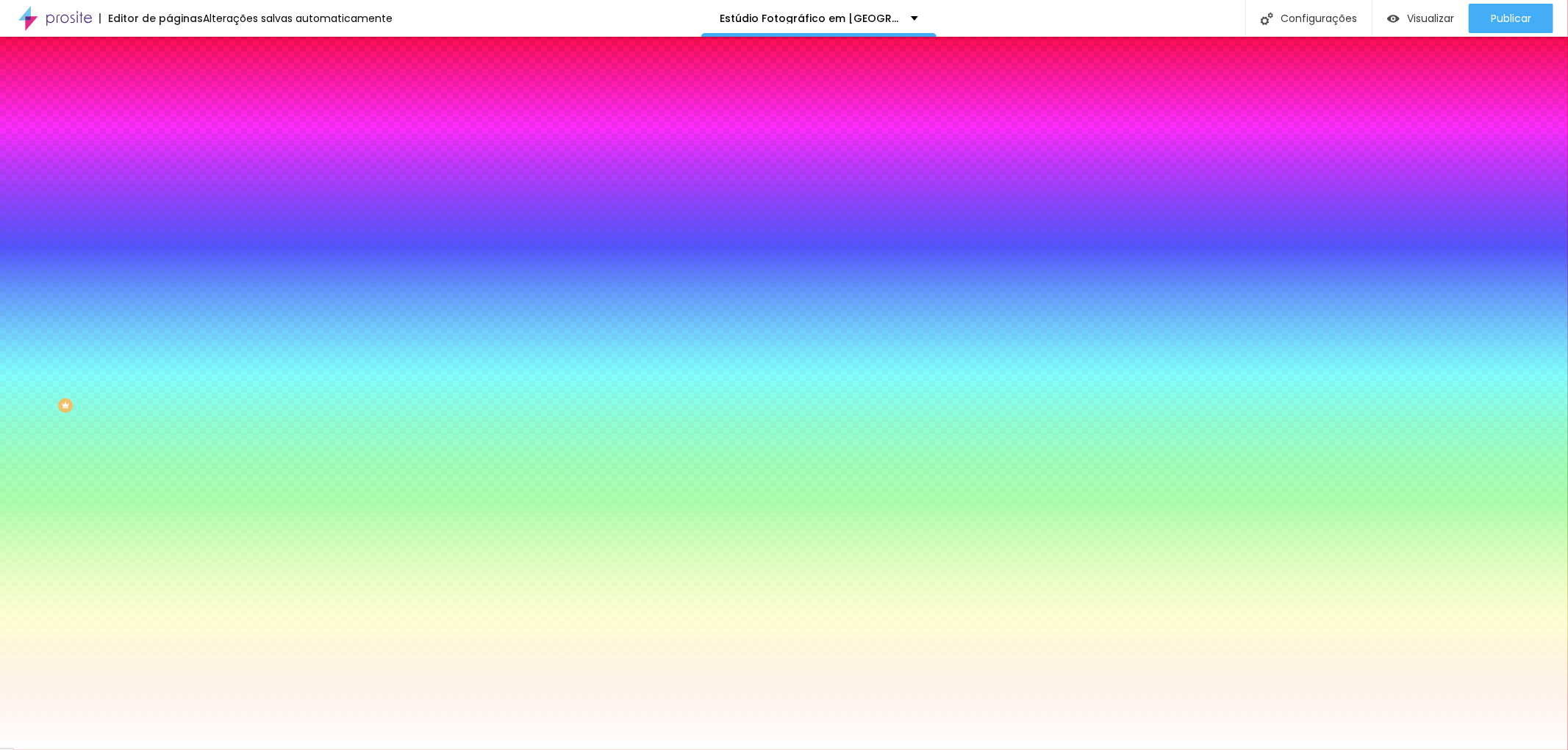
click at [176, 184] on icon "button" at bounding box center [179, 187] width 6 height 6
drag, startPoint x: 233, startPoint y: 284, endPoint x: 244, endPoint y: 284, distance: 11.0
click at [744, 749] on div at bounding box center [784, 750] width 1568 height 0
click at [169, 180] on button "button" at bounding box center [179, 188] width 21 height 15
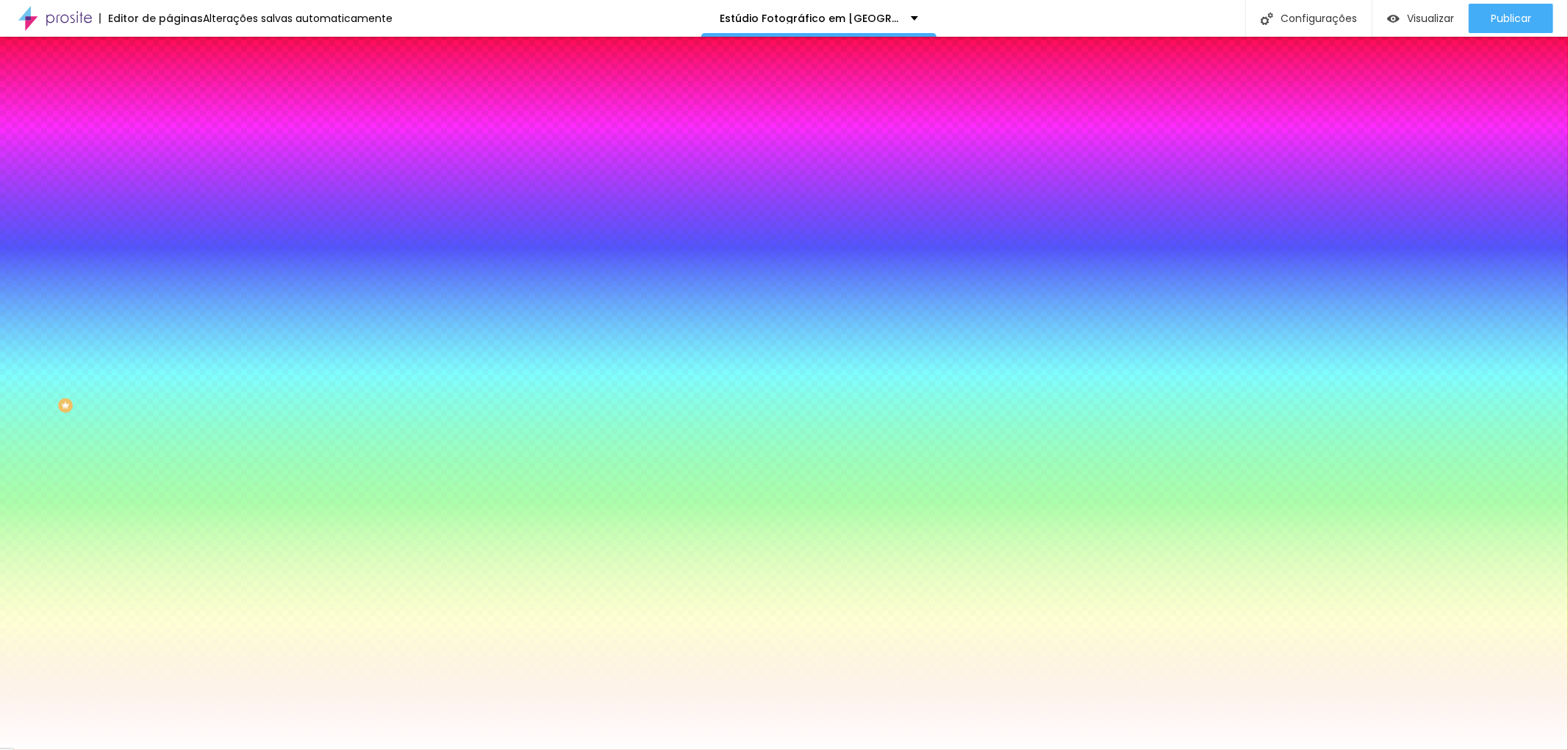
click at [748, 749] on div at bounding box center [784, 750] width 1568 height 0
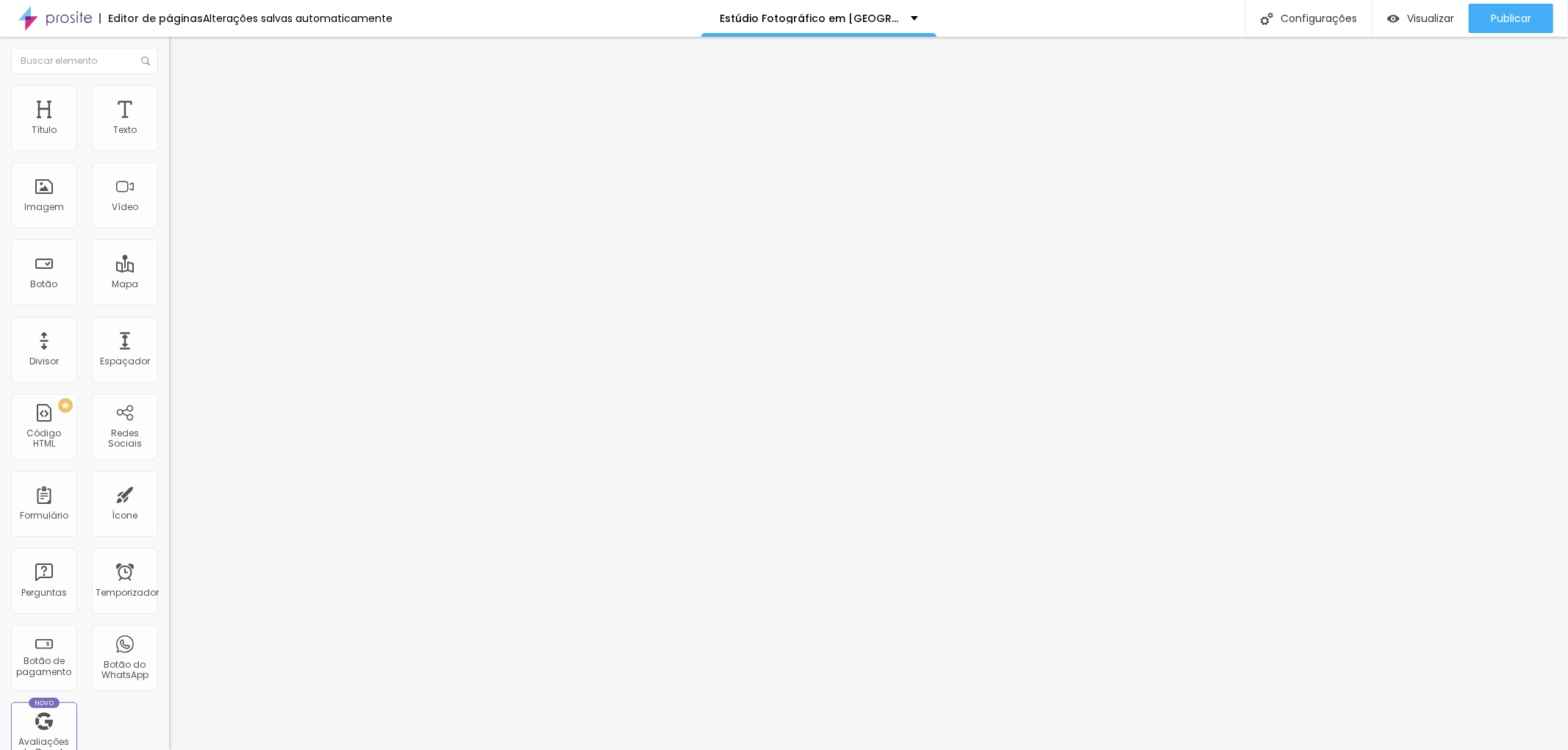
click at [169, 93] on img at bounding box center [175, 91] width 13 height 13
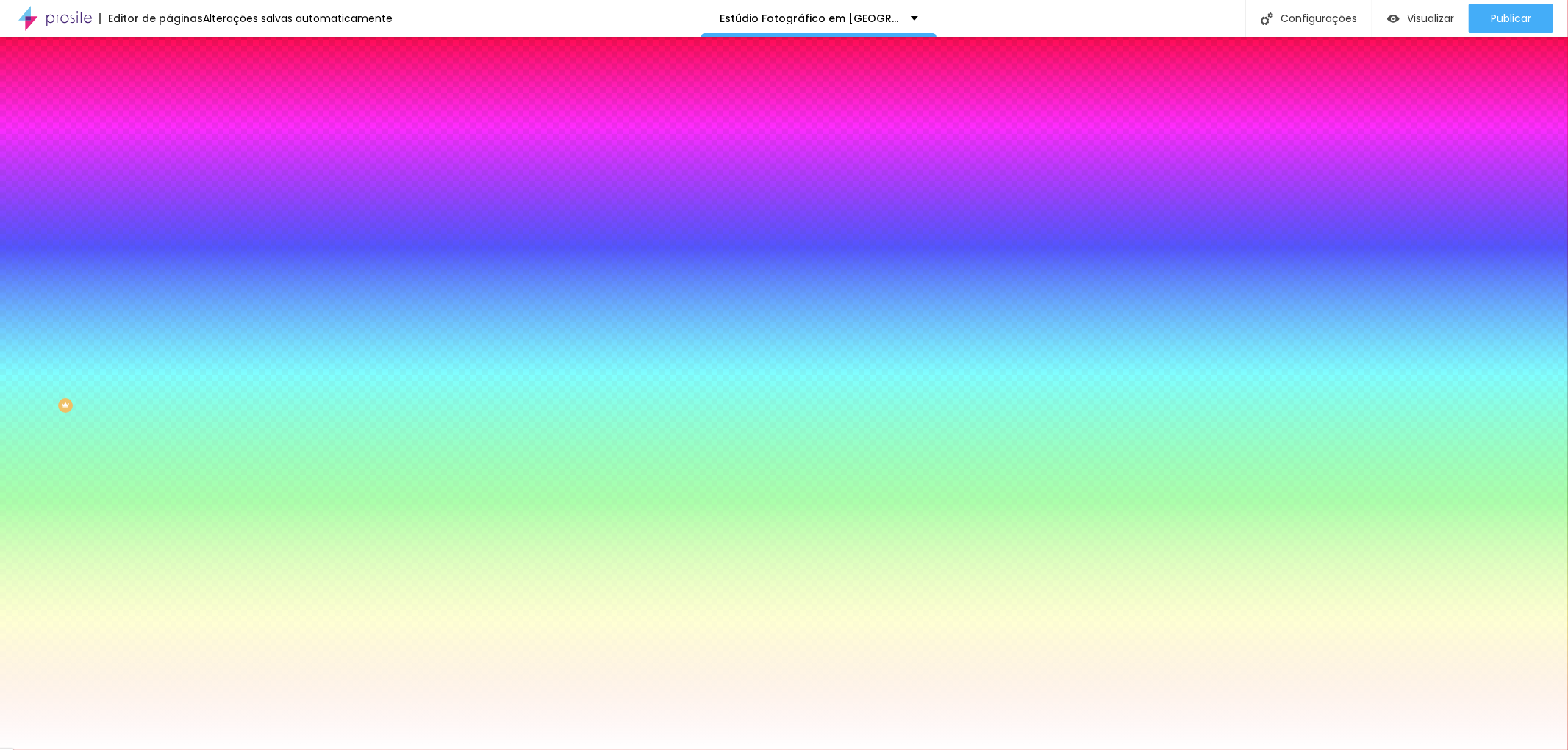
click at [176, 184] on icon "button" at bounding box center [179, 187] width 6 height 6
drag, startPoint x: 231, startPoint y: 282, endPoint x: 241, endPoint y: 282, distance: 10.0
click at [462, 749] on div at bounding box center [784, 750] width 1568 height 0
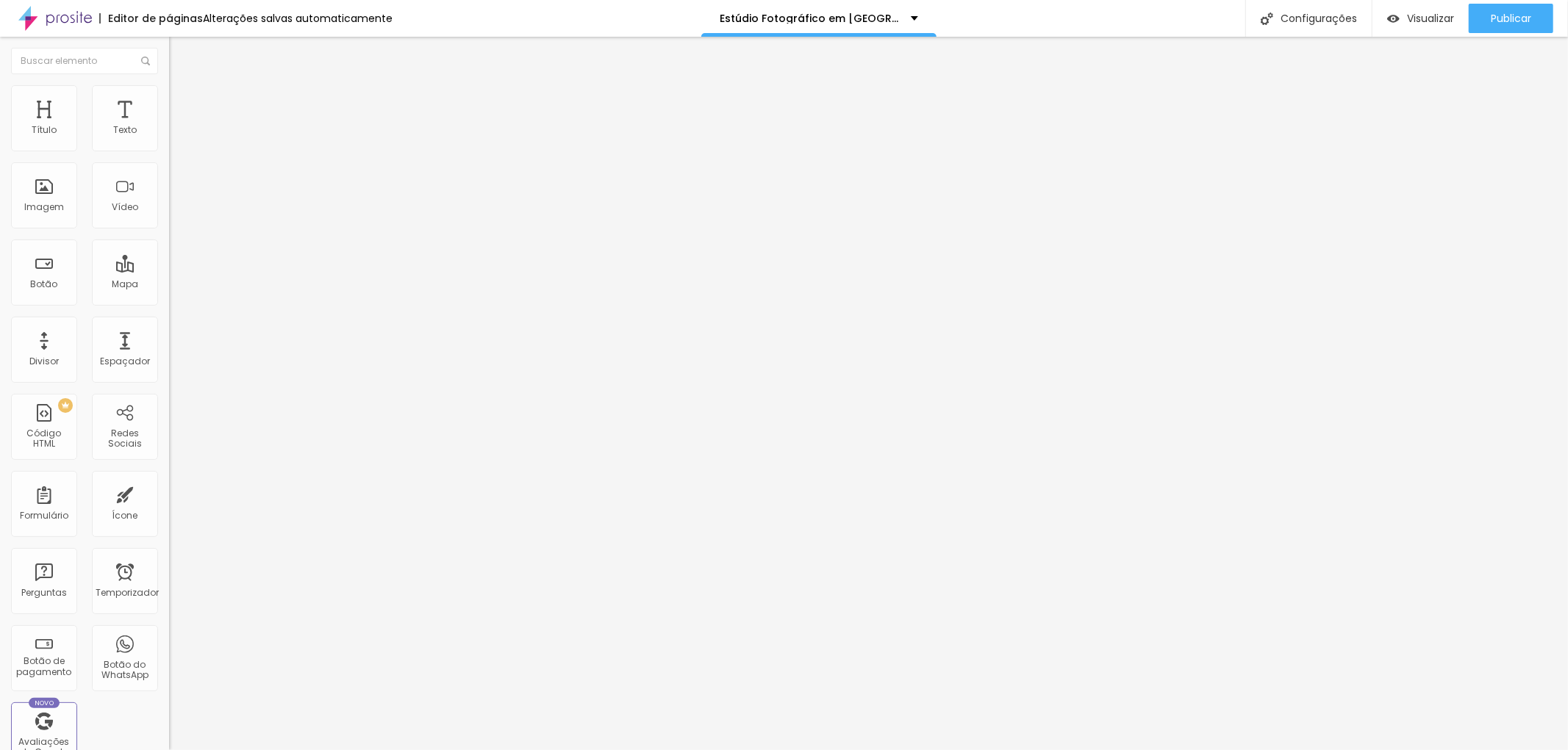
click at [169, 96] on li "Estilo" at bounding box center [254, 92] width 169 height 14
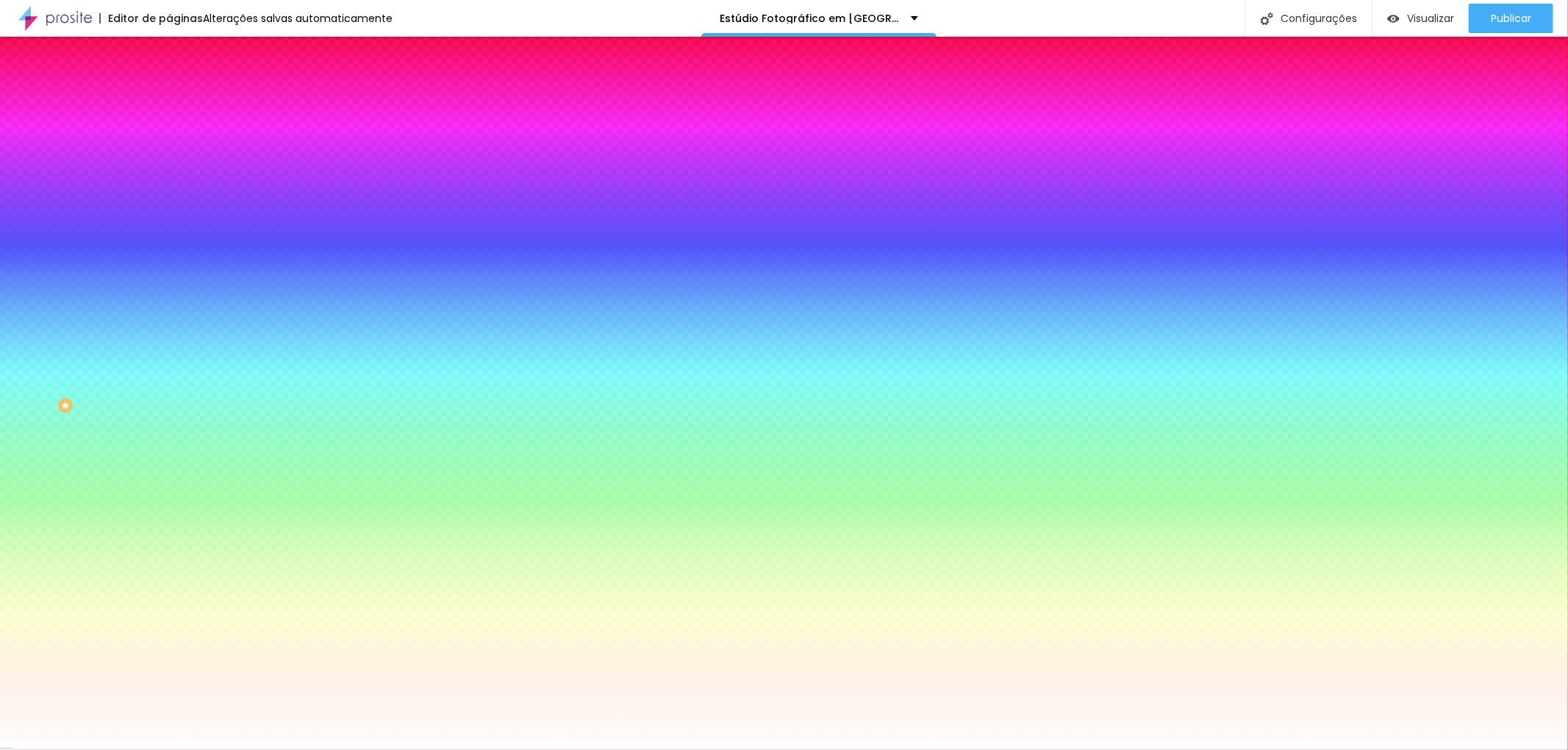
click at [175, 187] on icon "button" at bounding box center [179, 187] width 9 height 9
click at [1516, 749] on div at bounding box center [784, 750] width 1568 height 0
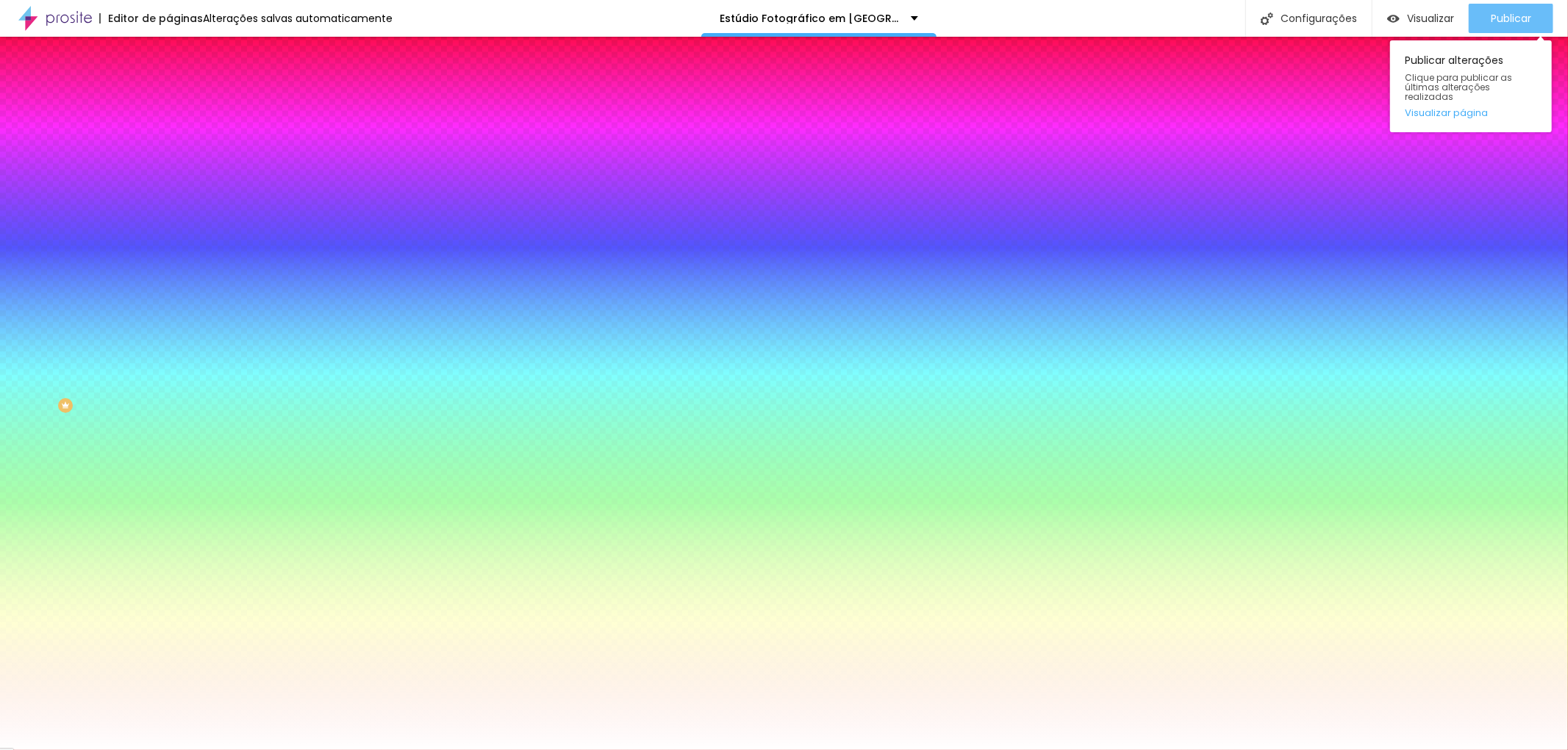
click at [1516, 13] on font "Publicar" at bounding box center [1510, 18] width 40 height 14
click at [1507, 12] on font "Publicar" at bounding box center [1510, 18] width 40 height 14
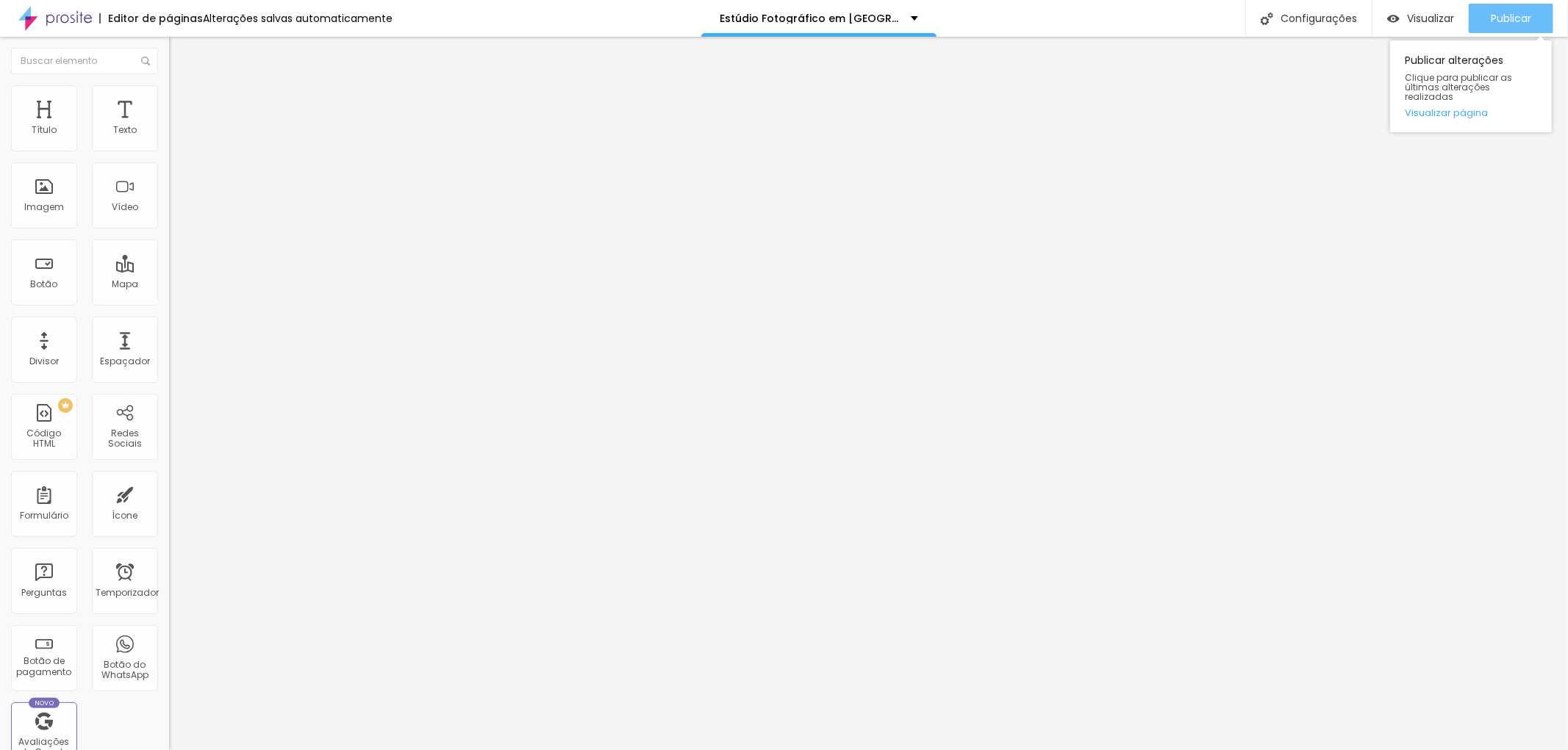
click at [1523, 11] on font "Publicar" at bounding box center [1510, 18] width 40 height 14
click at [1507, 8] on div "Publicar" at bounding box center [1510, 18] width 40 height 30
click at [1519, 17] on font "Publicar" at bounding box center [1510, 18] width 40 height 14
click at [1517, 14] on font "Publicar" at bounding box center [1510, 18] width 40 height 14
click at [181, 207] on icon "button" at bounding box center [182, 206] width 3 height 3
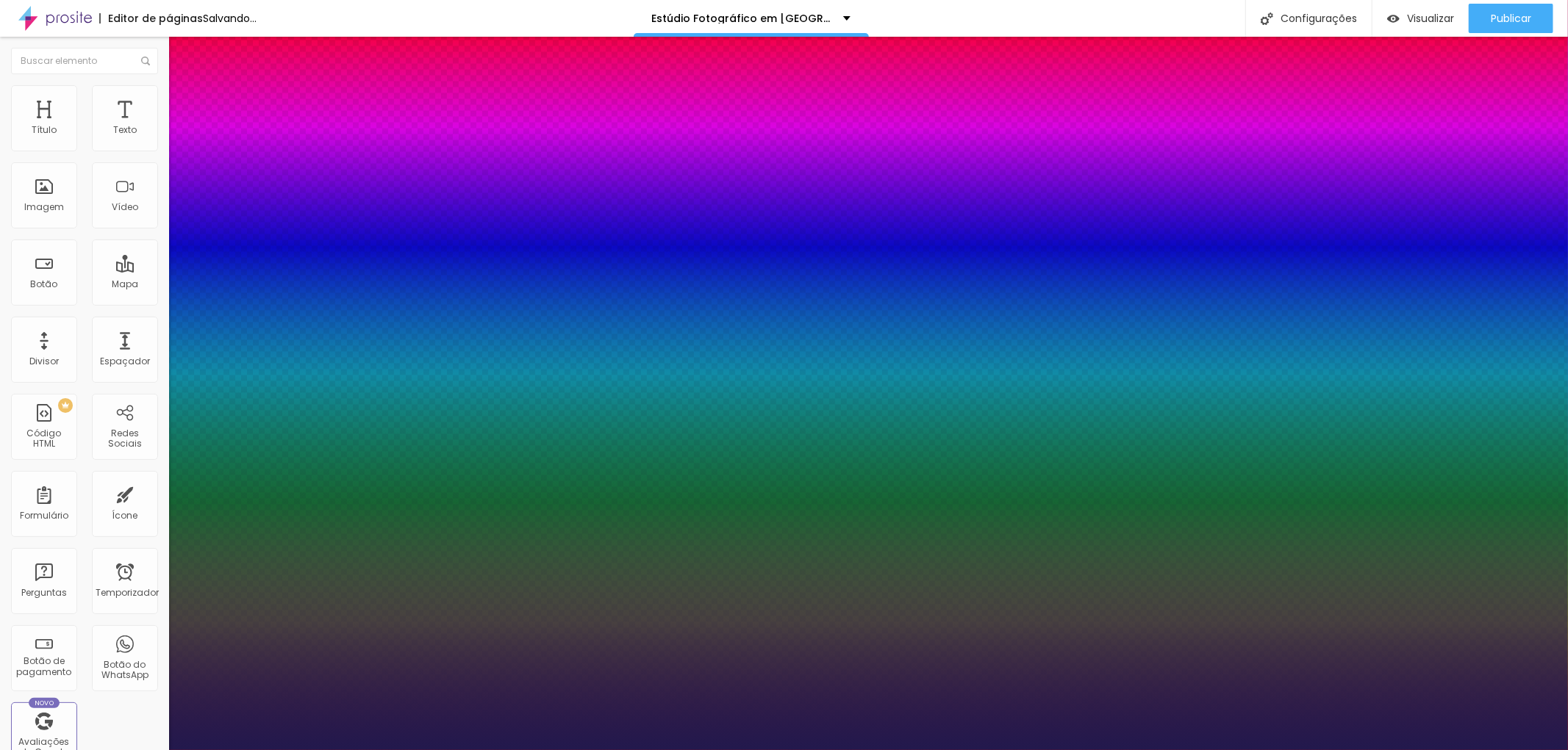
click at [1244, 749] on div at bounding box center [784, 750] width 1568 height 0
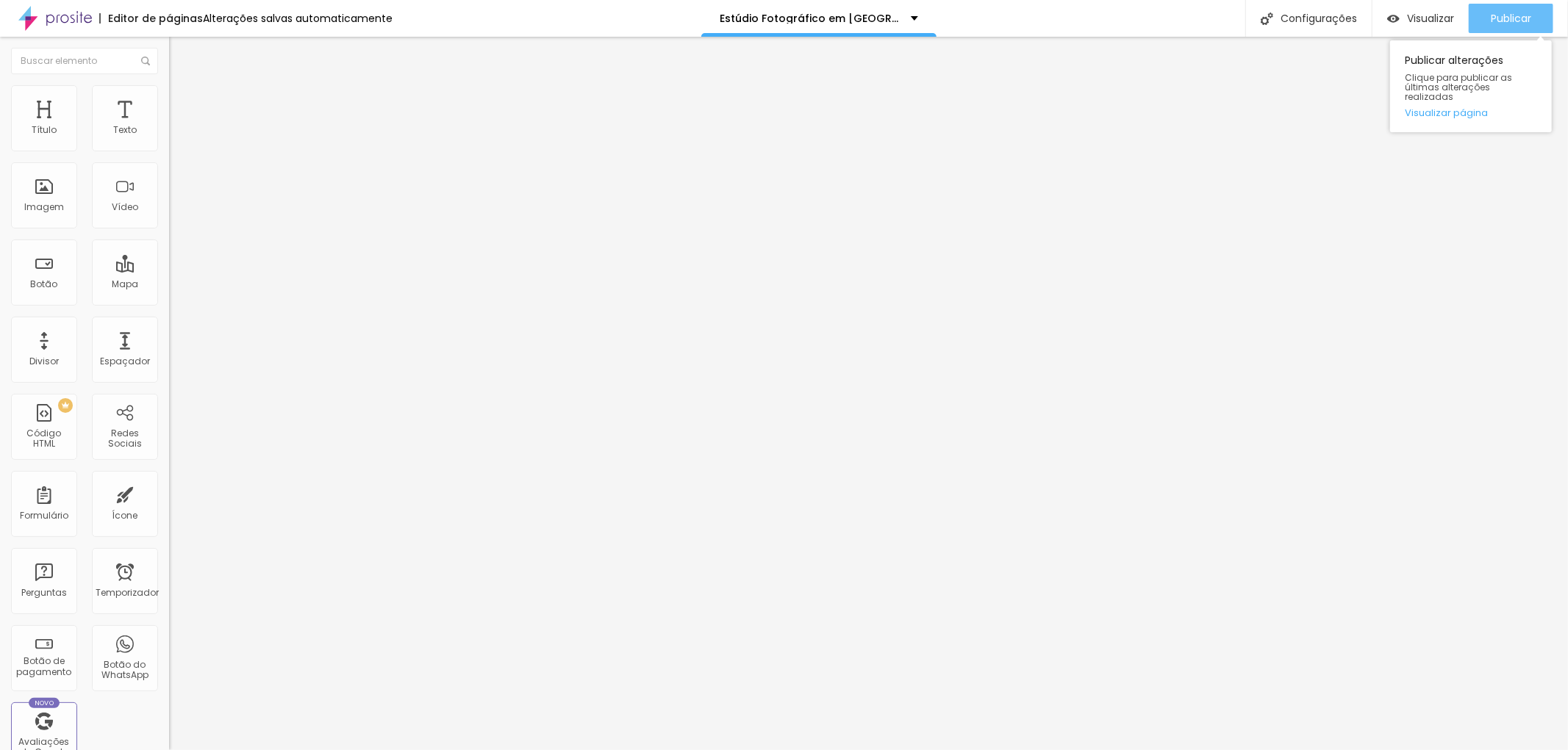
click at [1519, 14] on font "Publicar" at bounding box center [1510, 18] width 40 height 14
click at [1523, 6] on div "Publicar" at bounding box center [1510, 18] width 40 height 30
click at [269, 11] on font "Alterações salvas automaticamente" at bounding box center [298, 18] width 190 height 14
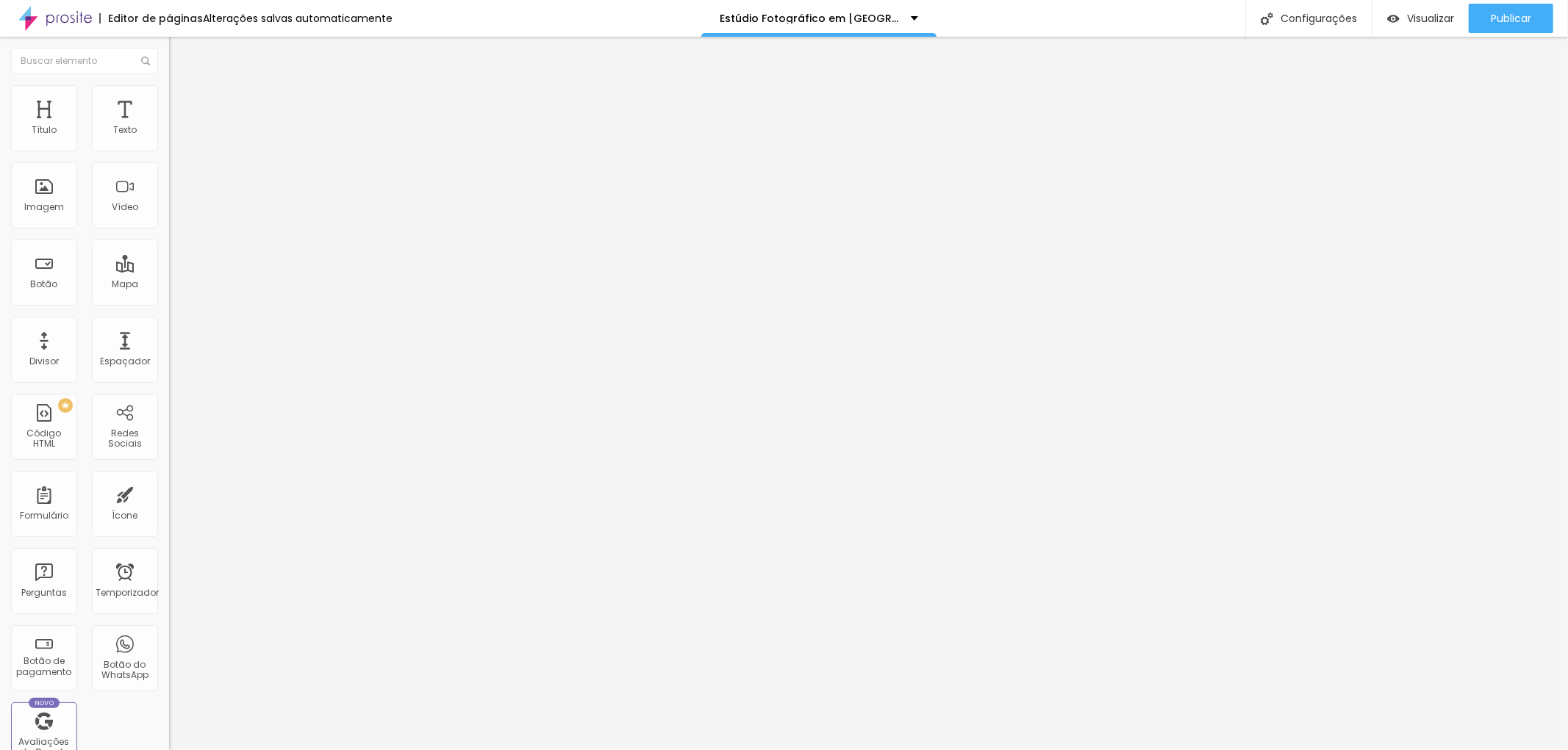
click at [175, 213] on icon "button" at bounding box center [179, 209] width 9 height 9
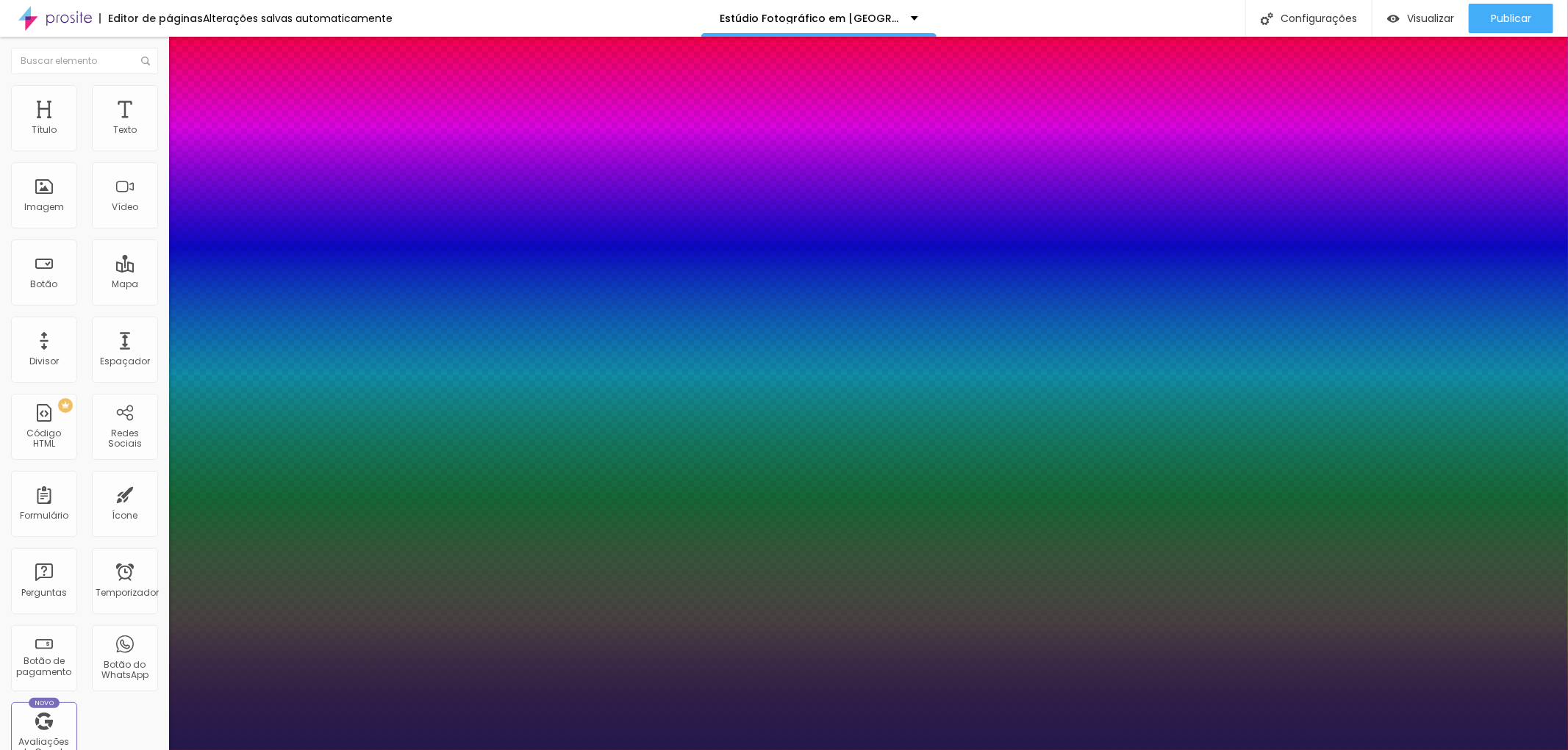
type input "1"
type input "30"
type input "1"
type input "29"
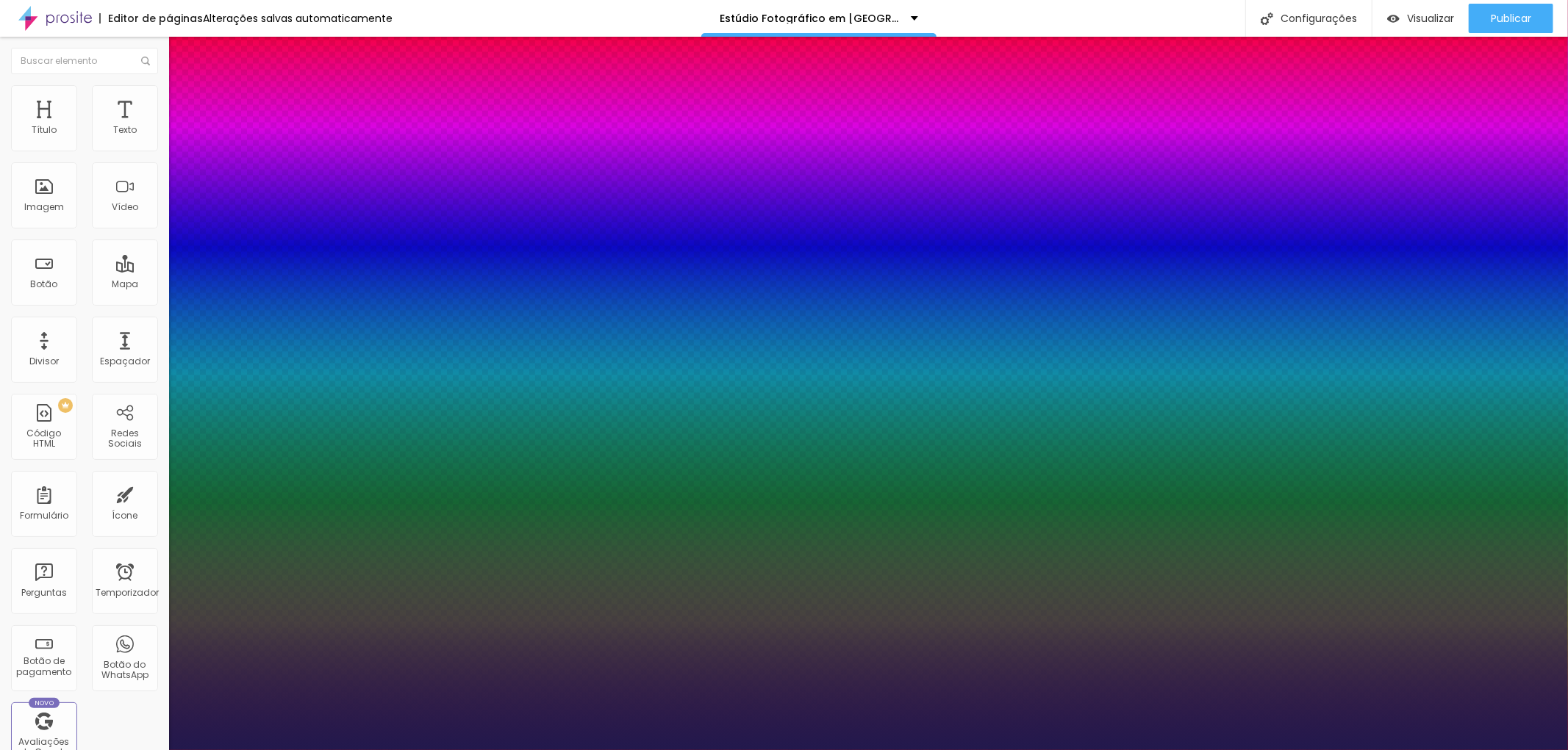
type input "29"
type input "1"
type input "28"
type input "1"
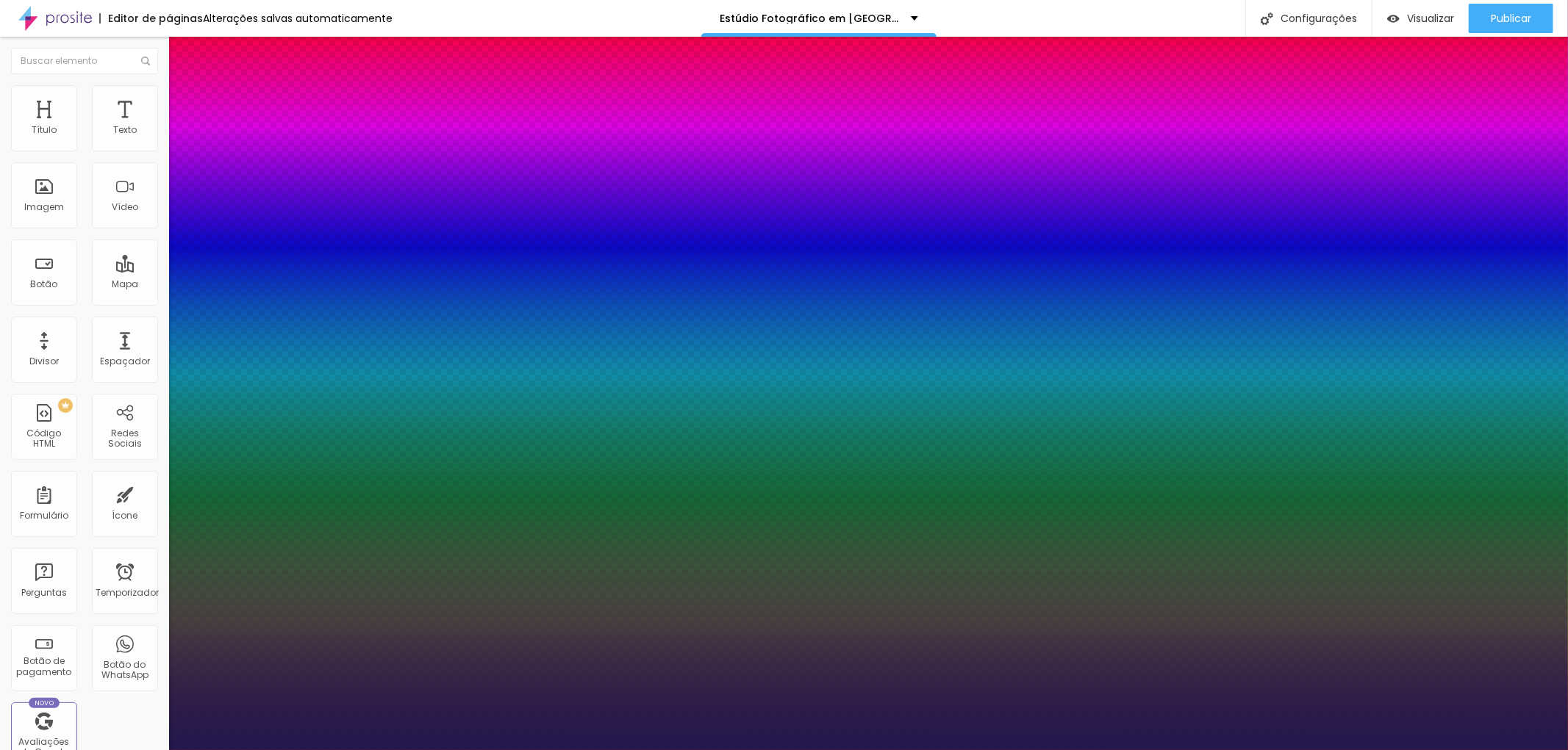
type input "25"
type input "1"
type input "24"
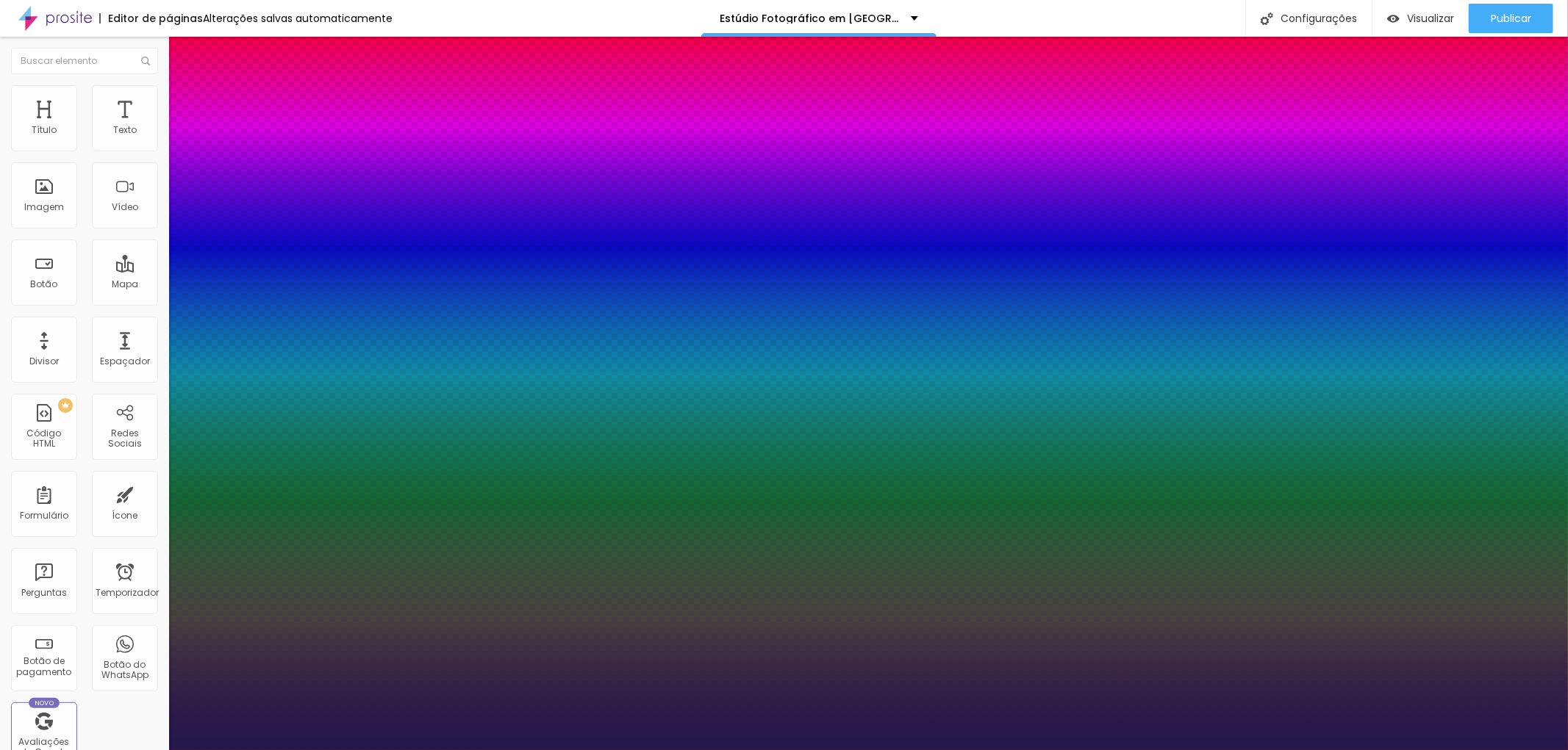
type input "1"
type input "21"
type input "1"
type input "24"
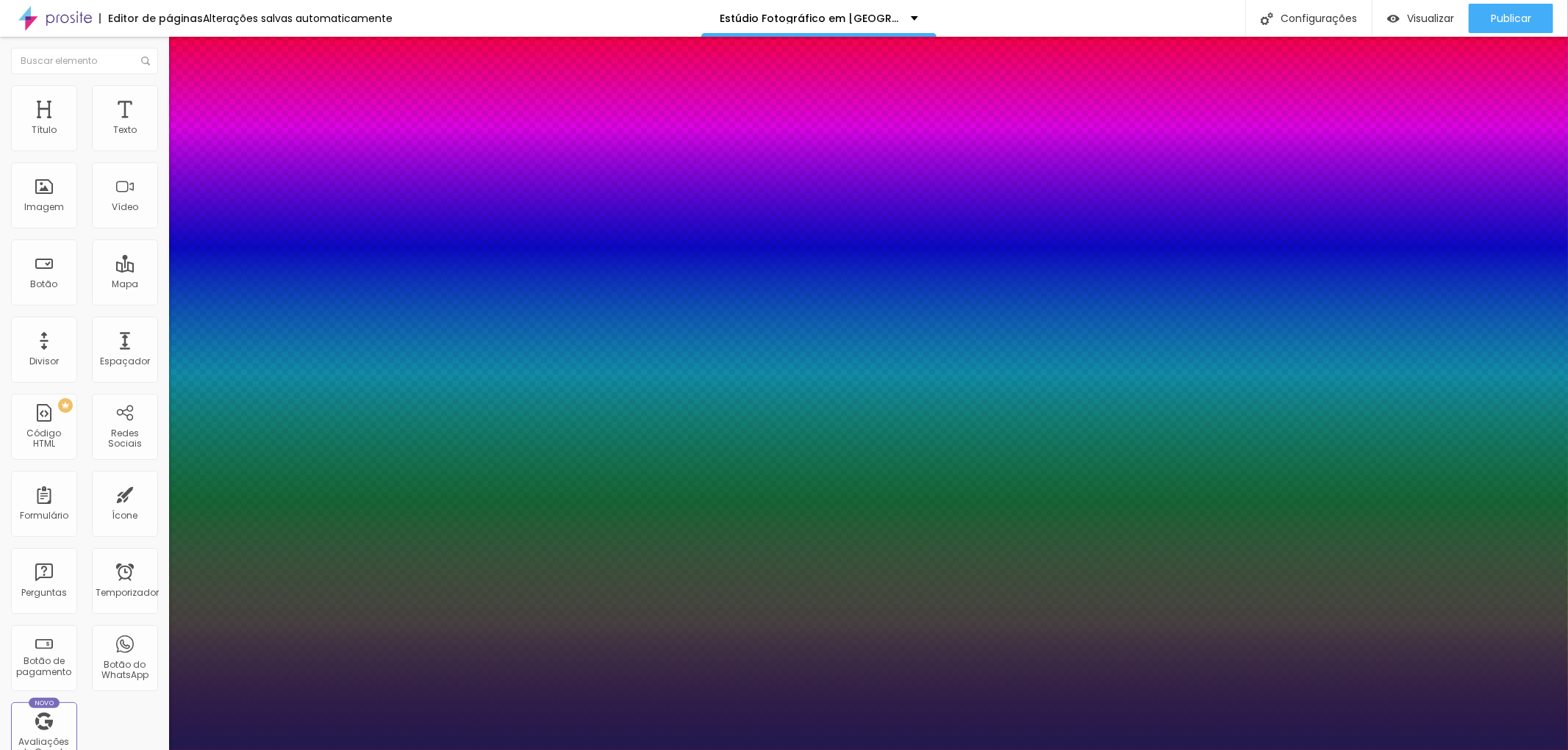
type input "24"
type input "1"
type input "23"
type input "1"
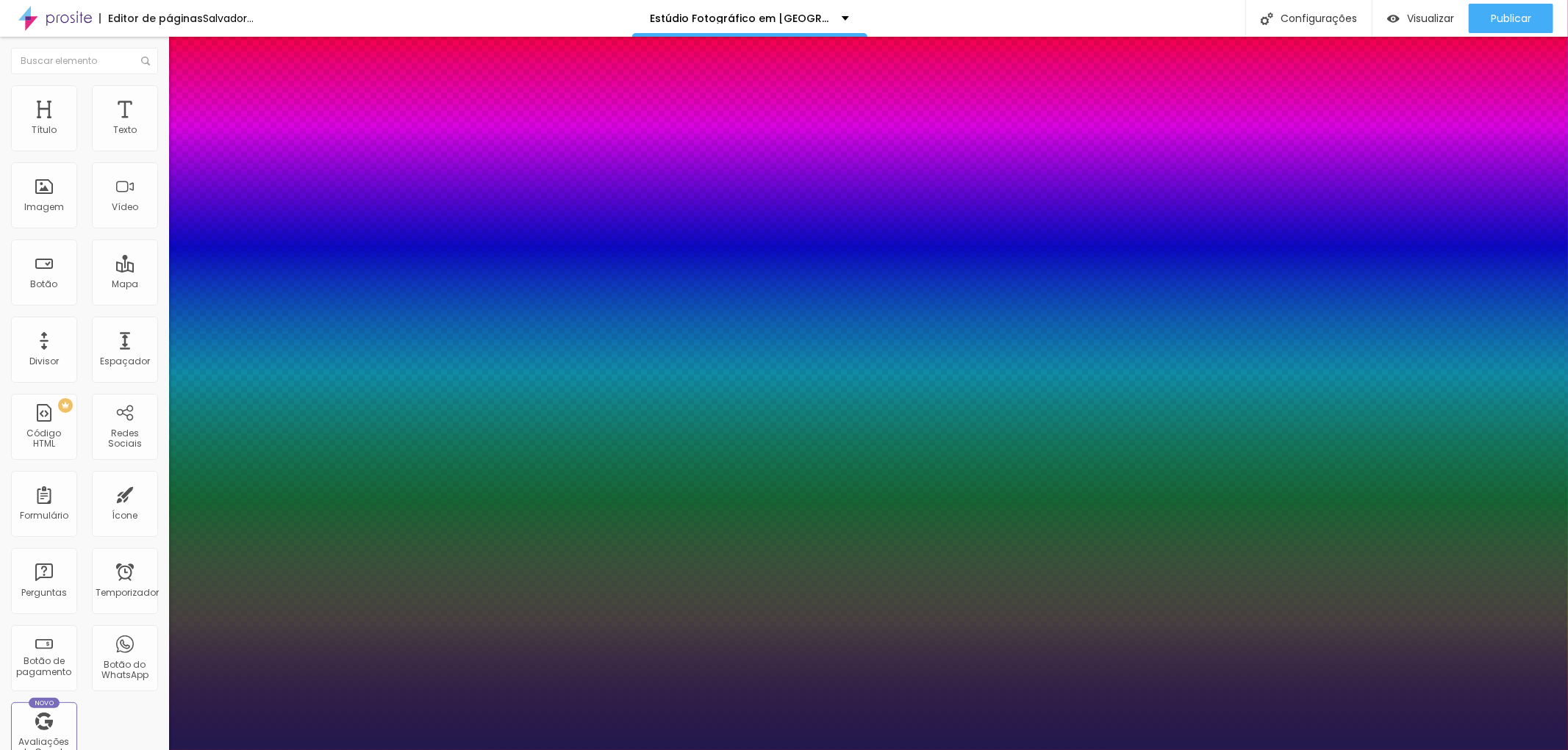
type input "36"
type input "1"
type input "38"
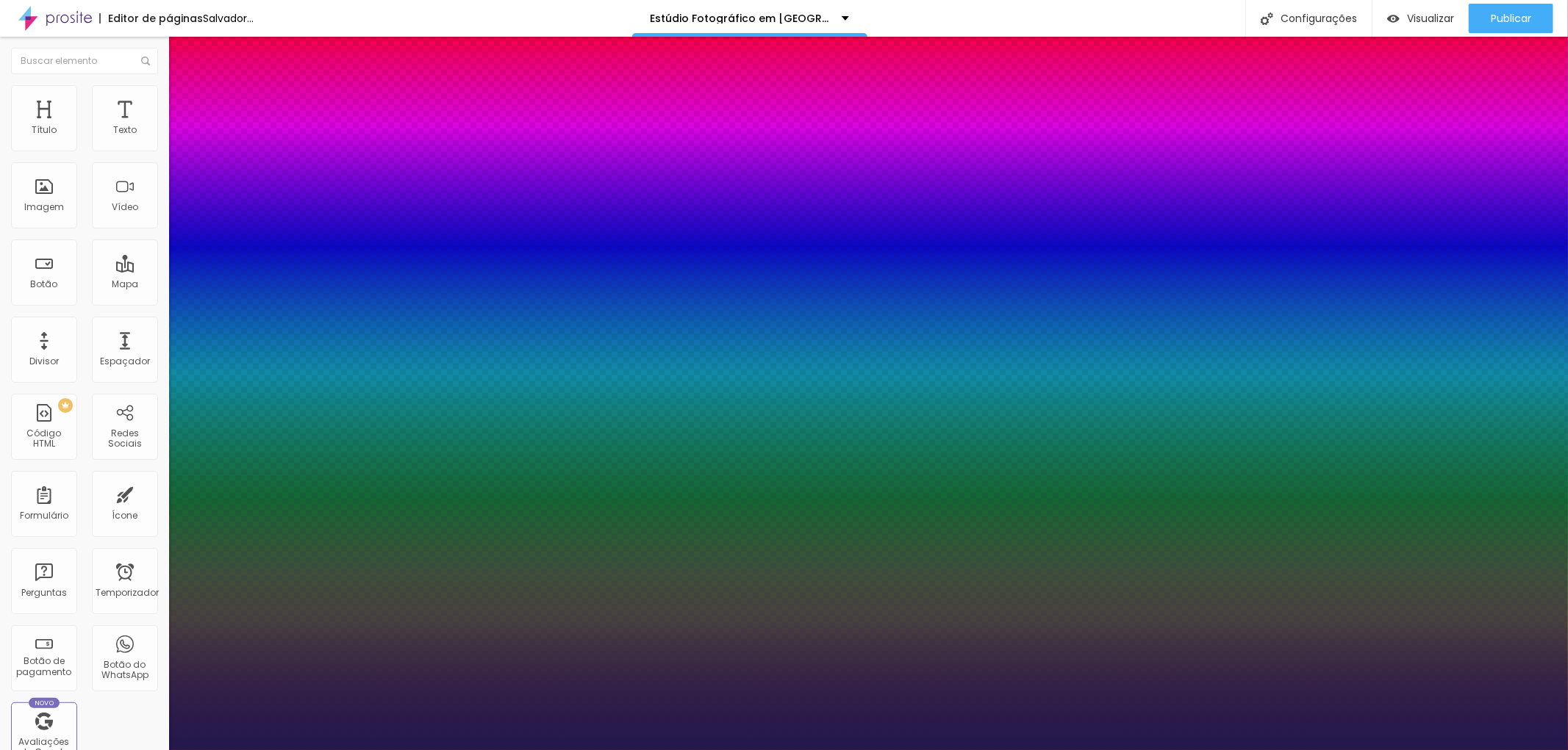
type input "1"
type input "39"
type input "1"
type input "40"
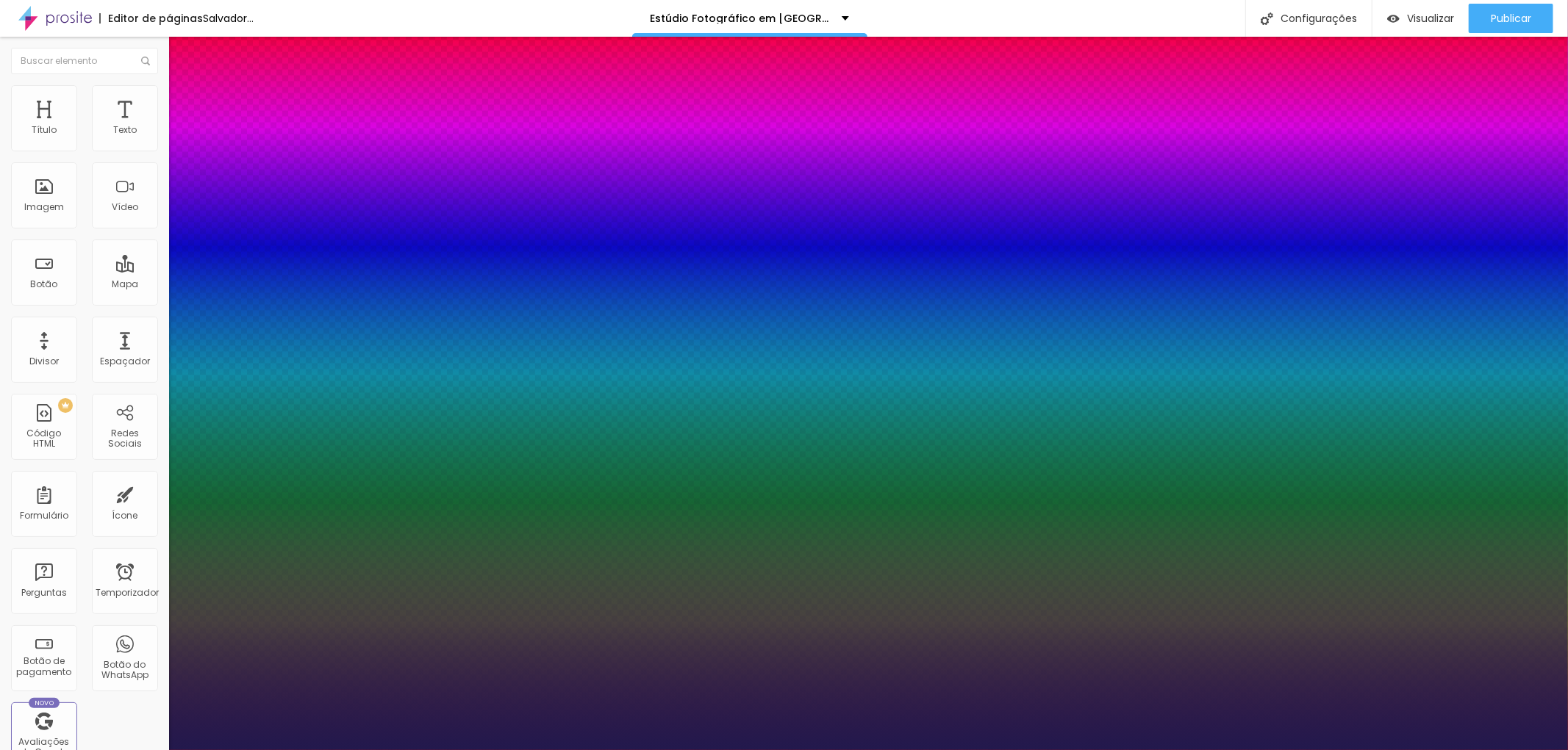
type input "40"
type input "1"
type input "41"
type input "1"
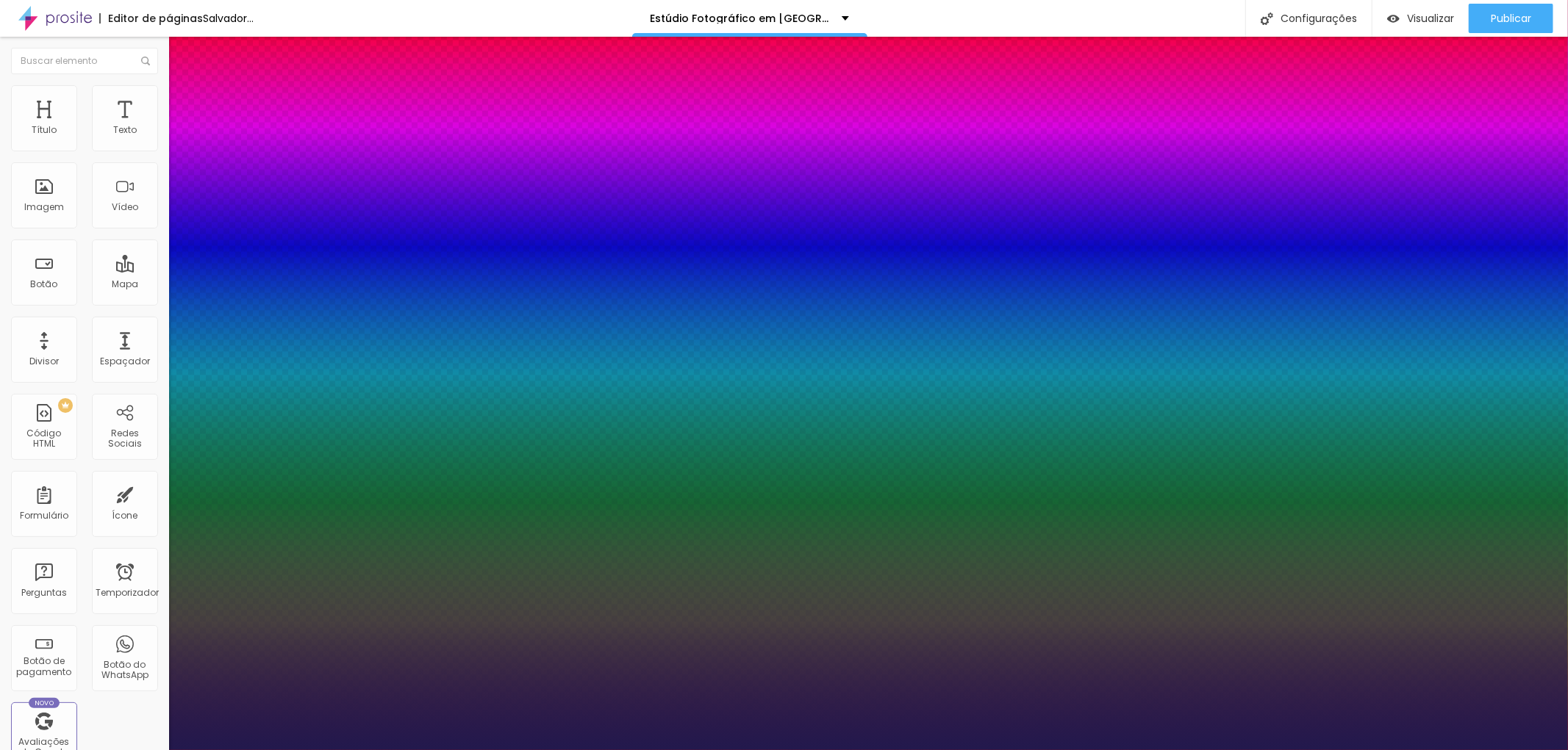
type input "42"
type input "1"
type input "44"
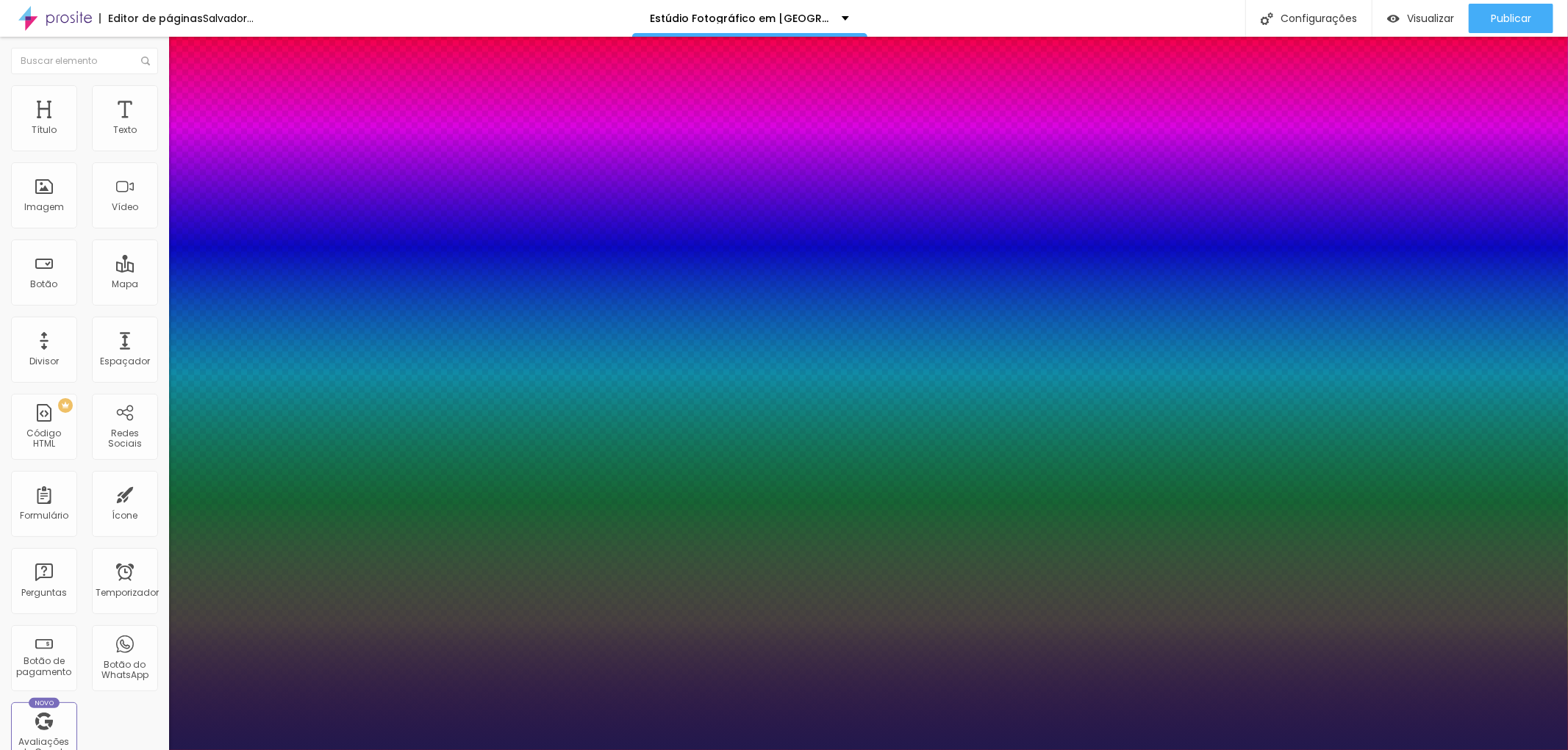
type input "1"
type input "46"
type input "1"
type input "45"
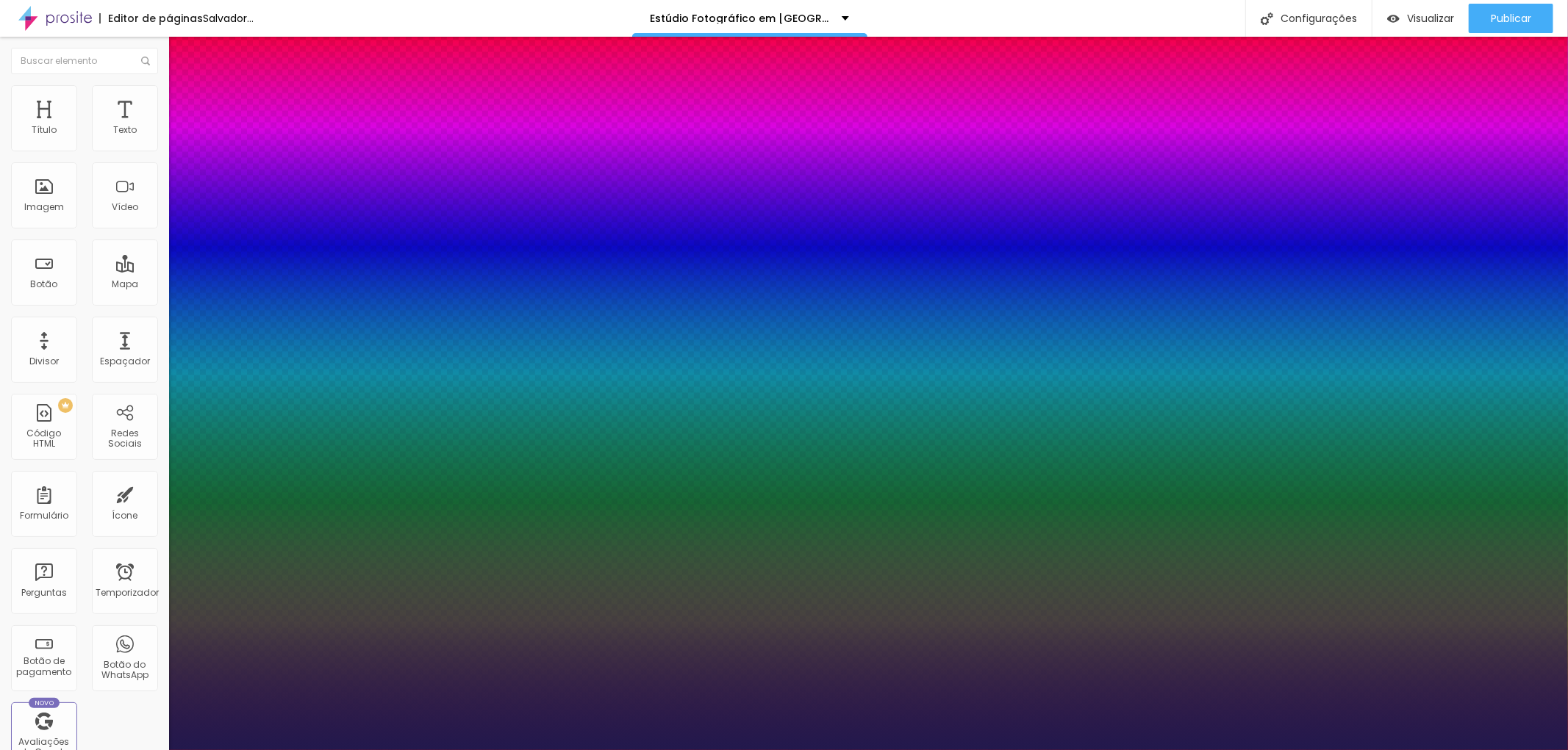
type input "45"
type input "1"
type input "44"
type input "1"
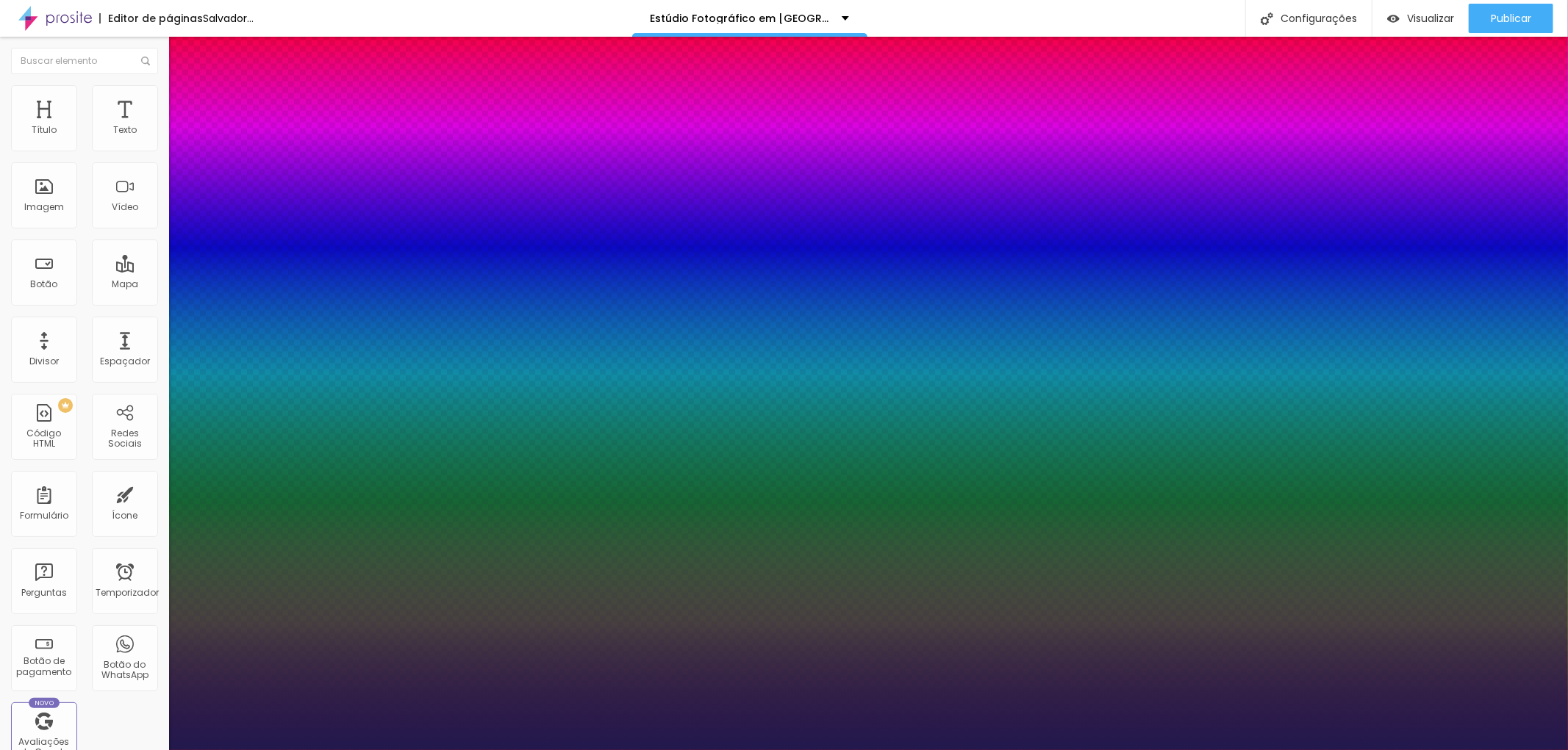
type input "42"
type input "1"
type input "41"
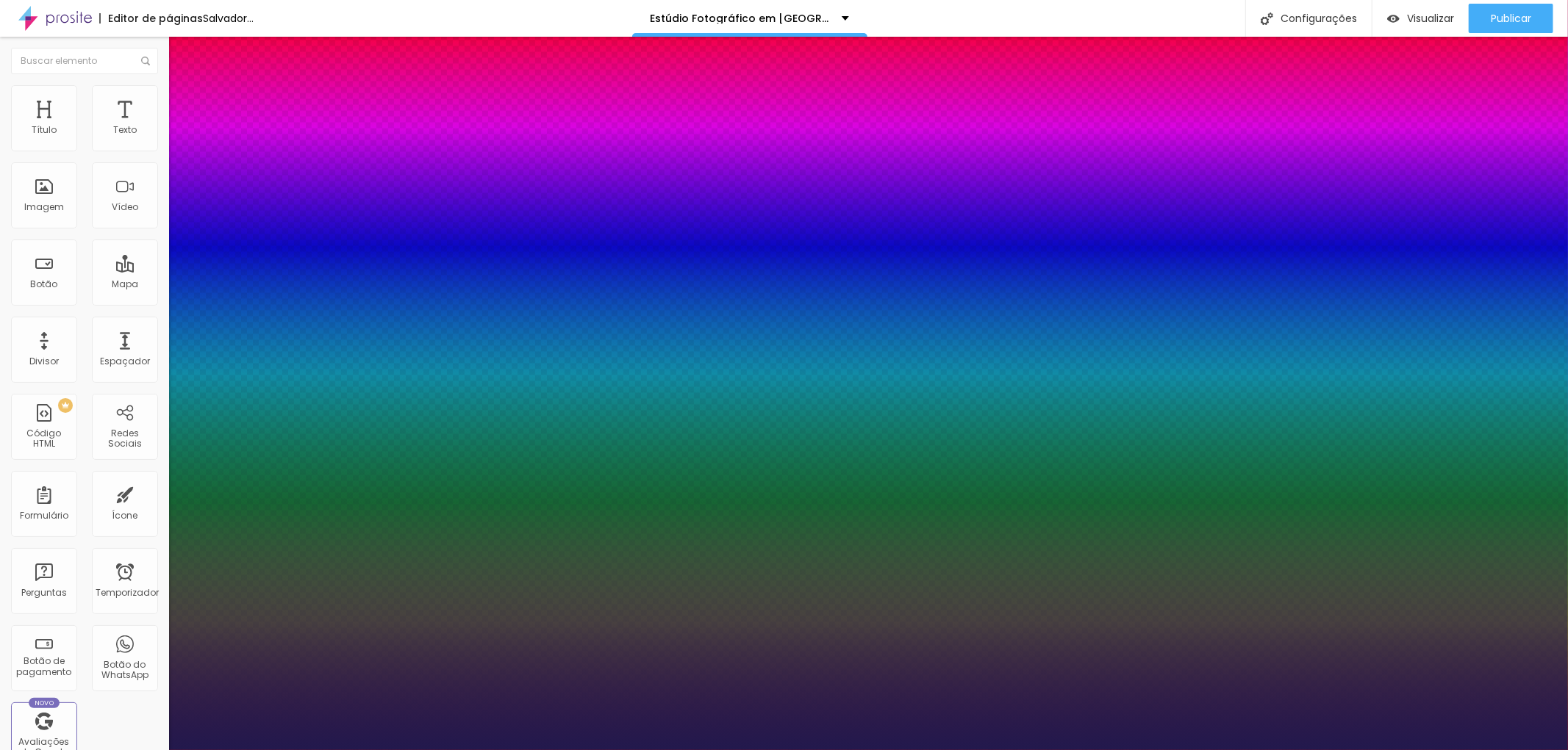
type input "1"
type input "40"
type input "1"
type input "38"
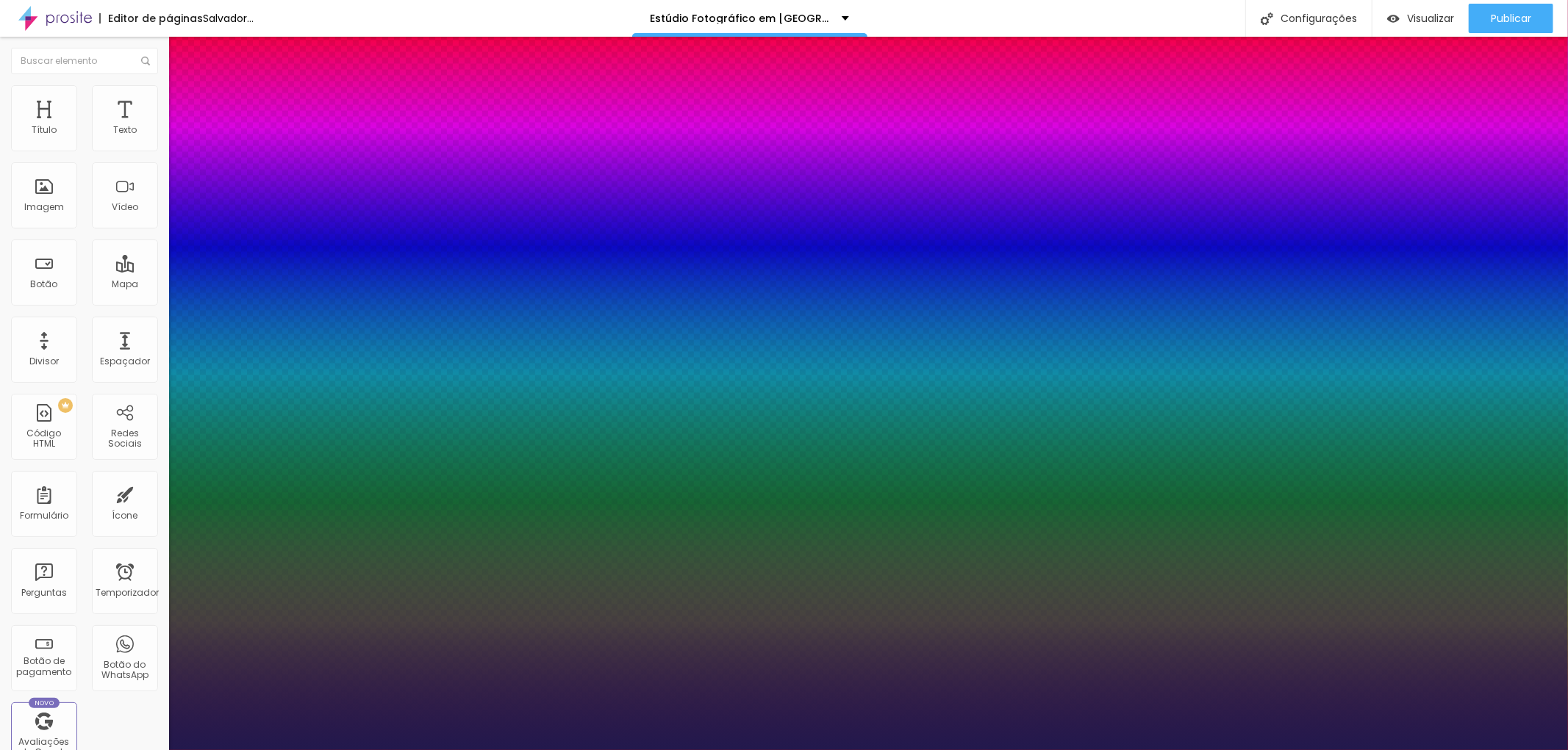
type input "38"
type input "1"
type input "37"
type input "1"
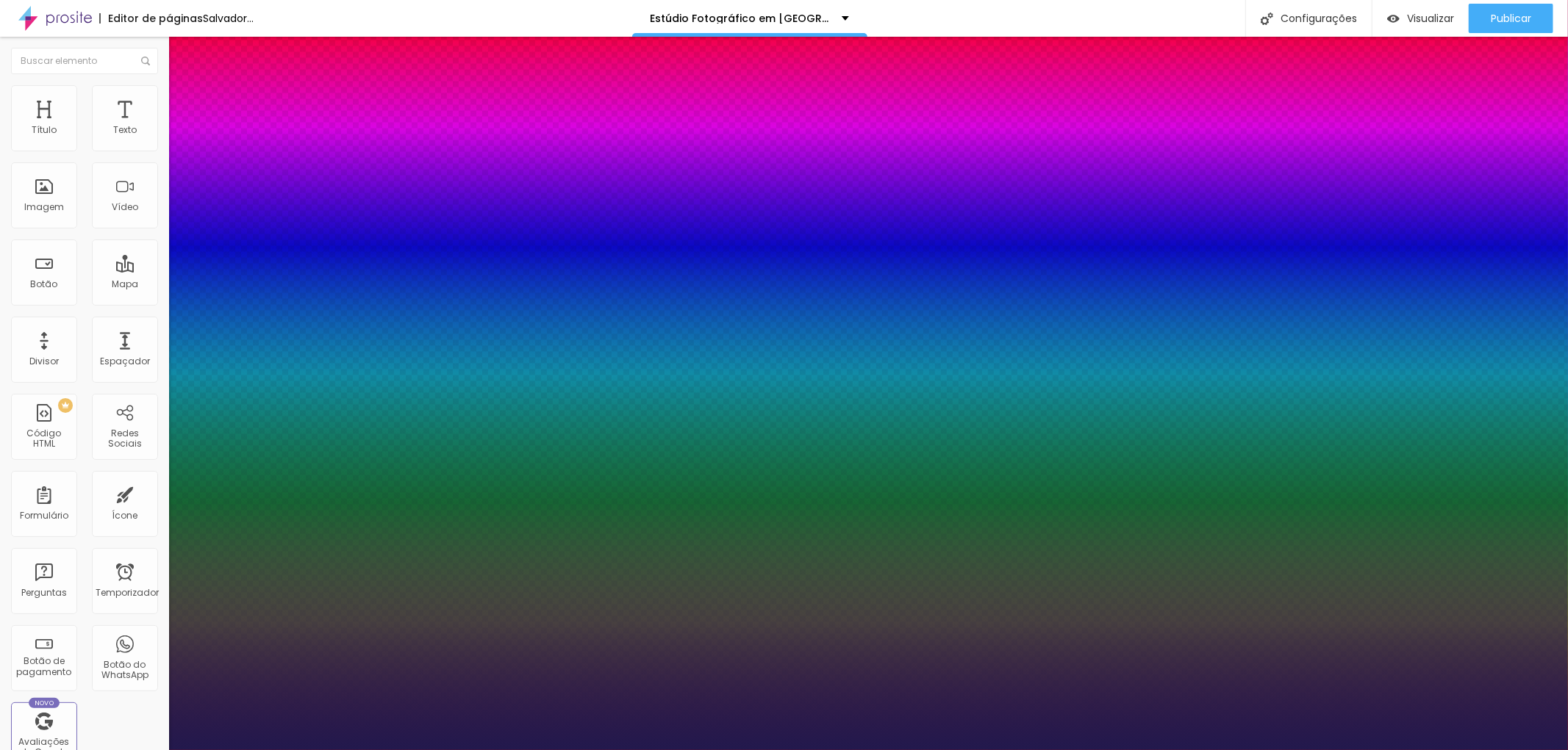
type input "36"
type input "1"
type input "35"
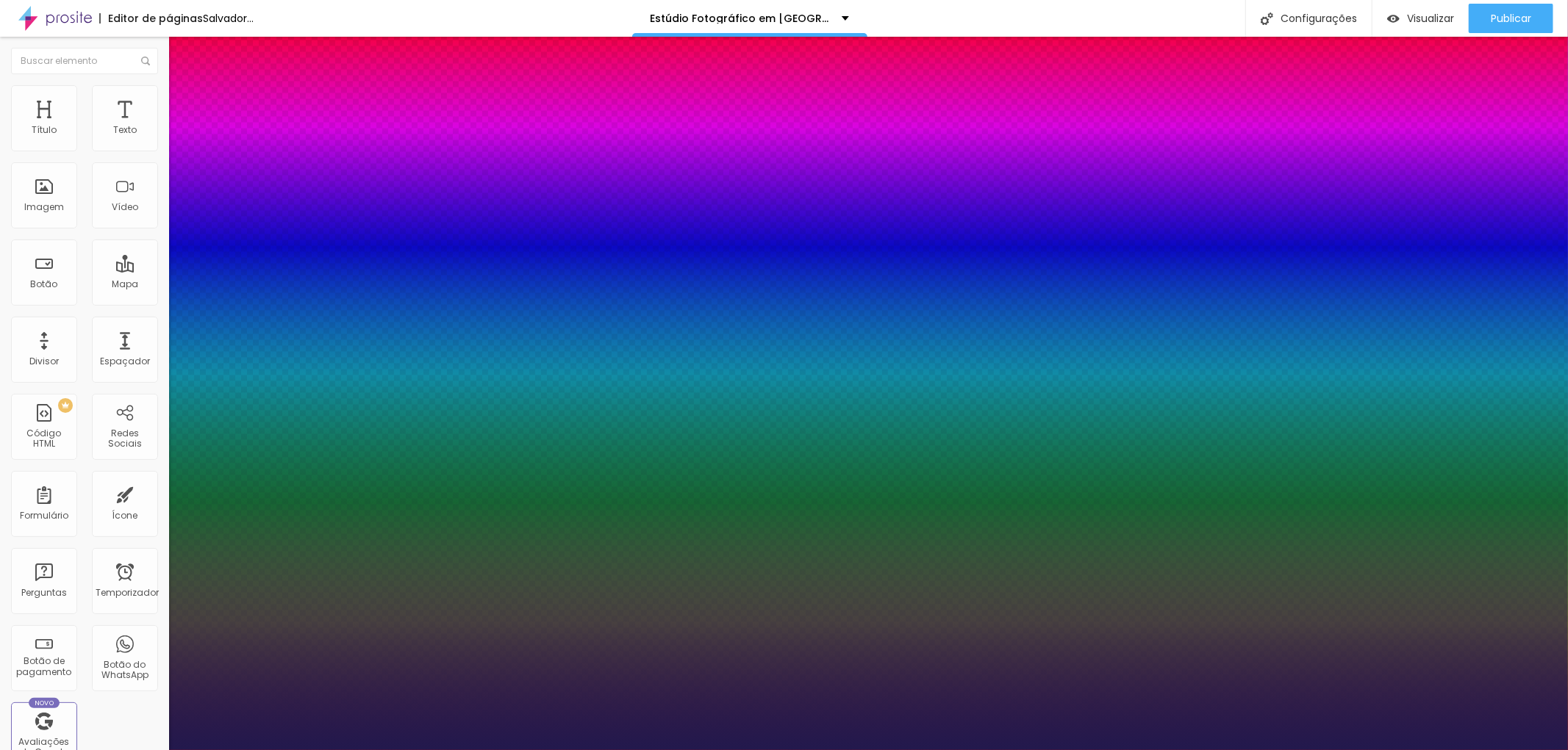
type input "1"
type input "34"
type input "1"
type input "33"
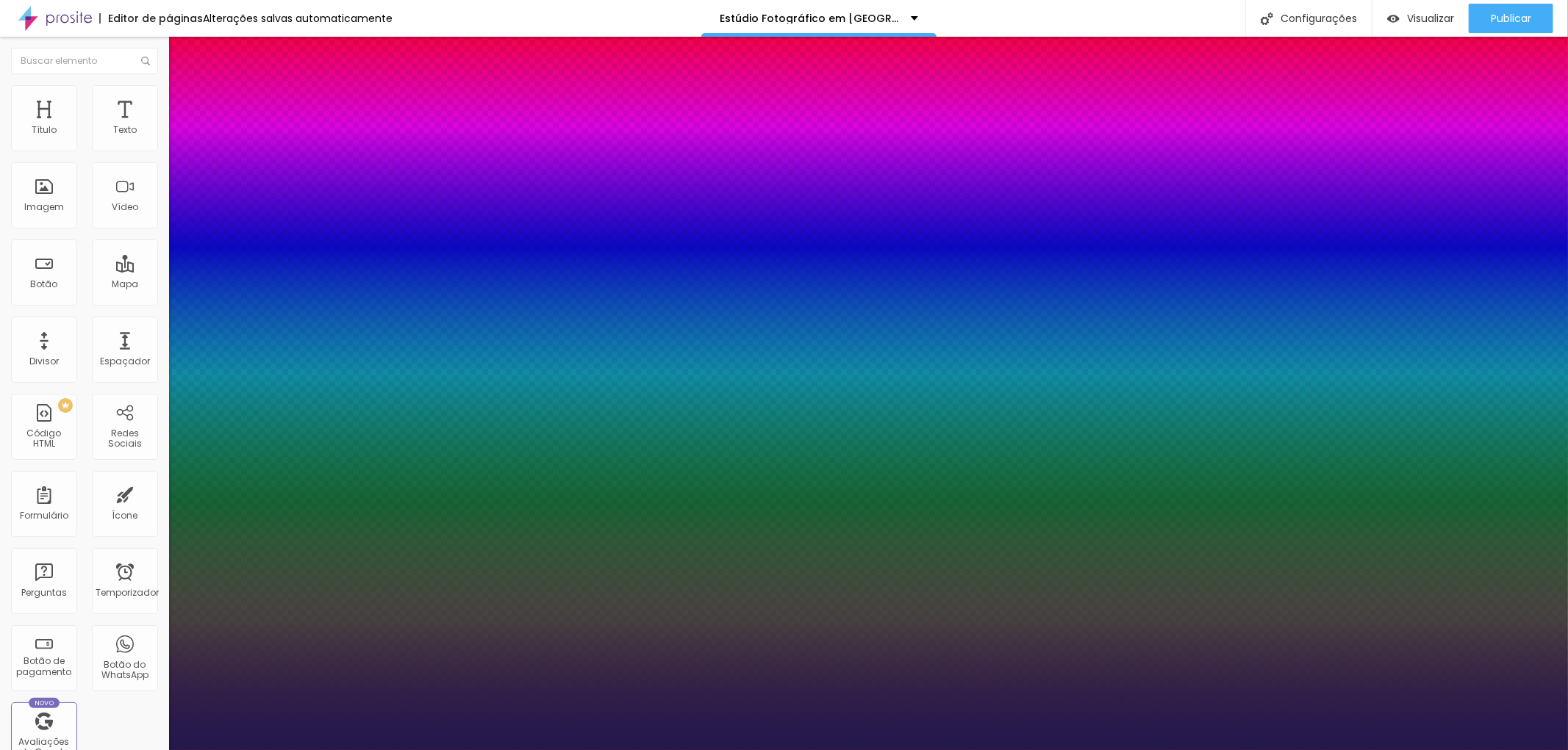
type input "33"
type input "1"
type input "32"
type input "1"
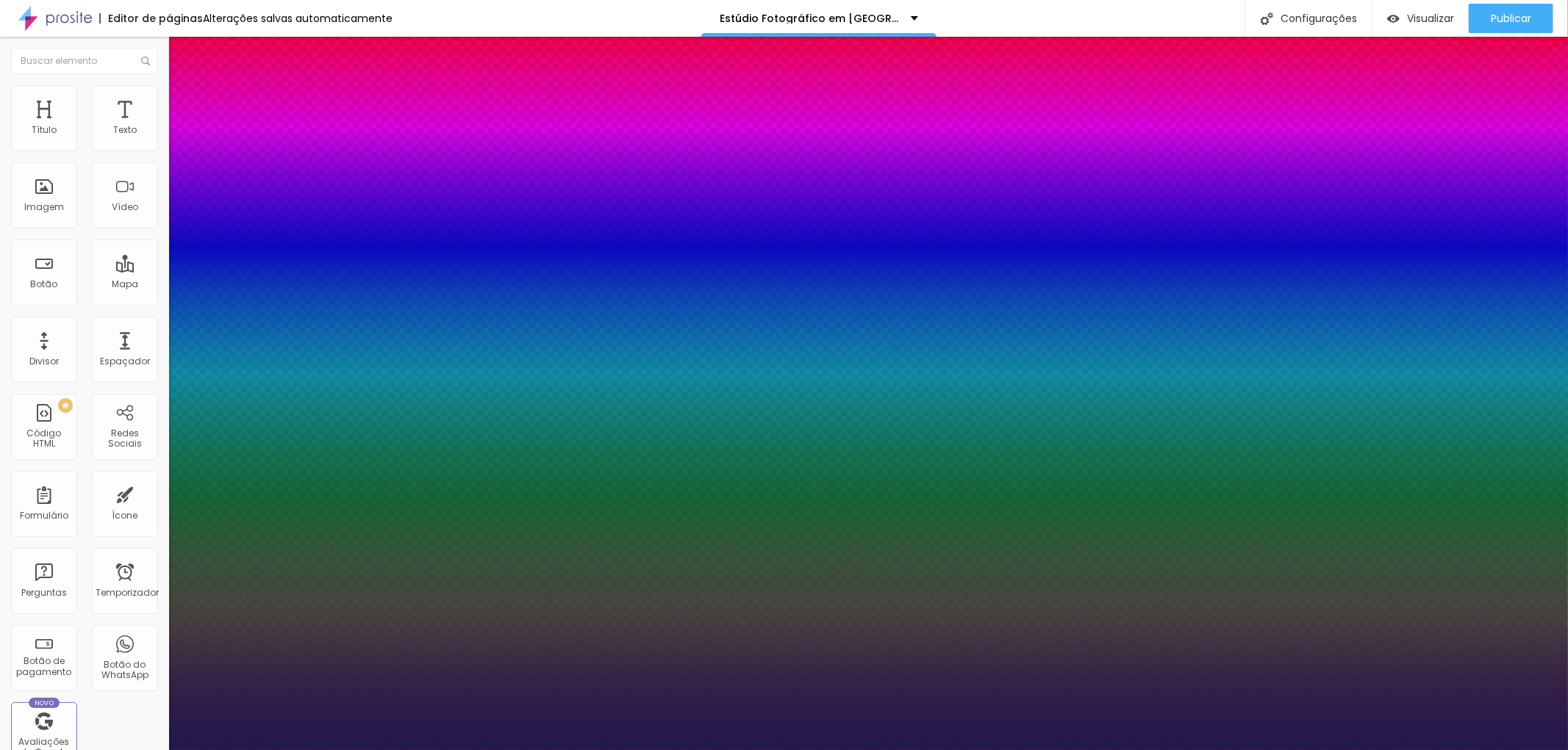
type input "31"
type input "1"
type input "33"
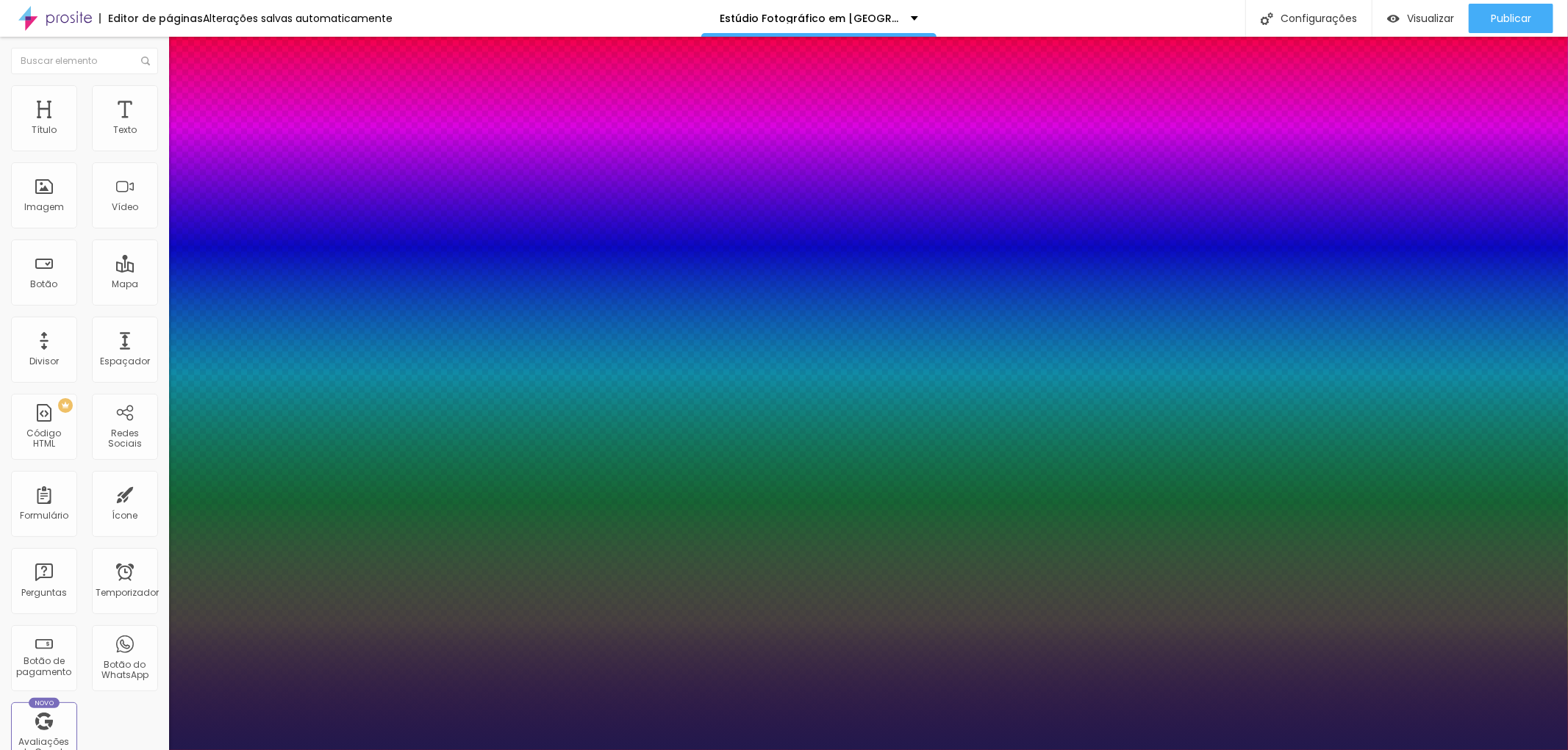
type input "1"
type input "36"
type input "1"
type input "37"
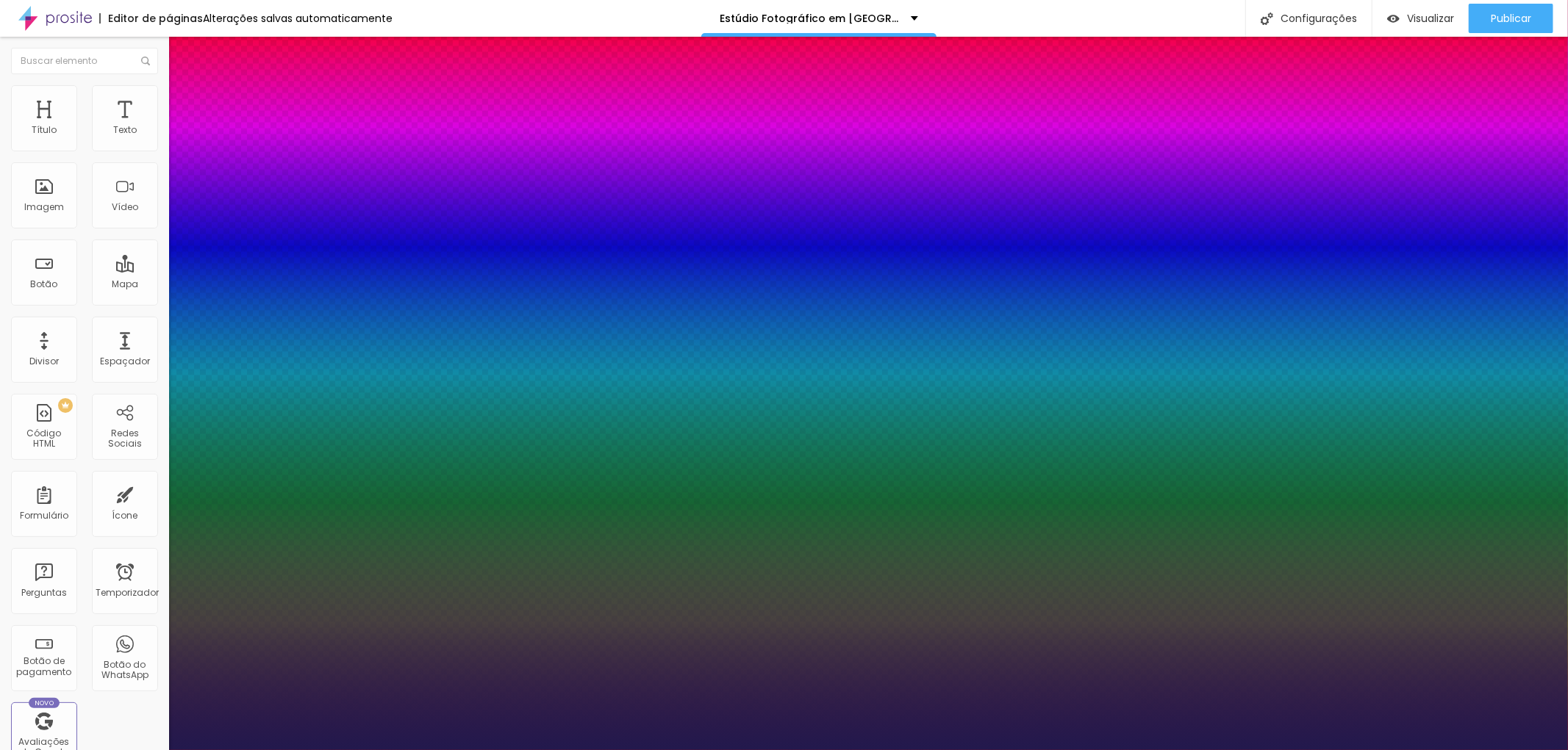
type input "37"
type input "1"
type input "36"
type input "1"
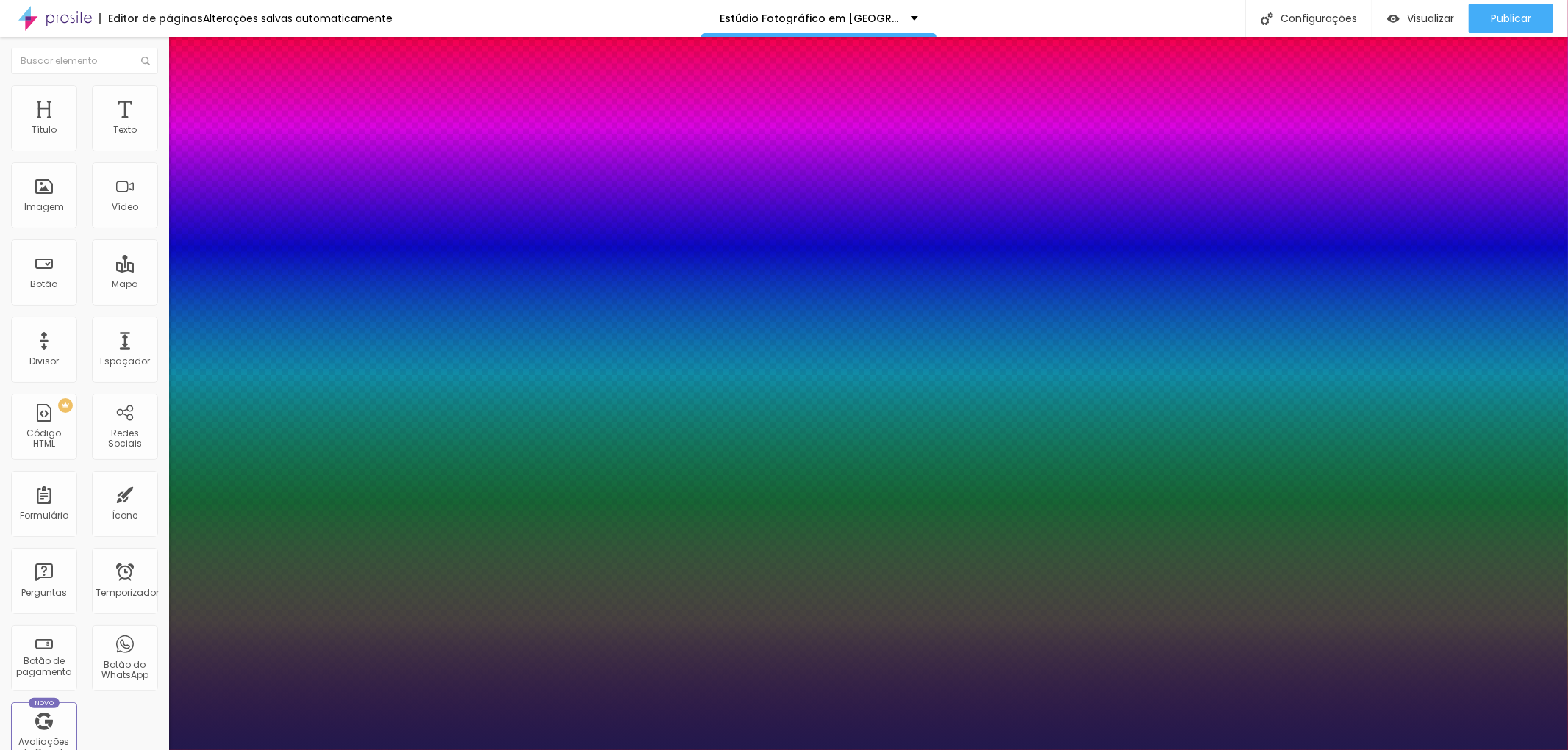
type input "35"
type input "1"
type input "35"
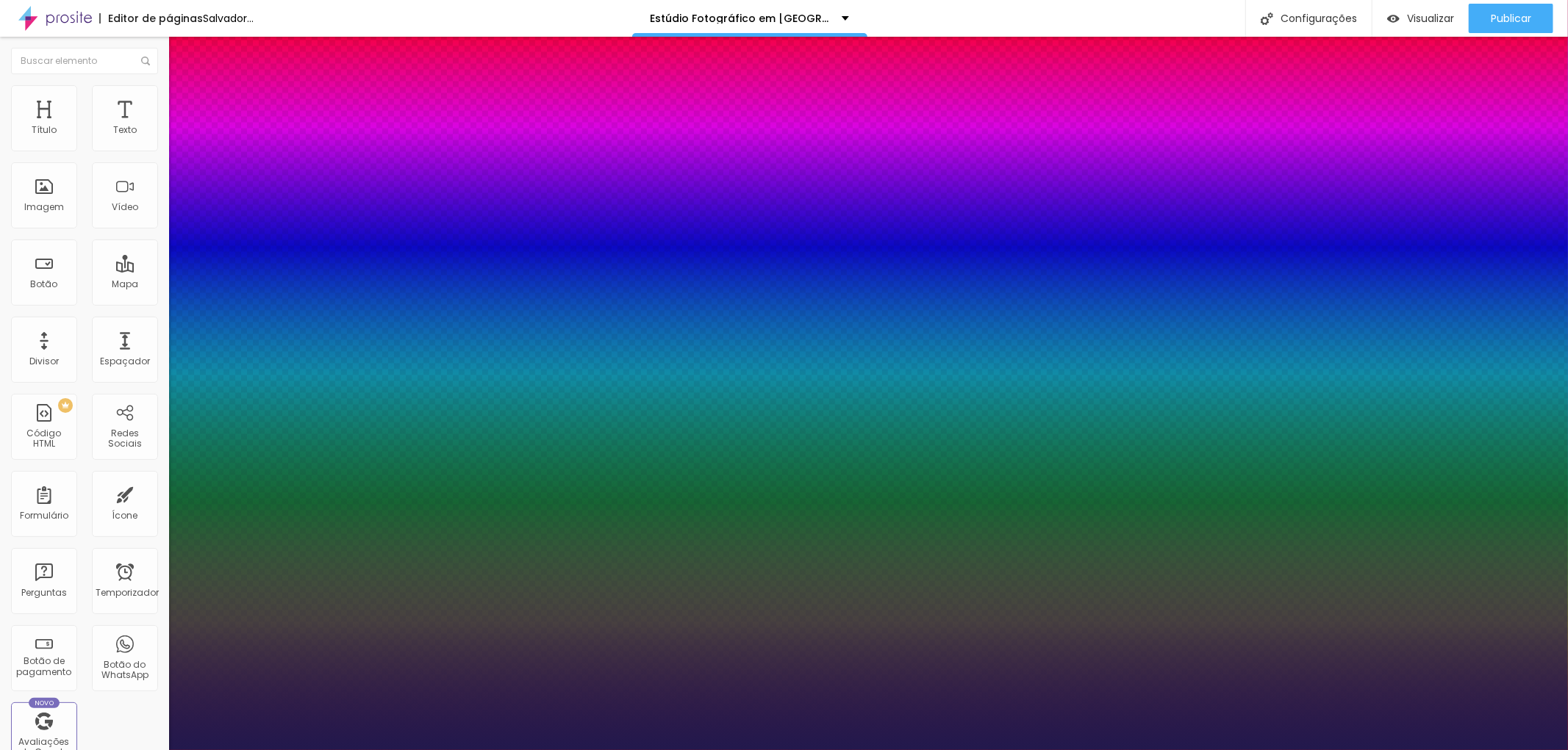
click at [1297, 749] on div at bounding box center [784, 750] width 1568 height 0
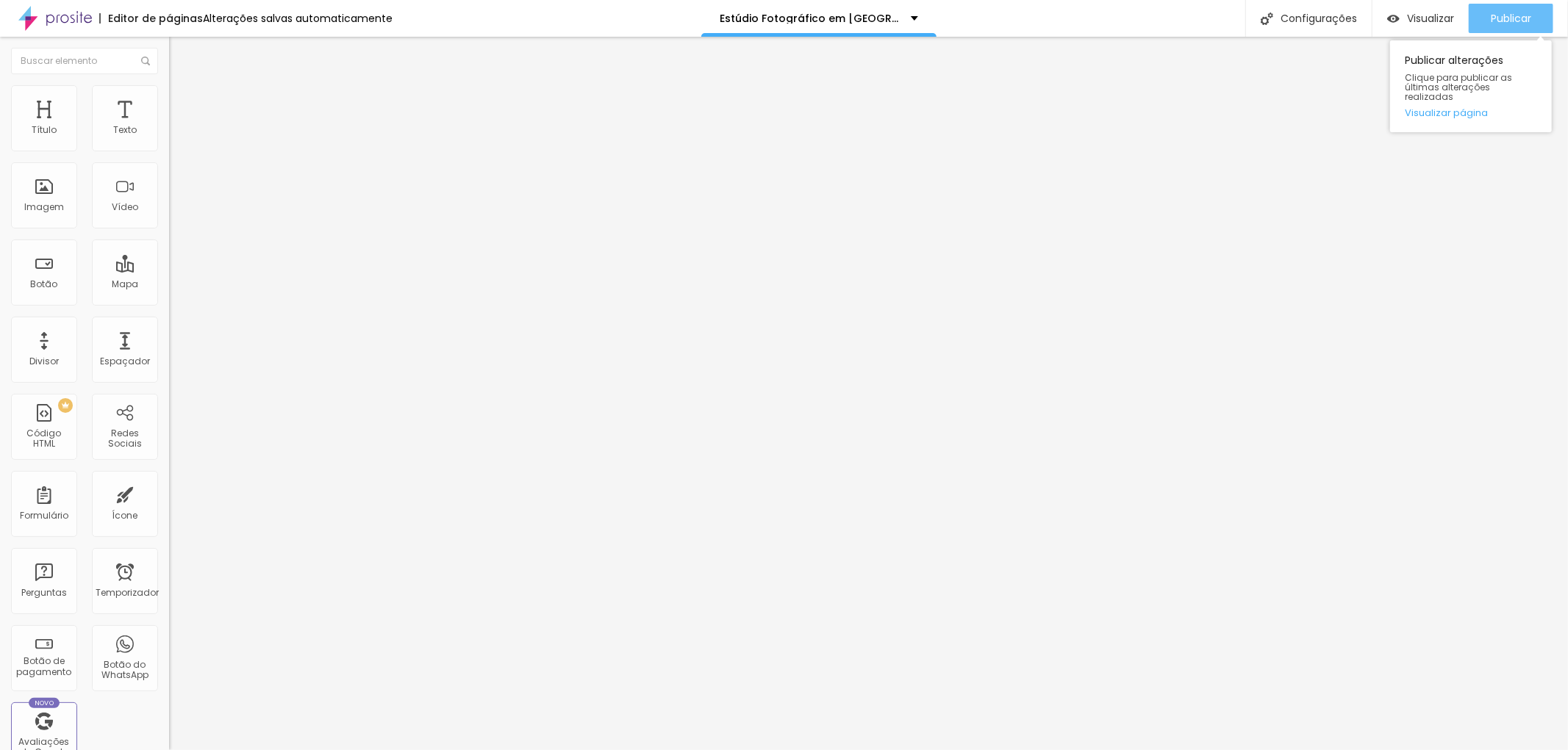
click at [1524, 8] on div "Publicar" at bounding box center [1510, 18] width 40 height 30
click at [176, 212] on icon "button" at bounding box center [179, 209] width 6 height 6
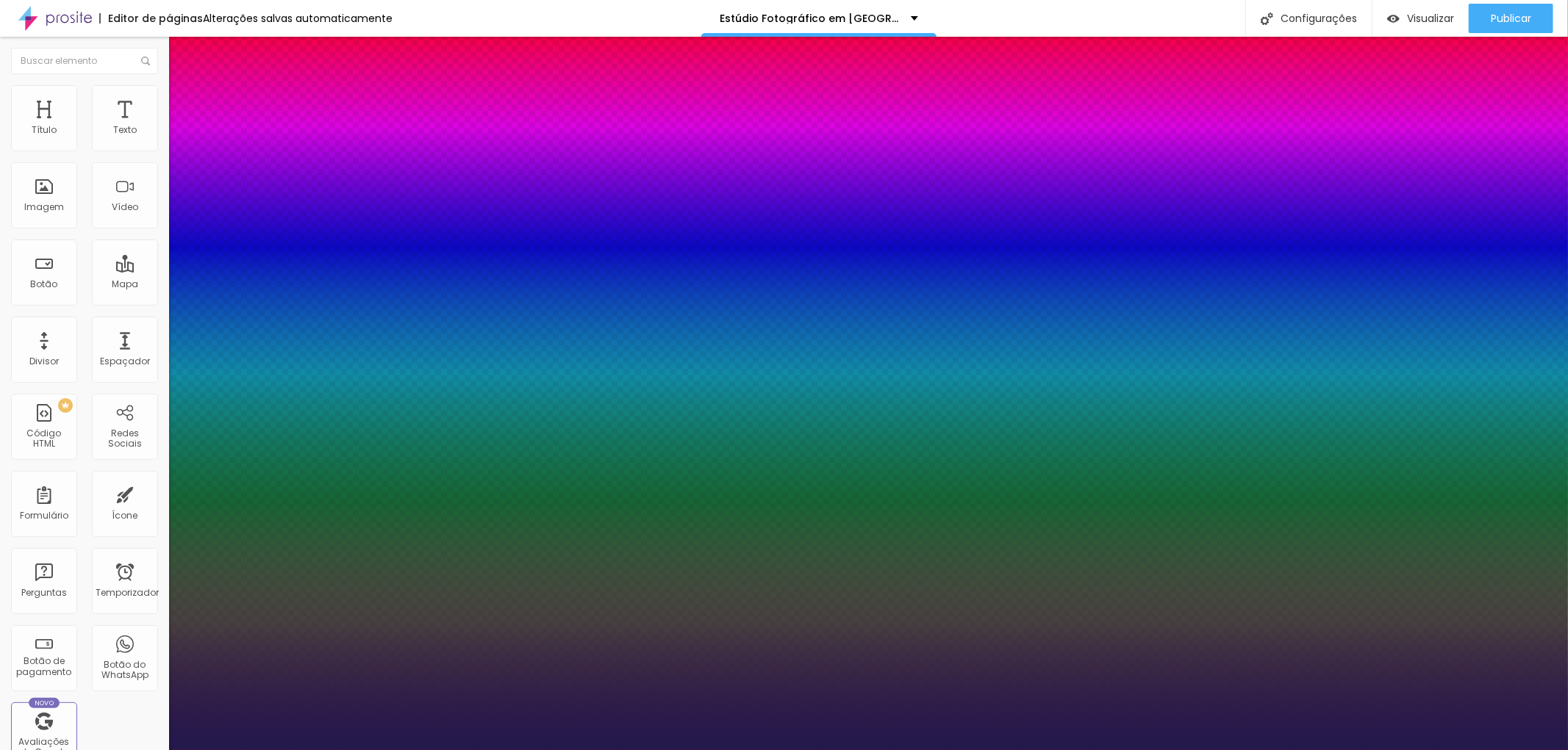
type input "1"
type input "37"
type input "1"
type input "36"
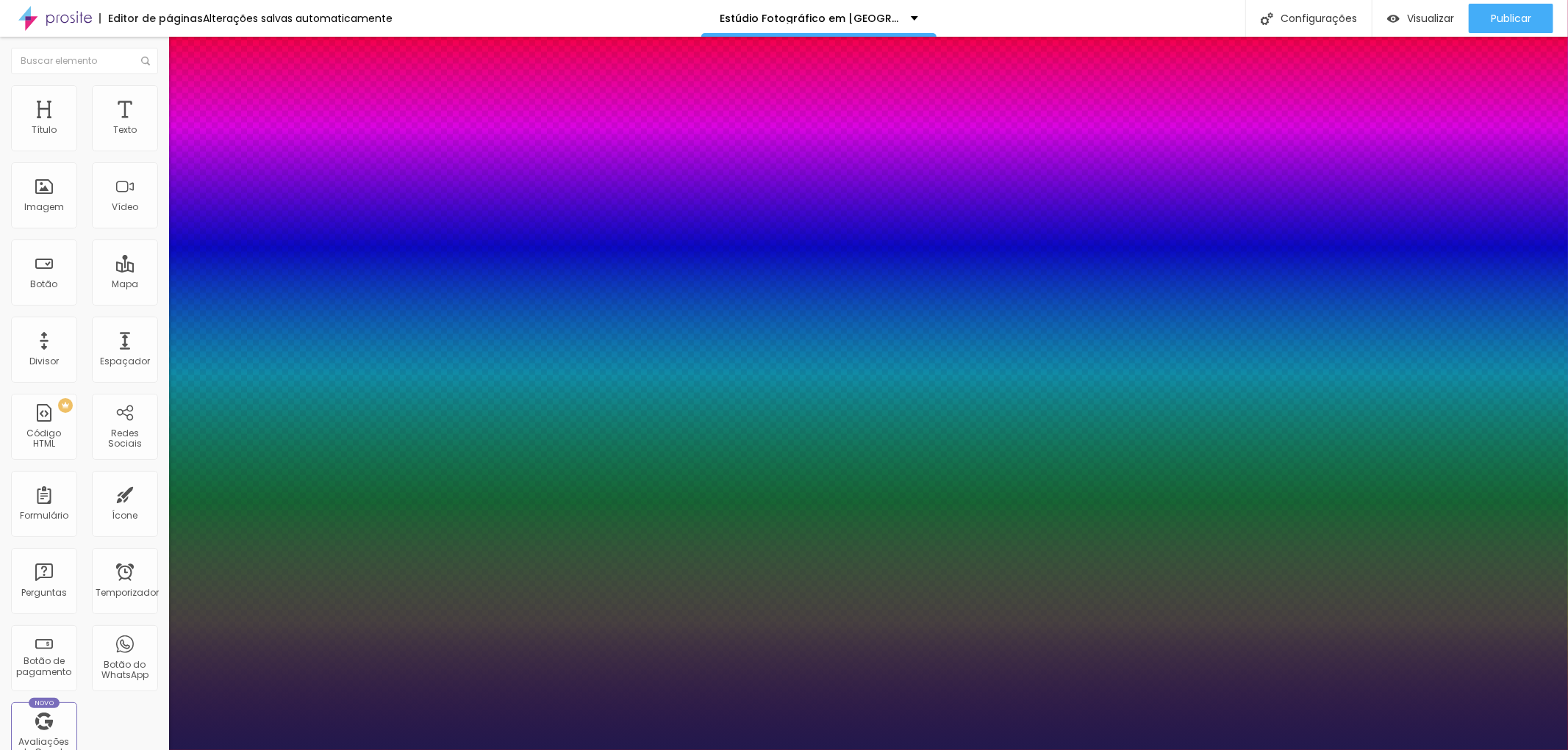
type input "36"
type input "1"
type input "34"
type input "1"
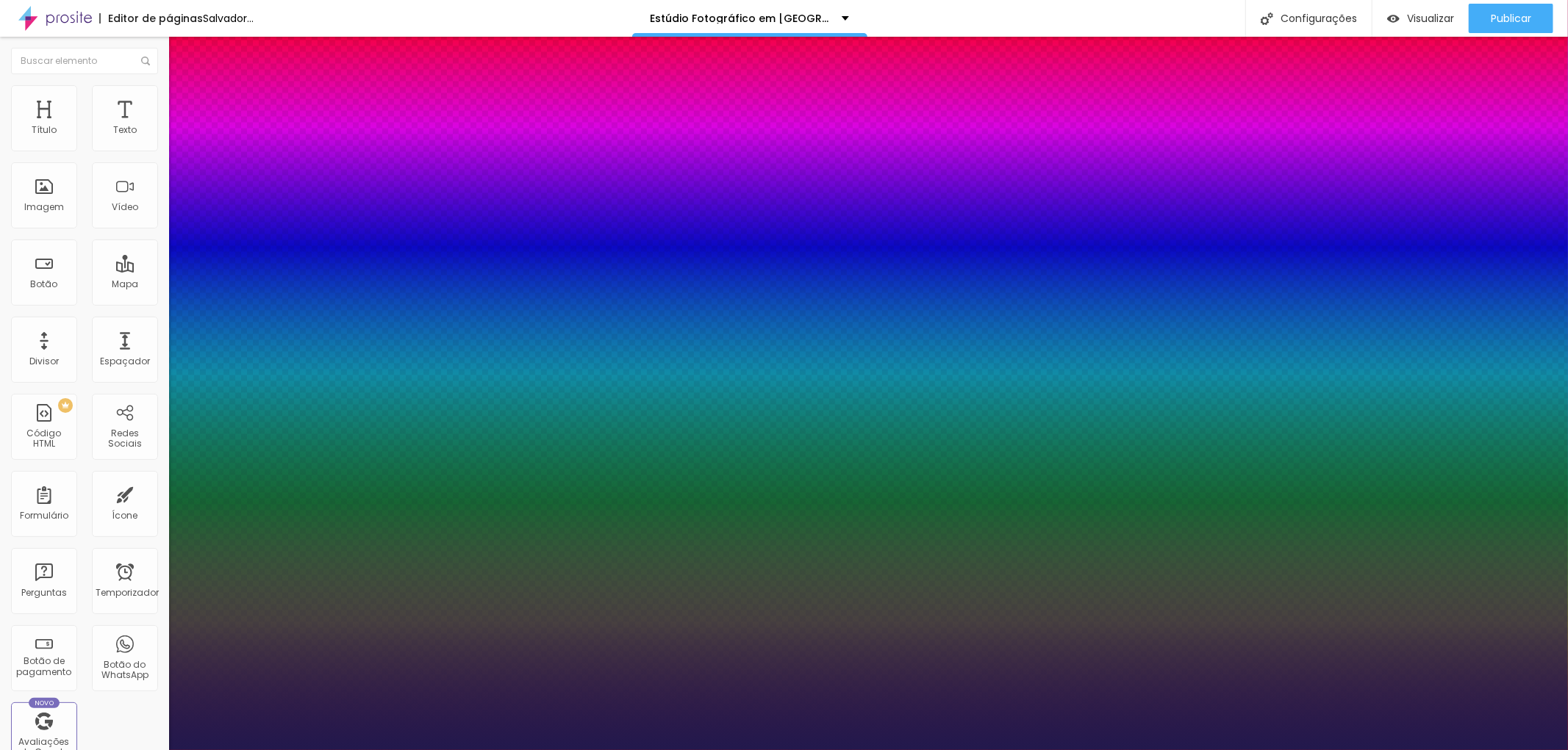
type input "33"
type input "1"
type input "32"
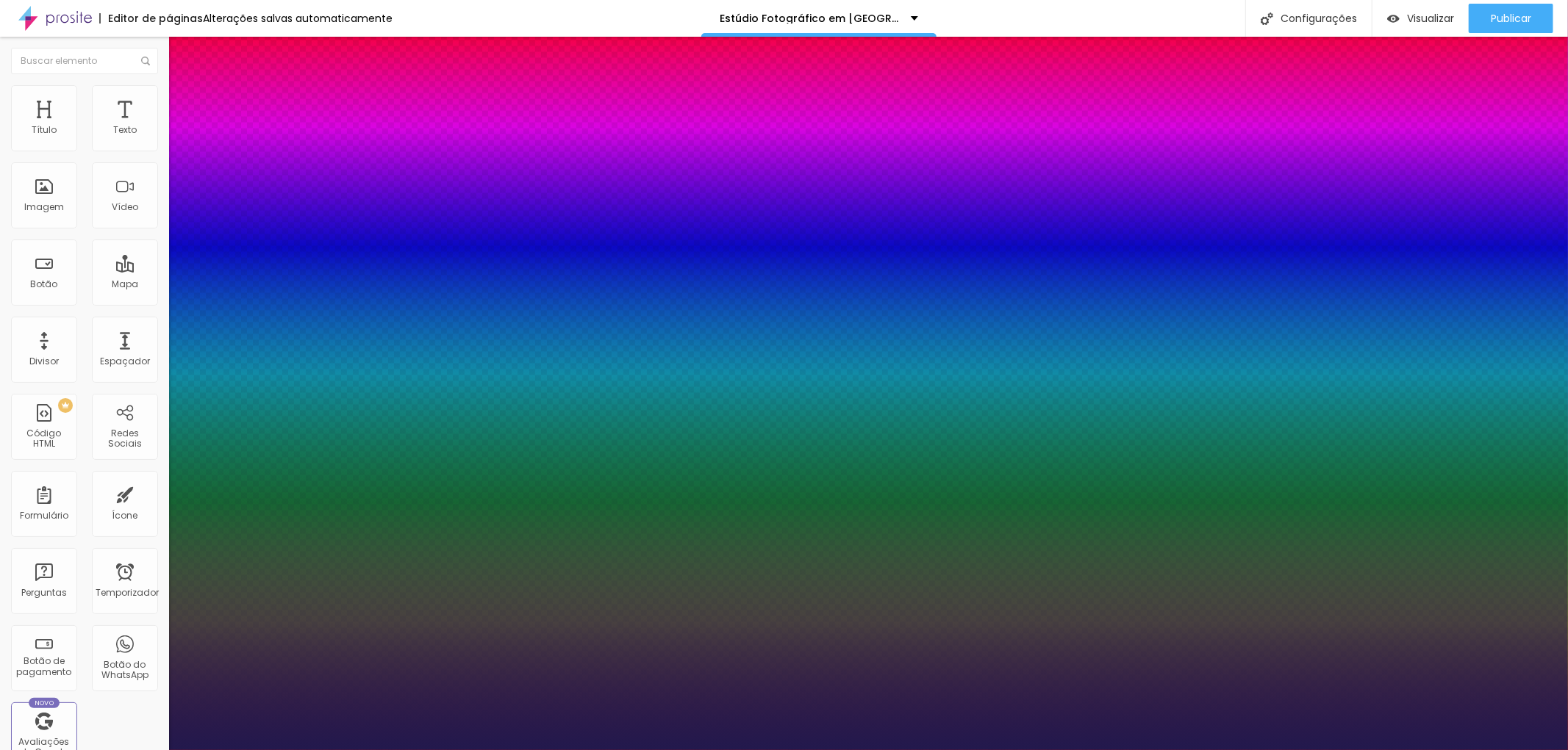
type input "1"
type input "31"
type input "1"
type input "28"
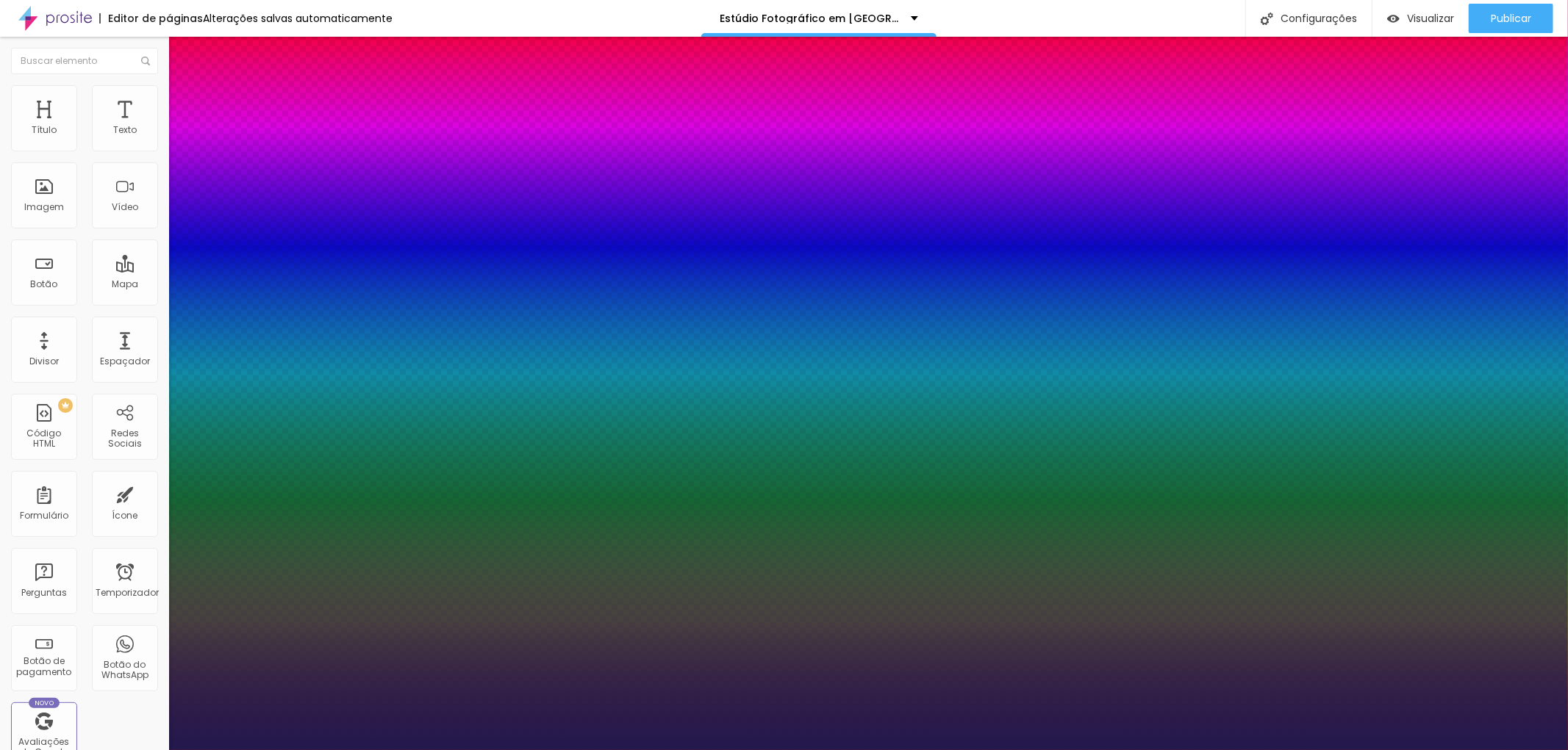
type input "28"
type input "1"
type input "29"
type input "1"
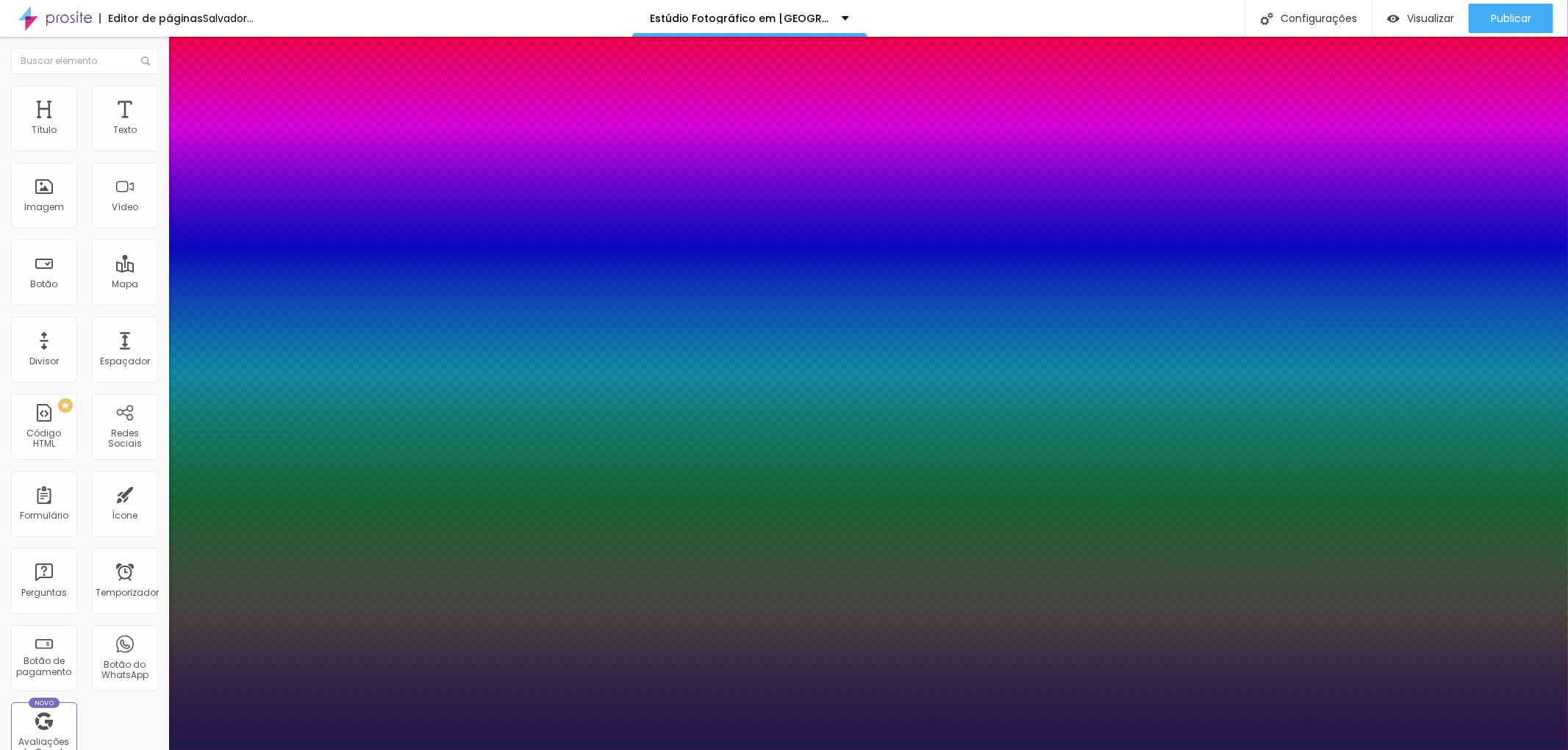
type input "30"
type input "1"
type input "31"
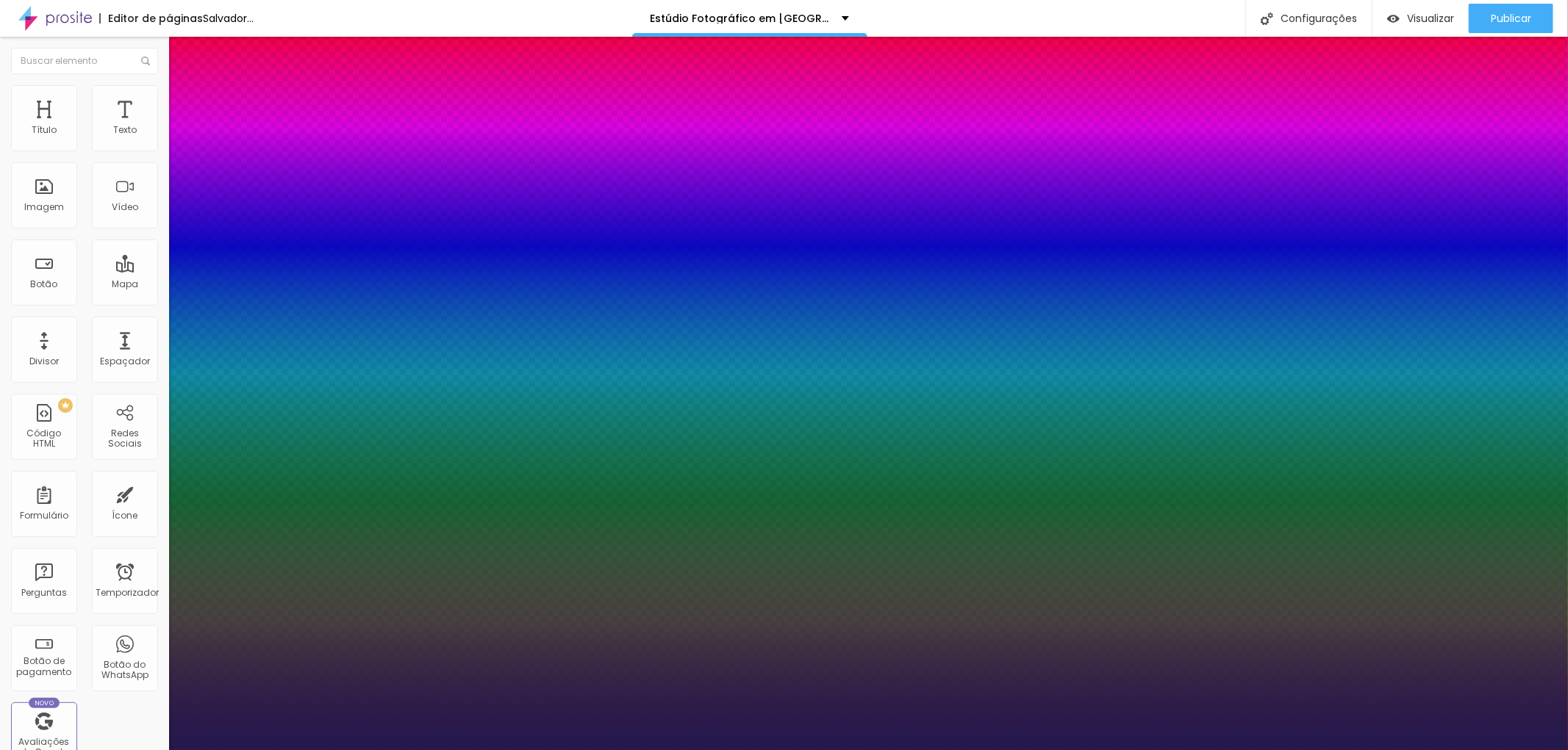
type input "1"
type input "30"
type input "1"
drag, startPoint x: 224, startPoint y: 414, endPoint x: 216, endPoint y: 414, distance: 8.0
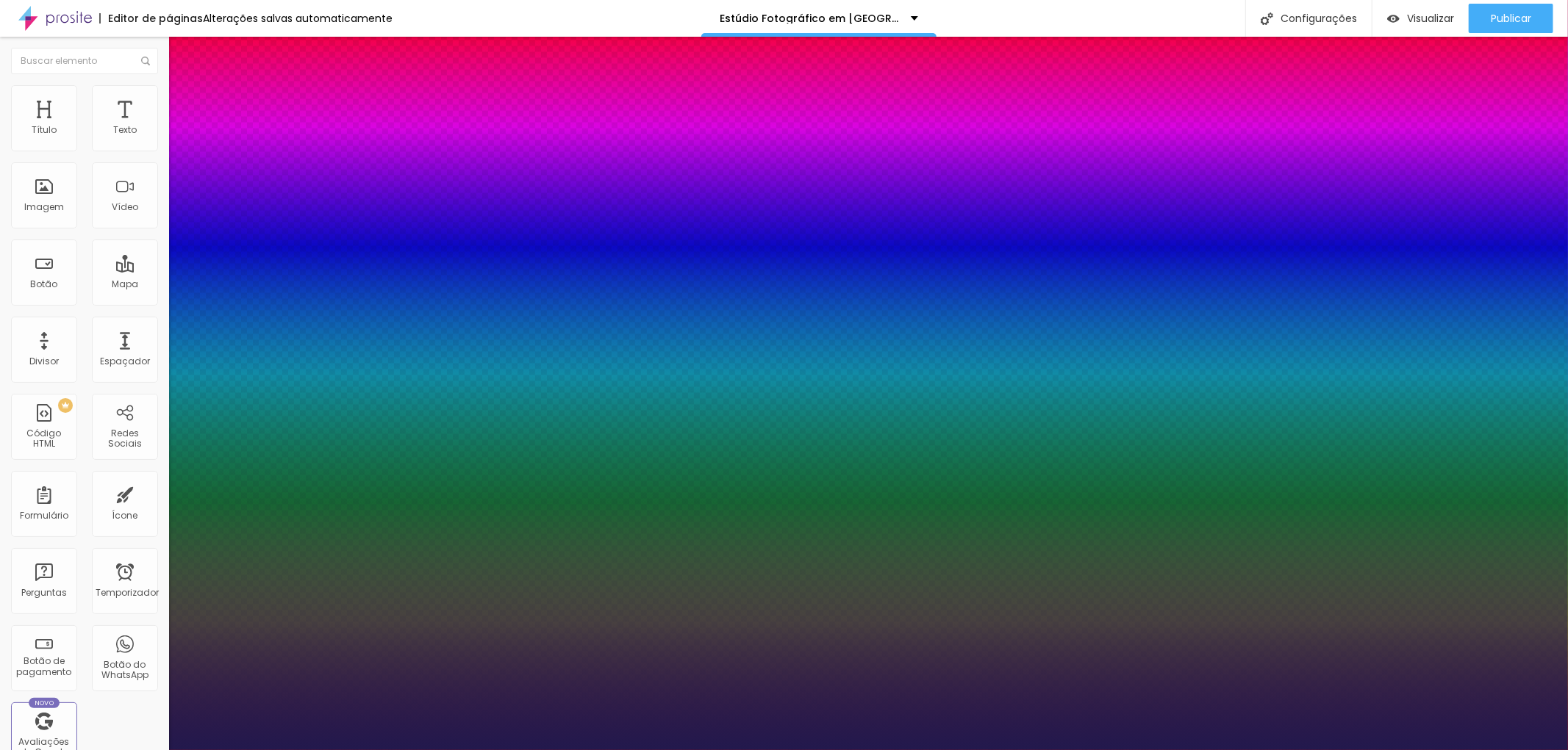
type input "30"
type input "1"
click at [685, 749] on div at bounding box center [784, 750] width 1568 height 0
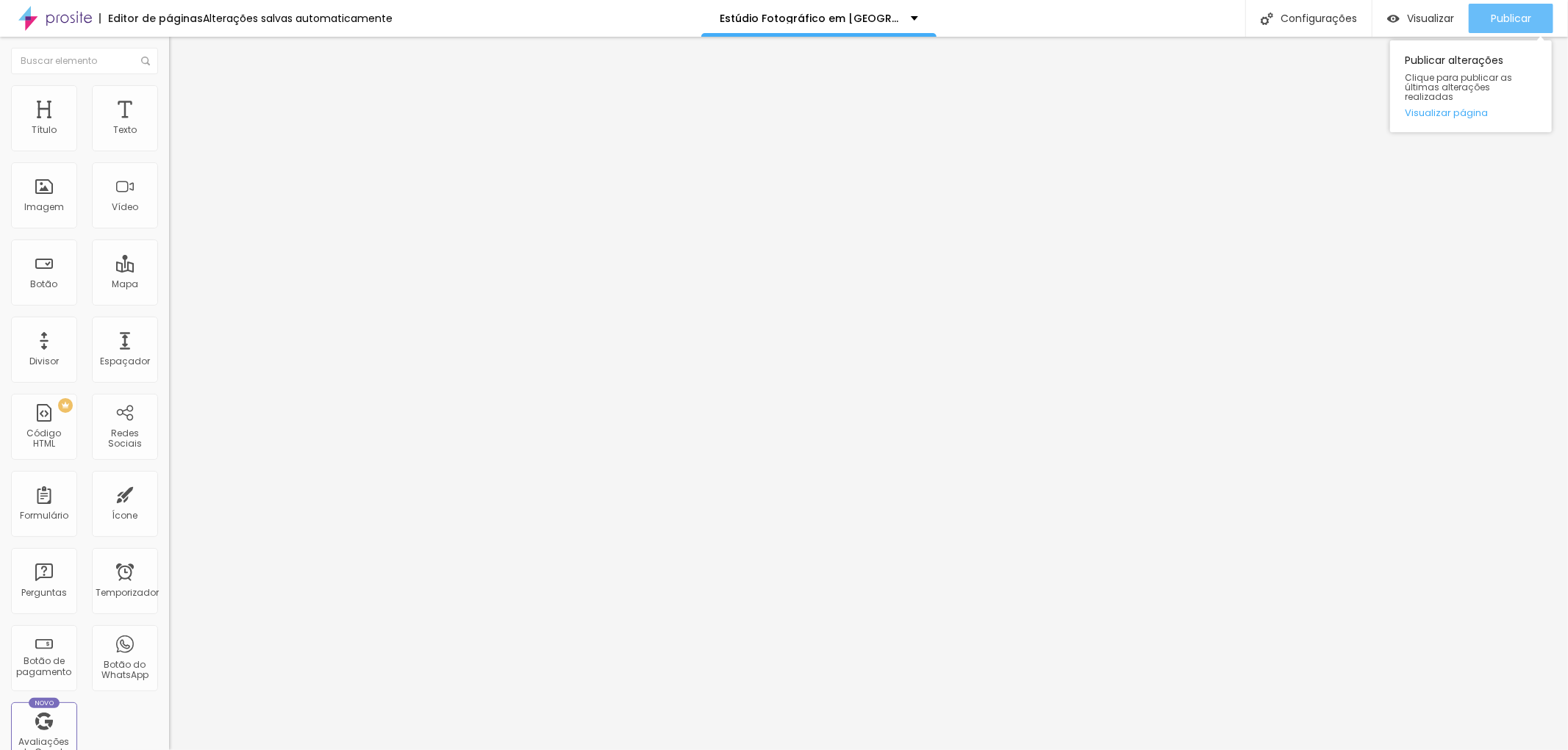
click at [1507, 20] on font "Publicar" at bounding box center [1510, 18] width 40 height 14
click at [175, 213] on icon "button" at bounding box center [179, 209] width 9 height 9
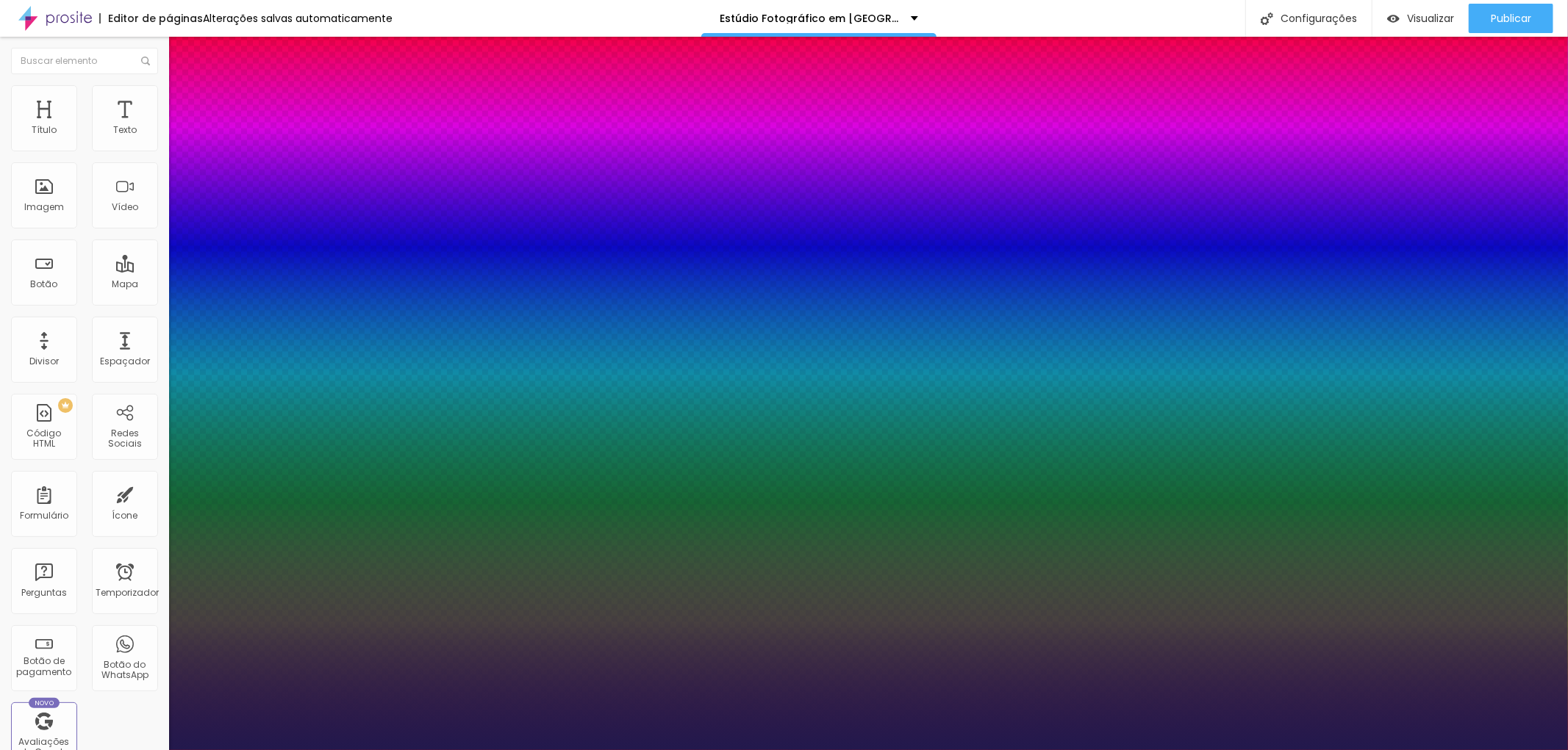
type input "1"
type input "29"
type input "1"
type input "31"
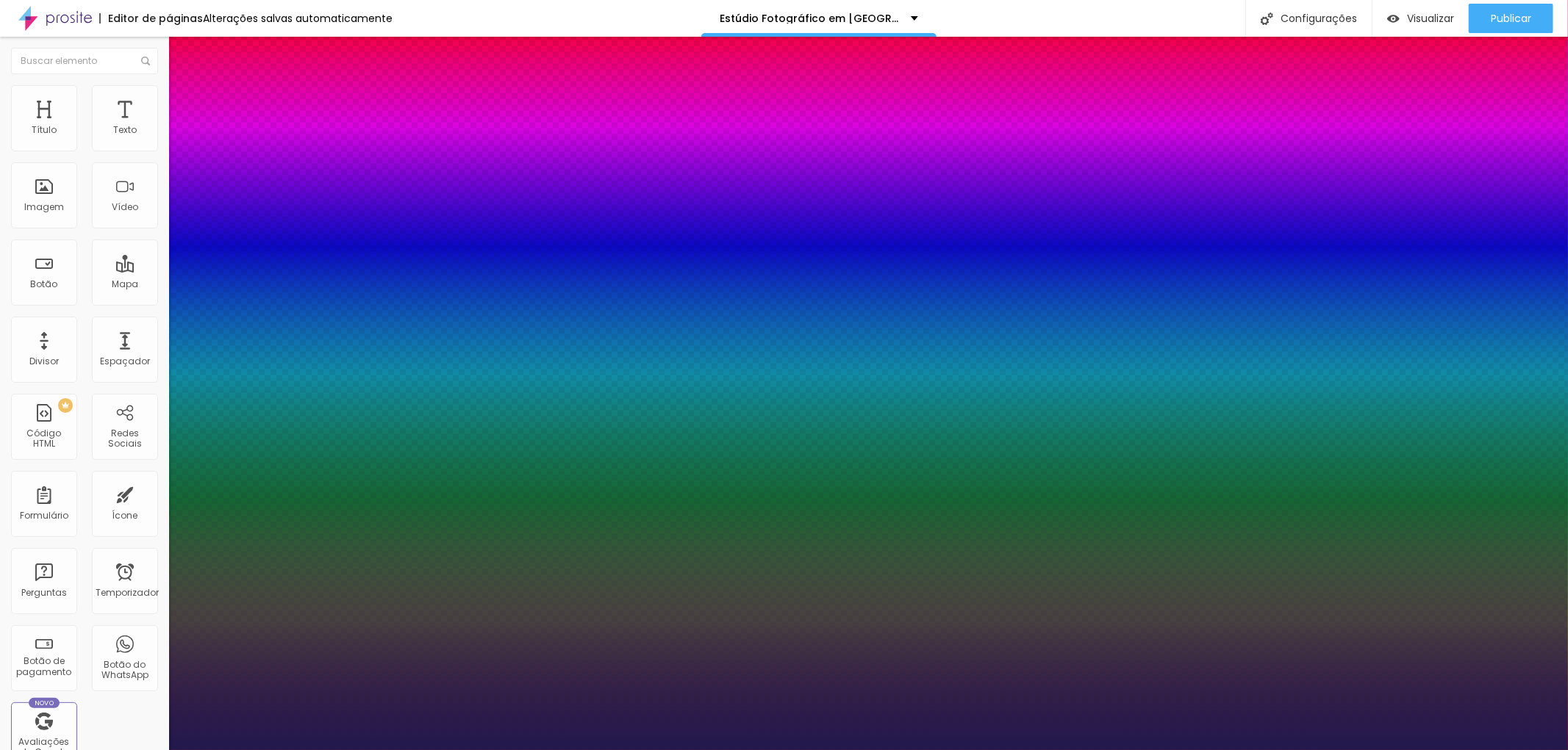
type input "31"
type input "1"
type input "33"
type input "1"
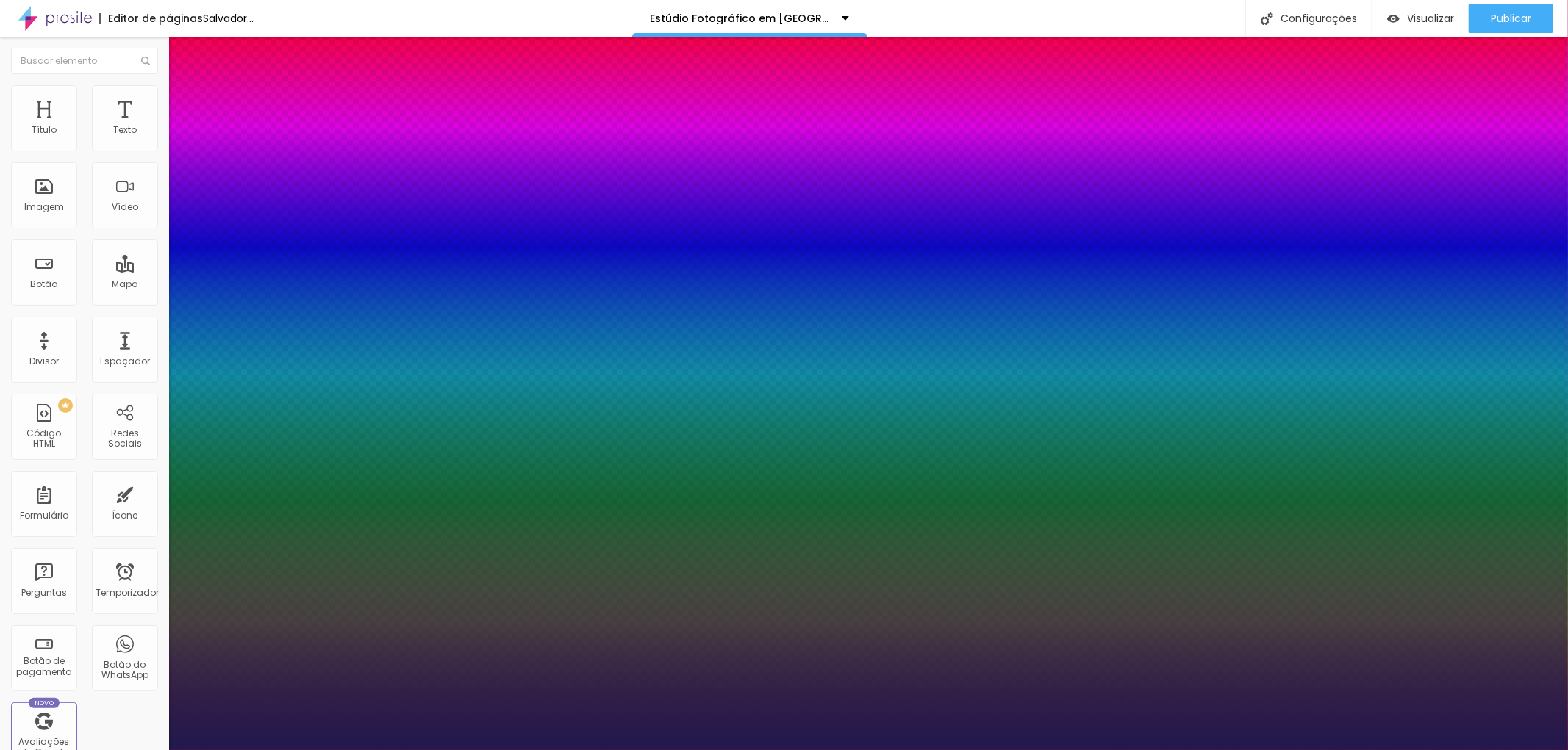
type input "36"
type input "1"
drag, startPoint x: 214, startPoint y: 413, endPoint x: 222, endPoint y: 413, distance: 8.0
type input "36"
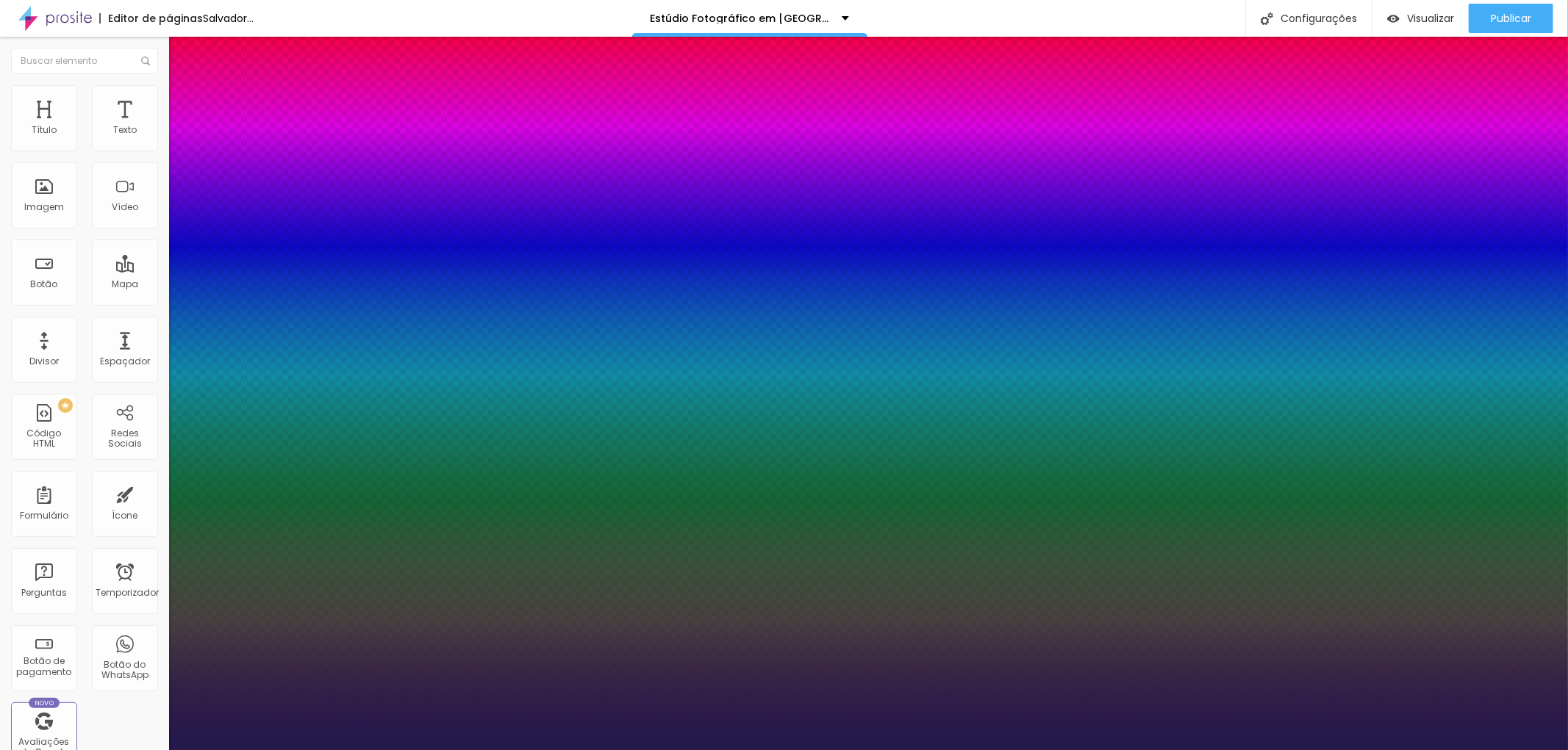
type input "1"
click at [1433, 749] on div at bounding box center [784, 750] width 1568 height 0
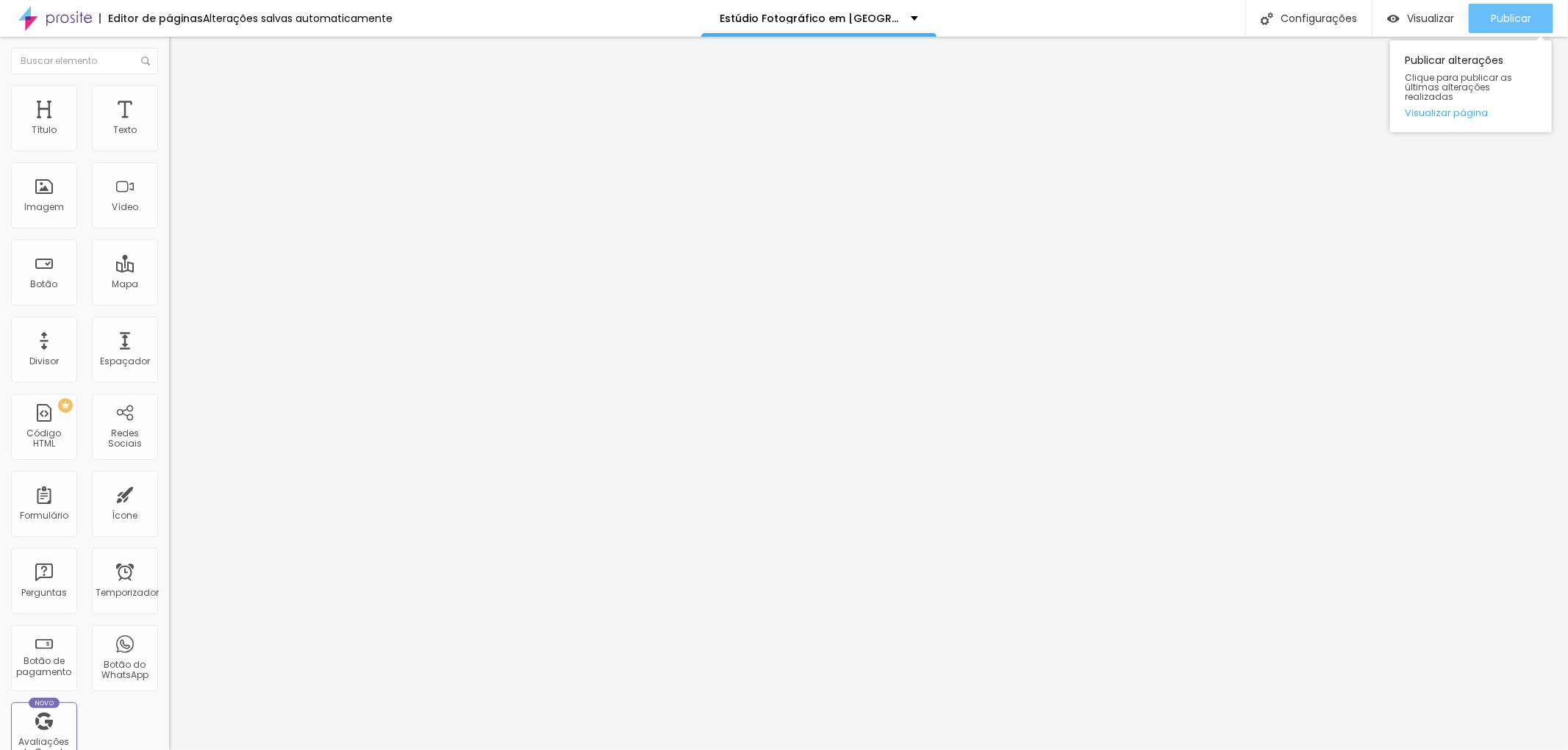
click at [1514, 16] on font "Publicar" at bounding box center [1510, 18] width 40 height 14
click at [169, 218] on button "button" at bounding box center [179, 210] width 21 height 15
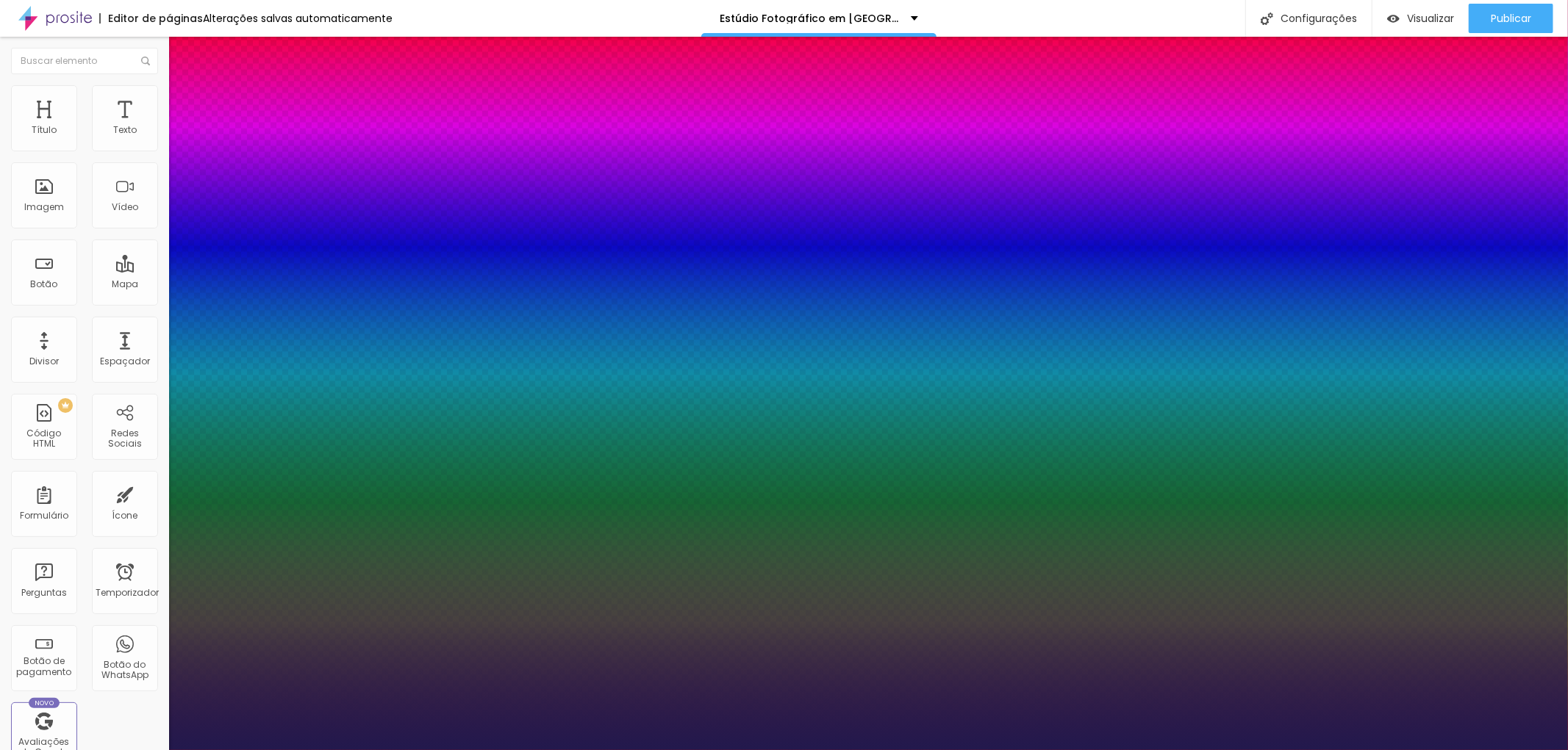
type input "1"
type input "37"
type input "1"
type input "38"
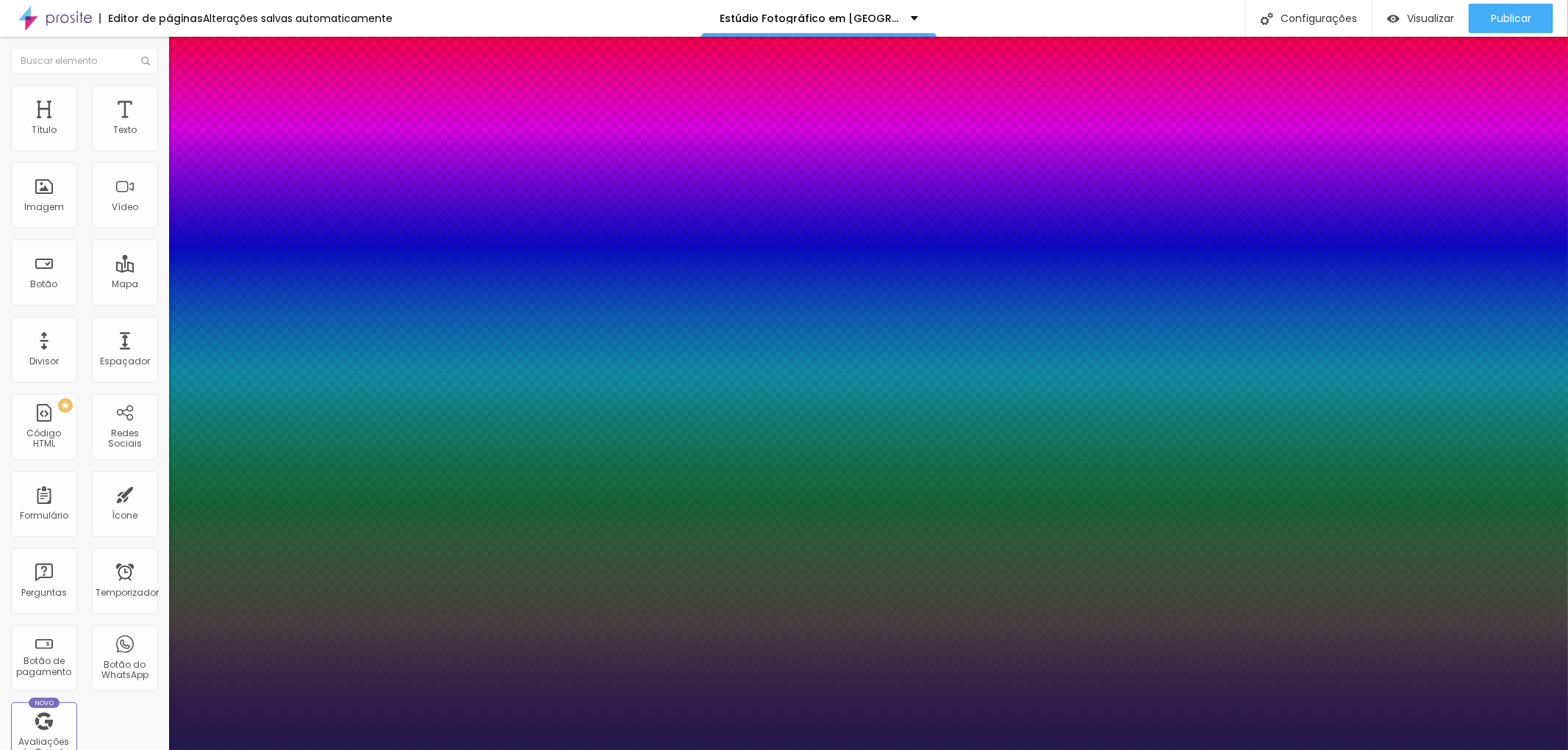
type input "38"
type input "1"
type input "38"
click at [639, 749] on div at bounding box center [784, 750] width 1568 height 0
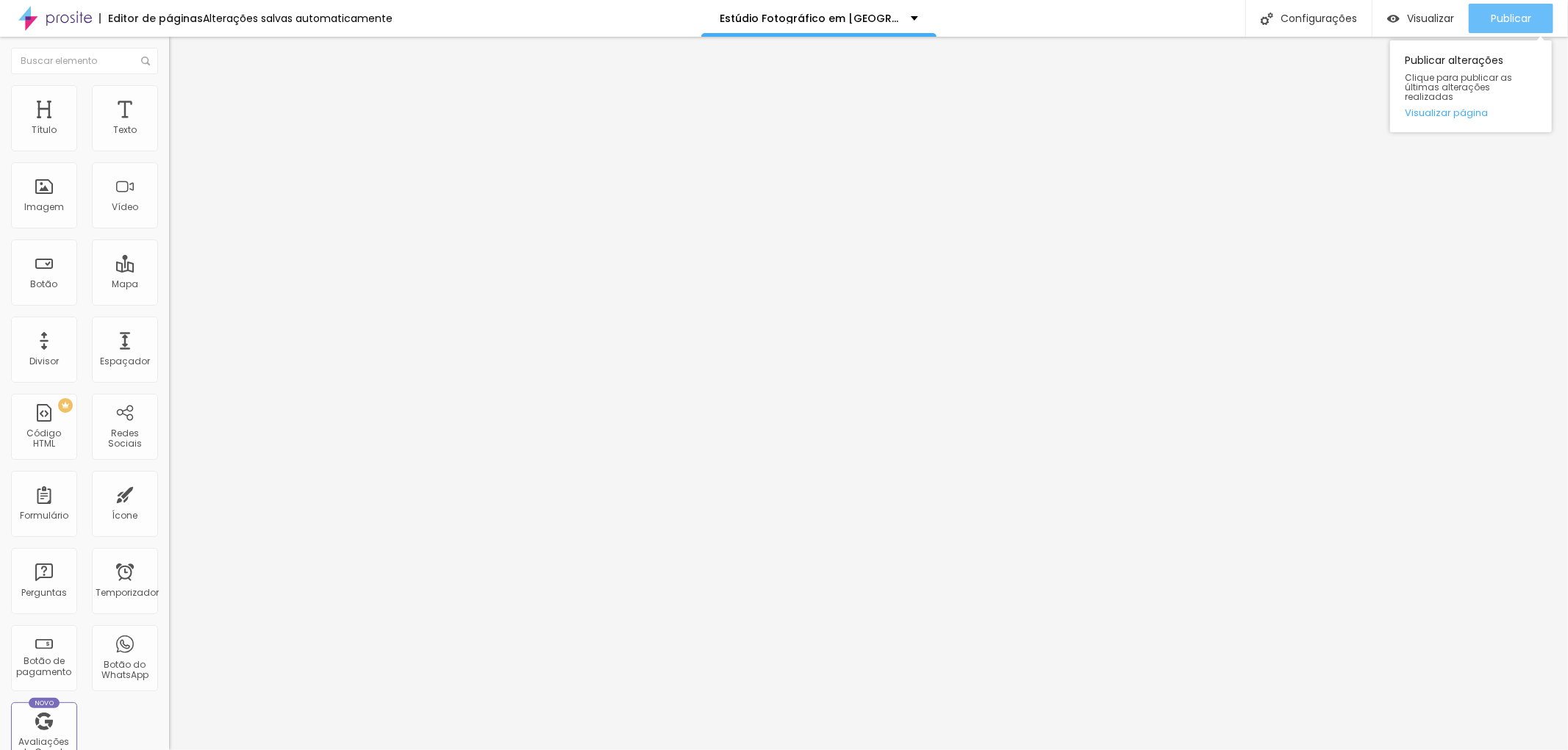
click at [1526, 17] on font "Publicar" at bounding box center [1510, 18] width 40 height 14
click at [175, 213] on icon "button" at bounding box center [179, 209] width 9 height 9
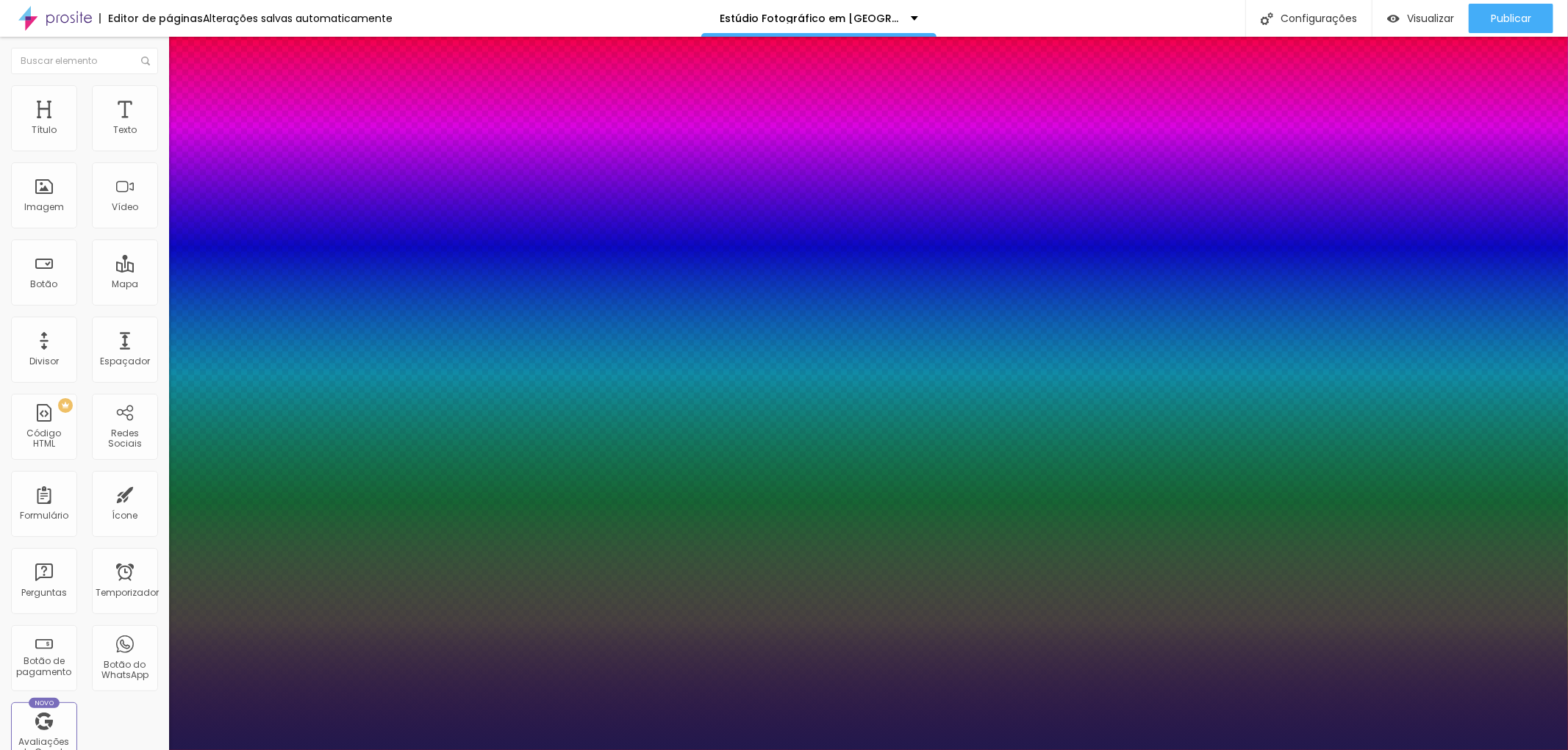
type input "1"
type input "36"
type input "1"
type input "34"
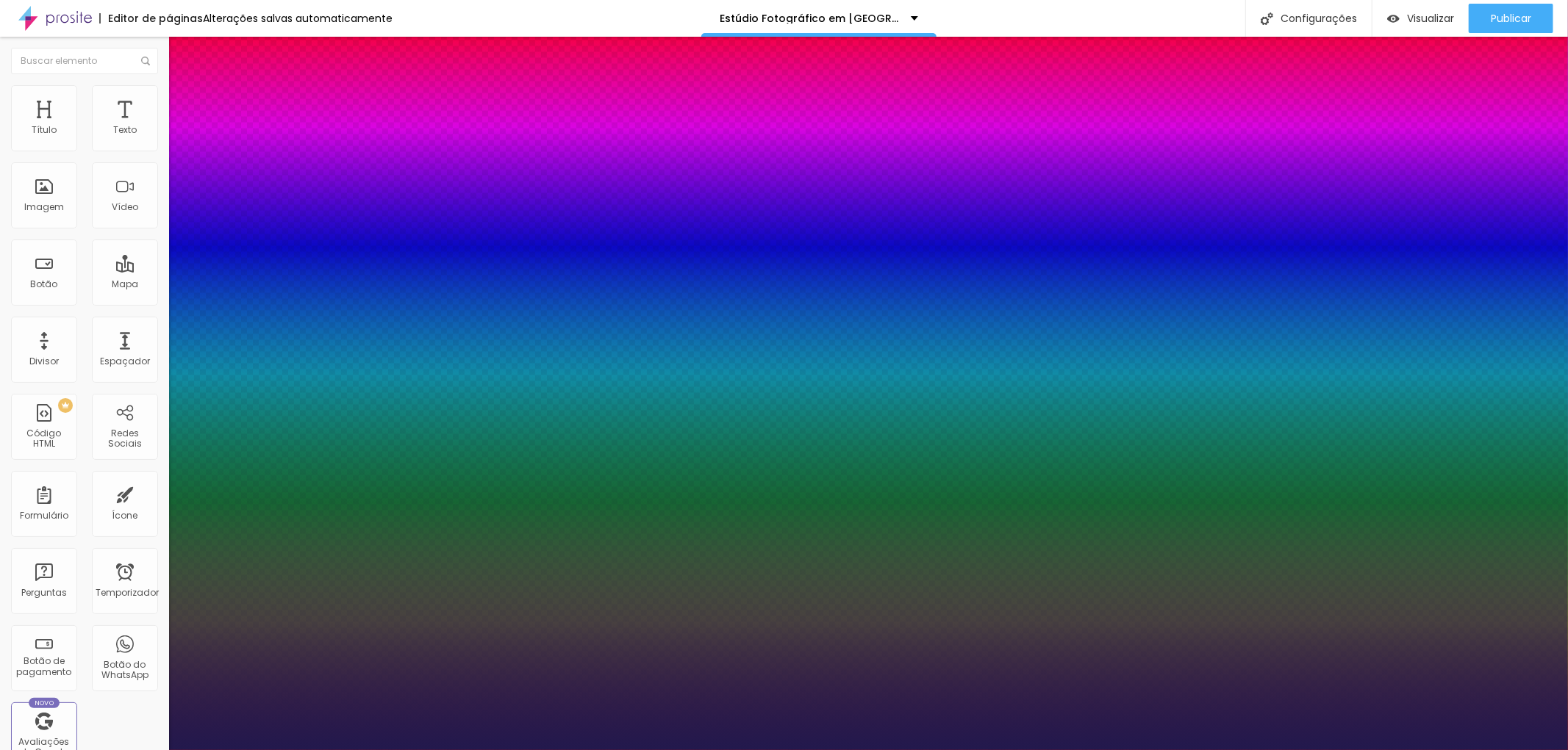
type input "34"
type input "1"
type input "33"
type input "1"
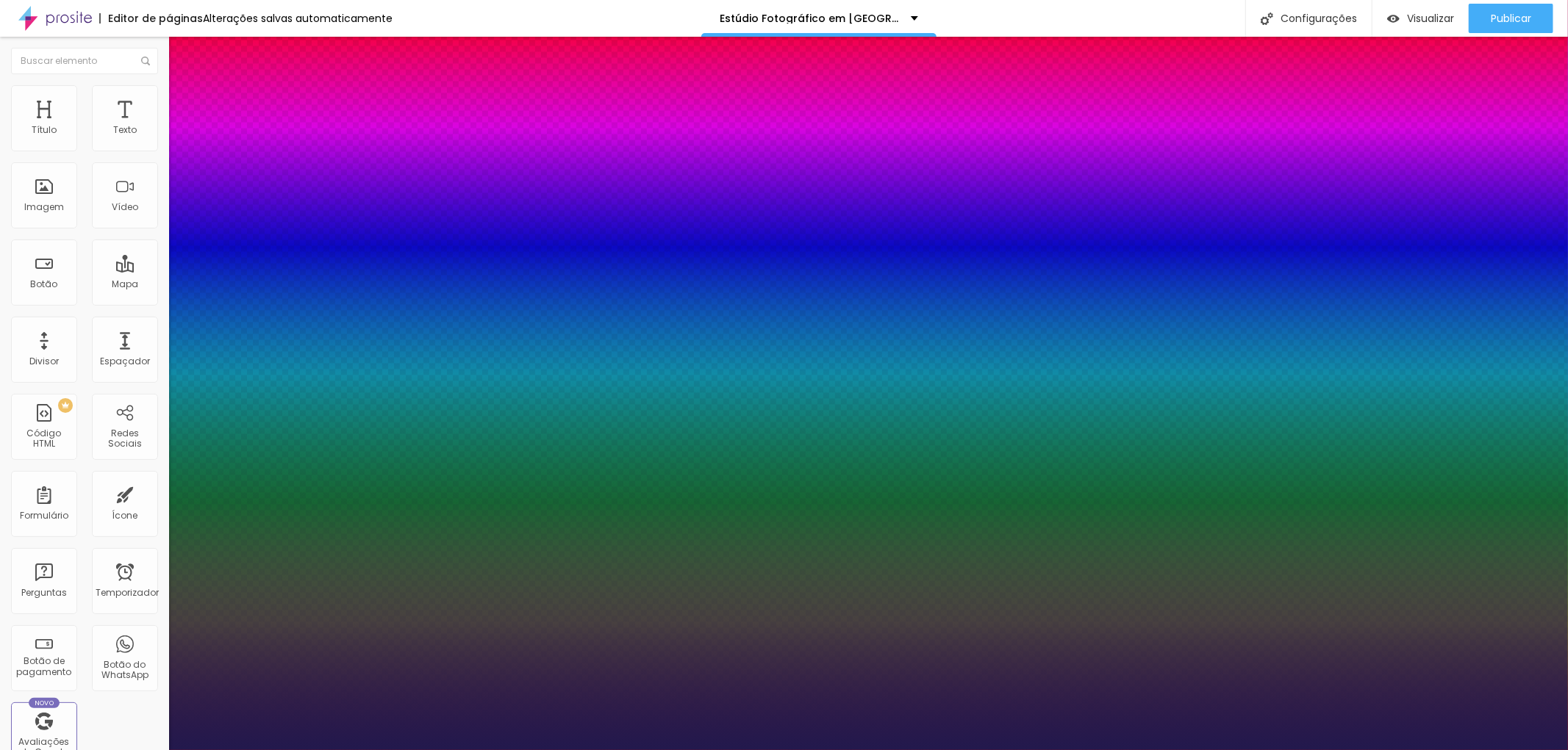
type input "32"
type input "1"
type input "31"
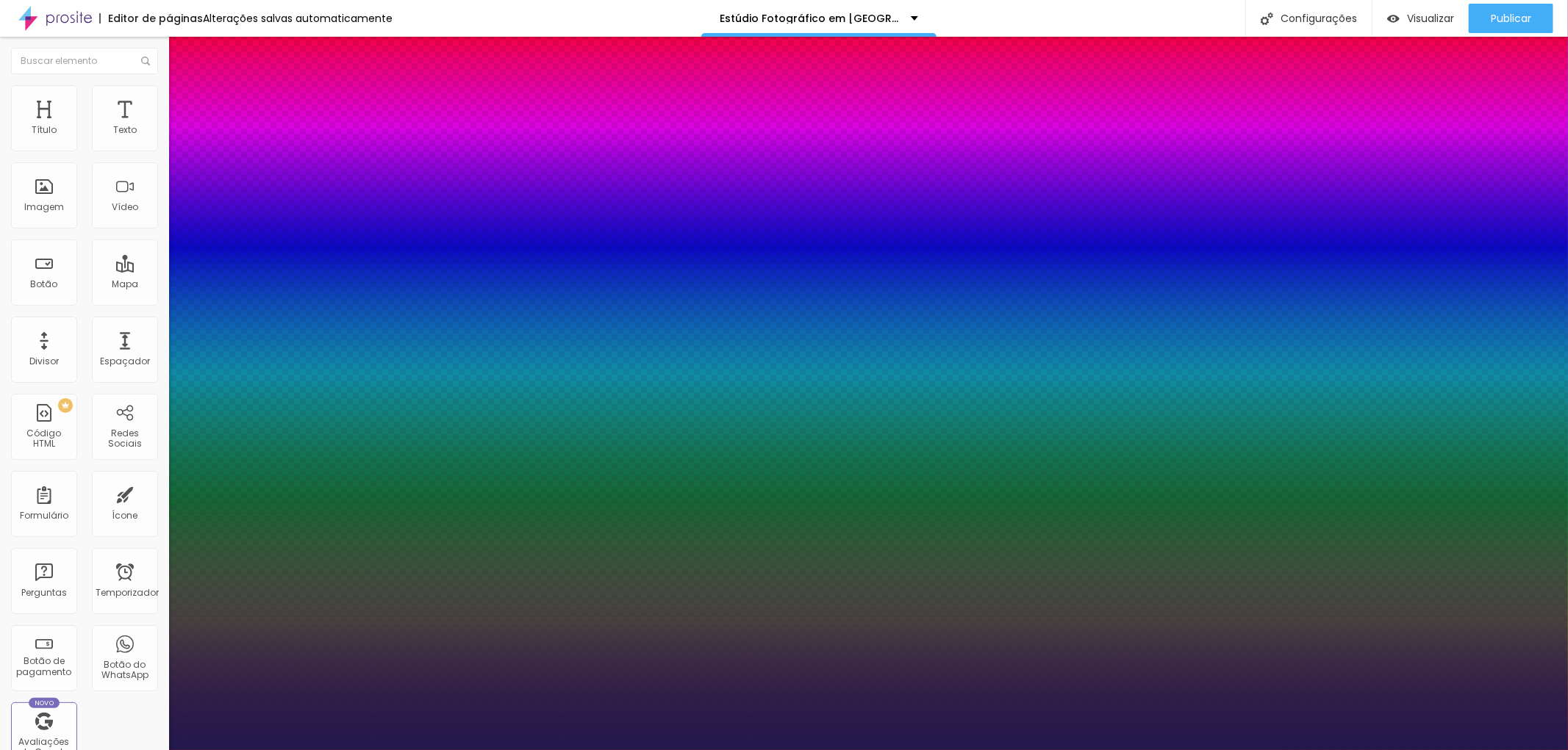
type input "1"
type input "30"
type input "1"
type input "28"
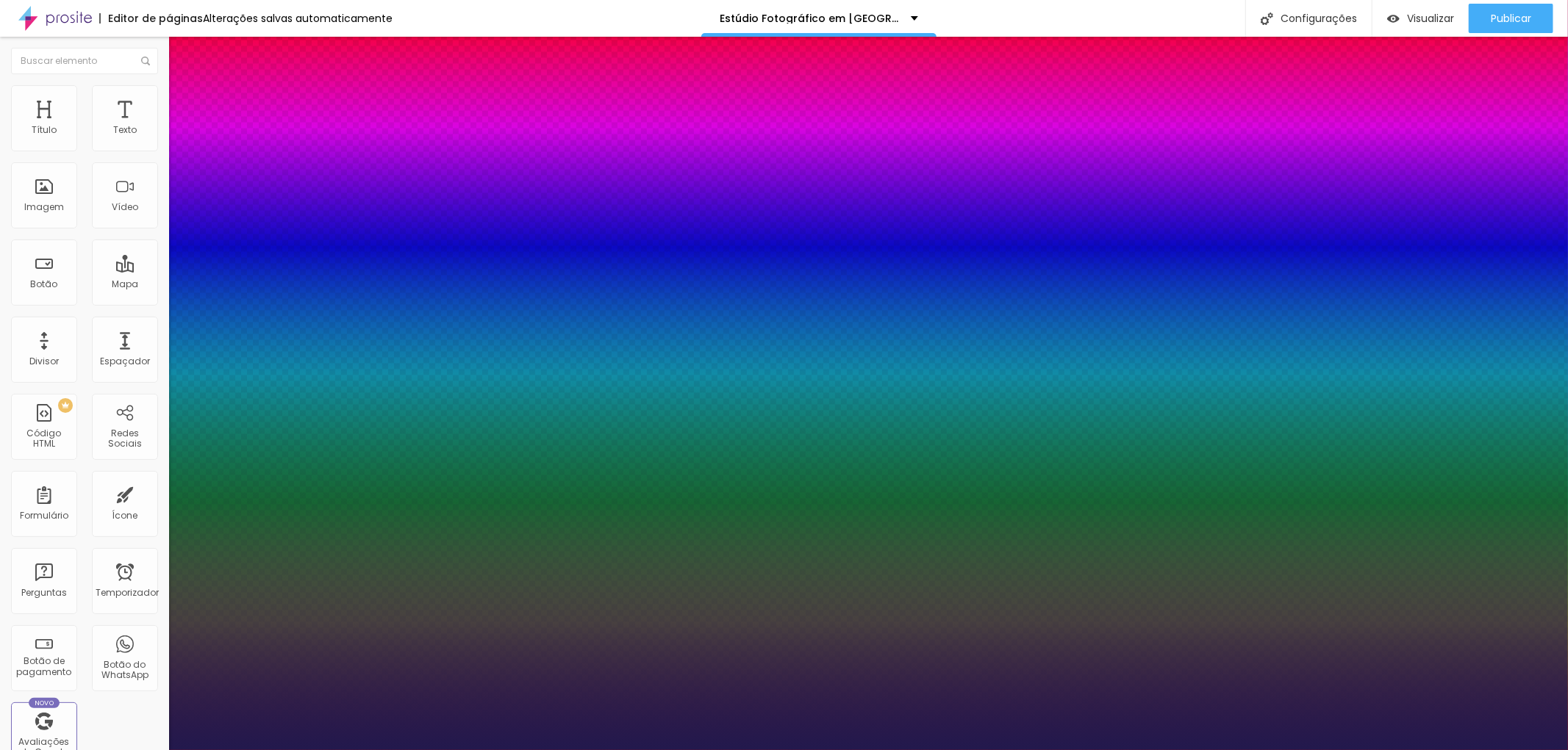
type input "28"
type input "1"
drag, startPoint x: 225, startPoint y: 412, endPoint x: 213, endPoint y: 410, distance: 12.2
type input "28"
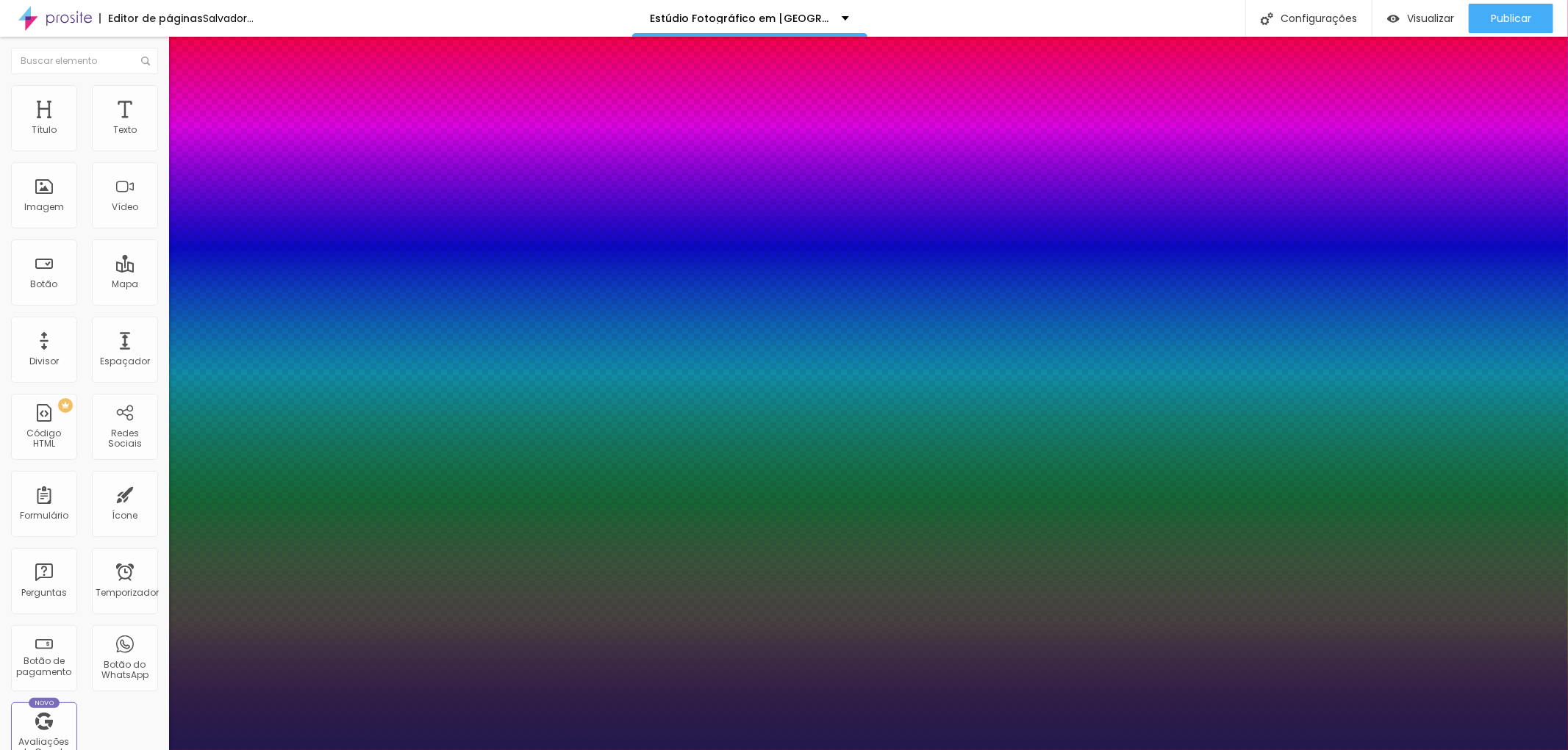
type input "1"
click at [573, 749] on div at bounding box center [784, 750] width 1568 height 0
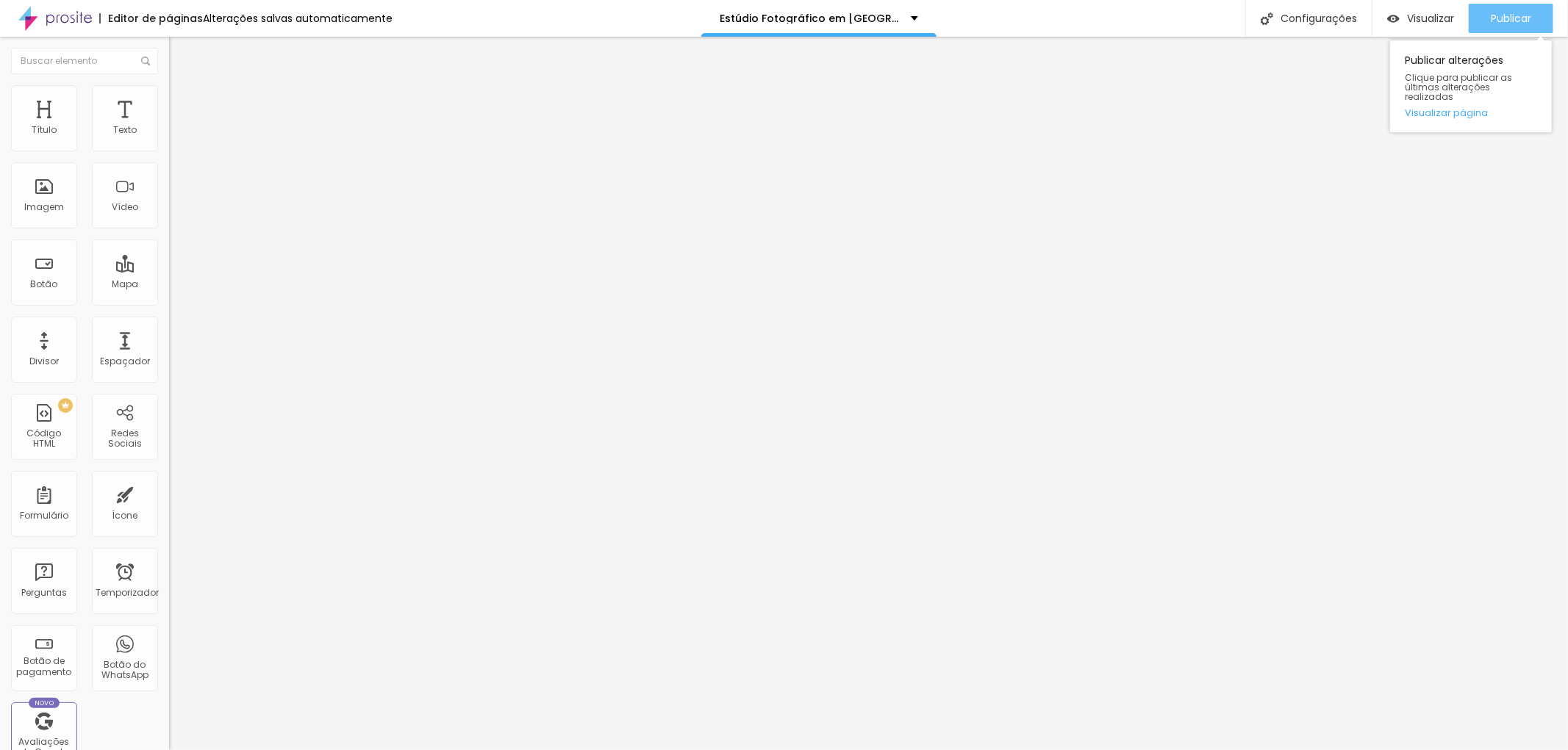
click at [1514, 14] on font "Publicar" at bounding box center [1510, 18] width 40 height 14
click at [169, 218] on button "button" at bounding box center [179, 210] width 21 height 15
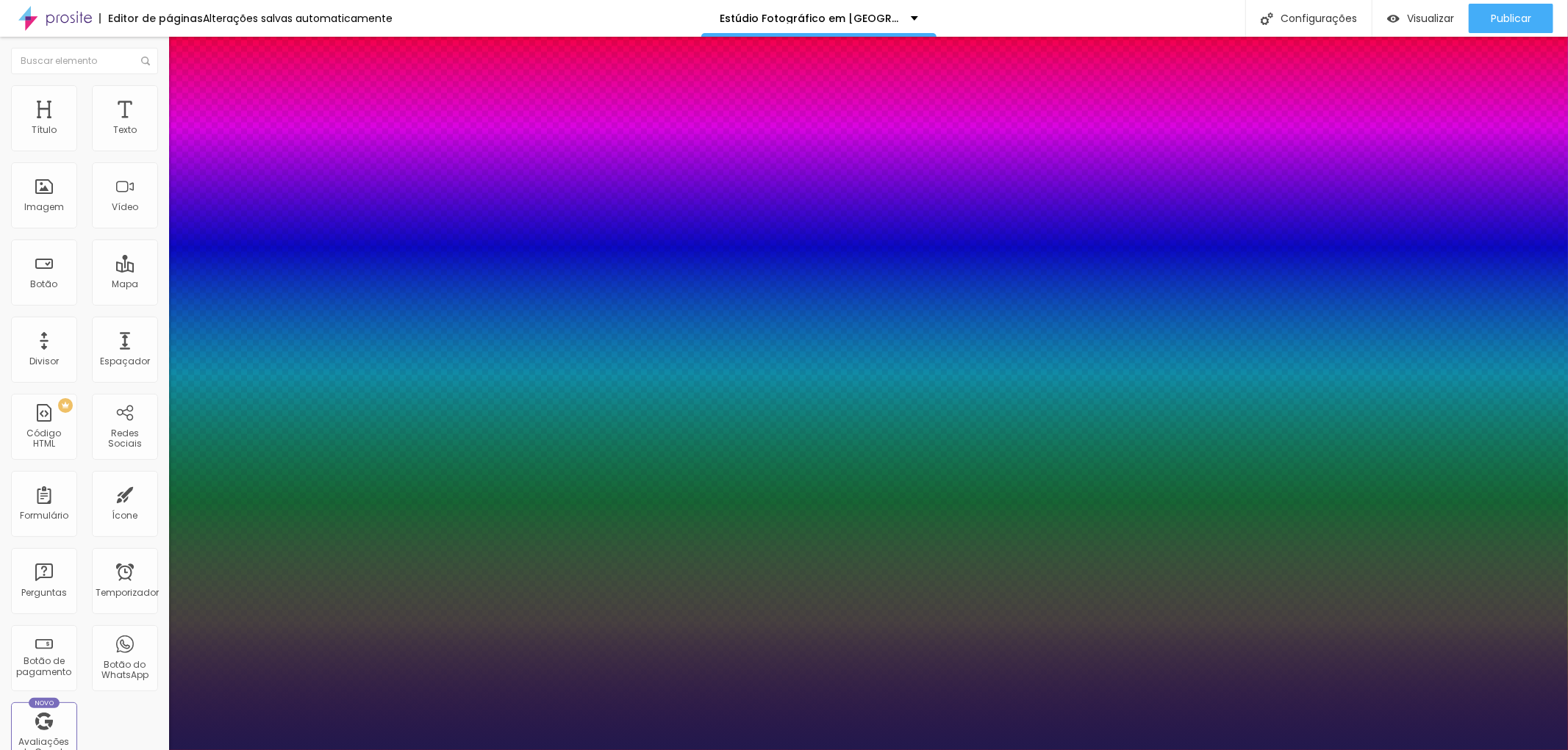
type input "1"
type input "29"
type input "1"
type input "30"
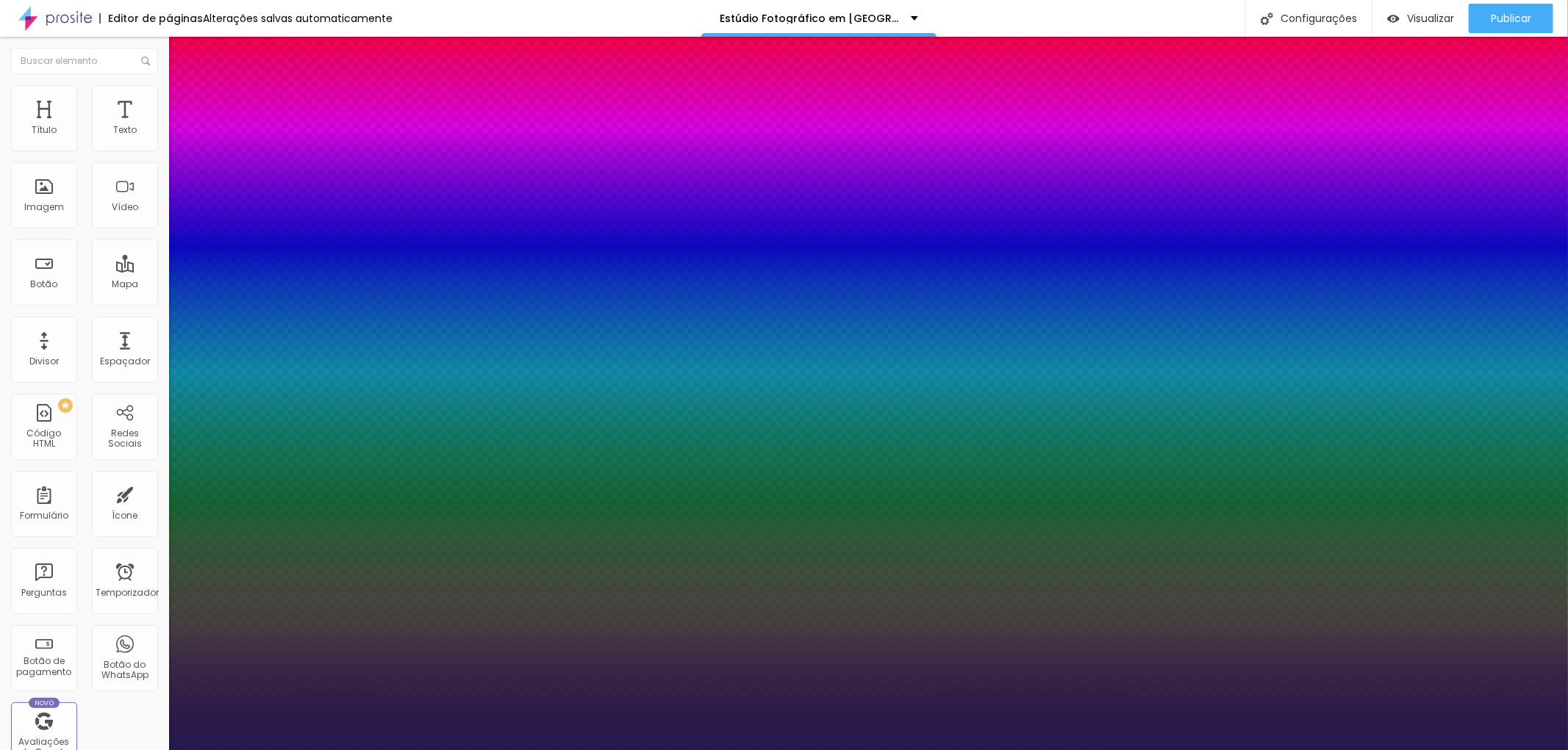
type input "30"
type input "1"
type input "30"
type input "1"
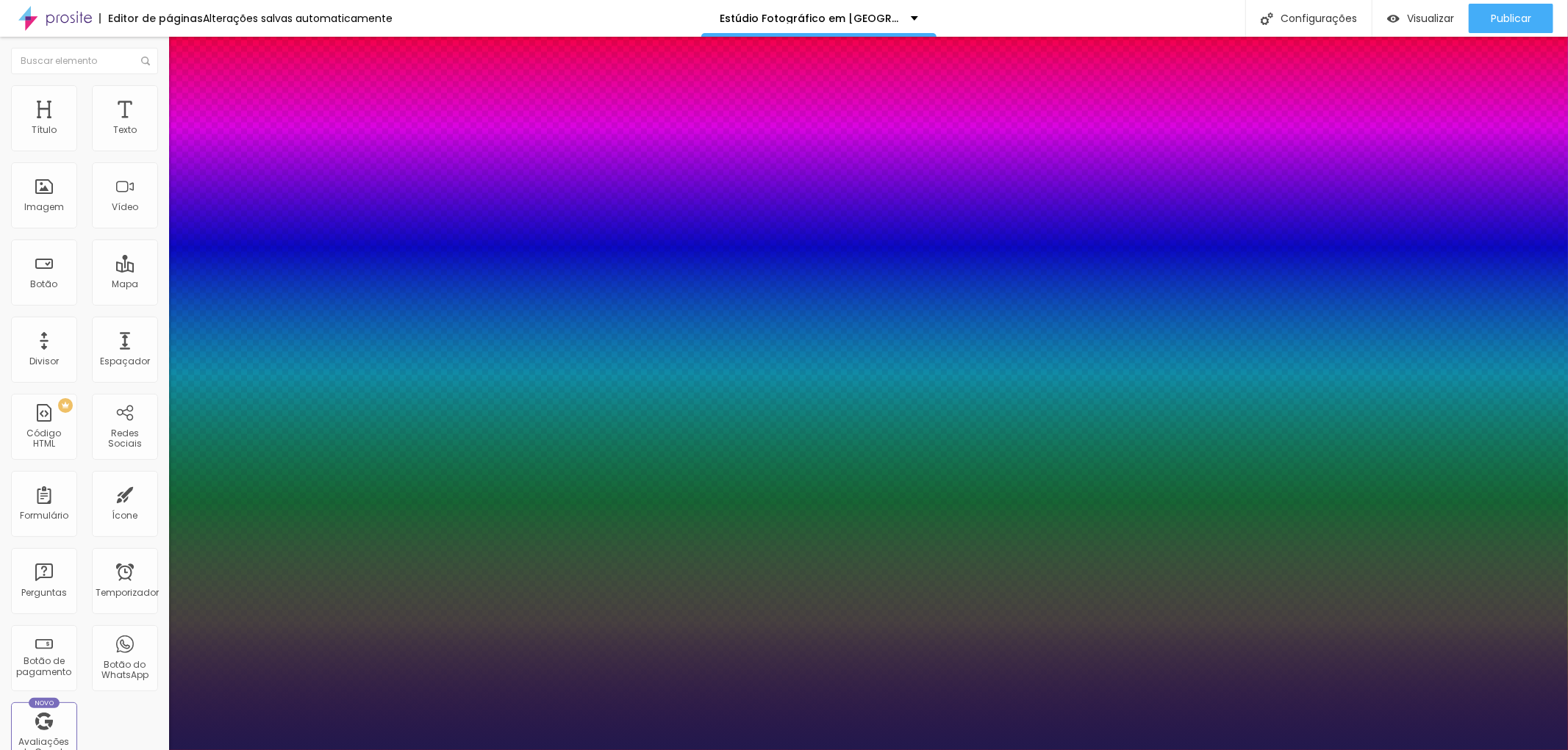
click at [1034, 749] on div at bounding box center [784, 750] width 1568 height 0
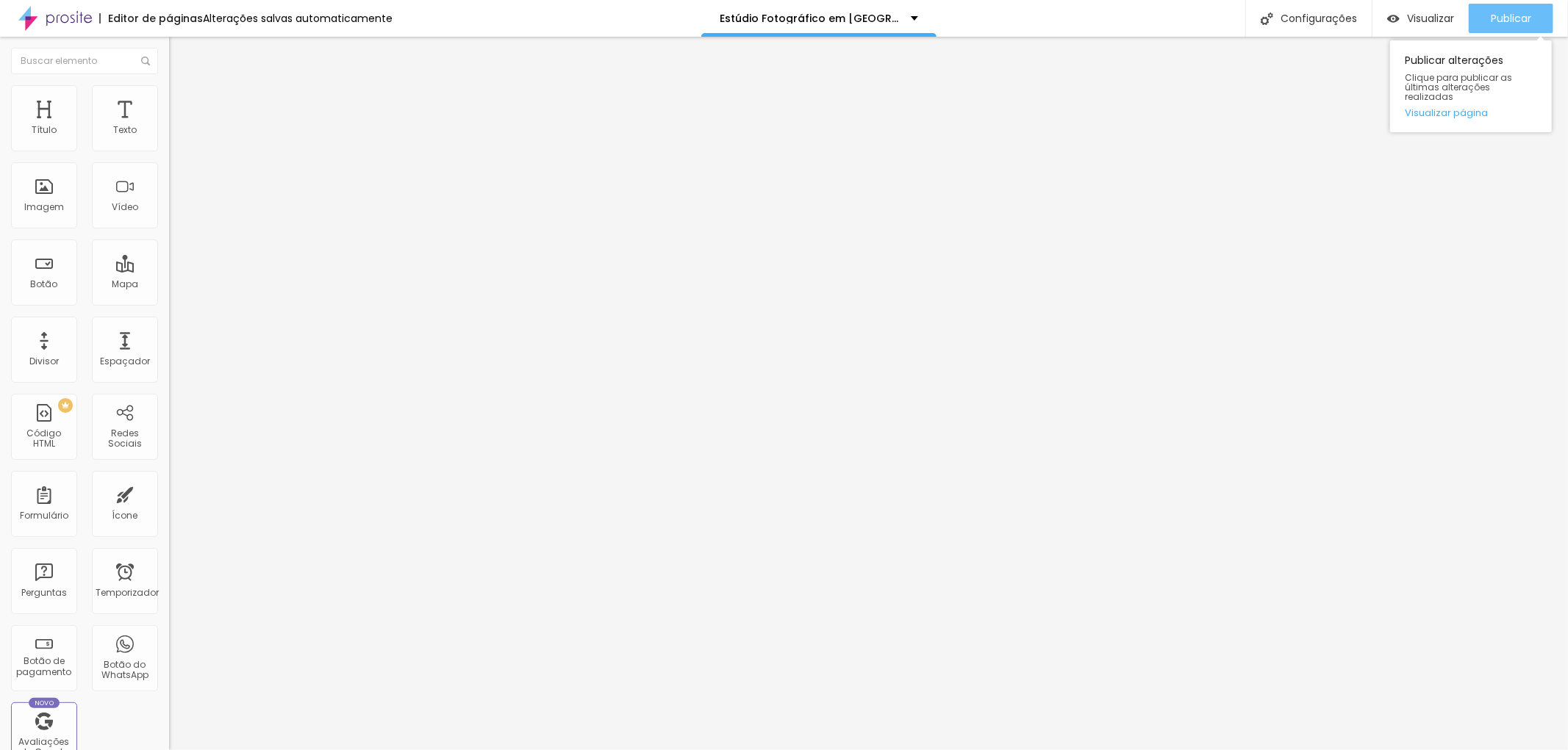
click at [1503, 20] on font "Publicar" at bounding box center [1510, 18] width 40 height 14
click at [175, 213] on icon "button" at bounding box center [179, 209] width 9 height 9
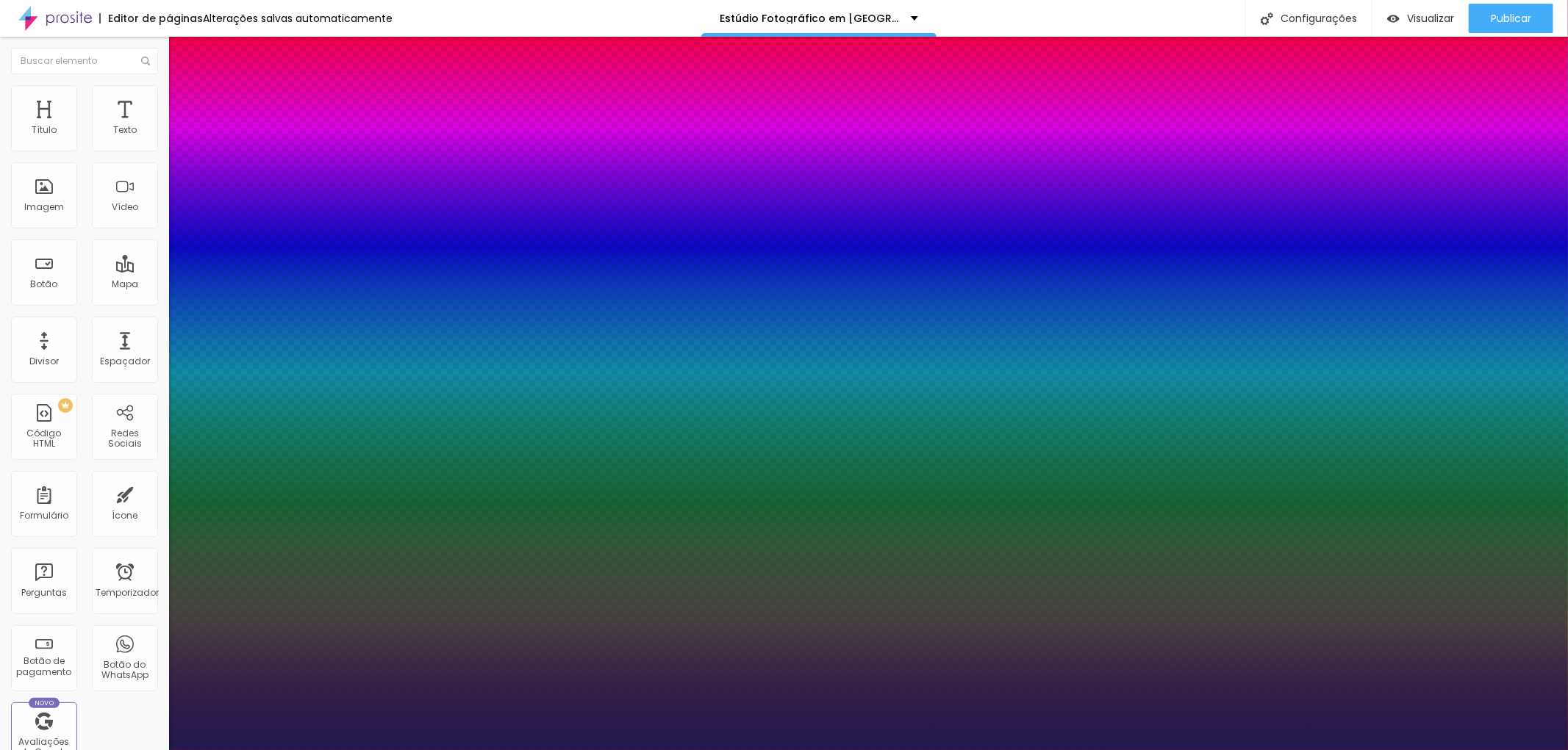
type input "1"
type input "33"
type input "1"
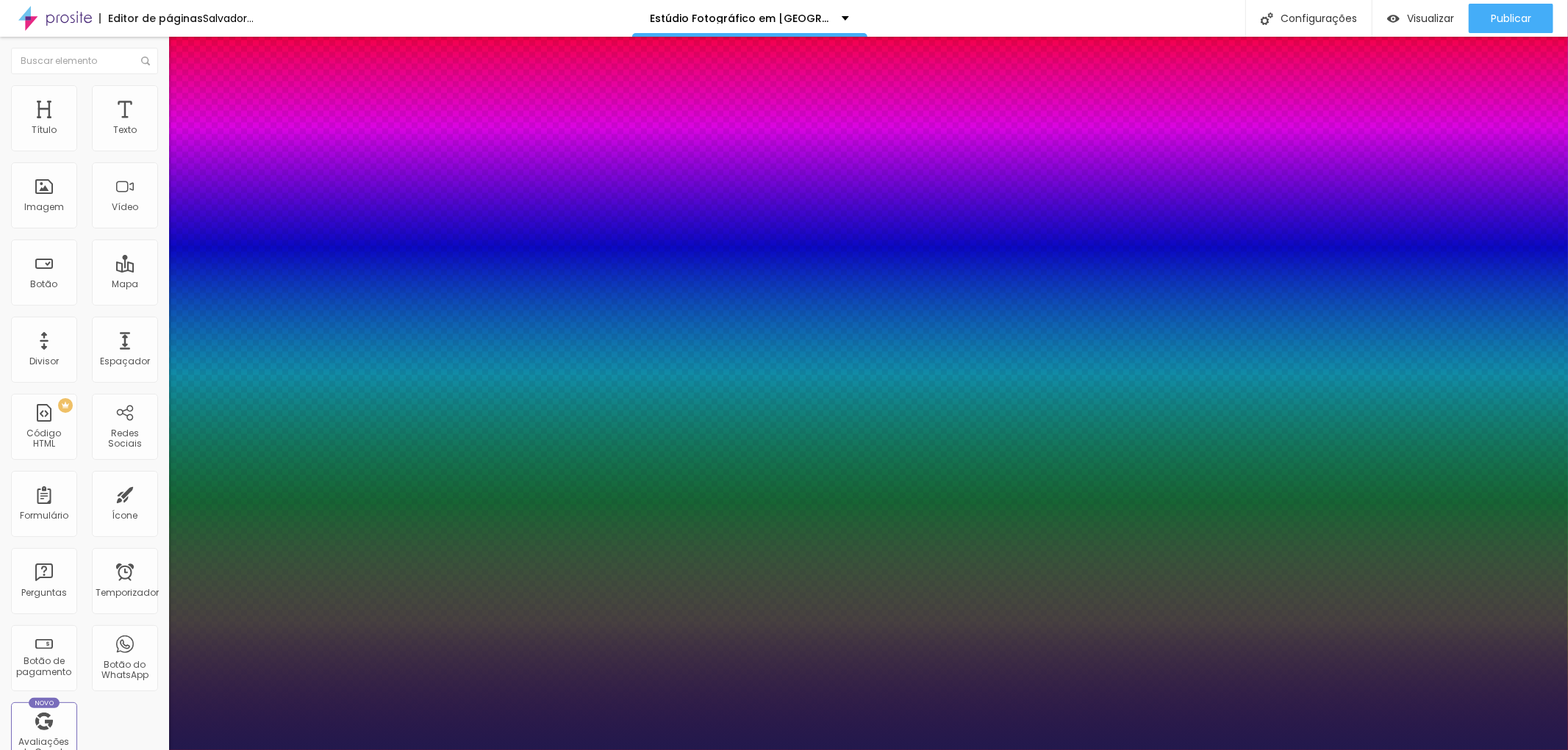
click at [1196, 749] on div at bounding box center [784, 750] width 1568 height 0
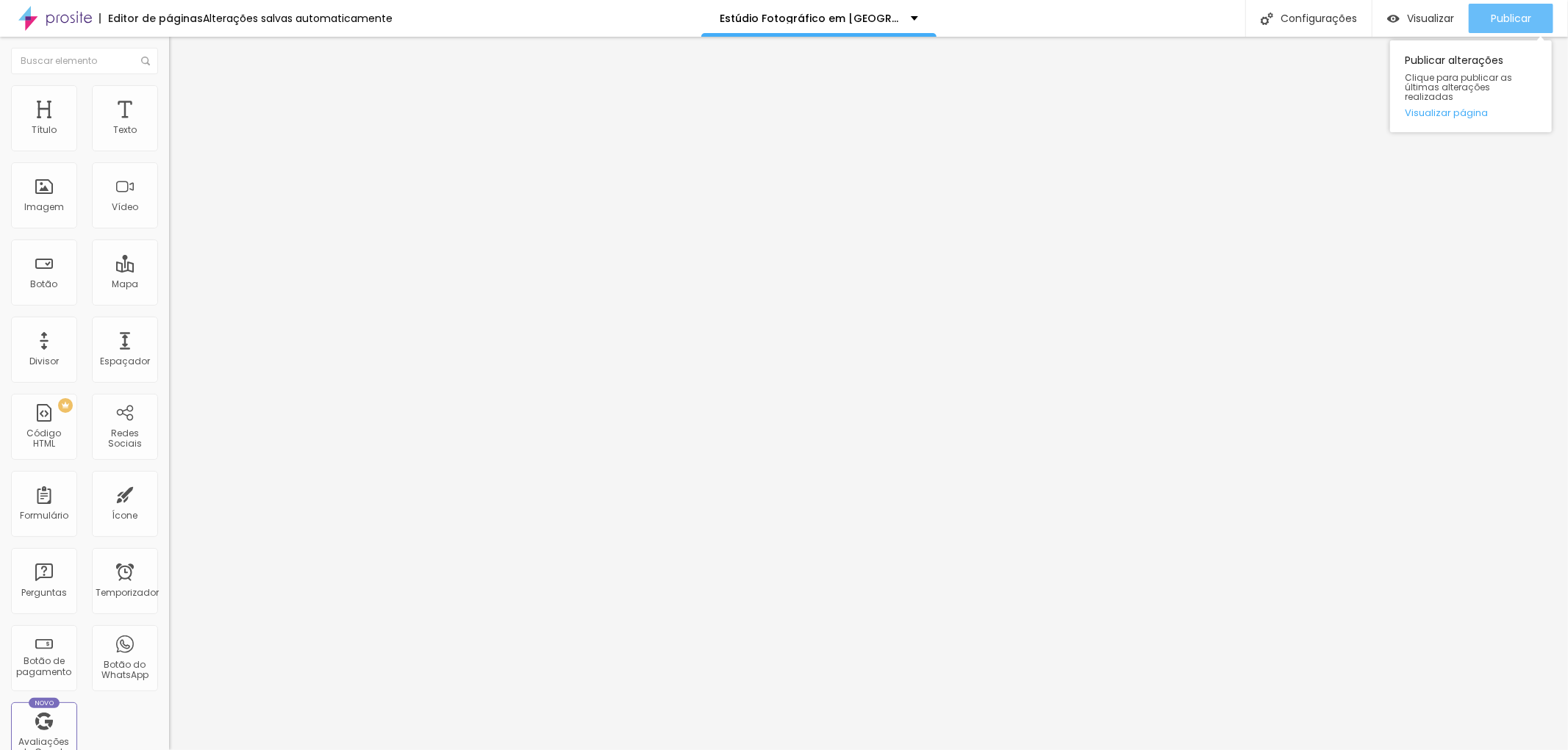
click at [1514, 20] on font "Publicar" at bounding box center [1510, 18] width 40 height 14
click at [1506, 13] on font "Publicar" at bounding box center [1510, 18] width 40 height 14
click at [169, 139] on font "Título 2" at bounding box center [194, 130] width 49 height 18
click at [169, 126] on font "Título 1" at bounding box center [194, 115] width 49 height 20
click at [169, 139] on font "Título 2" at bounding box center [194, 130] width 49 height 18
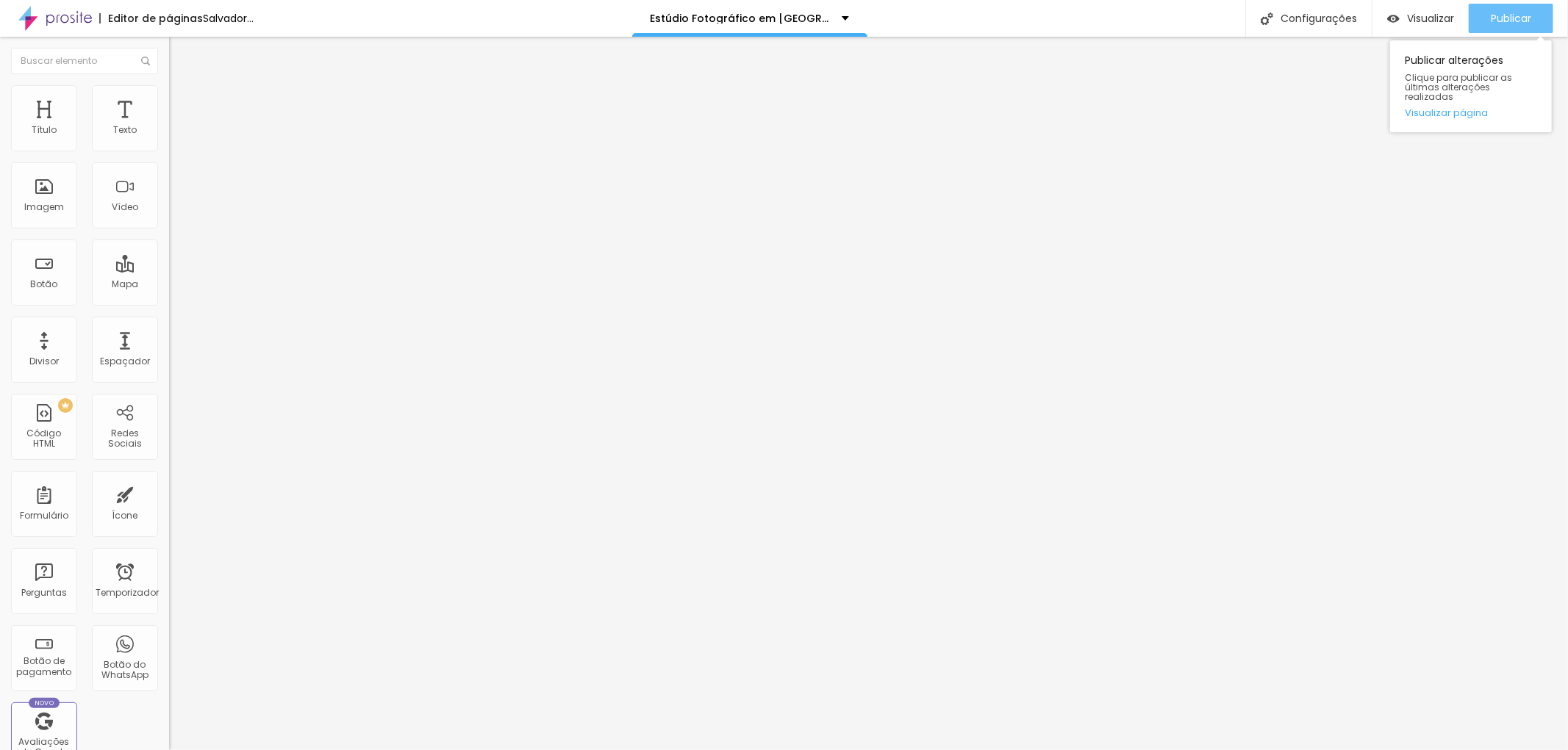
click at [1504, 20] on font "Publicar" at bounding box center [1510, 18] width 40 height 14
click at [1510, 19] on font "Publicar" at bounding box center [1510, 18] width 40 height 14
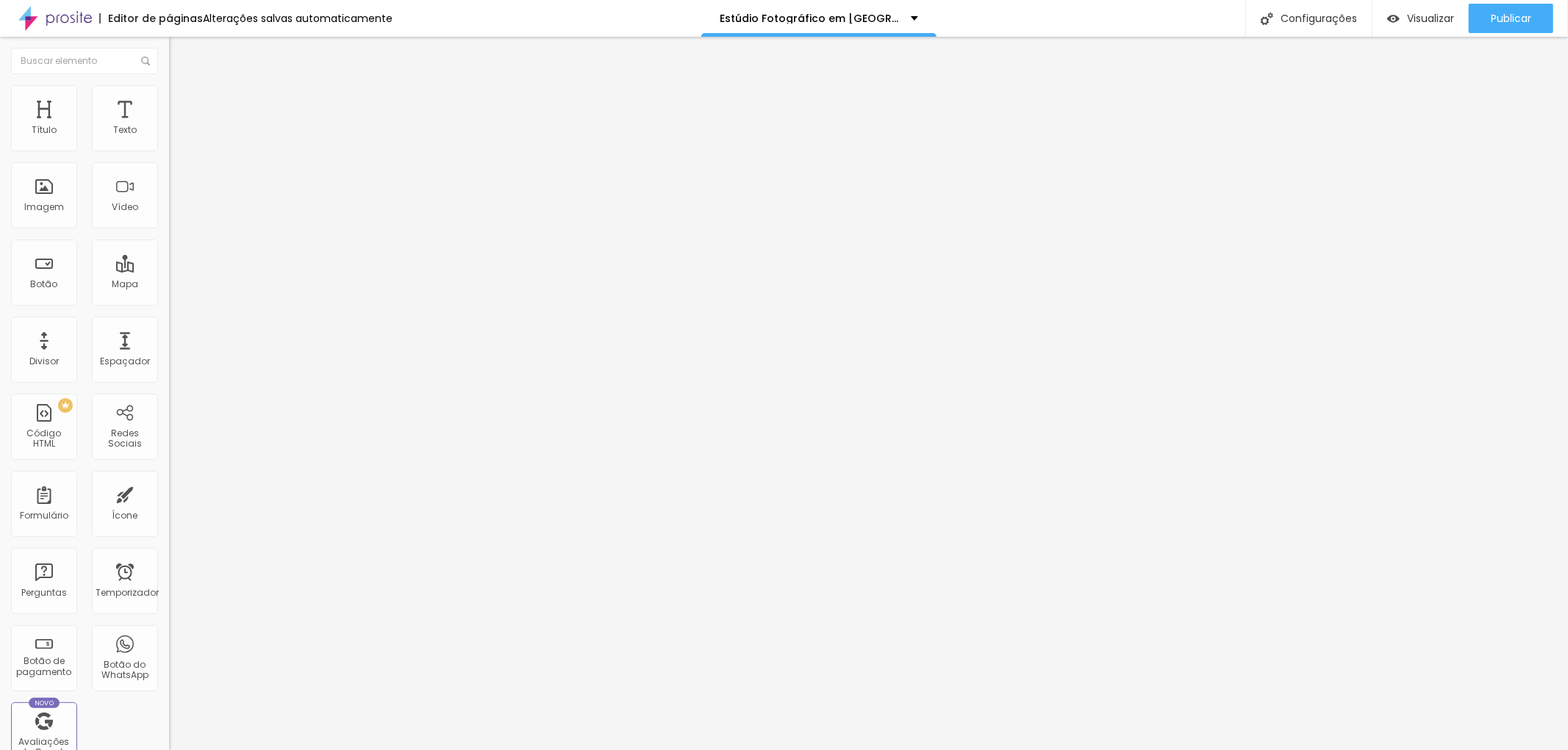
click at [169, 126] on font "Título 1" at bounding box center [194, 115] width 49 height 20
click at [169, 218] on button "button" at bounding box center [179, 210] width 21 height 15
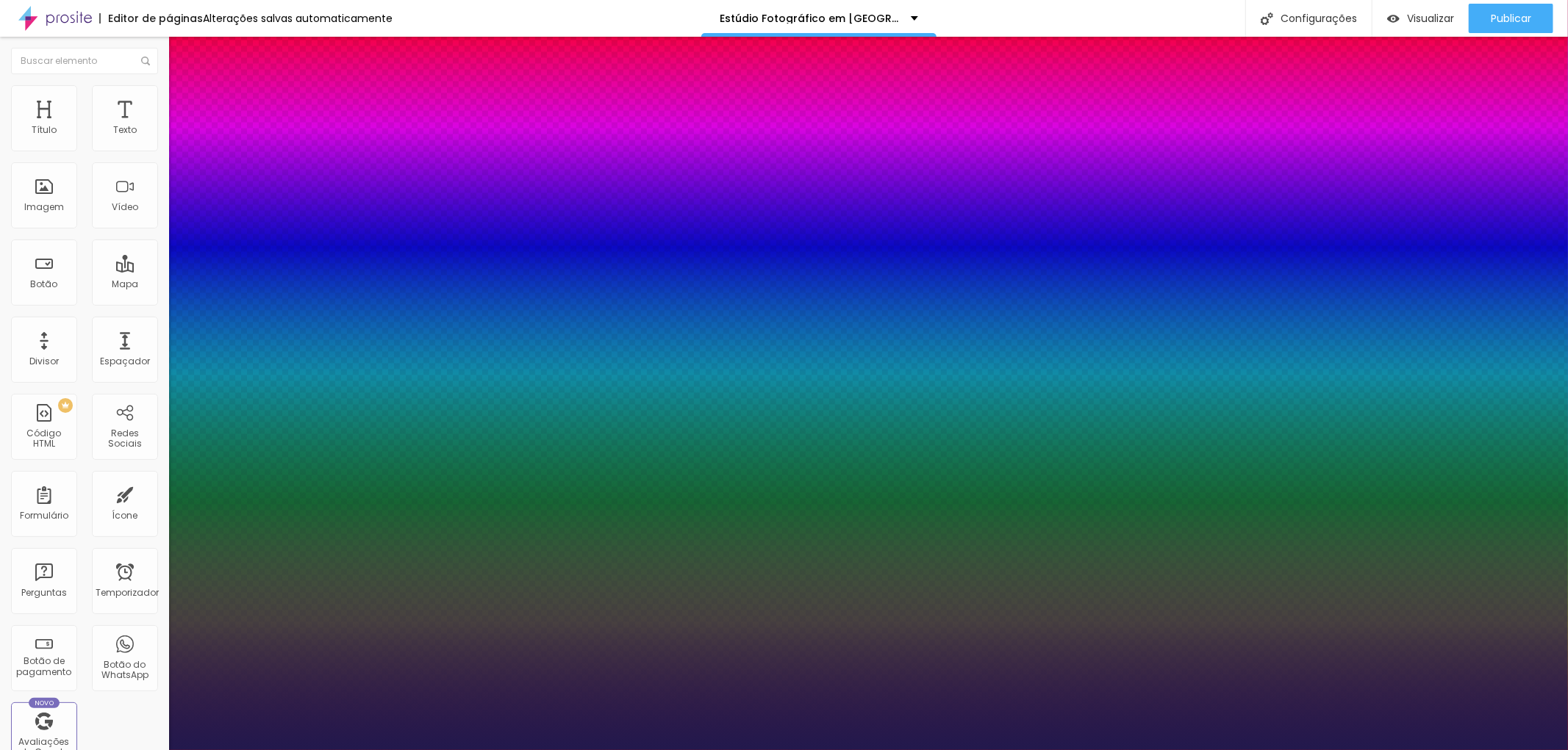
click at [1515, 749] on div at bounding box center [784, 750] width 1568 height 0
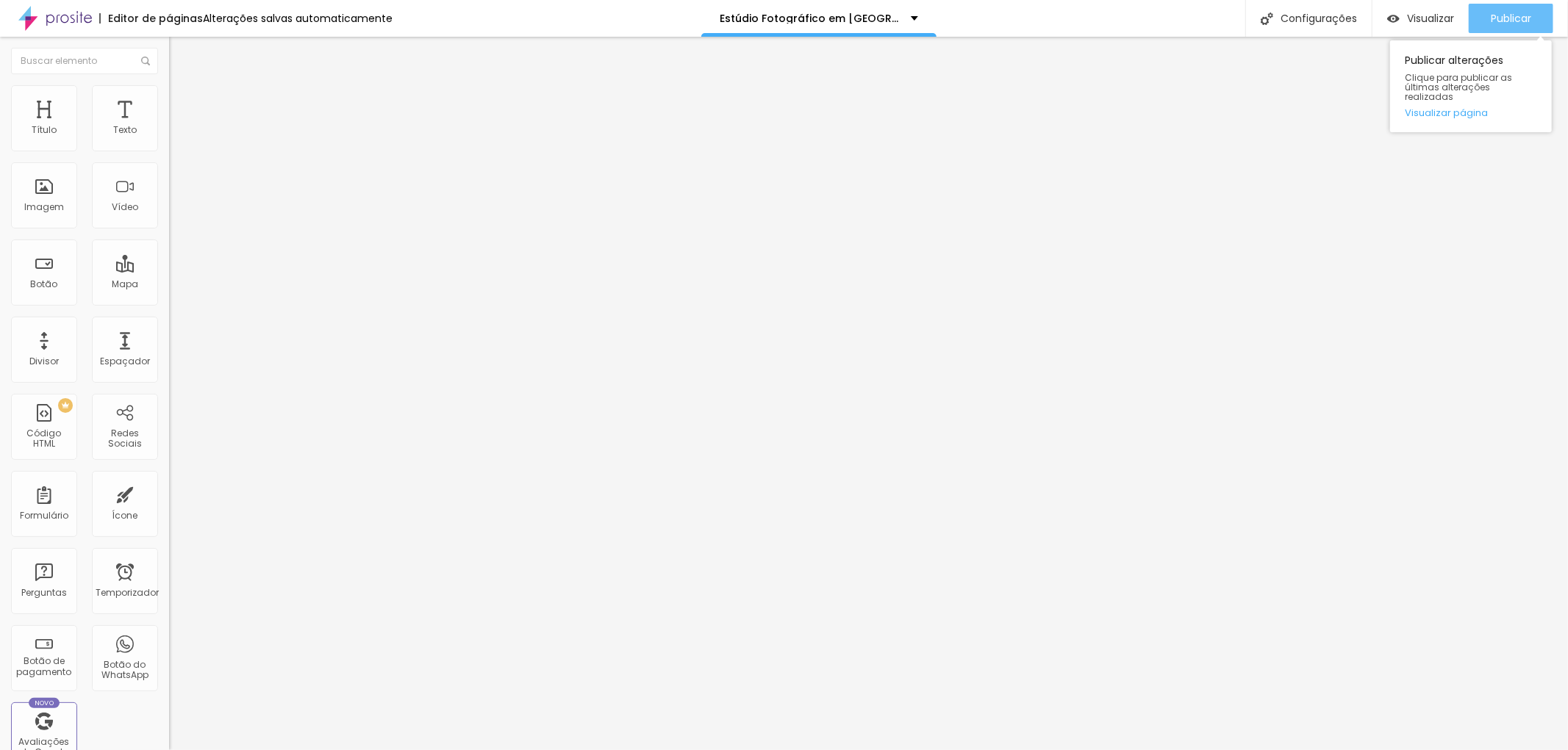
click at [1516, 17] on font "Publicar" at bounding box center [1510, 18] width 40 height 14
click at [1517, 22] on font "Publicar" at bounding box center [1510, 18] width 40 height 14
click at [176, 212] on icon "button" at bounding box center [179, 209] width 6 height 6
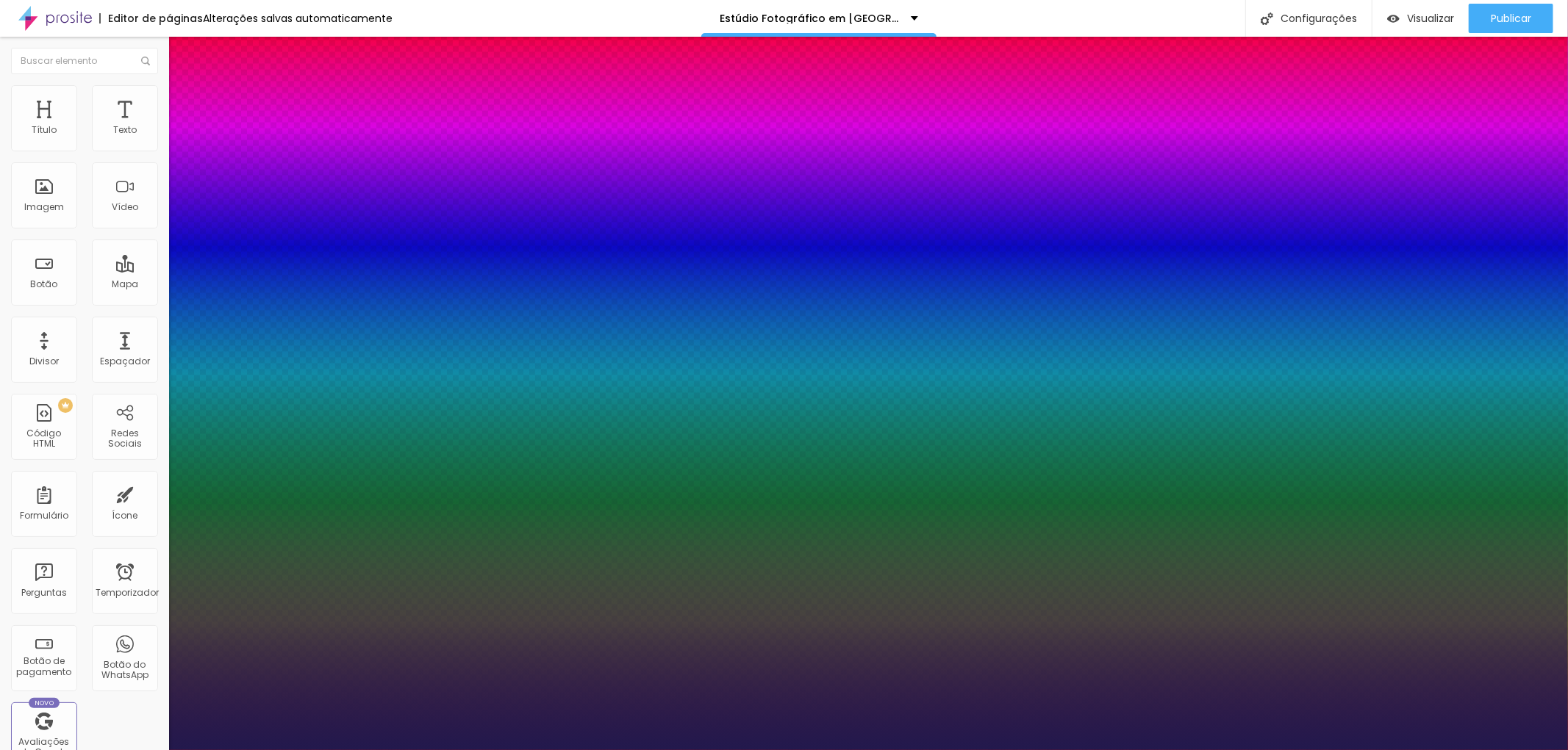
click at [1141, 749] on div at bounding box center [784, 750] width 1568 height 0
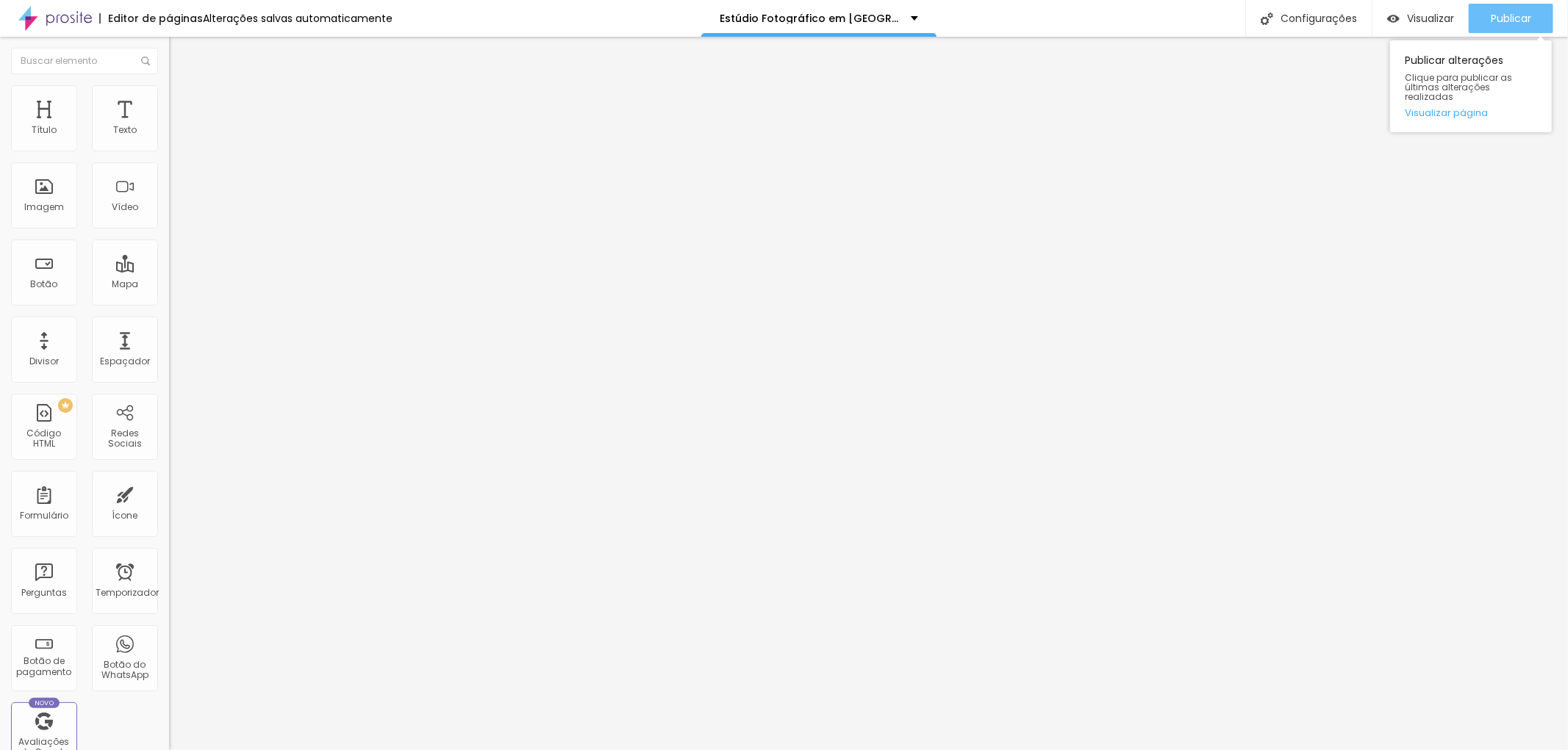
click at [1503, 15] on font "Publicar" at bounding box center [1510, 18] width 40 height 14
click at [1515, 16] on font "Publicar" at bounding box center [1510, 18] width 40 height 14
click at [182, 102] on font "Estilo" at bounding box center [194, 95] width 23 height 12
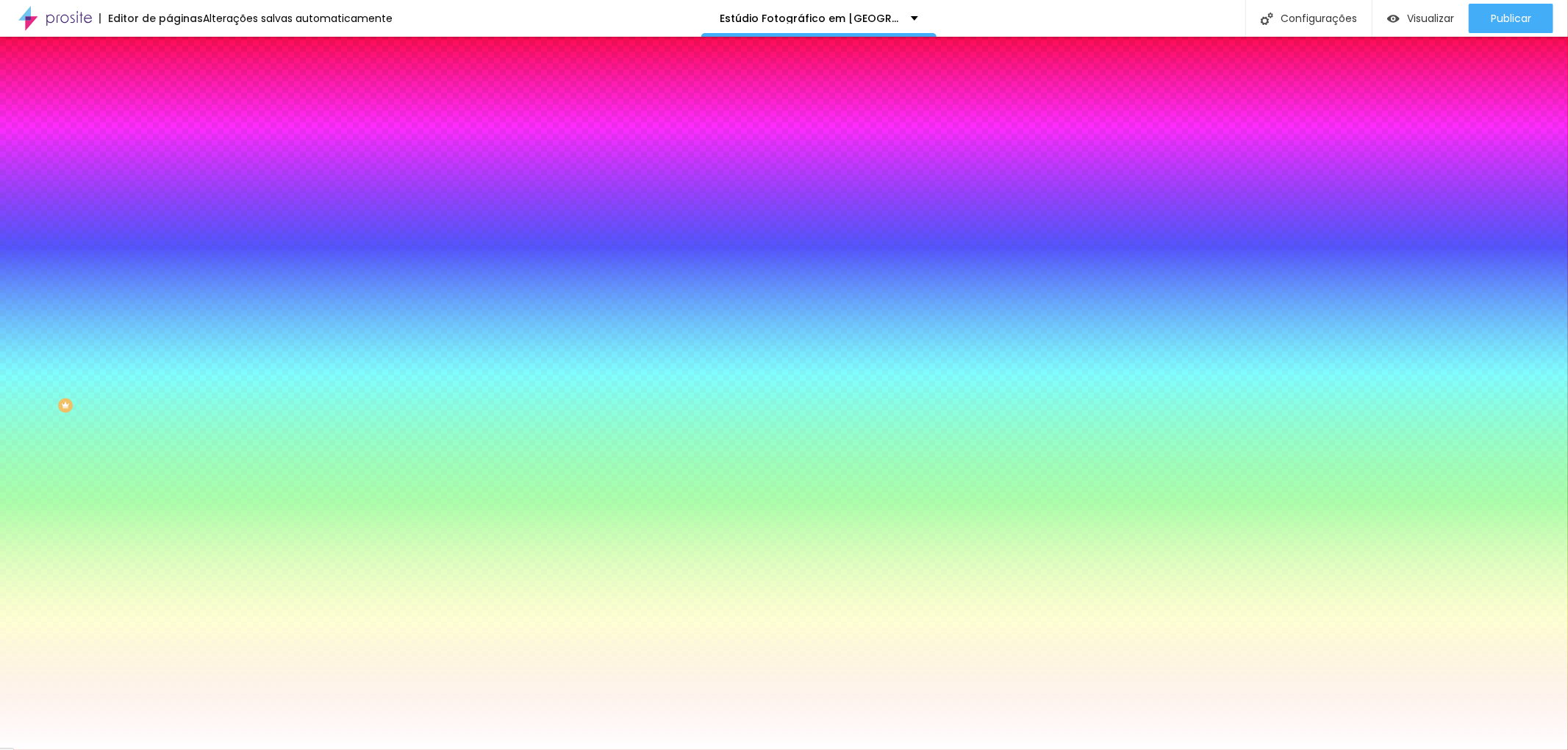
click at [169, 100] on img at bounding box center [175, 106] width 13 height 13
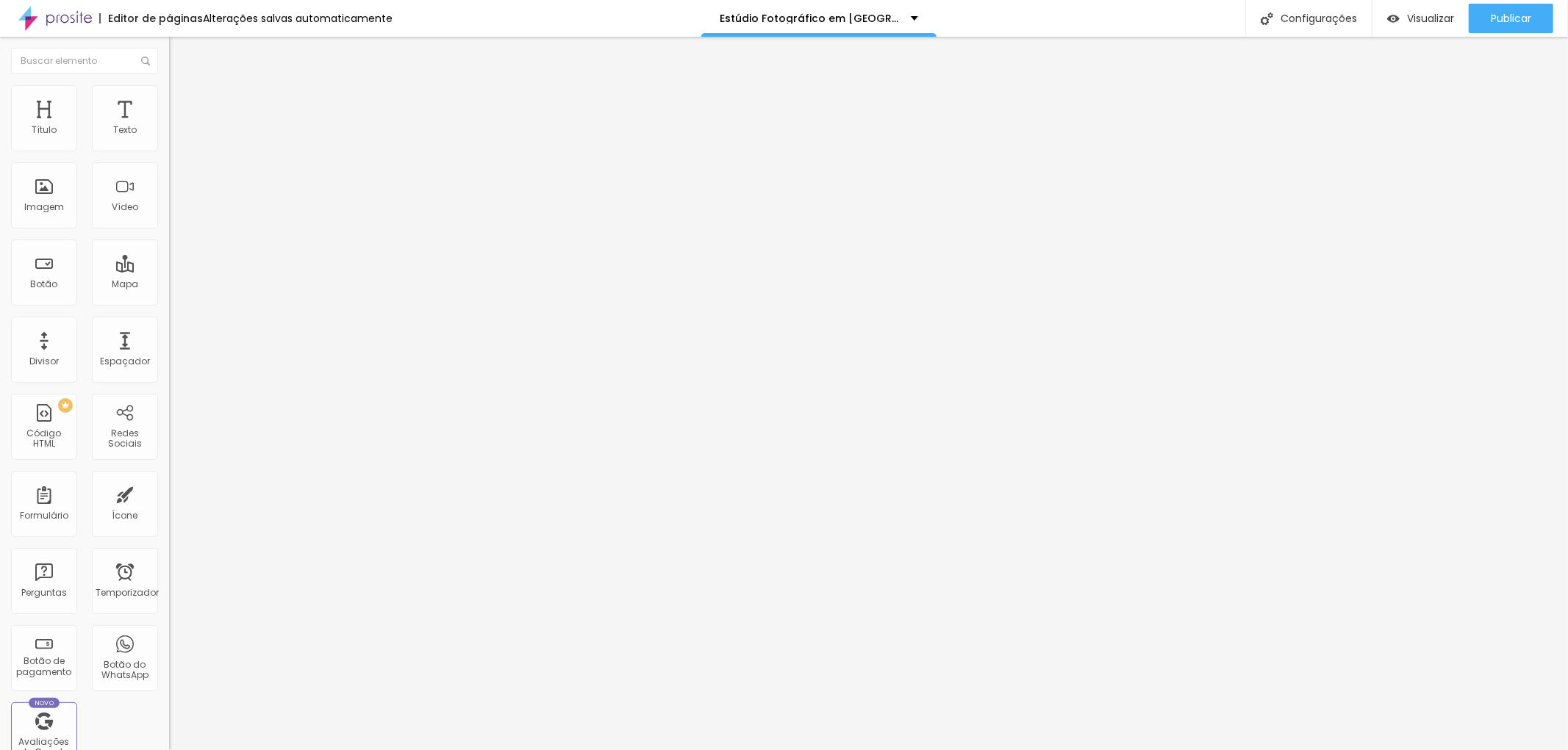
click at [182, 100] on font "Estilo" at bounding box center [194, 95] width 23 height 12
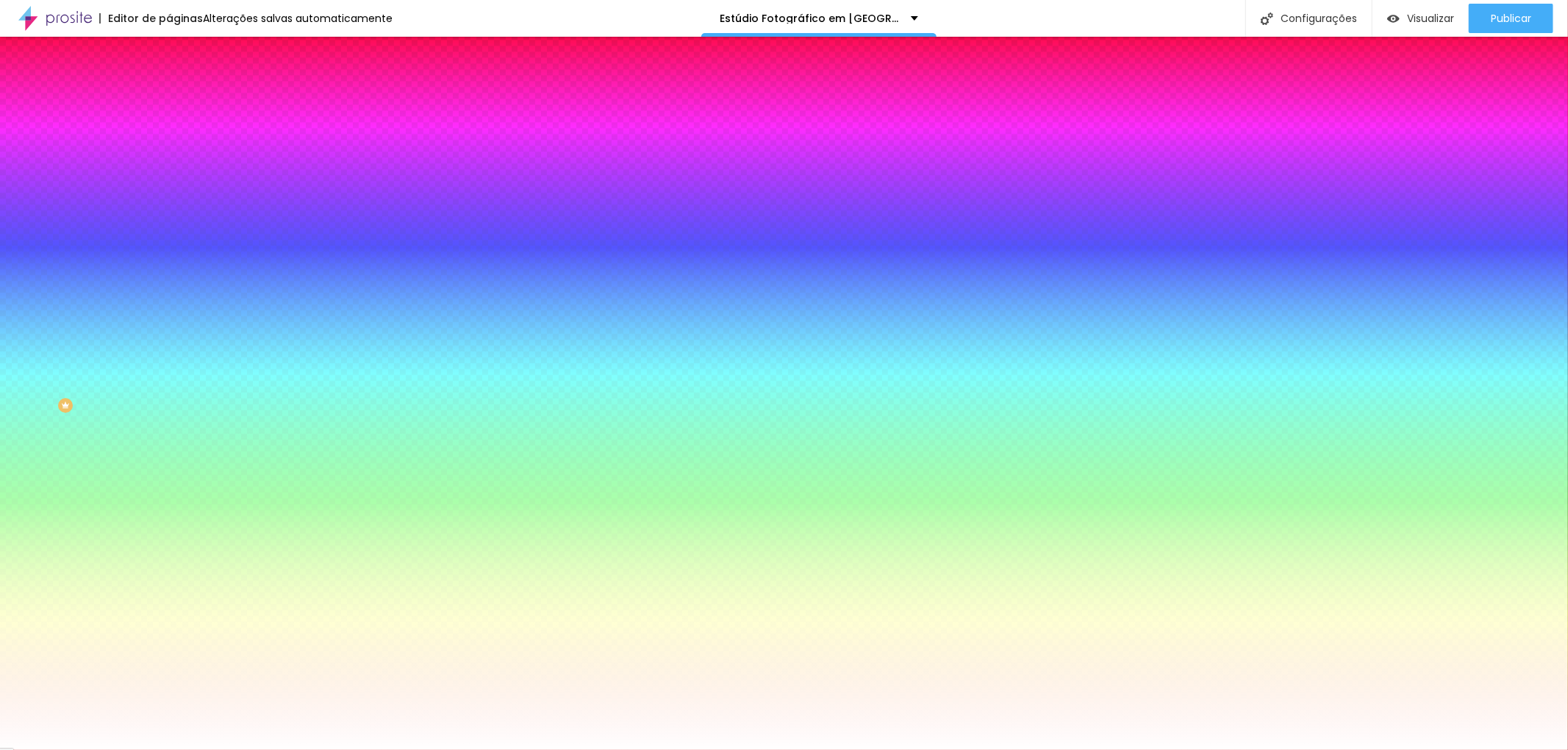
click at [182, 87] on font "Conteúdo" at bounding box center [205, 80] width 46 height 12
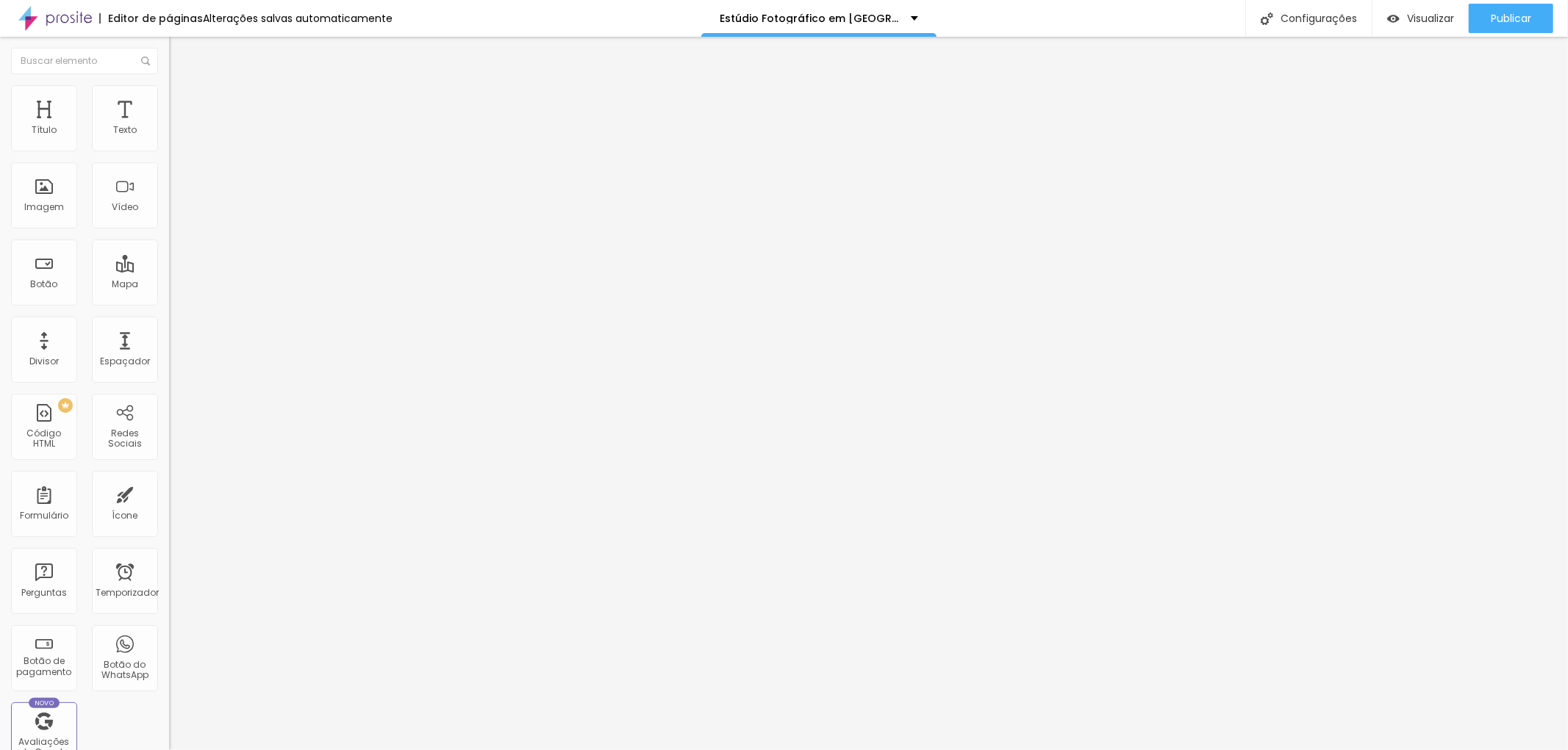
click at [169, 89] on img at bounding box center [175, 91] width 13 height 13
drag, startPoint x: 44, startPoint y: 147, endPoint x: 52, endPoint y: 147, distance: 8.0
click at [169, 270] on input "range" at bounding box center [216, 276] width 95 height 11
click at [182, 102] on font "Avançado" at bounding box center [207, 95] width 49 height 12
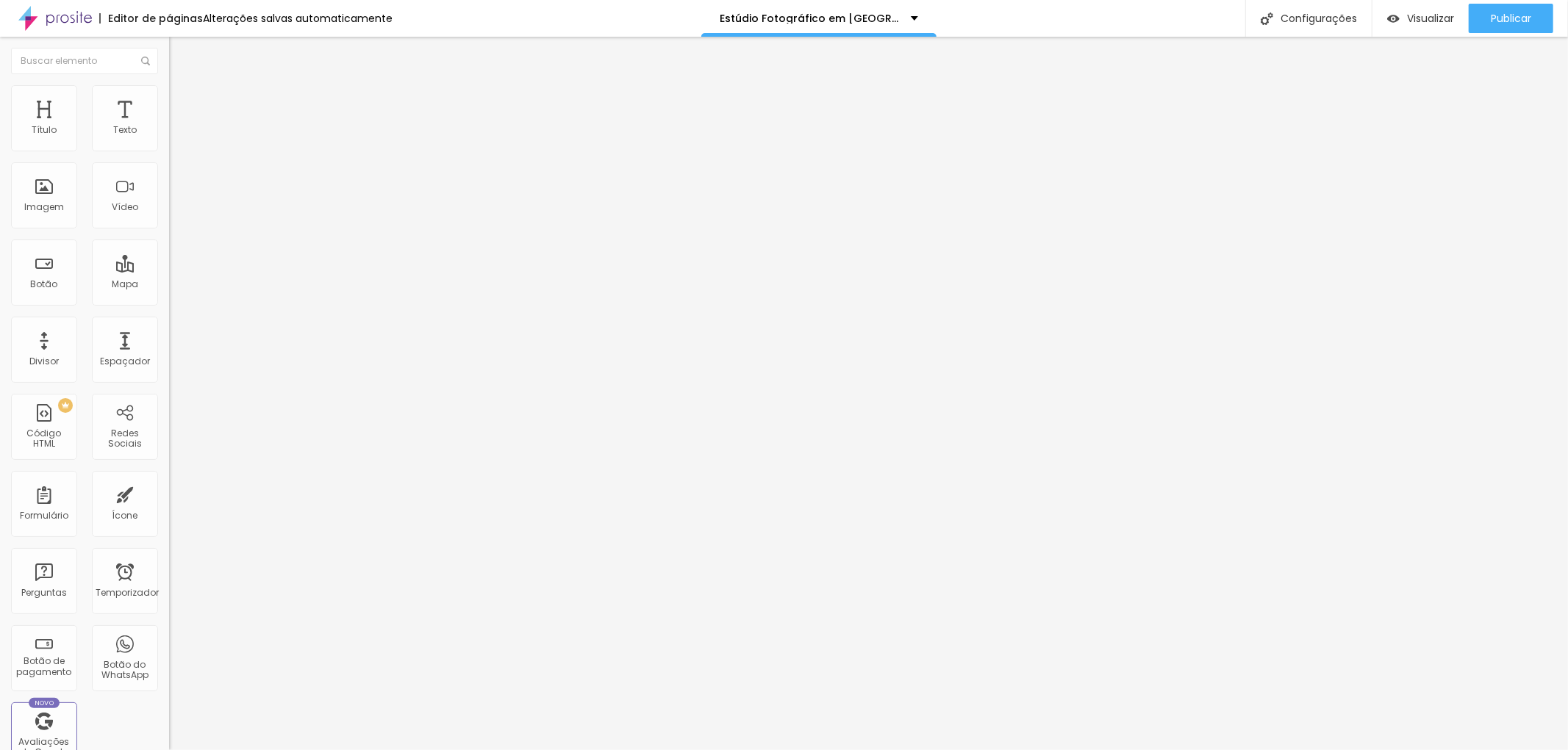
click at [182, 87] on font "Estilo" at bounding box center [194, 80] width 23 height 12
click at [169, 218] on button "button" at bounding box center [179, 210] width 21 height 15
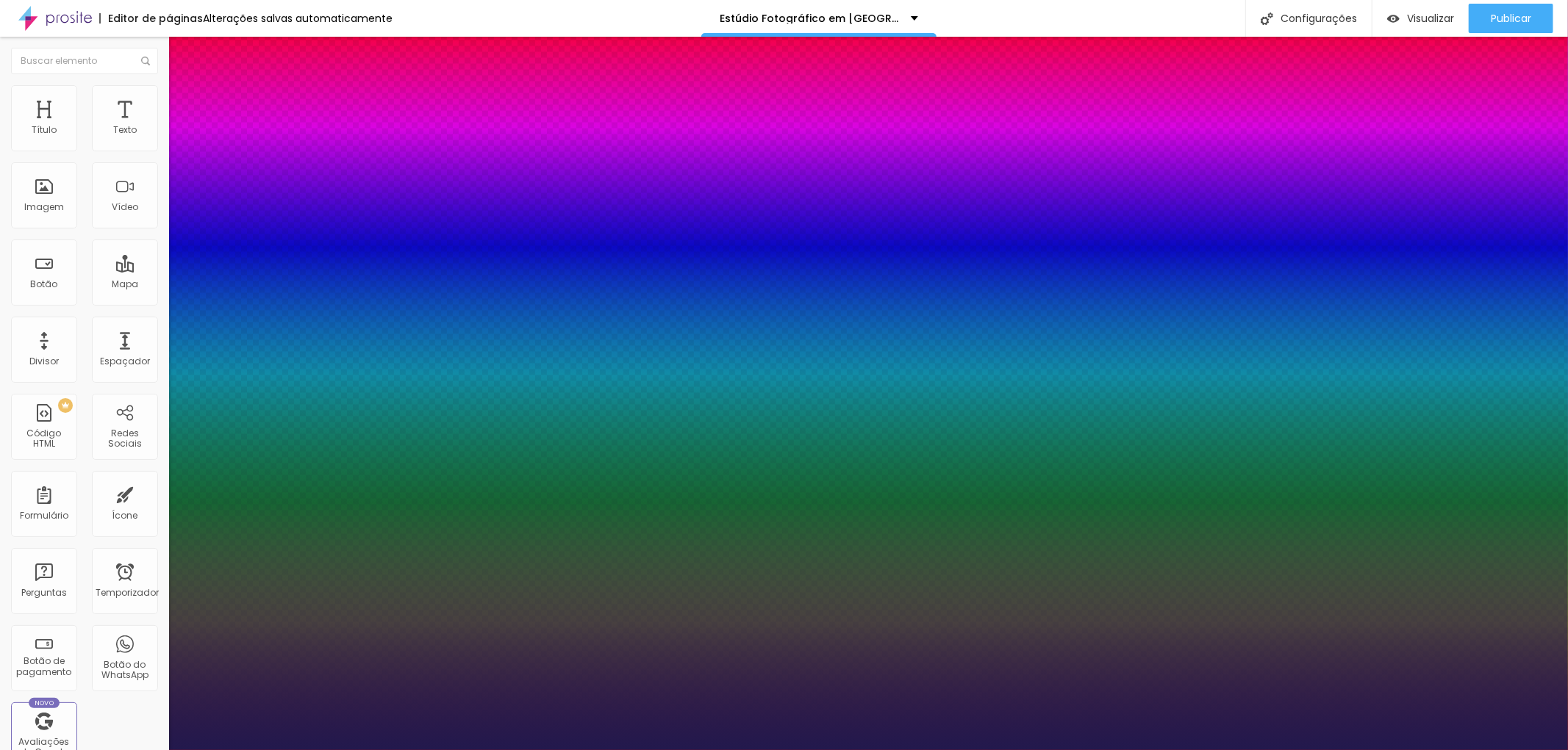
click at [1497, 749] on div at bounding box center [784, 750] width 1568 height 0
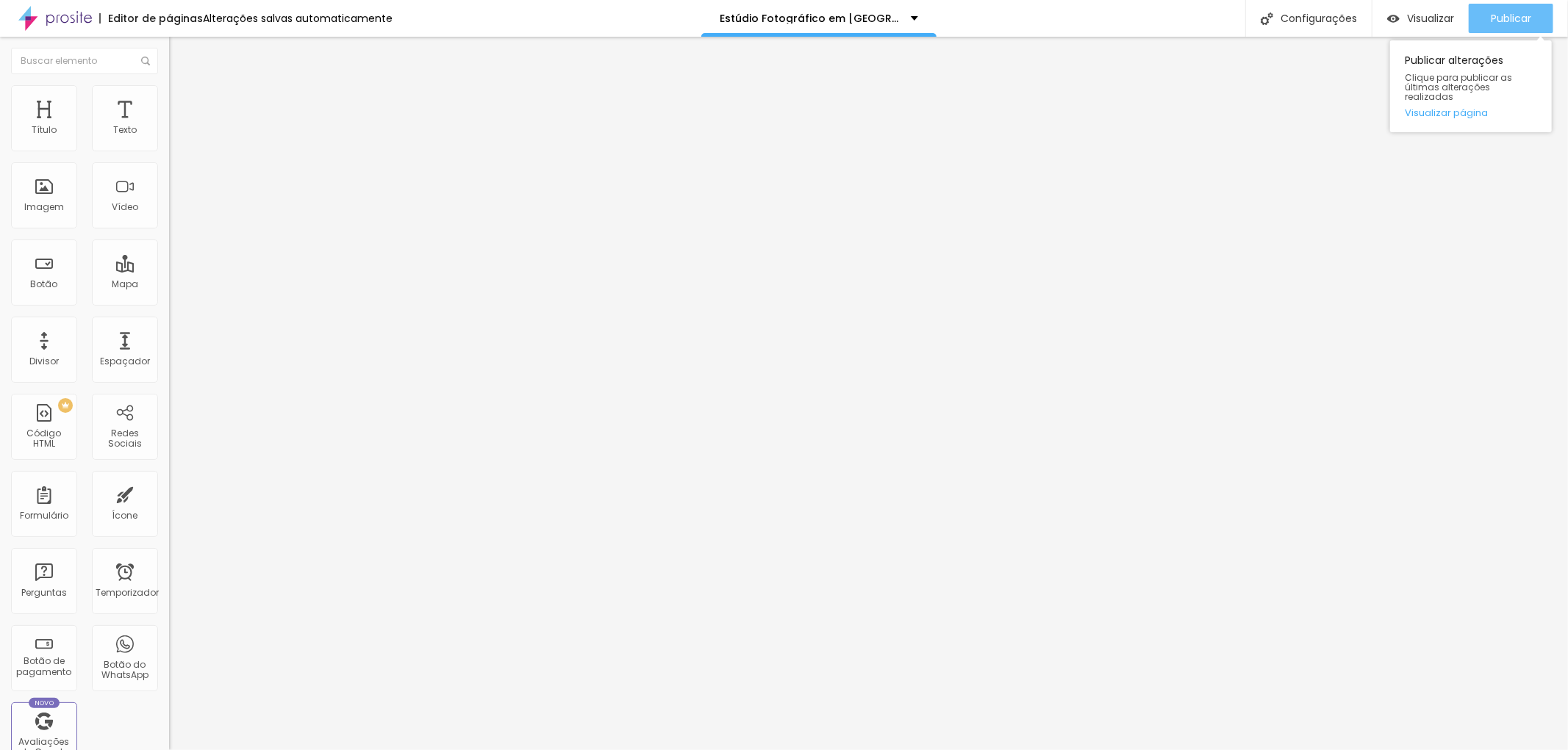
click at [1500, 11] on font "Publicar" at bounding box center [1510, 18] width 40 height 14
click at [175, 213] on icon "button" at bounding box center [179, 209] width 9 height 9
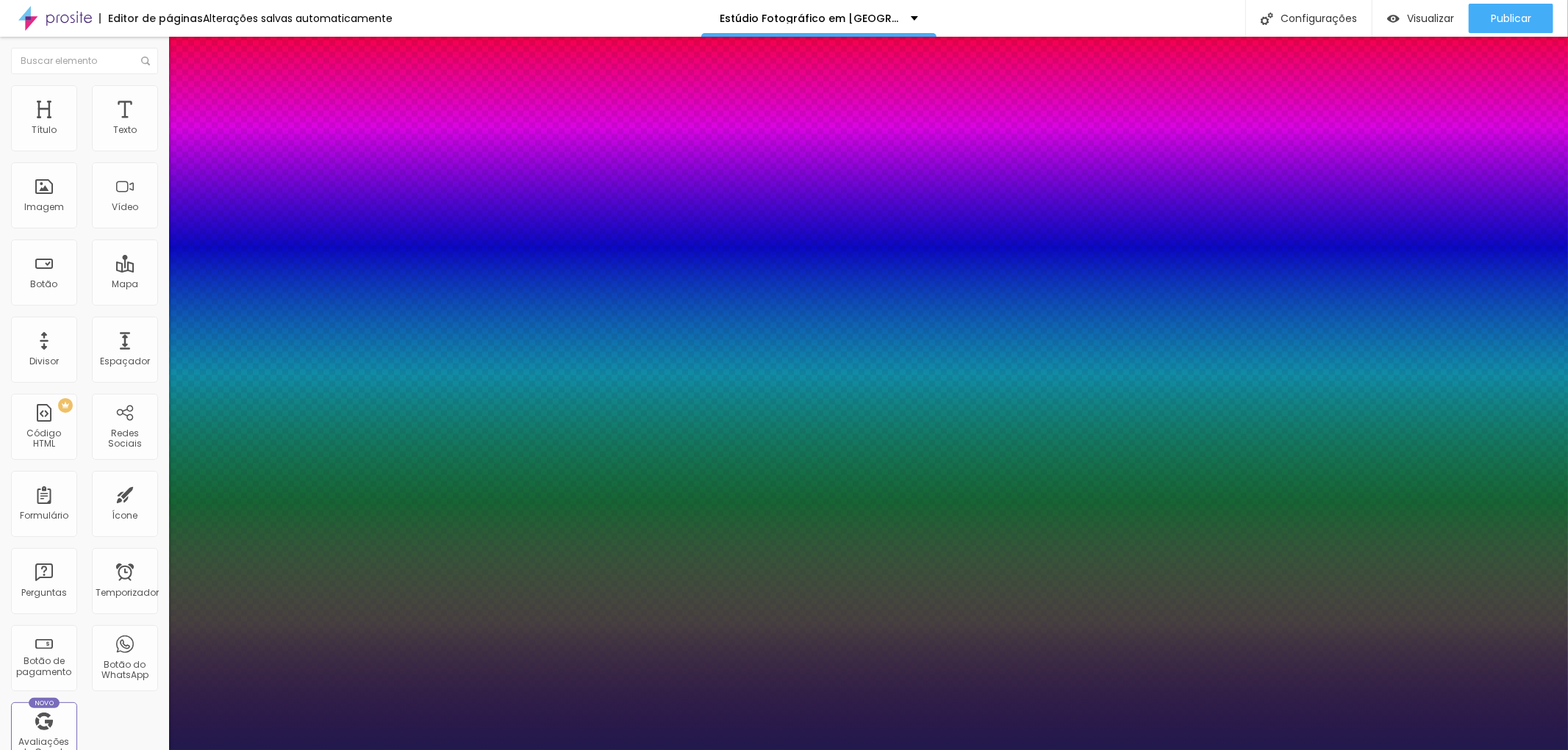
click at [821, 749] on div at bounding box center [784, 750] width 1568 height 0
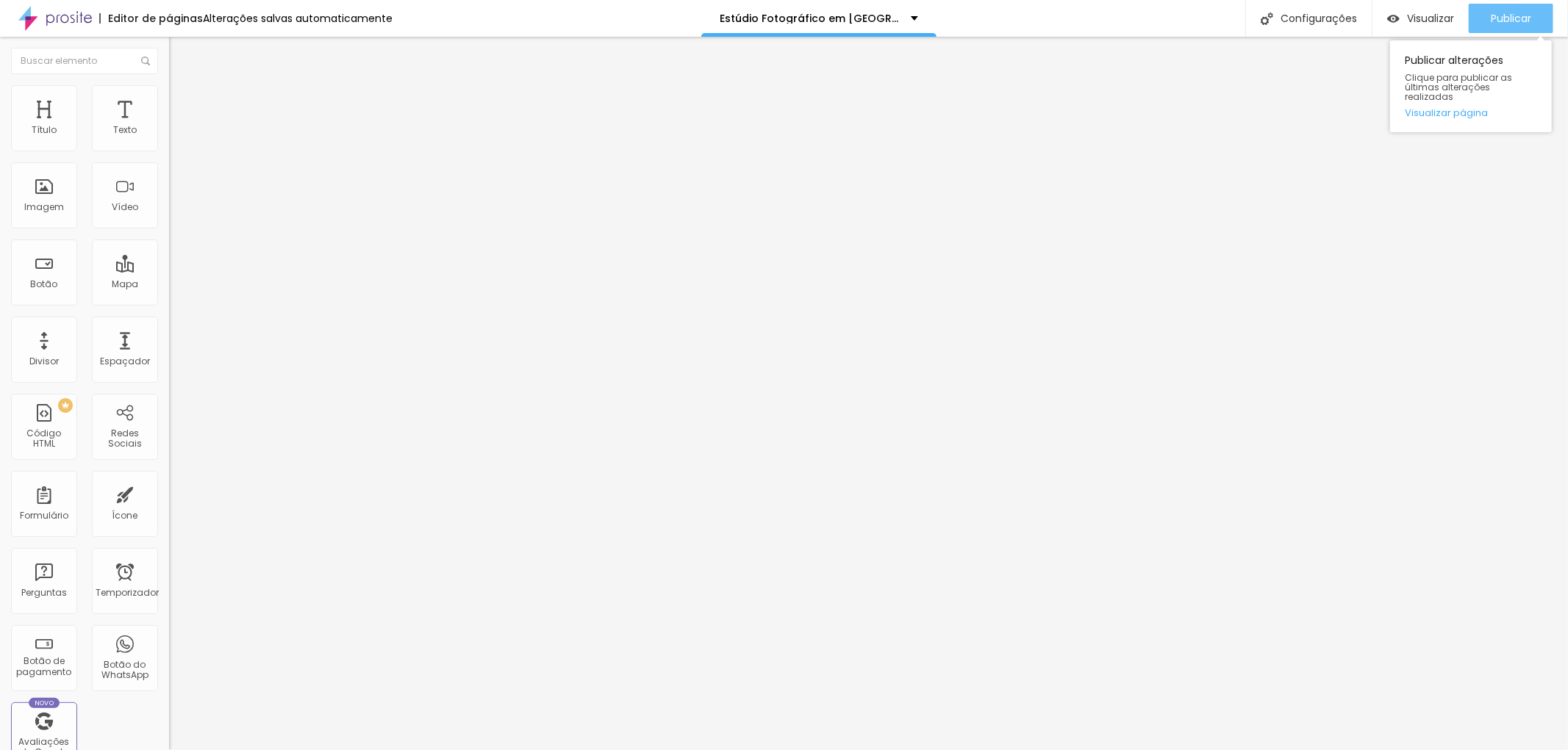
click at [1503, 16] on font "Publicar" at bounding box center [1510, 18] width 40 height 14
click at [175, 263] on icon "button" at bounding box center [179, 258] width 9 height 9
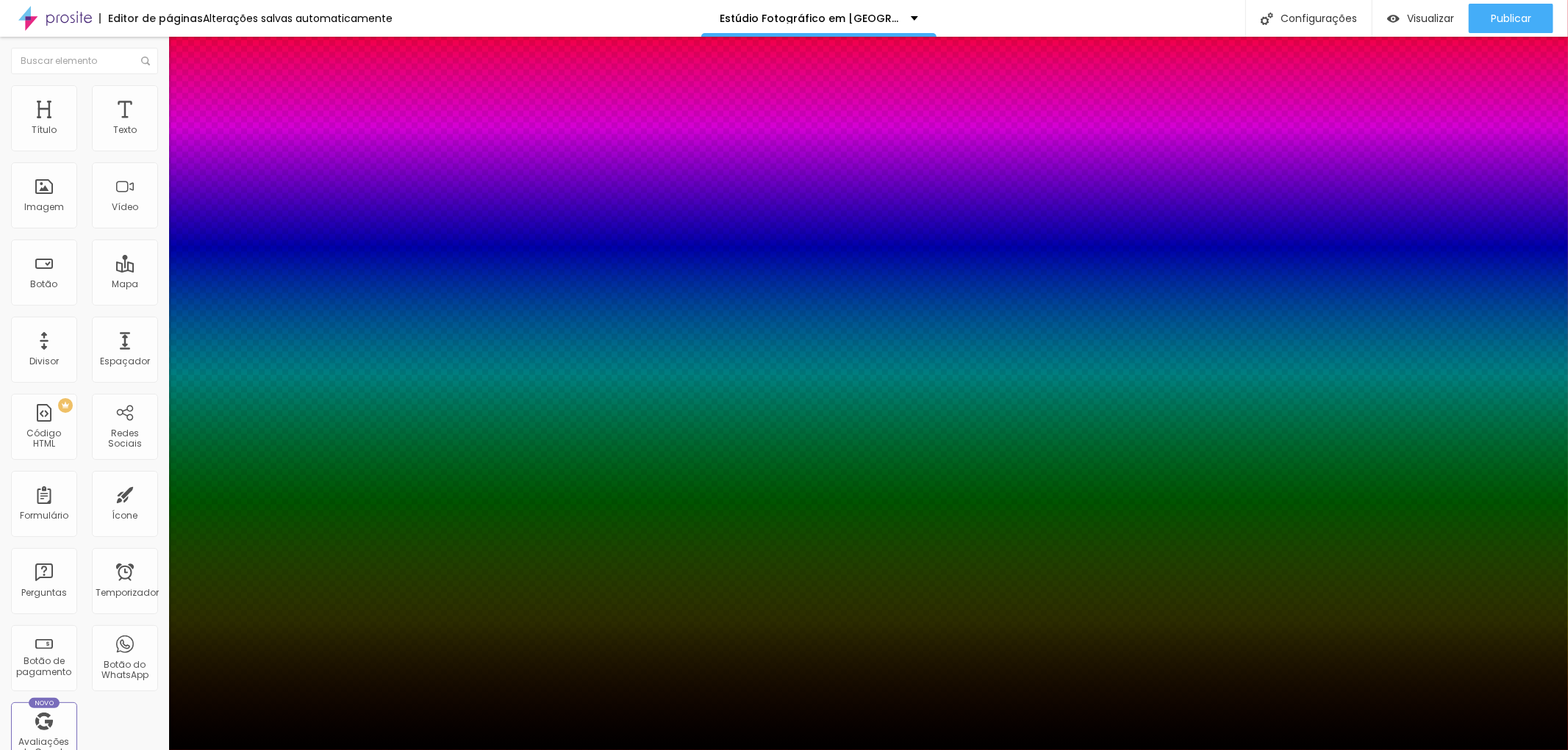
click at [273, 749] on div at bounding box center [784, 759] width 1568 height 0
click at [445, 749] on div at bounding box center [784, 750] width 1568 height 0
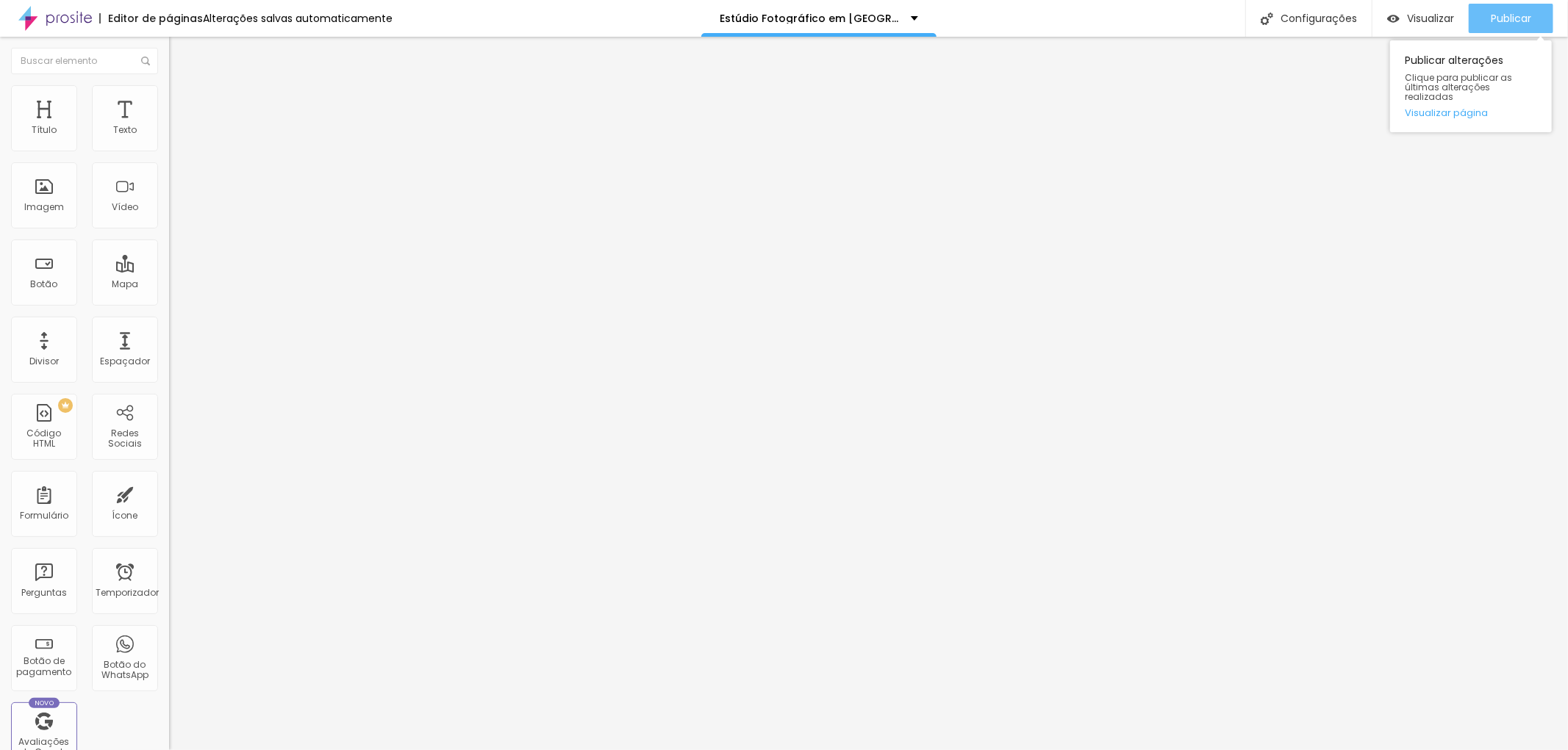
click at [1516, 20] on font "Publicar" at bounding box center [1510, 18] width 40 height 14
click at [181, 207] on icon "button" at bounding box center [182, 206] width 3 height 3
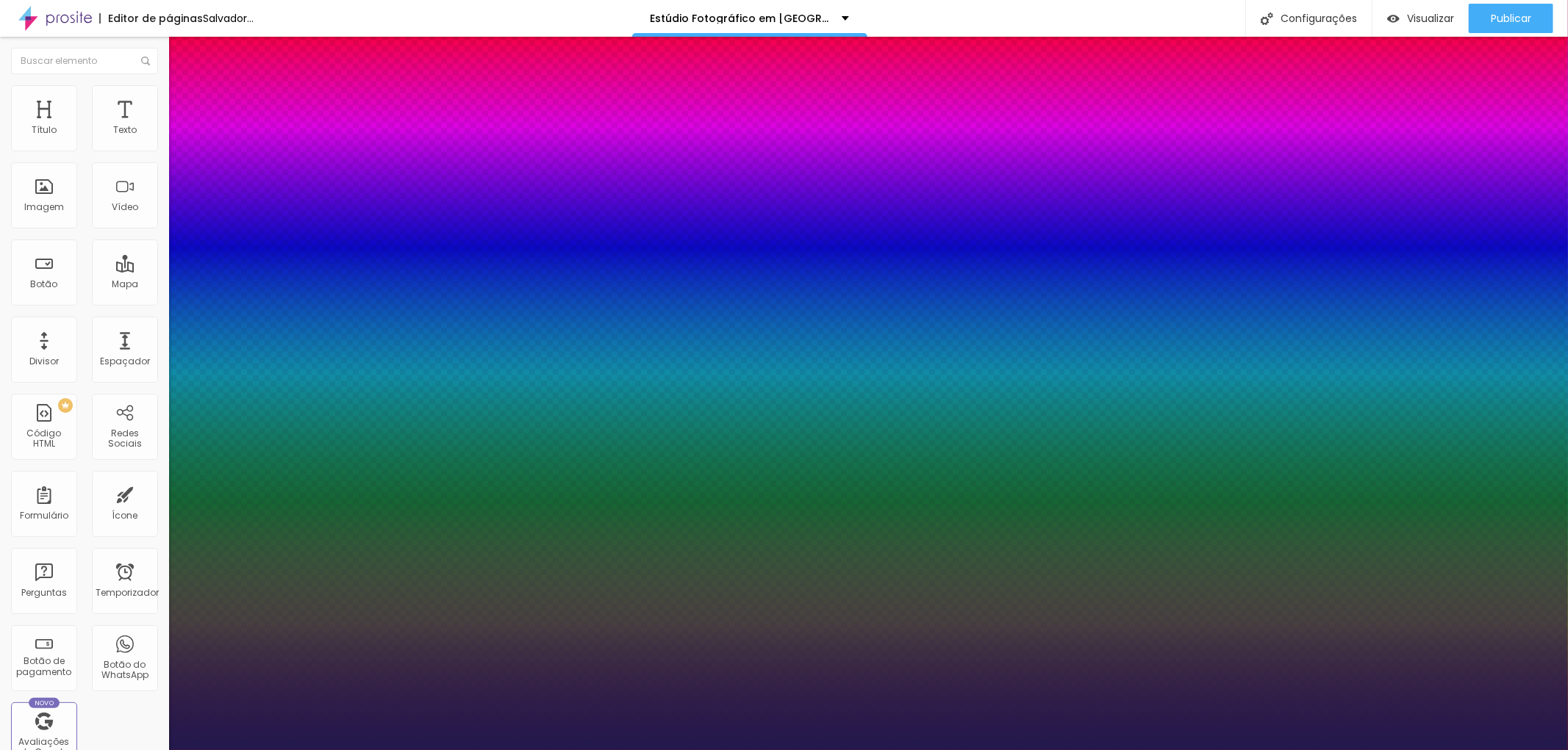
drag, startPoint x: 240, startPoint y: 413, endPoint x: 608, endPoint y: 409, distance: 368.0
click at [1360, 749] on div at bounding box center [784, 750] width 1568 height 0
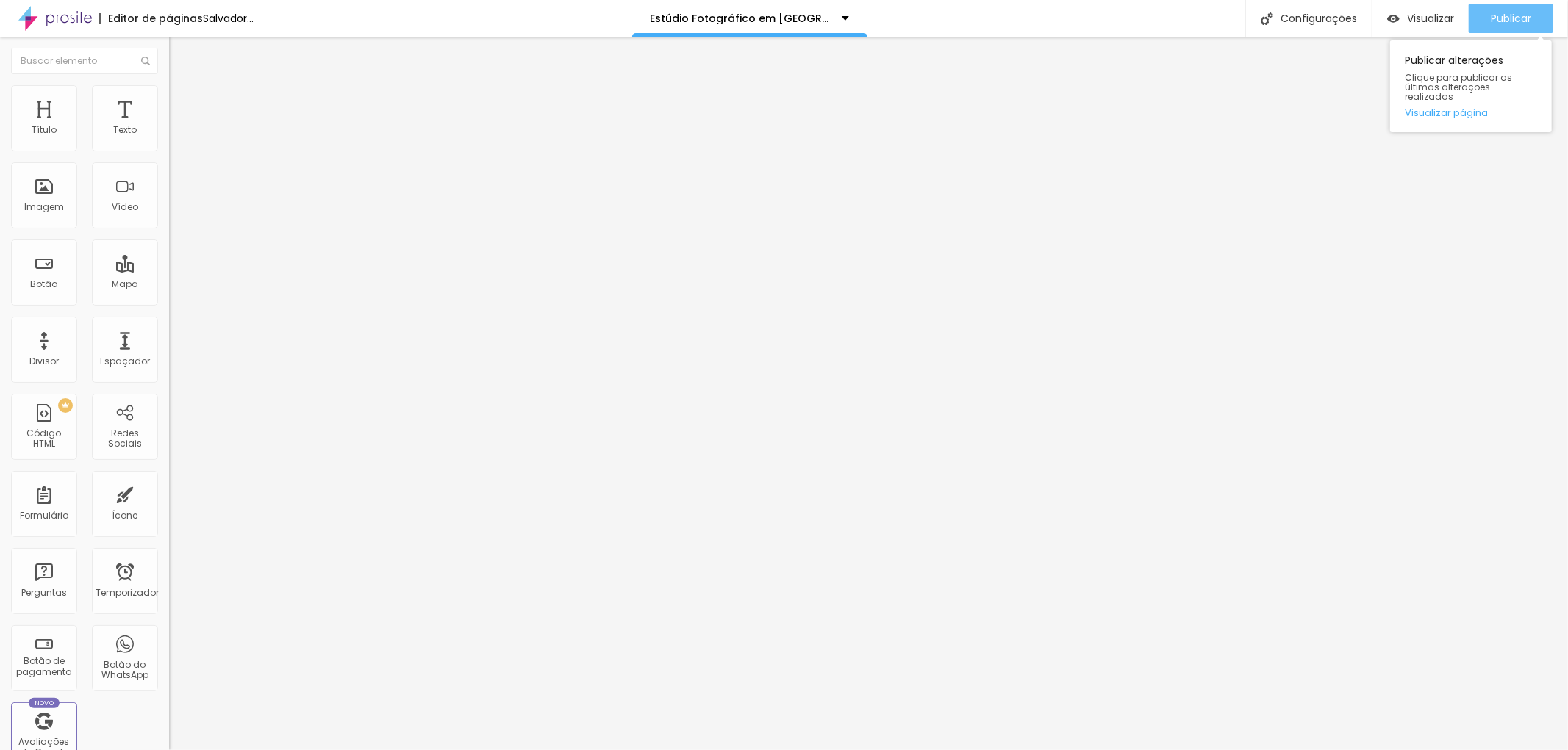
click at [1503, 8] on div "Publicar" at bounding box center [1510, 18] width 40 height 30
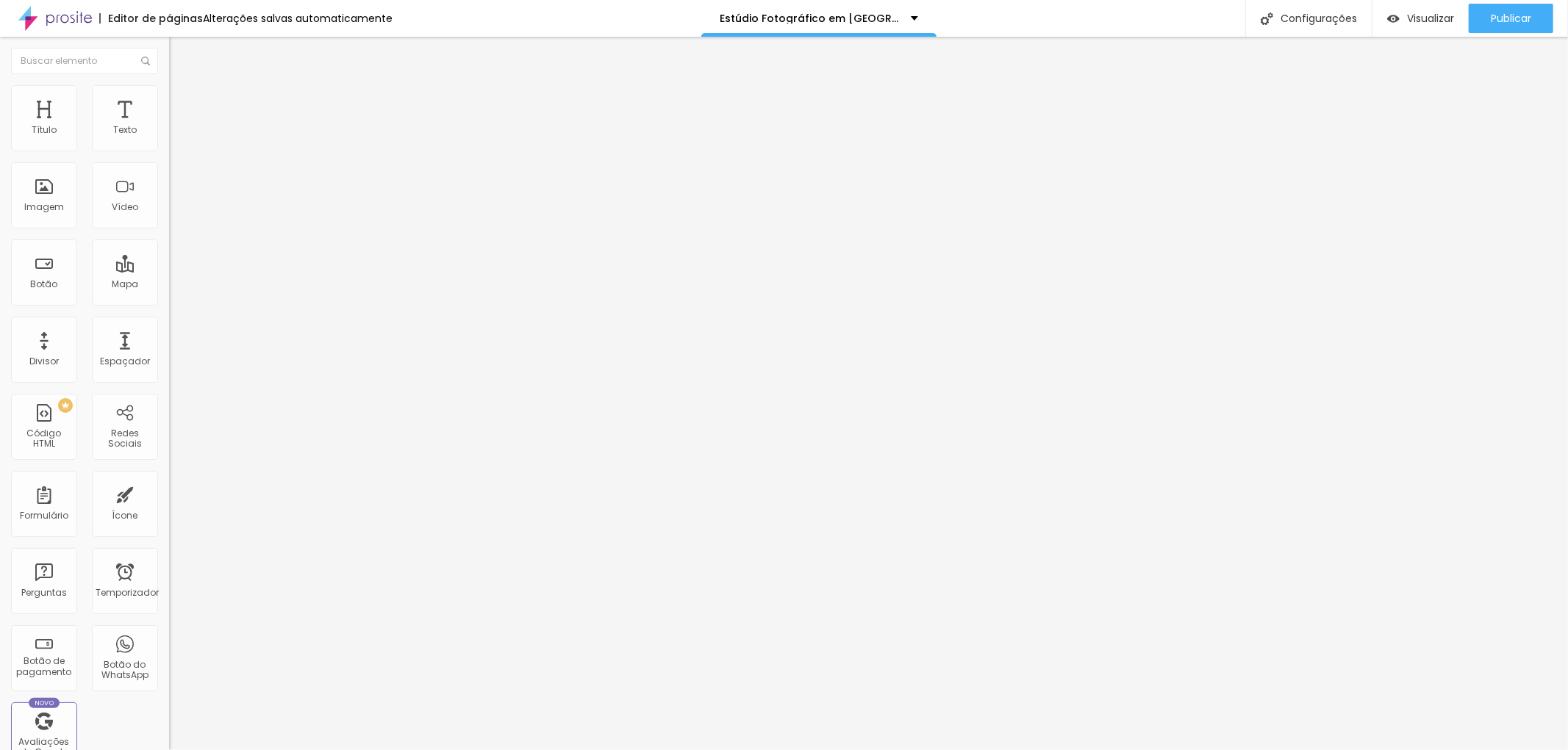
click at [175, 213] on icon "button" at bounding box center [179, 209] width 9 height 9
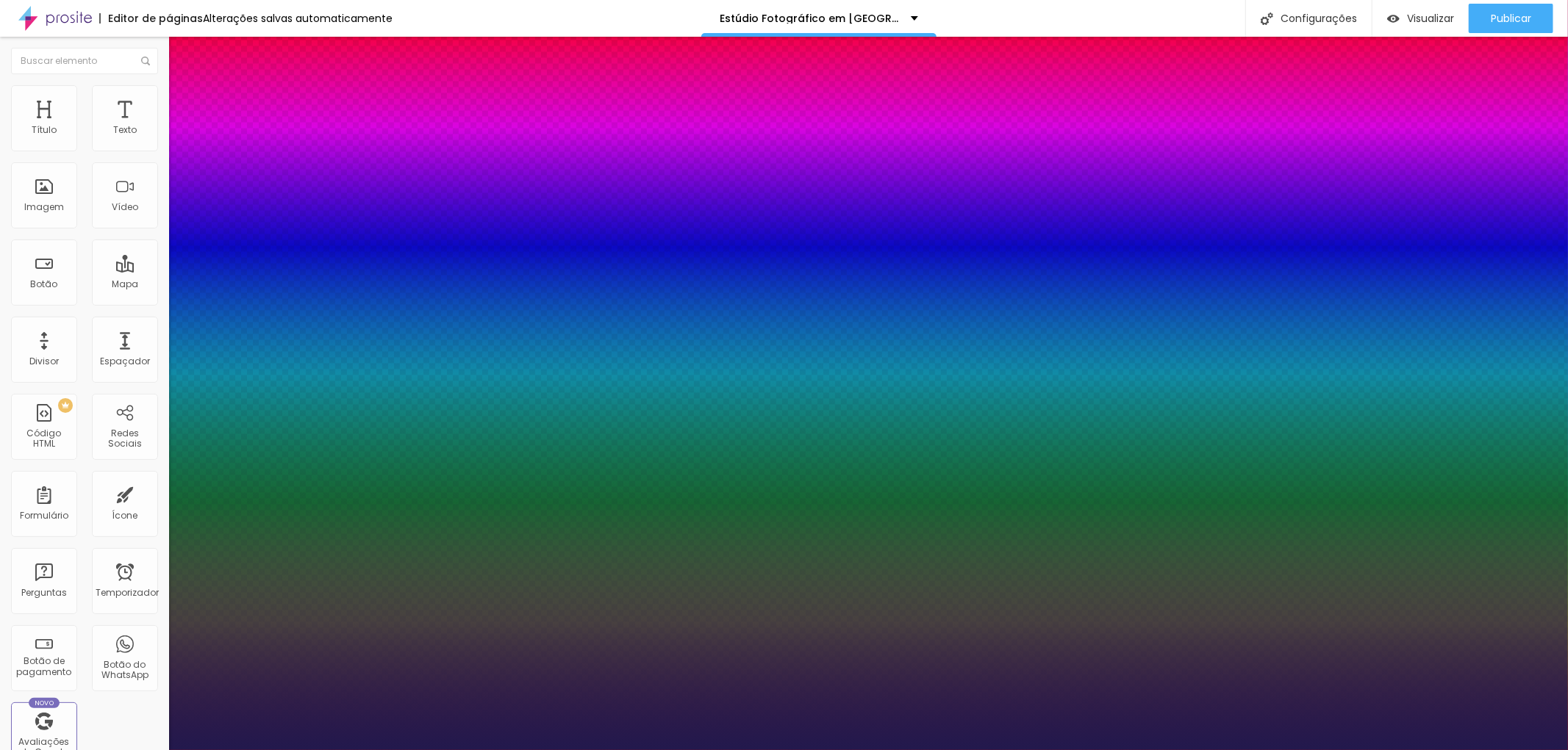
drag, startPoint x: 251, startPoint y: 414, endPoint x: 221, endPoint y: 411, distance: 30.1
click at [733, 749] on div at bounding box center [784, 750] width 1568 height 0
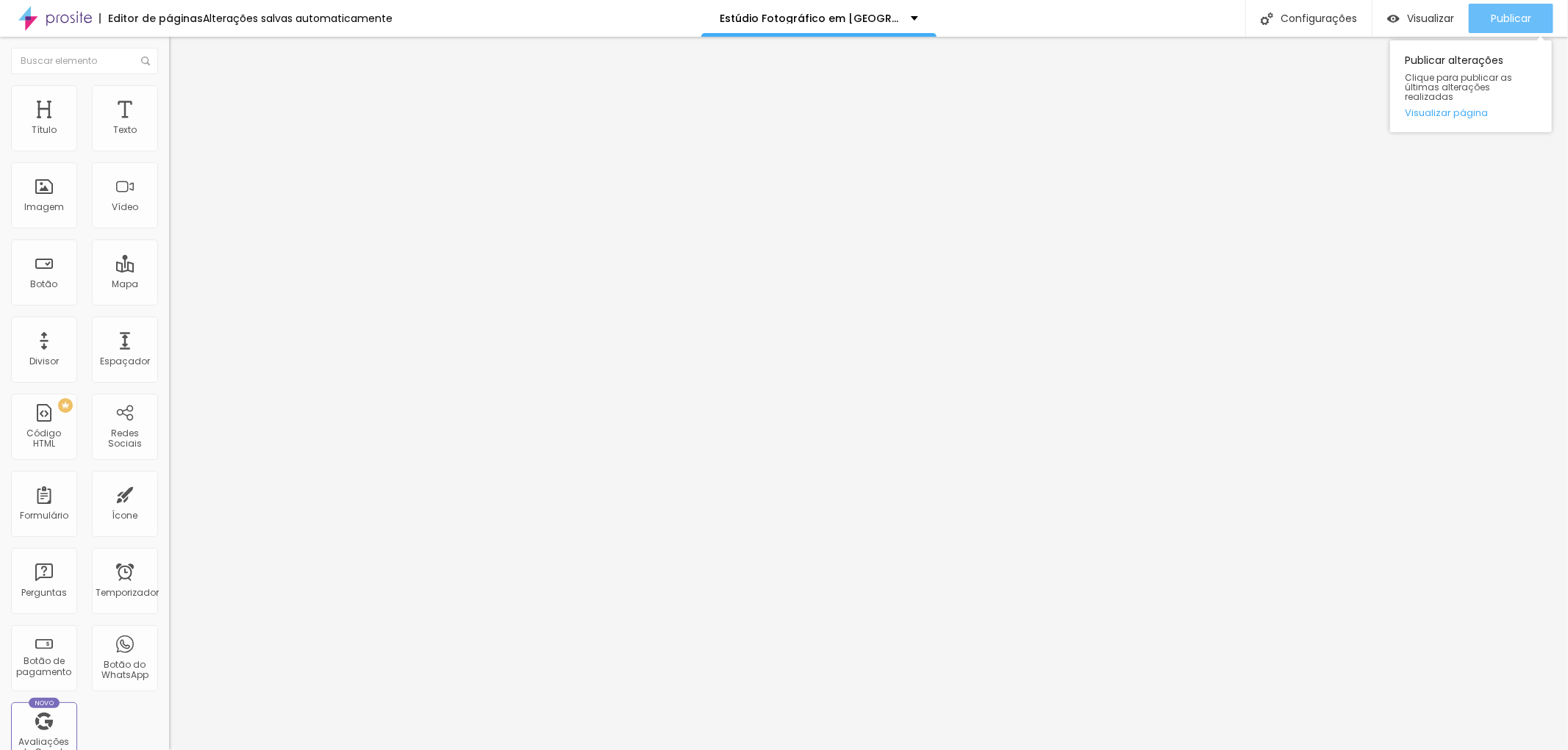
click at [1522, 22] on font "Publicar" at bounding box center [1510, 18] width 40 height 14
click at [175, 213] on icon "button" at bounding box center [179, 209] width 9 height 9
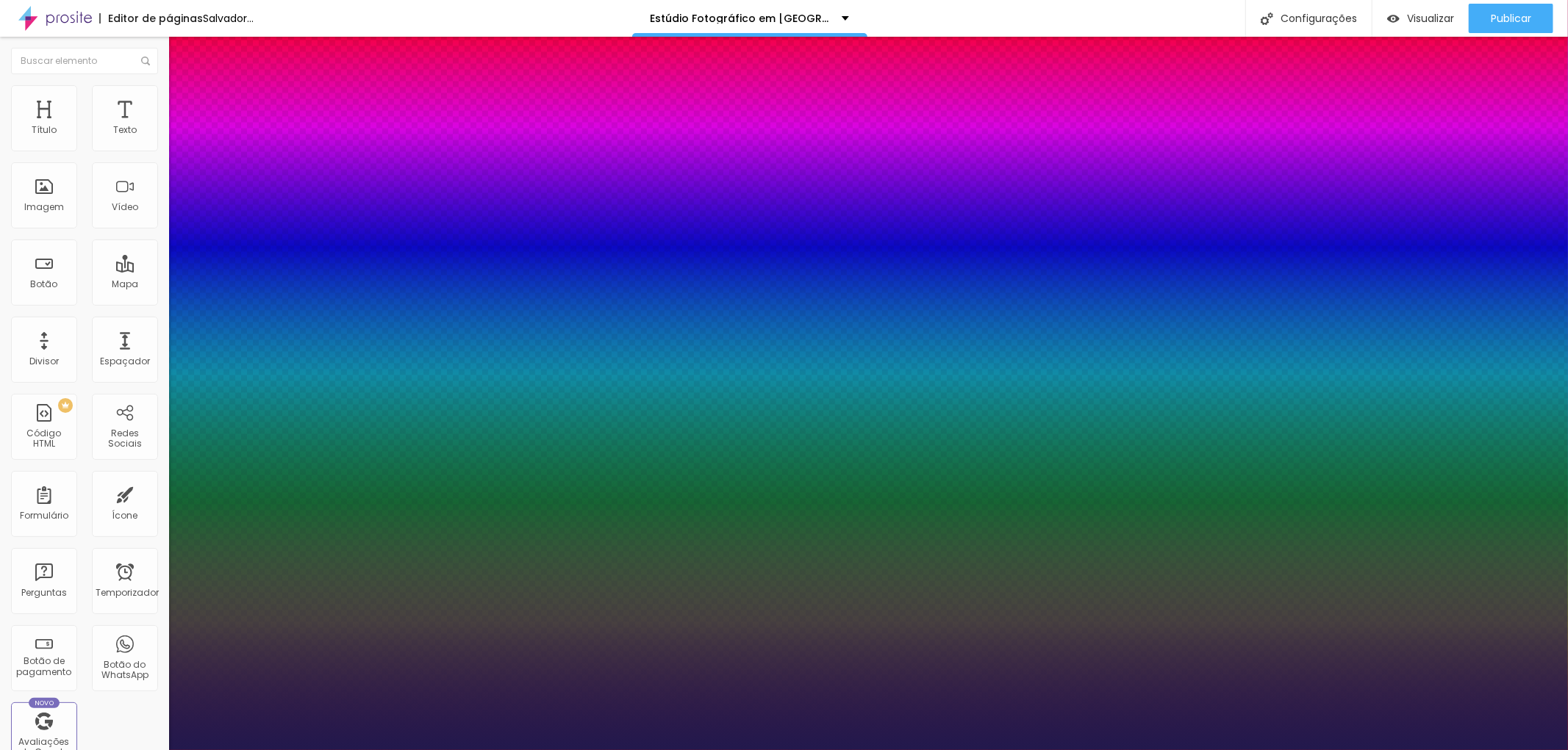
drag, startPoint x: 219, startPoint y: 413, endPoint x: 228, endPoint y: 413, distance: 9.0
click at [1093, 749] on div at bounding box center [784, 750] width 1568 height 0
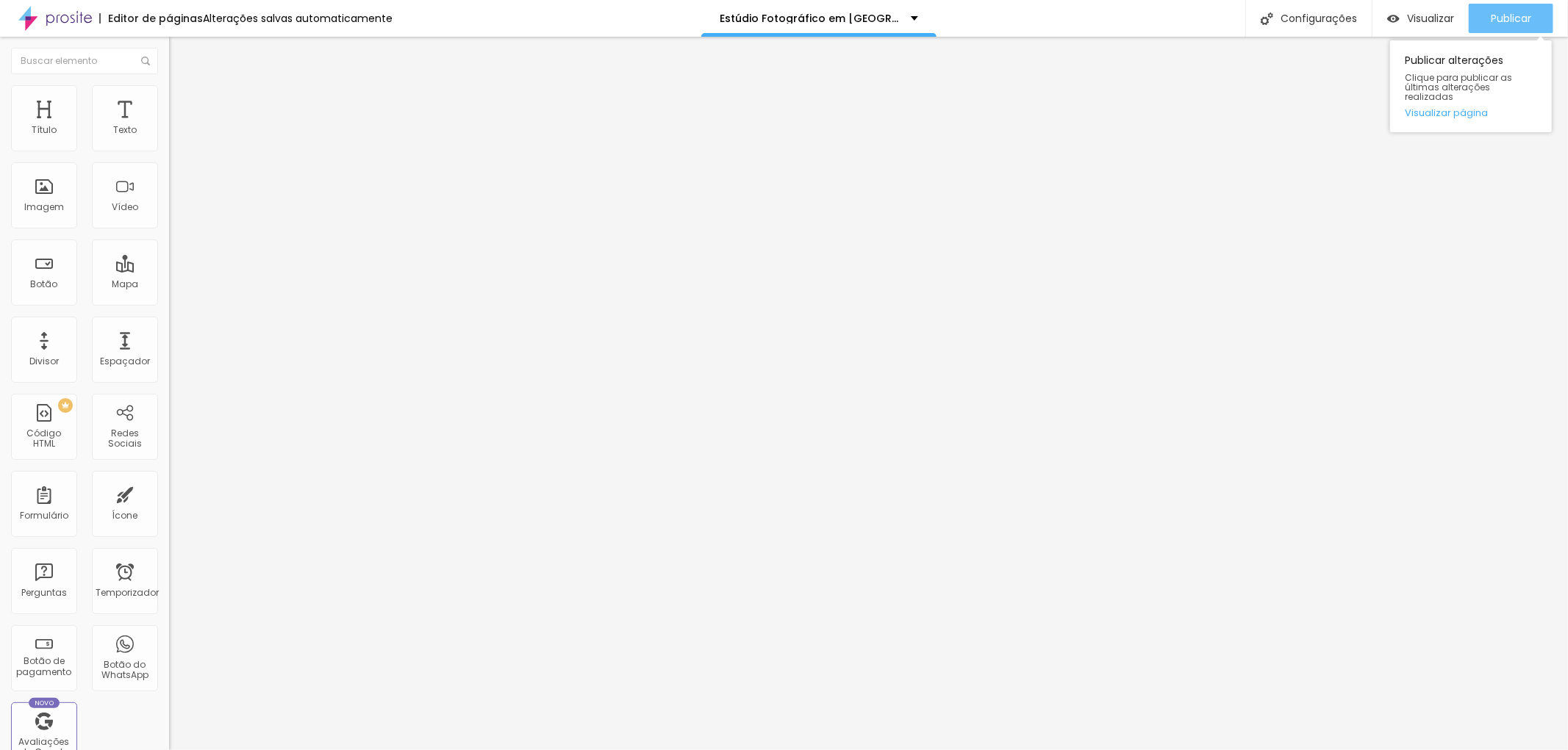
click at [1503, 19] on font "Publicar" at bounding box center [1510, 18] width 40 height 14
click at [182, 99] on font "Avançado" at bounding box center [207, 95] width 49 height 12
click at [169, 84] on img at bounding box center [175, 77] width 13 height 13
click at [175, 213] on icon "button" at bounding box center [179, 209] width 9 height 9
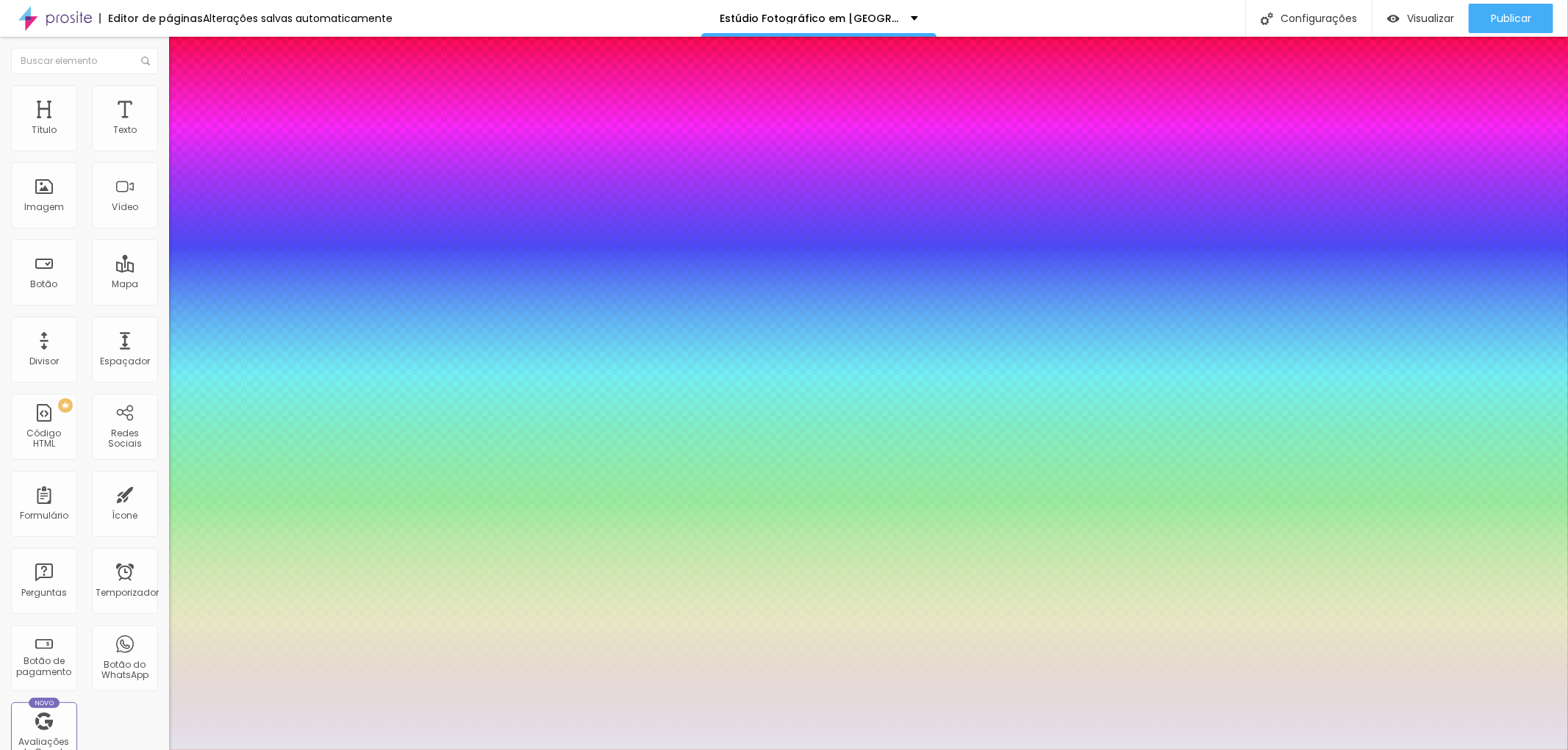
click at [210, 574] on div at bounding box center [784, 375] width 1568 height 750
click at [210, 569] on div at bounding box center [784, 375] width 1568 height 750
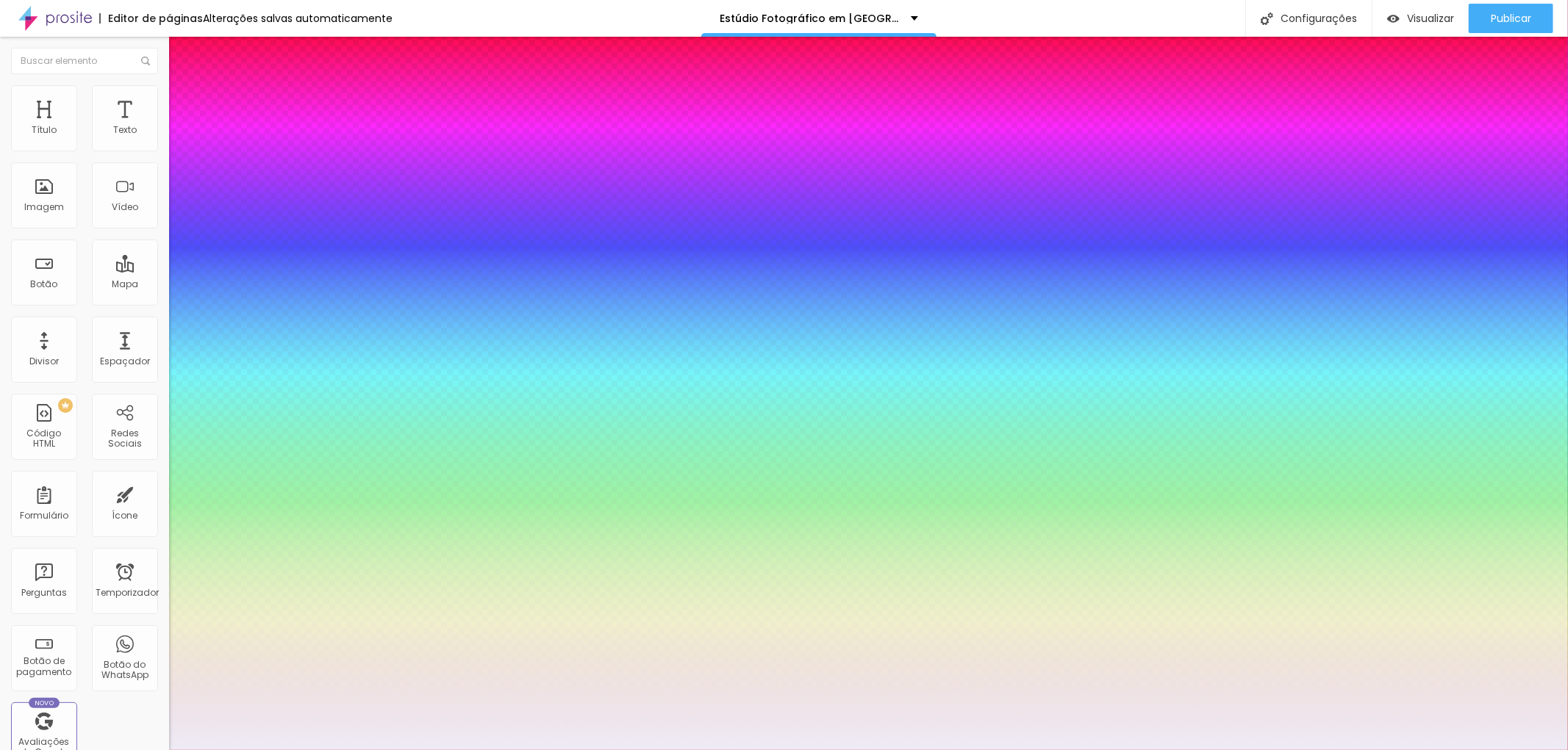
click at [42, 749] on div at bounding box center [784, 750] width 1568 height 0
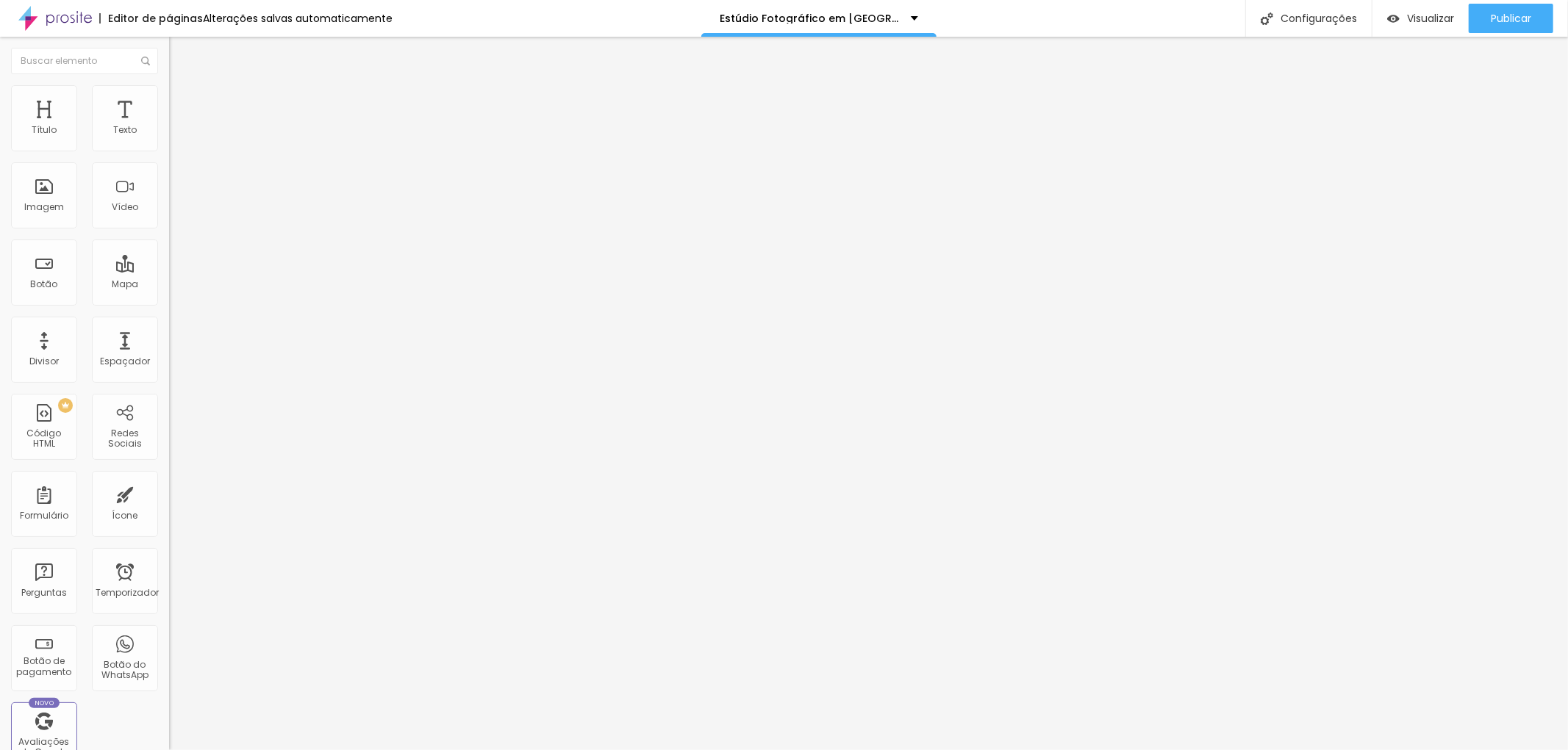
click at [175, 213] on icon "button" at bounding box center [179, 209] width 9 height 9
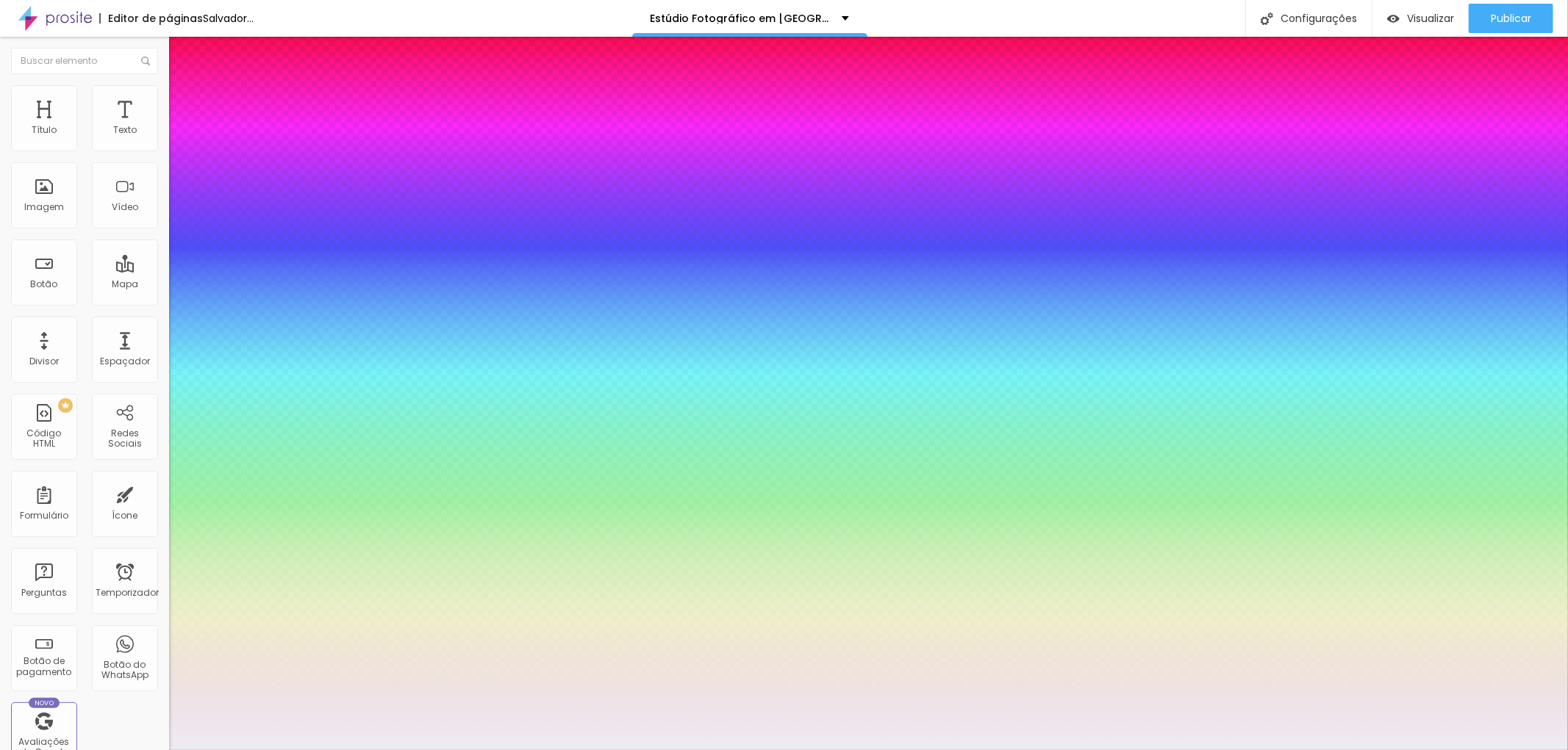
click at [120, 749] on div at bounding box center [784, 750] width 1568 height 0
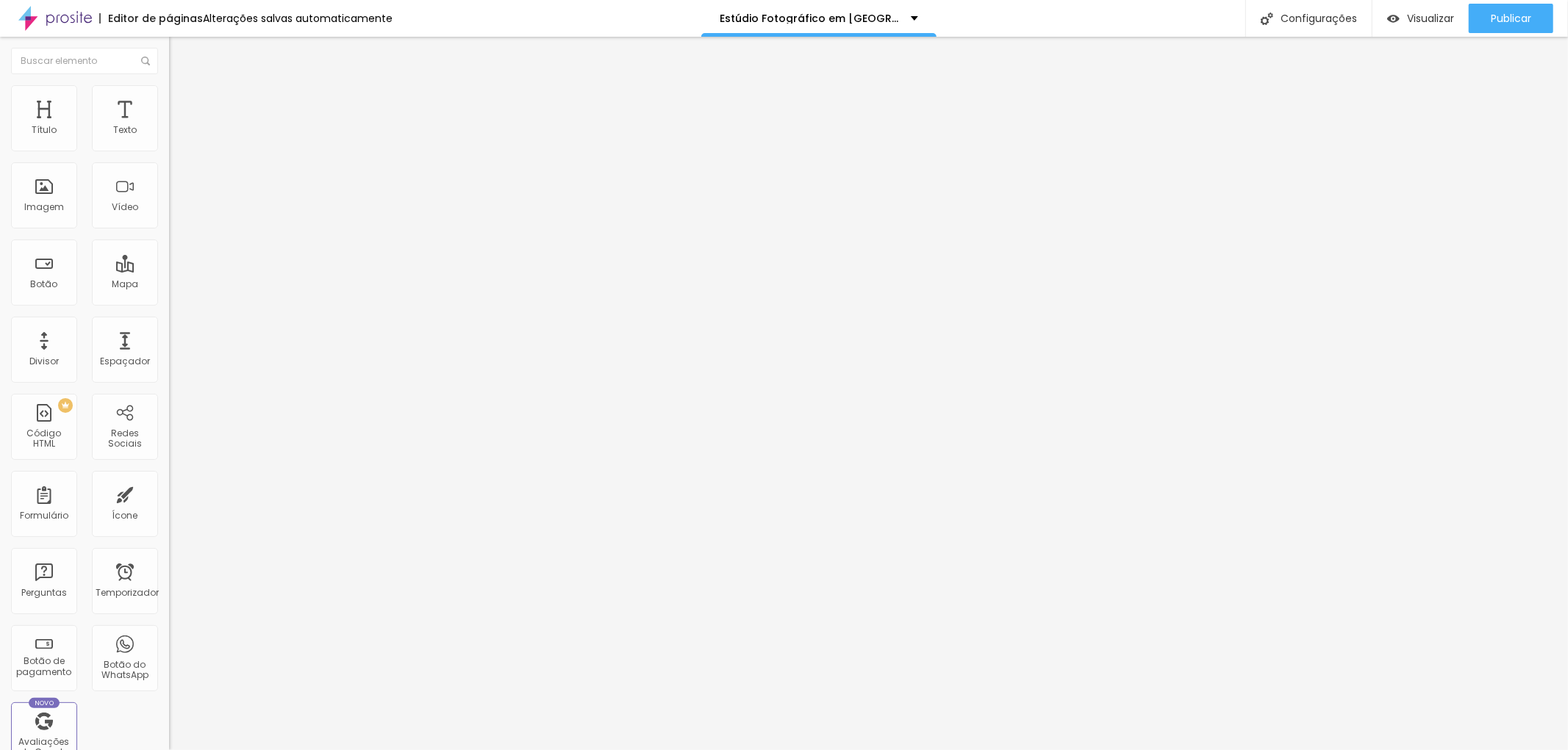
click at [169, 97] on li "Avançado" at bounding box center [254, 92] width 169 height 14
click at [169, 478] on input "range" at bounding box center [216, 484] width 95 height 11
click at [1509, 13] on font "Publicar" at bounding box center [1510, 18] width 40 height 14
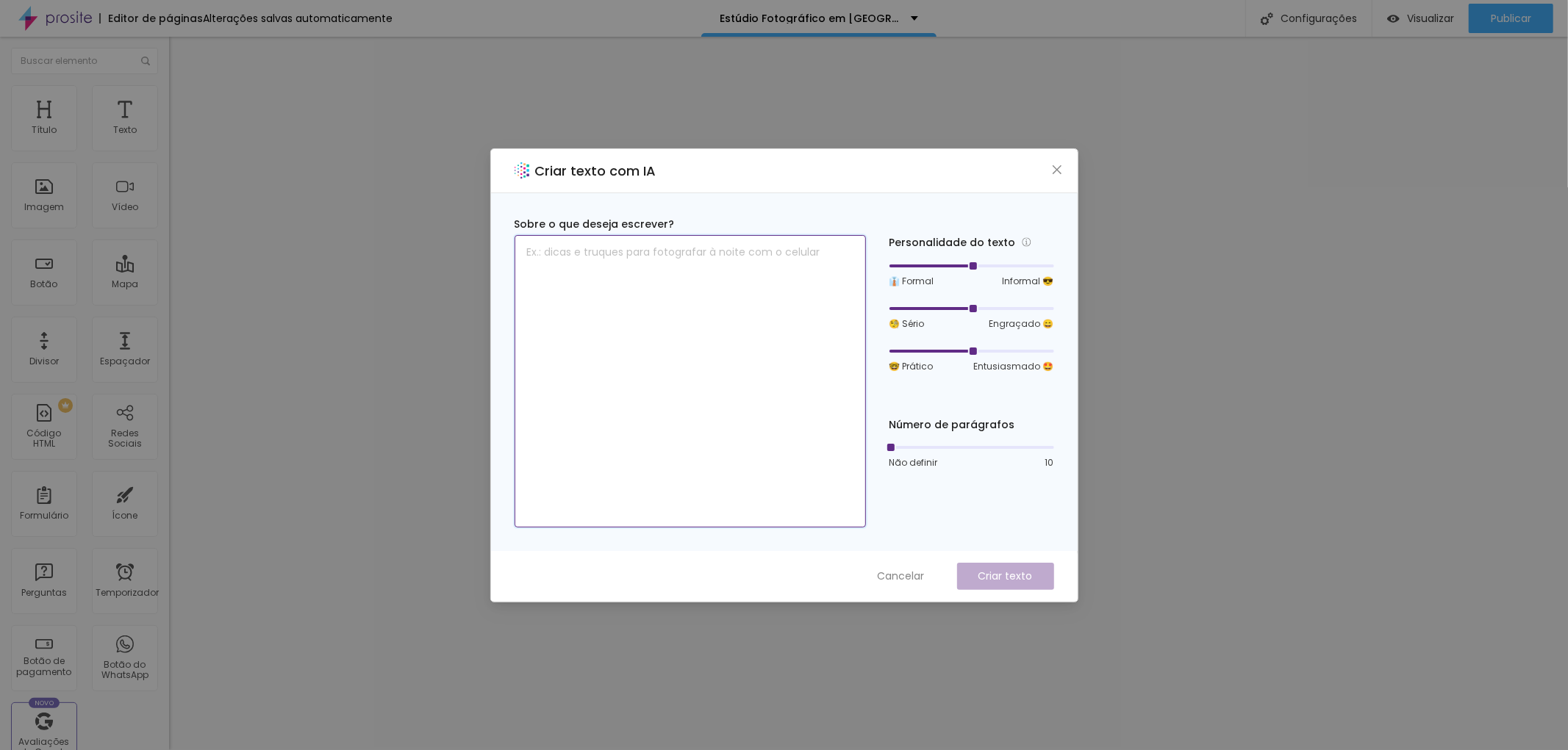
click at [538, 254] on textarea at bounding box center [690, 381] width 352 height 292
click at [1055, 168] on icon "fechar" at bounding box center [1056, 169] width 9 height 9
click at [550, 256] on textarea at bounding box center [690, 381] width 352 height 292
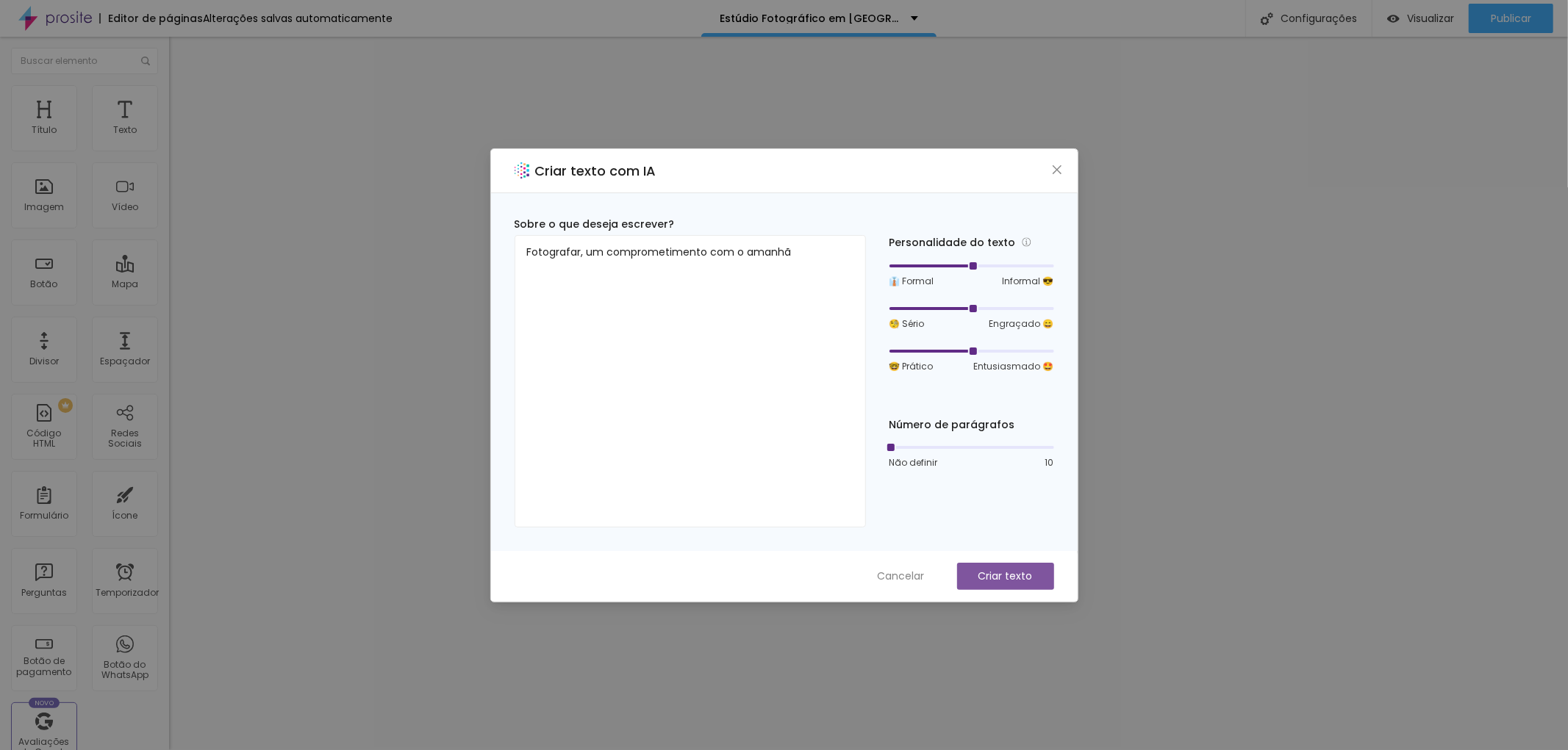
click at [1034, 573] on button "Criar texto" at bounding box center [1005, 576] width 97 height 27
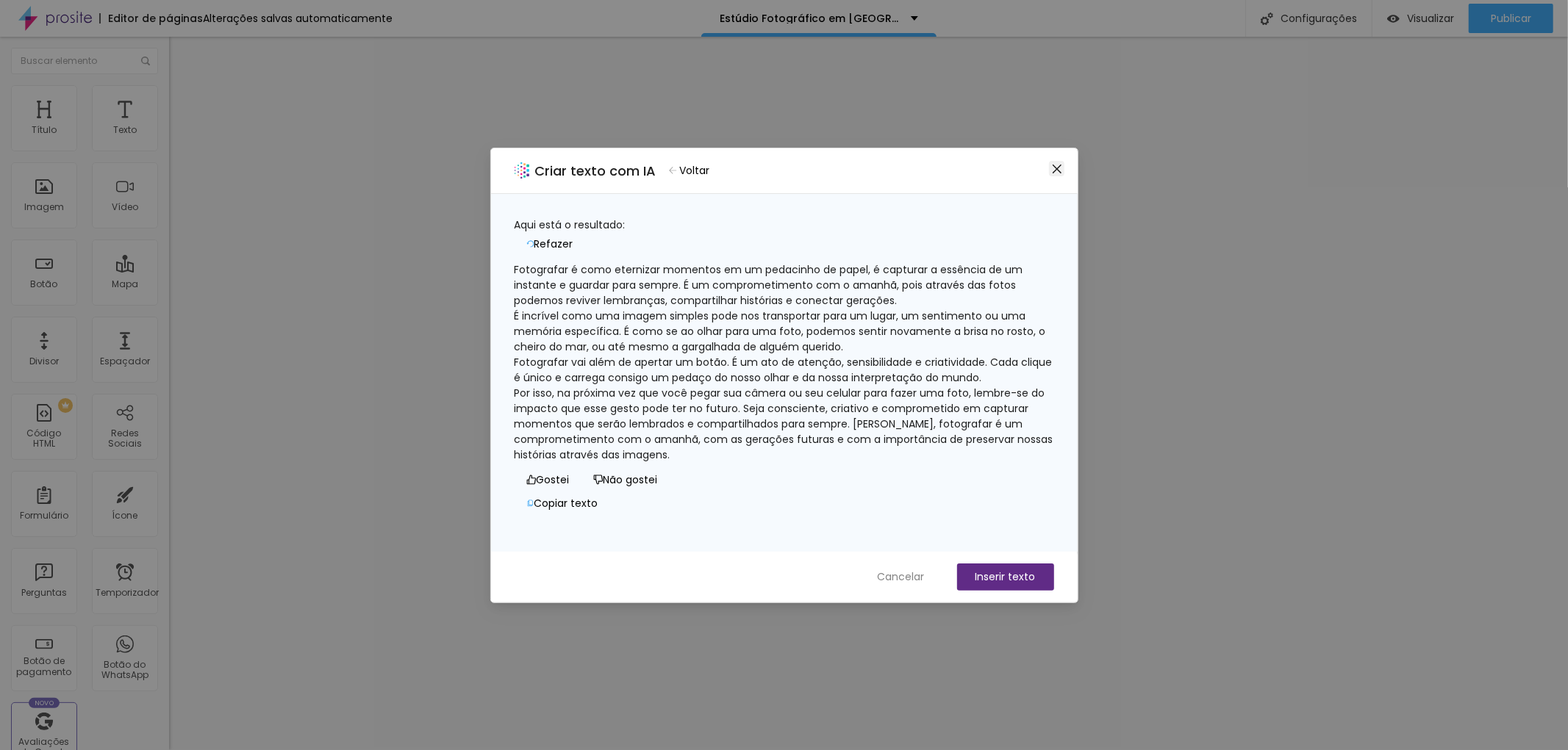
click at [1054, 172] on icon "fechar" at bounding box center [1056, 169] width 11 height 11
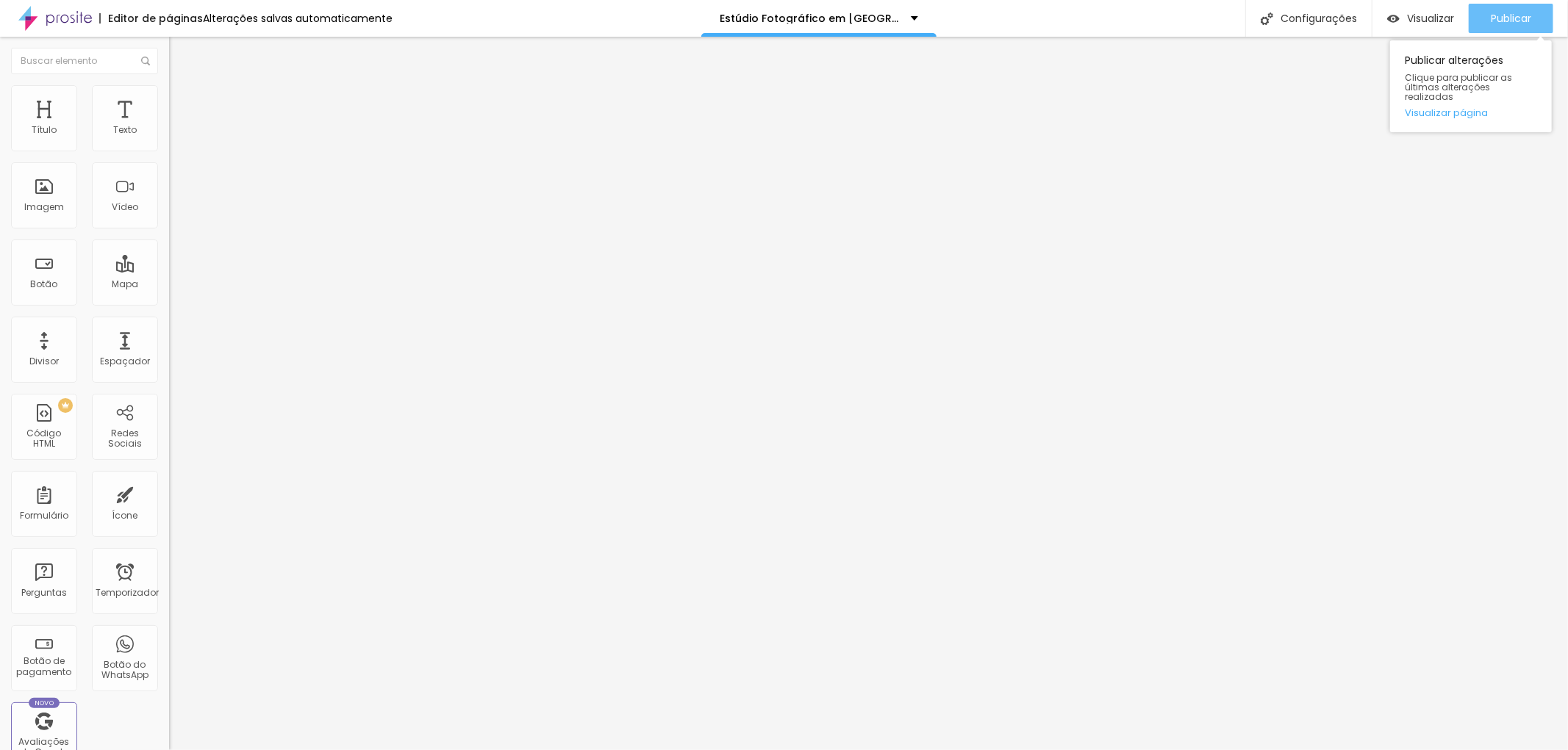
click at [1510, 12] on font "Publicar" at bounding box center [1510, 18] width 40 height 14
click at [169, 218] on button "button" at bounding box center [179, 210] width 21 height 15
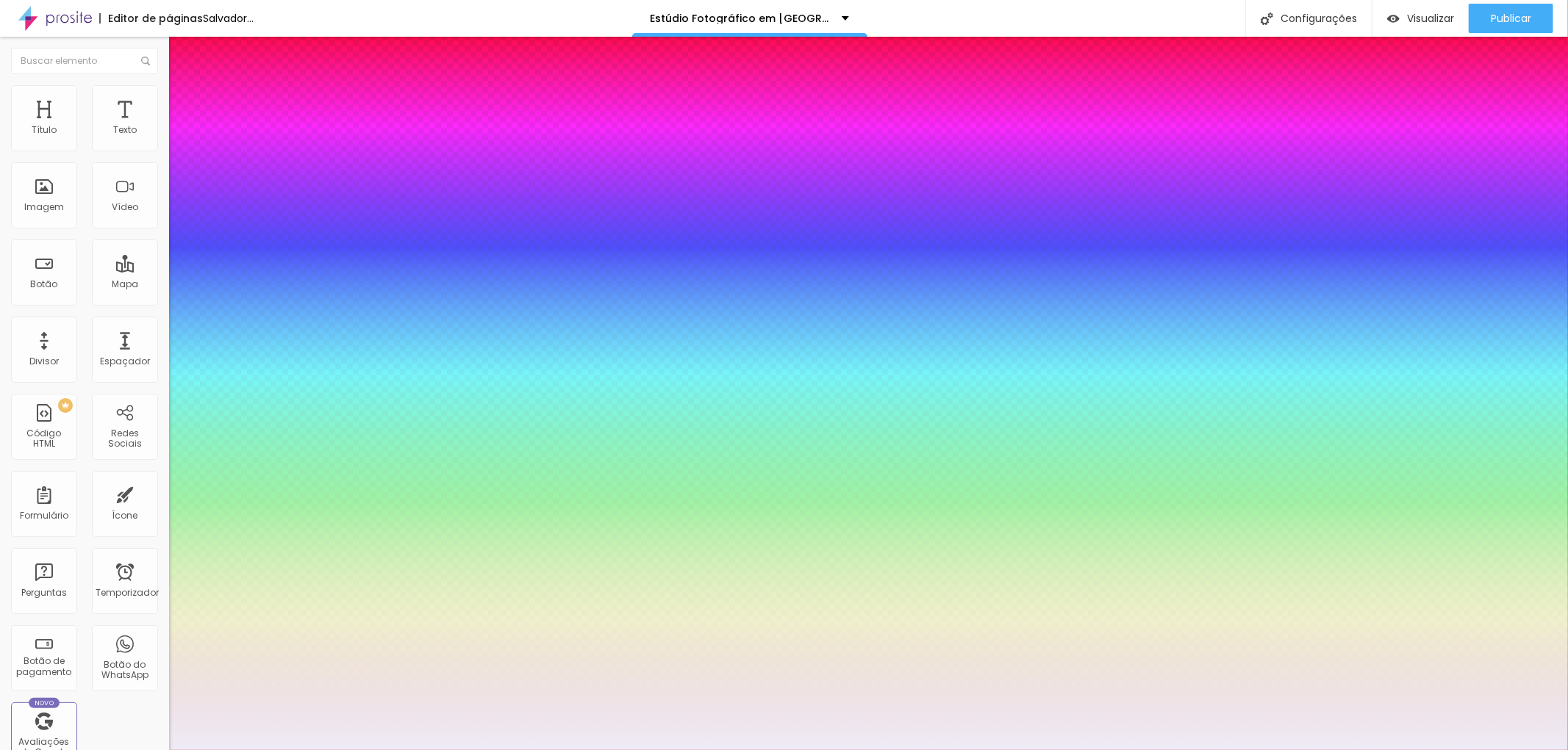
click at [945, 749] on div at bounding box center [784, 750] width 1568 height 0
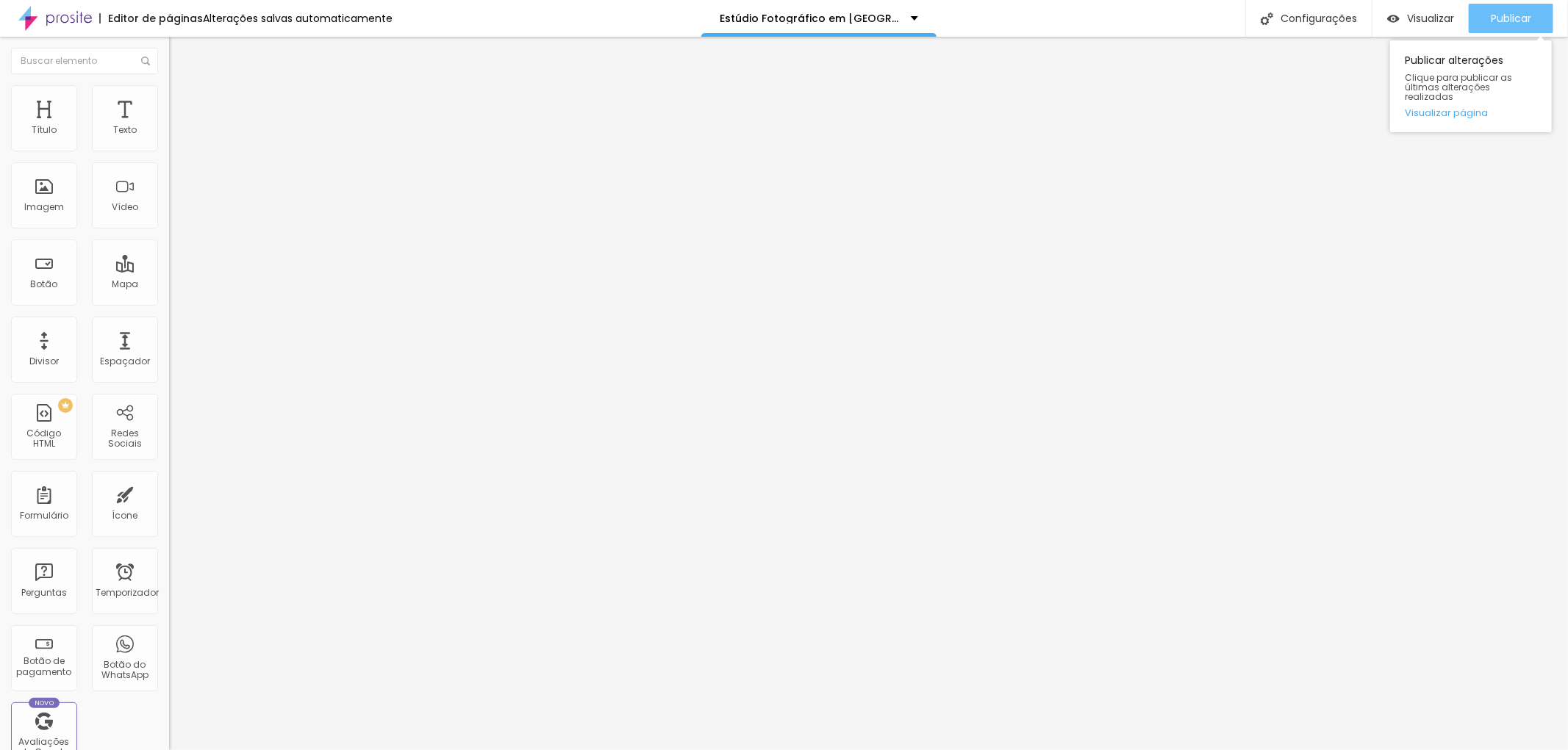
click at [1507, 13] on font "Publicar" at bounding box center [1510, 18] width 40 height 14
click at [1508, 20] on font "Publicar" at bounding box center [1510, 18] width 40 height 14
click at [175, 137] on icon "button" at bounding box center [179, 132] width 9 height 9
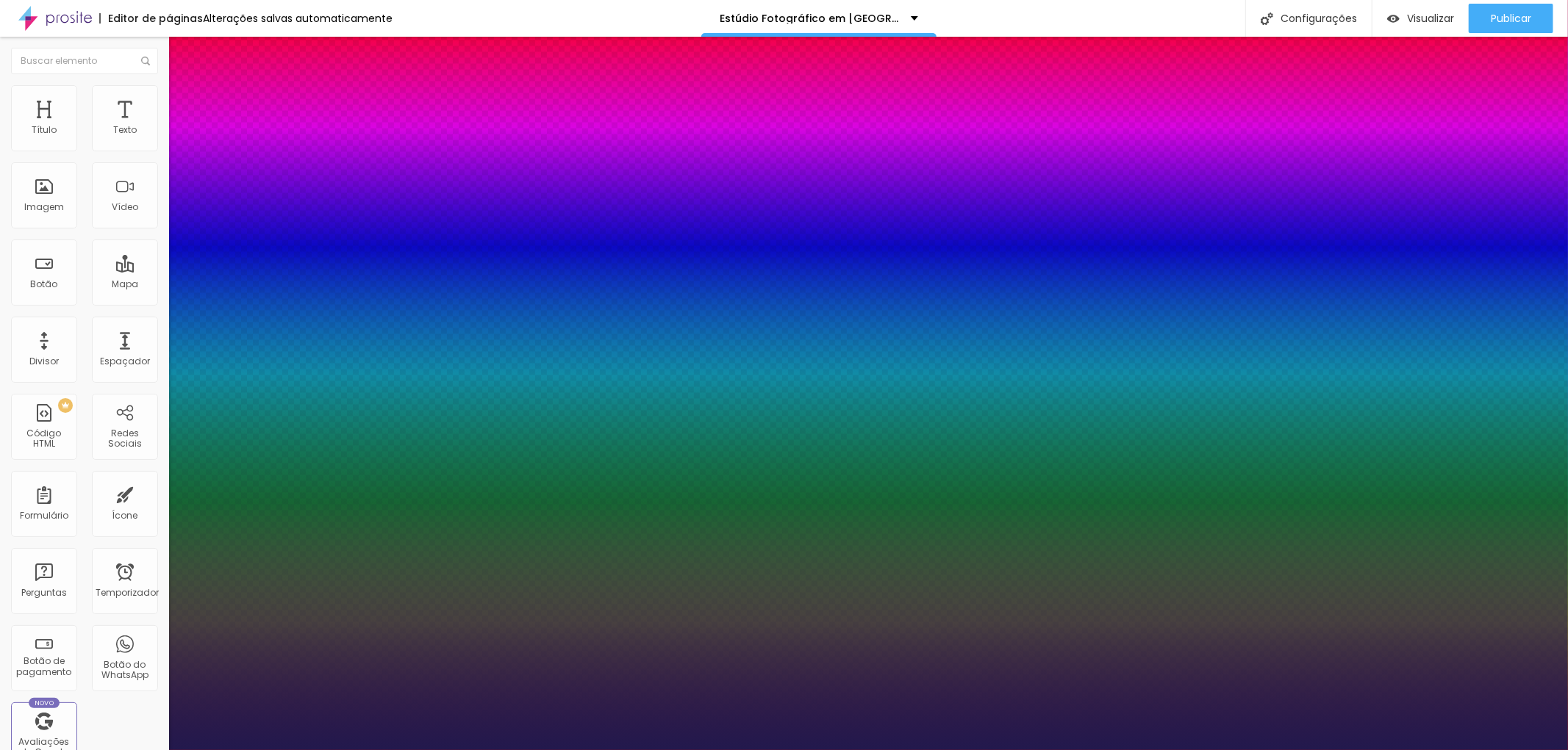
click at [711, 749] on div at bounding box center [784, 750] width 1568 height 0
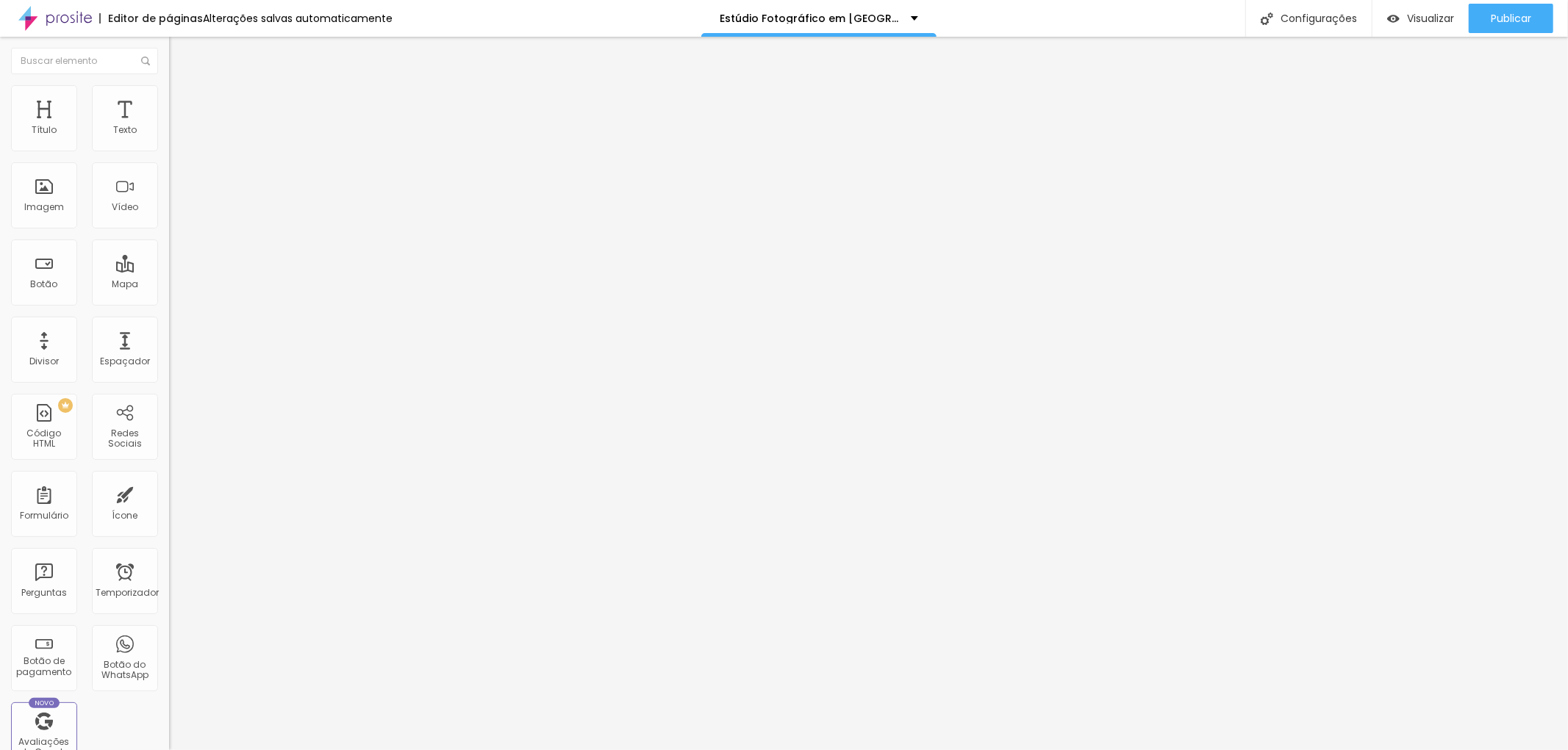
click at [169, 141] on button "button" at bounding box center [179, 134] width 21 height 15
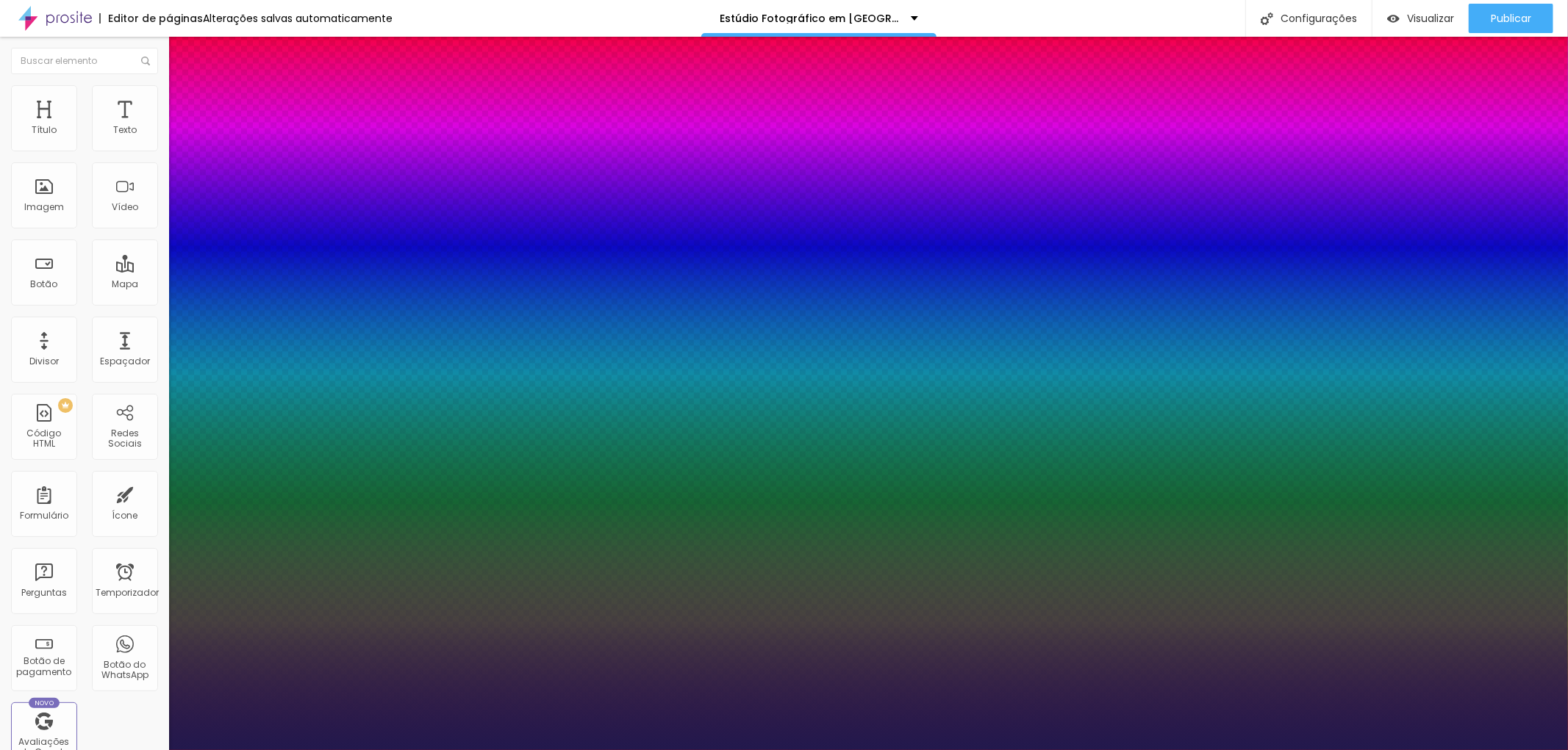
drag, startPoint x: 200, startPoint y: 242, endPoint x: 220, endPoint y: 247, distance: 20.6
drag, startPoint x: 216, startPoint y: 247, endPoint x: 371, endPoint y: 275, distance: 157.5
click at [1317, 749] on div at bounding box center [784, 750] width 1568 height 0
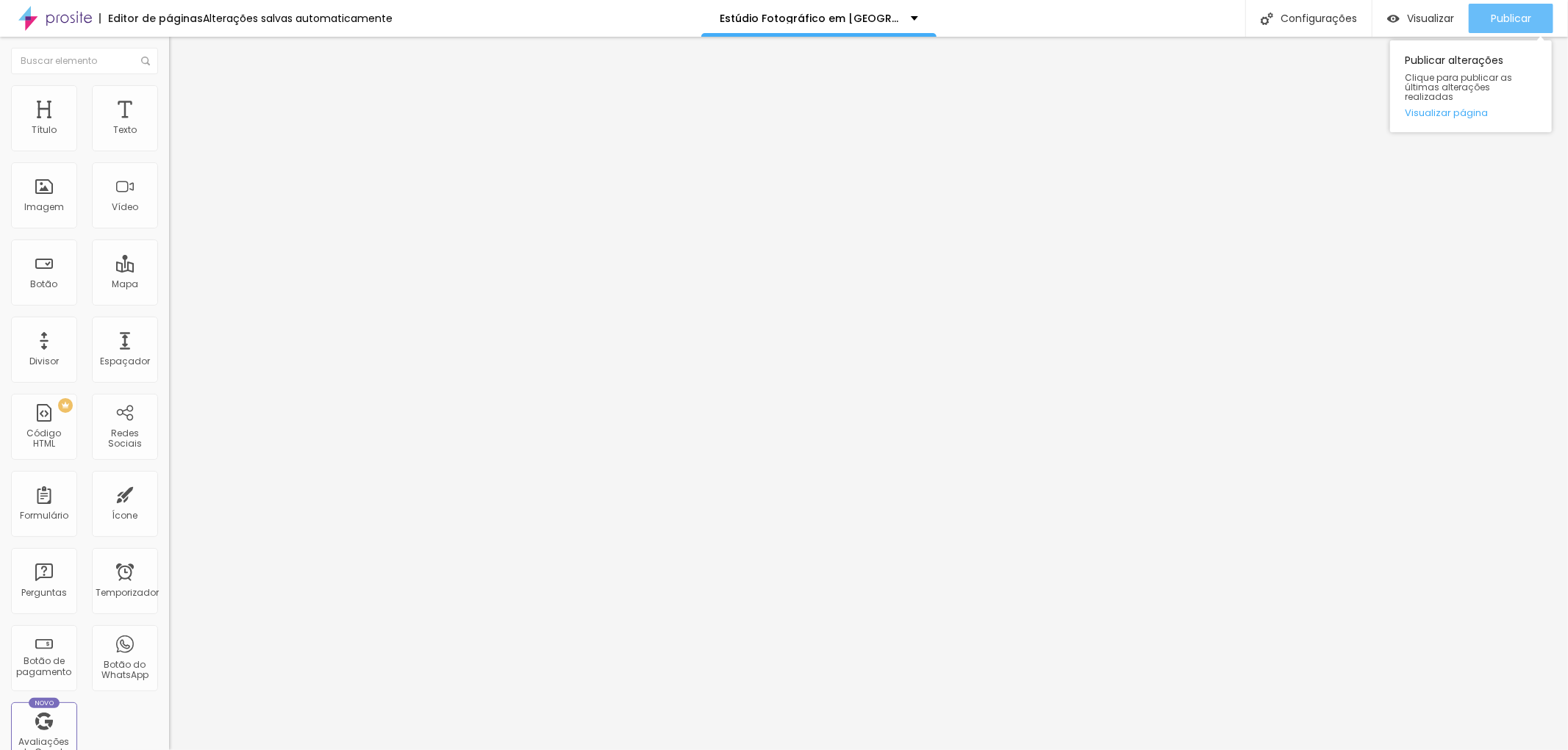
click at [1507, 20] on font "Publicar" at bounding box center [1510, 18] width 40 height 14
click at [1502, 19] on font "Publicar" at bounding box center [1510, 18] width 40 height 14
click at [1513, 17] on font "Publicar" at bounding box center [1510, 18] width 40 height 14
click at [1517, 19] on font "Publicar" at bounding box center [1510, 18] width 40 height 14
click at [1512, 17] on font "Publicar" at bounding box center [1510, 18] width 40 height 14
